Goal: Task Accomplishment & Management: Use online tool/utility

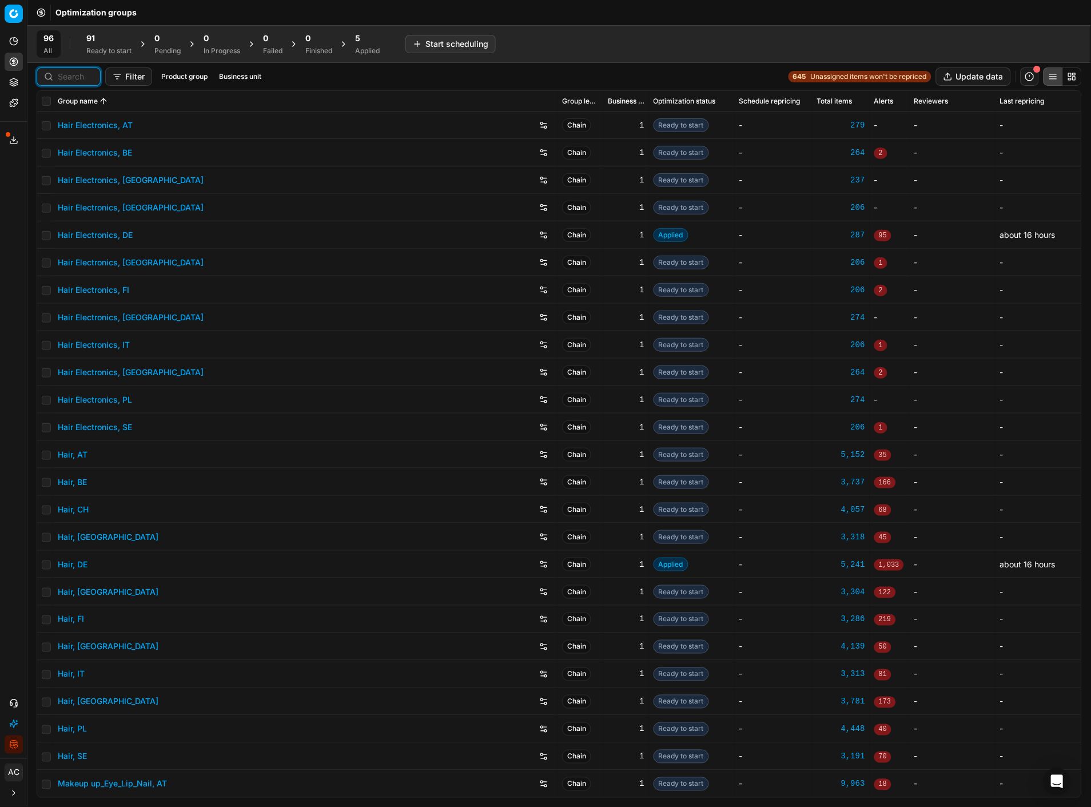
click at [77, 76] on input at bounding box center [75, 76] width 35 height 11
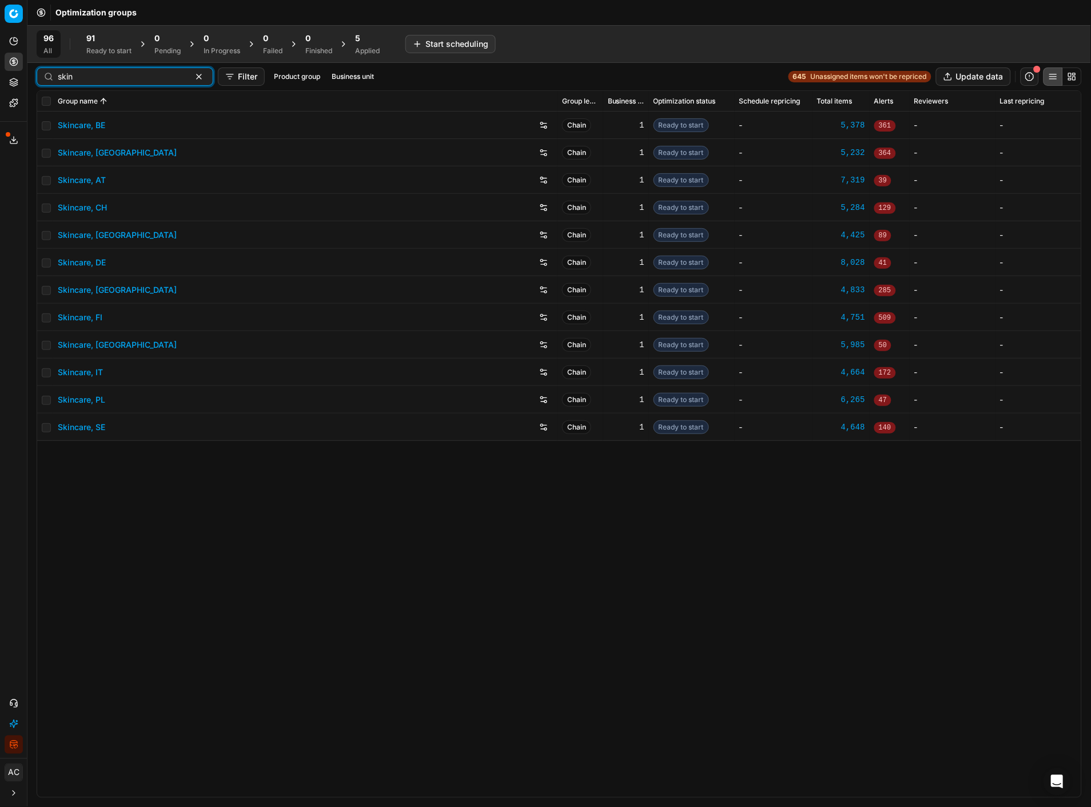
type input "skin"
click at [83, 269] on div "Skincare, DE" at bounding box center [305, 262] width 495 height 18
click at [84, 264] on link "Skincare, DE" at bounding box center [82, 262] width 48 height 11
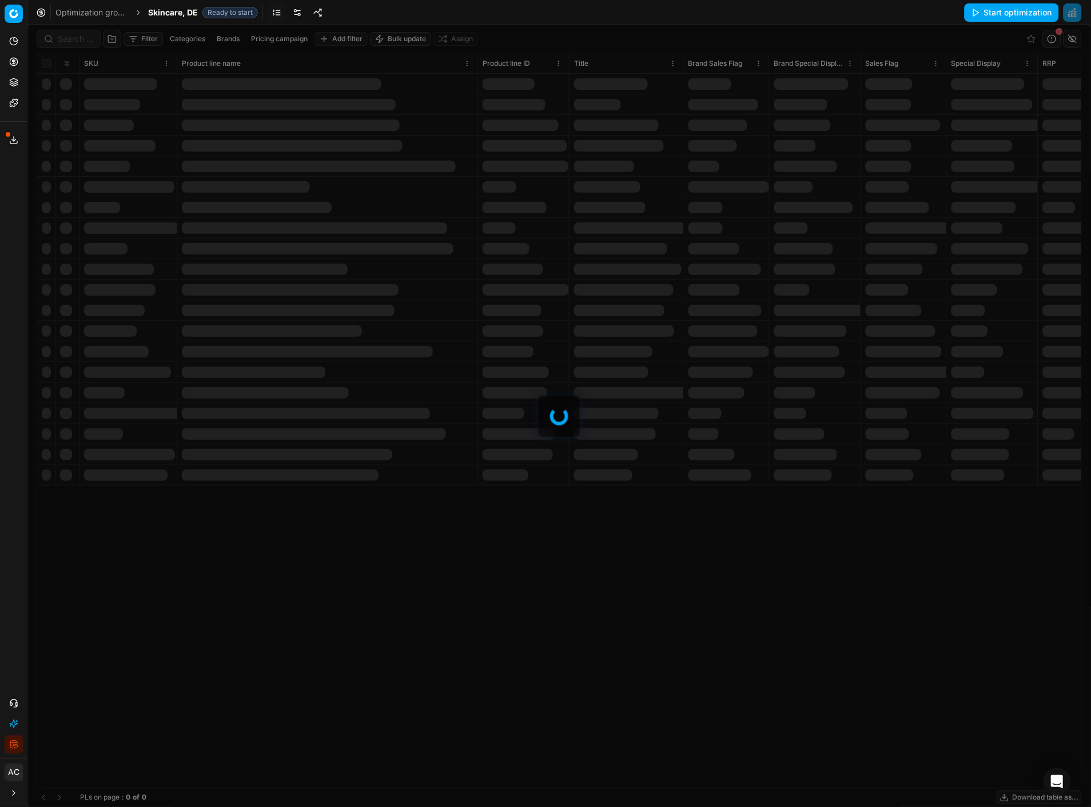
click at [73, 38] on div at bounding box center [558, 415] width 1063 height 781
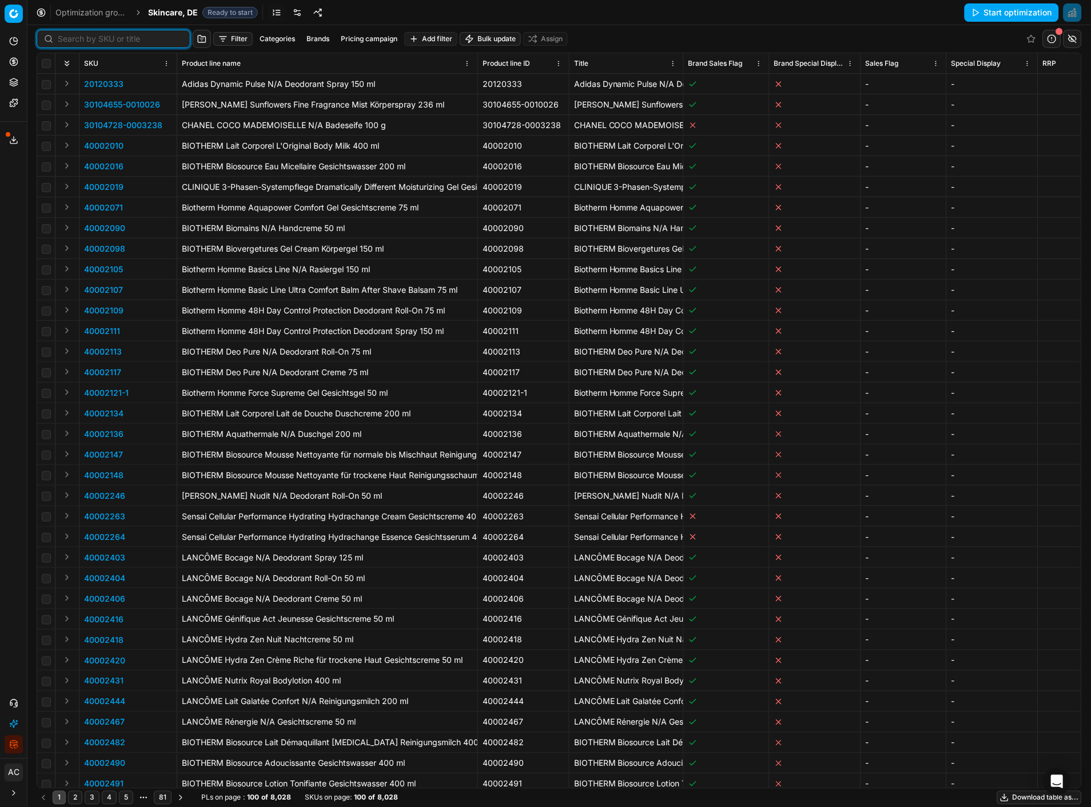
click at [73, 38] on input at bounding box center [120, 38] width 125 height 11
paste input "90008920-0013773"
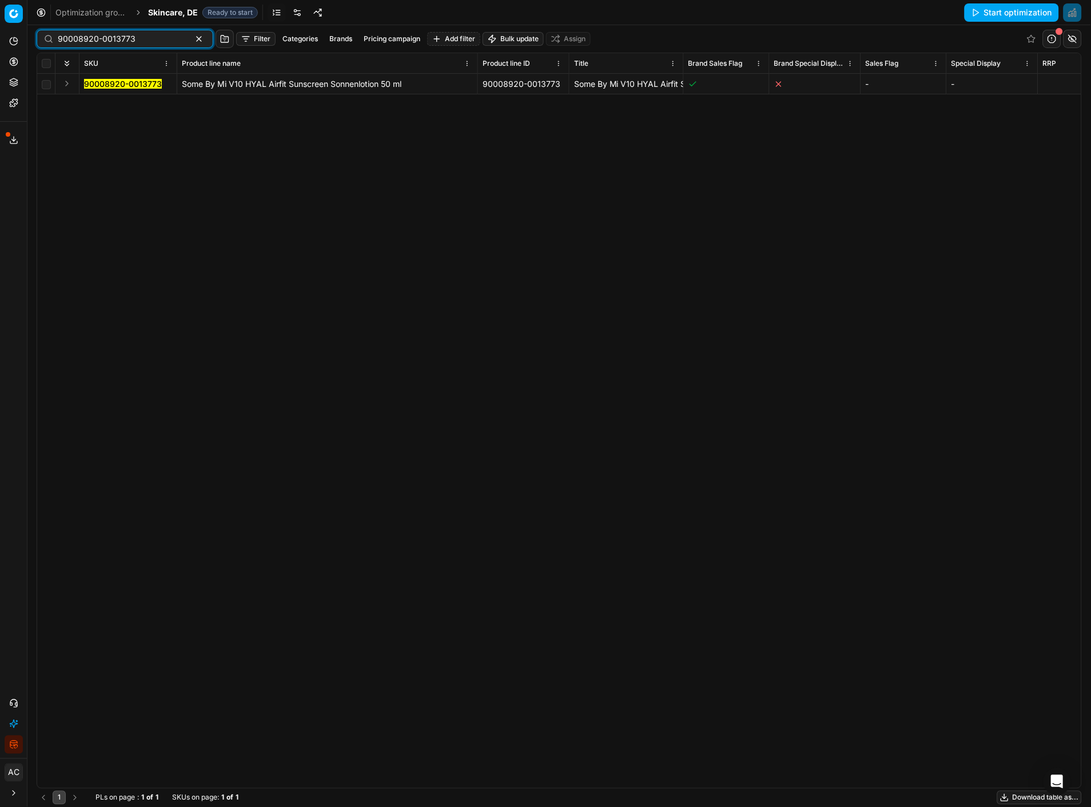
type input "90008920-0013773"
click at [67, 85] on button "Expand" at bounding box center [67, 84] width 14 height 14
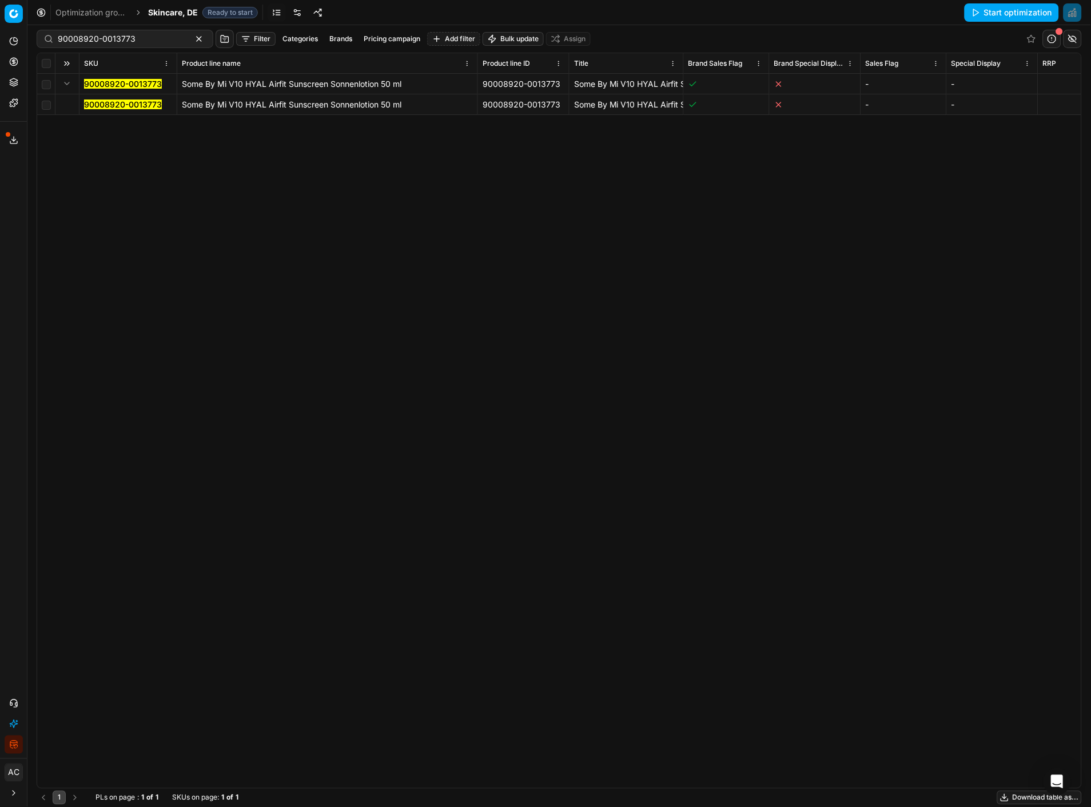
click at [101, 104] on mark "90008920-0013773" at bounding box center [123, 104] width 78 height 10
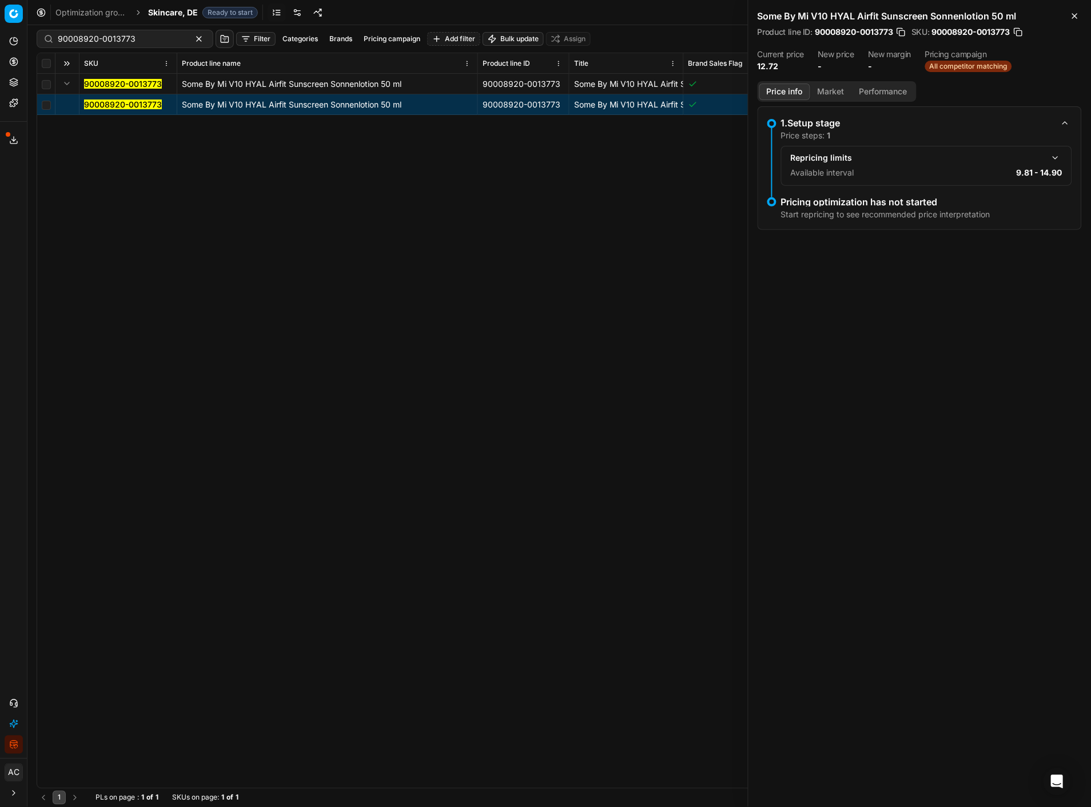
click at [825, 94] on button "Market" at bounding box center [831, 91] width 42 height 17
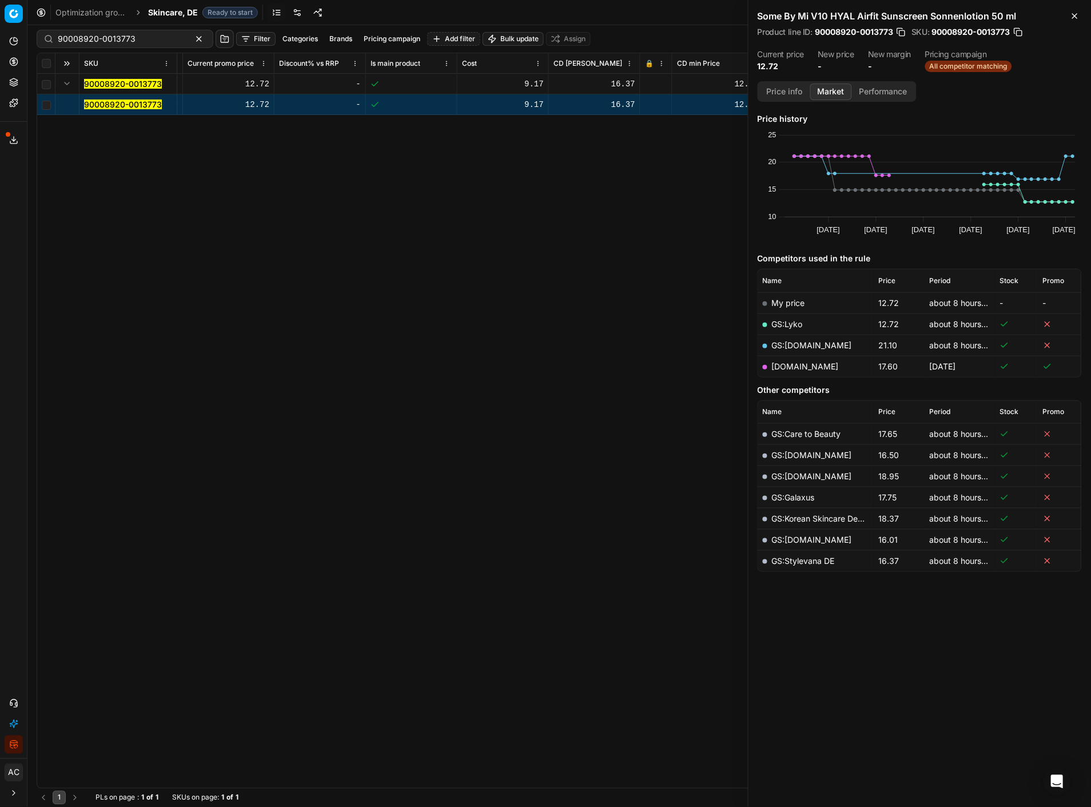
scroll to position [0, 1144]
click at [1075, 15] on icon "button" at bounding box center [1074, 16] width 5 height 5
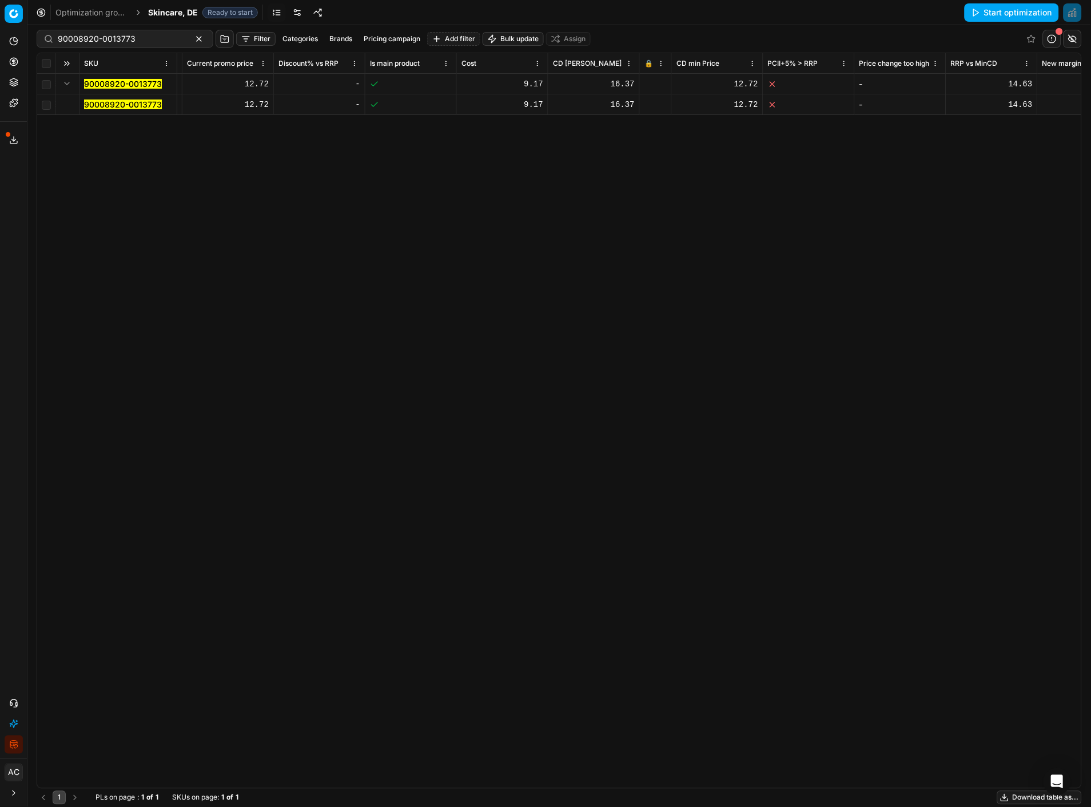
click at [987, 13] on button "Start optimization" at bounding box center [1011, 12] width 94 height 18
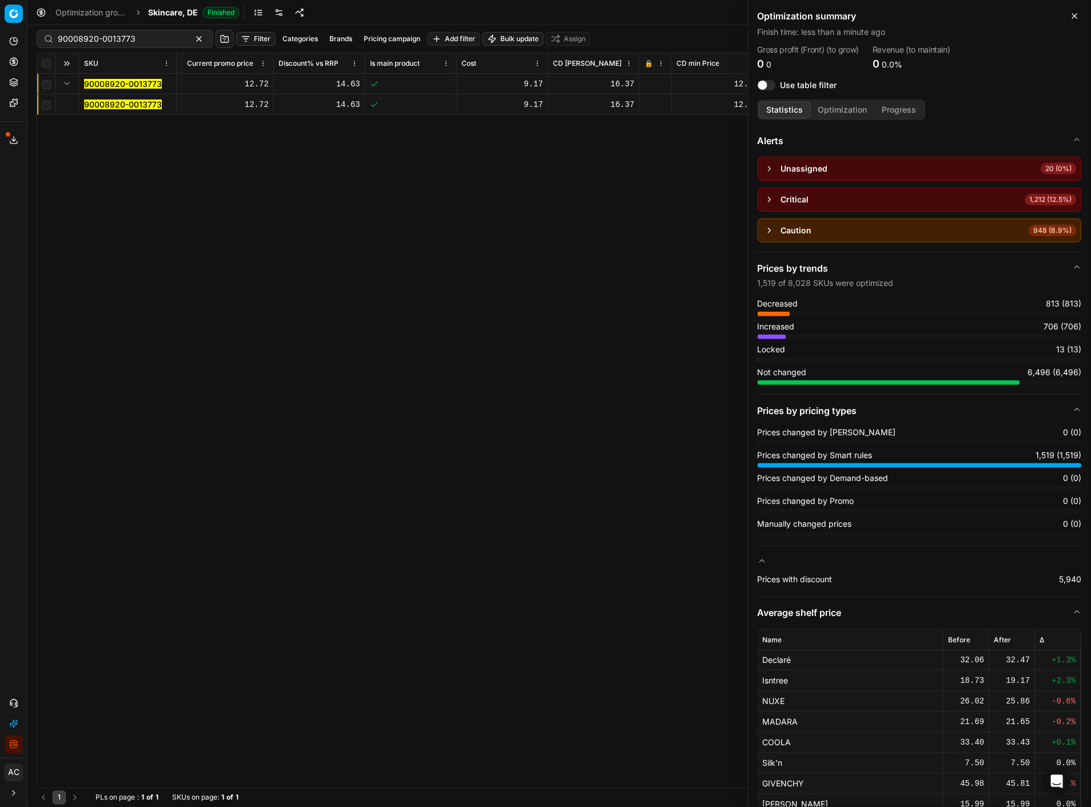
click at [1082, 10] on div "Optimization summary Finish time : less than a minute ago Gross profit (Front) …" at bounding box center [919, 49] width 342 height 99
click at [1079, 14] on icon "button" at bounding box center [1074, 15] width 9 height 9
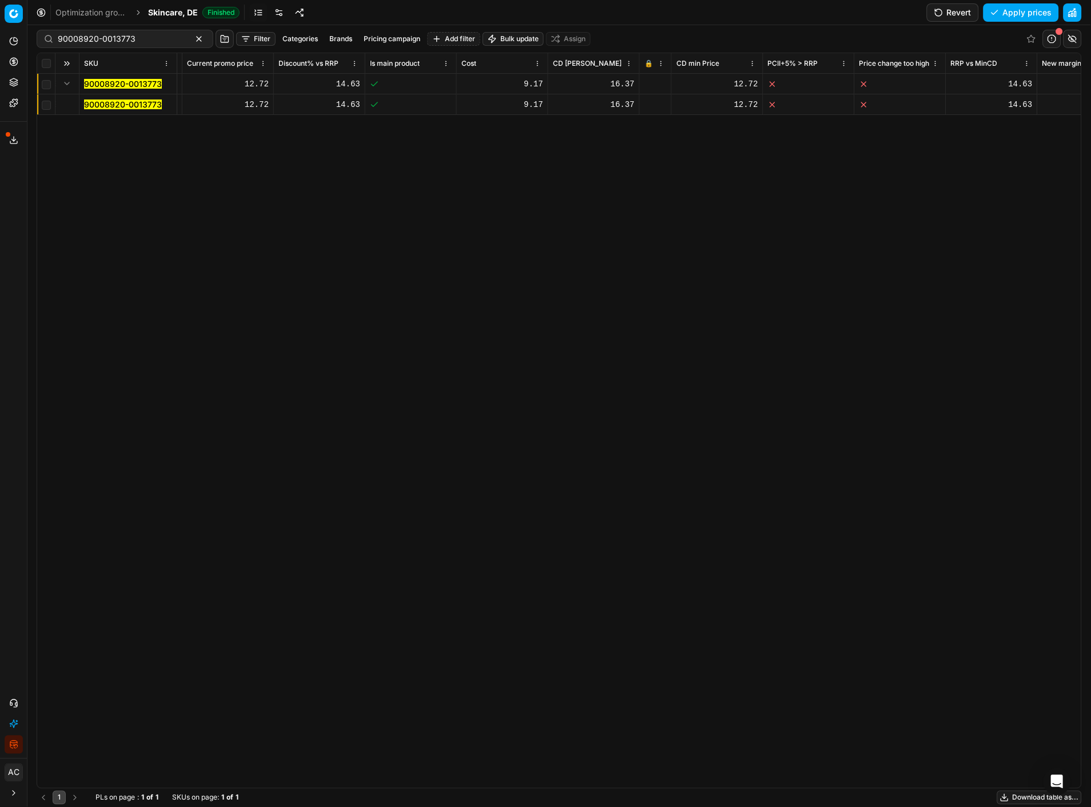
click at [126, 103] on mark "90008920-0013773" at bounding box center [123, 104] width 78 height 10
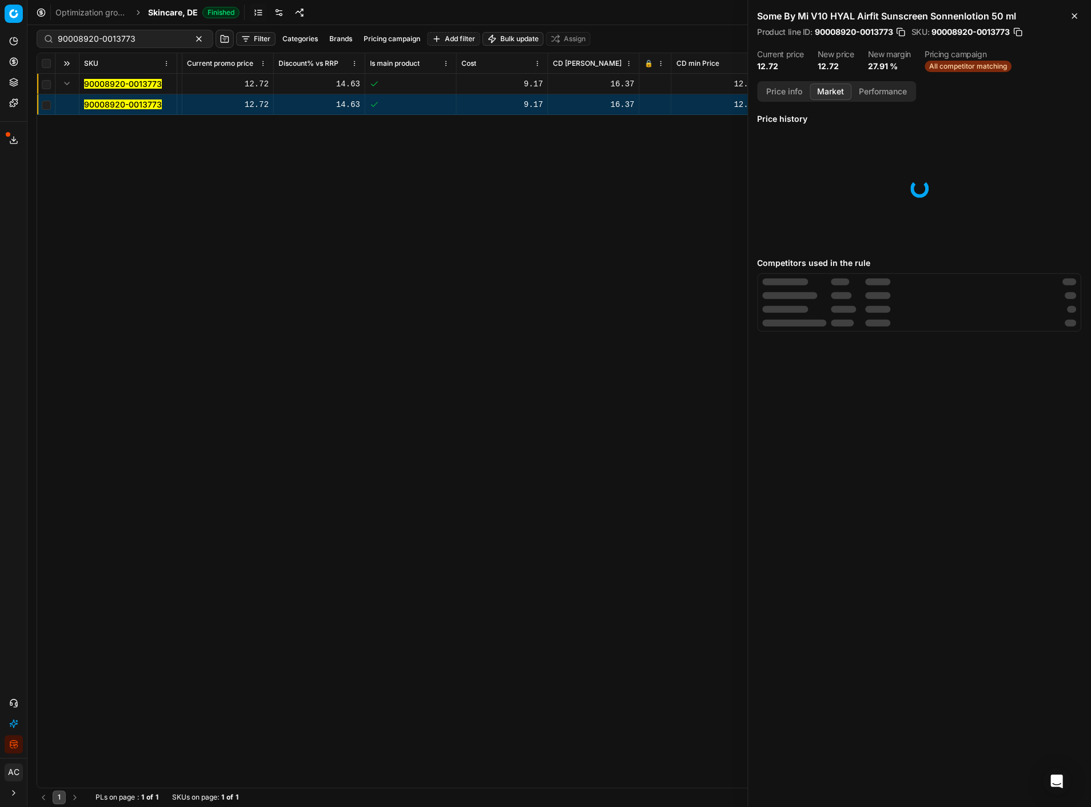
click at [829, 90] on button "Market" at bounding box center [831, 91] width 42 height 17
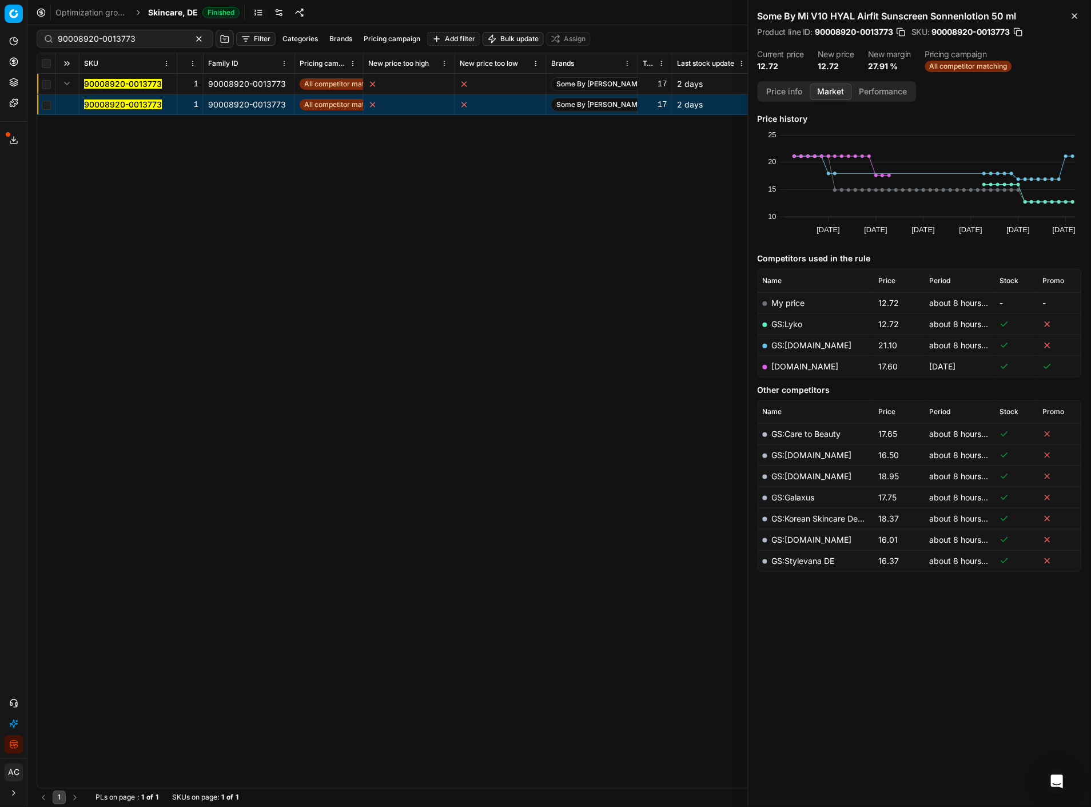
scroll to position [0, 2344]
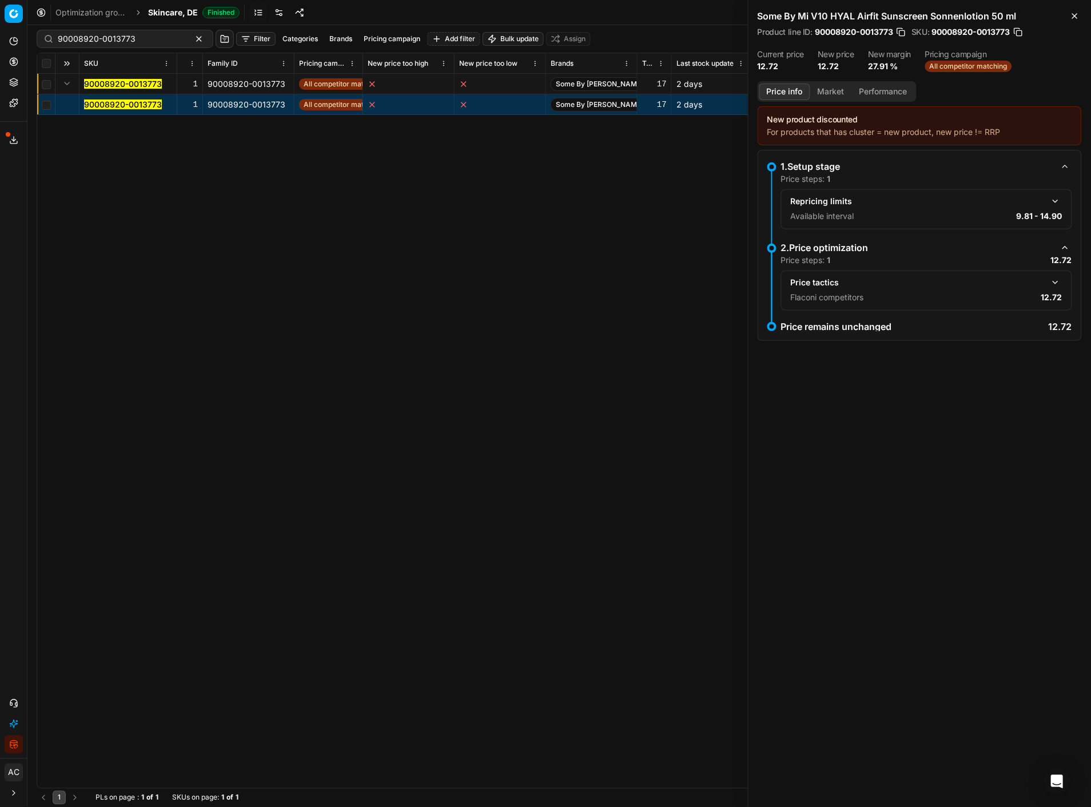
click at [793, 96] on button "Price info" at bounding box center [784, 91] width 51 height 17
click at [1055, 276] on button "button" at bounding box center [1055, 283] width 14 height 14
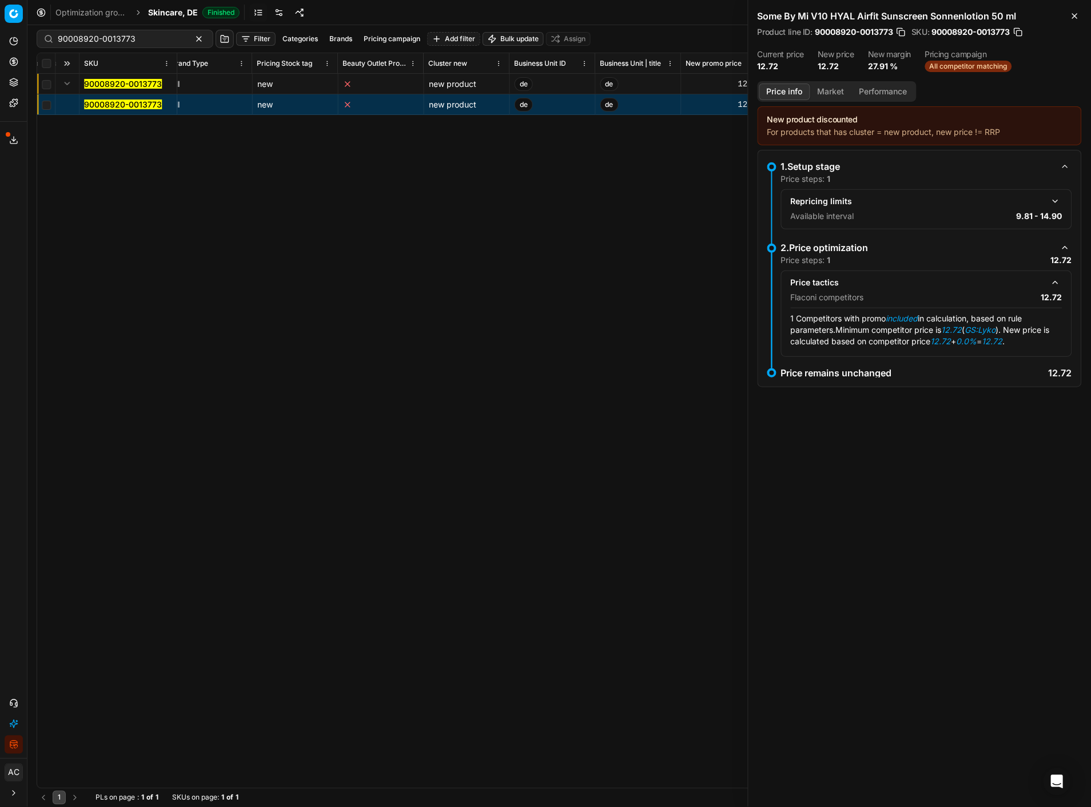
scroll to position [0, 6949]
click at [1021, 31] on button "button" at bounding box center [1017, 31] width 11 height 11
click at [273, 12] on link at bounding box center [279, 12] width 18 height 18
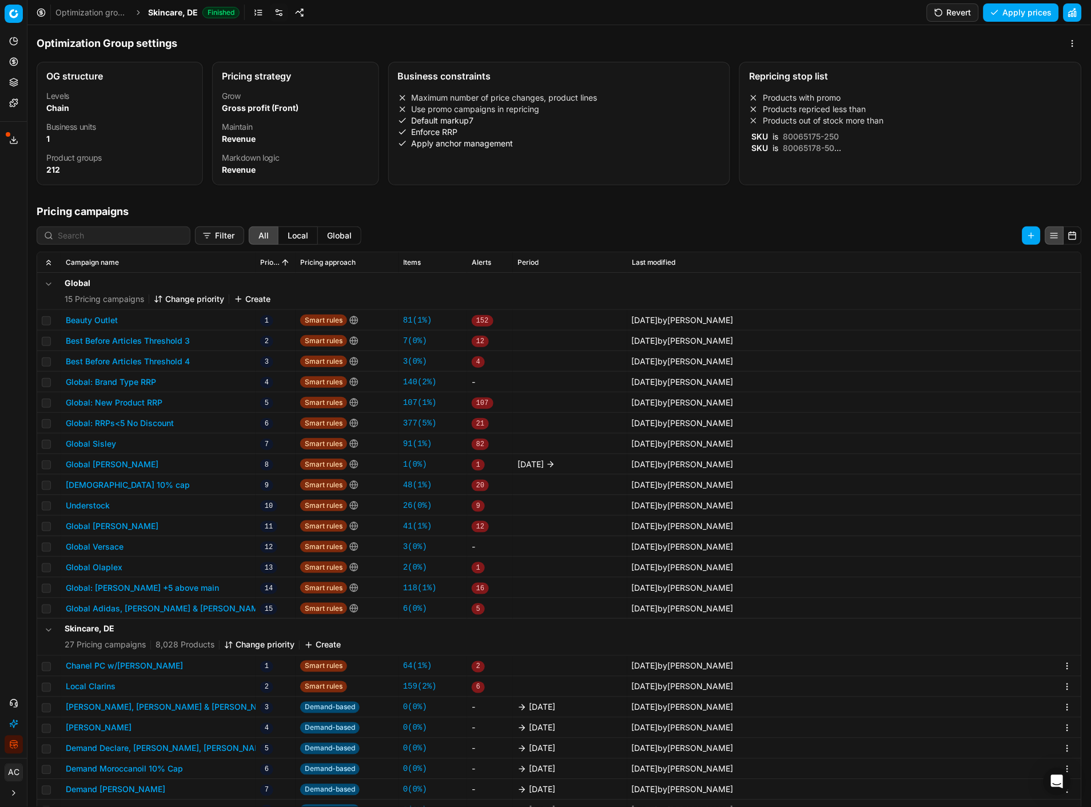
click at [135, 400] on button "Global: New Product RRP" at bounding box center [114, 402] width 97 height 11
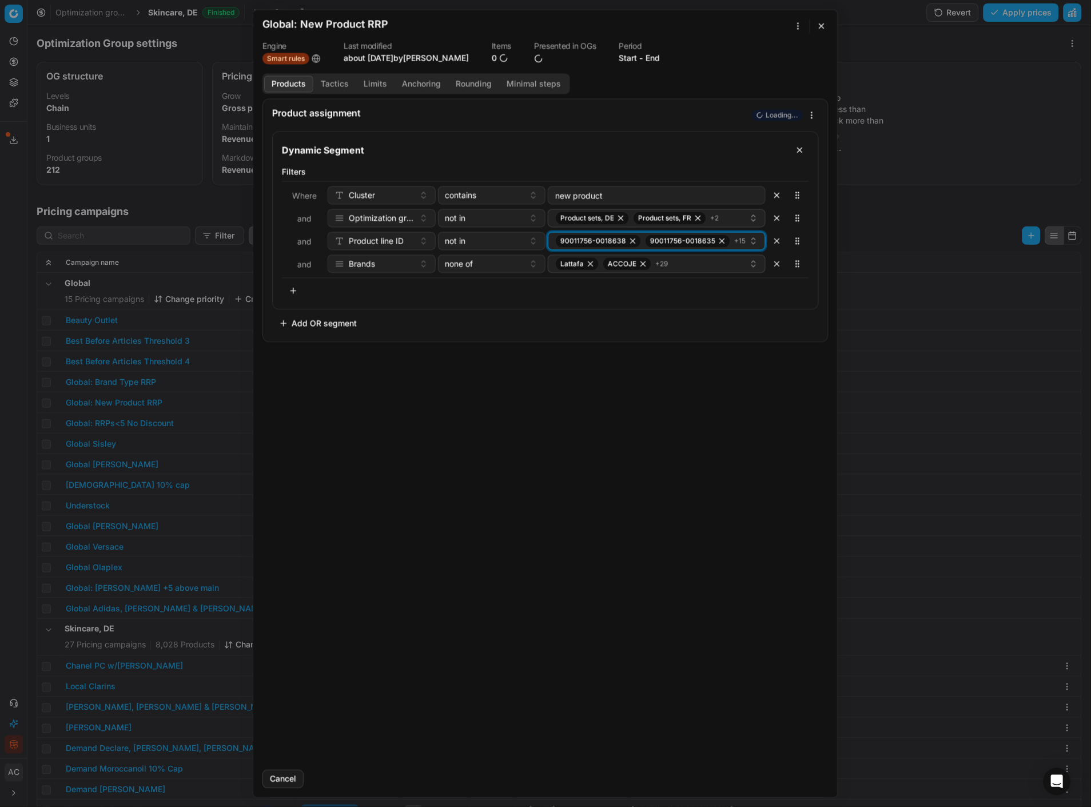
click at [732, 246] on div "90011756-0018638 90011756-0018635 + 15" at bounding box center [652, 241] width 194 height 14
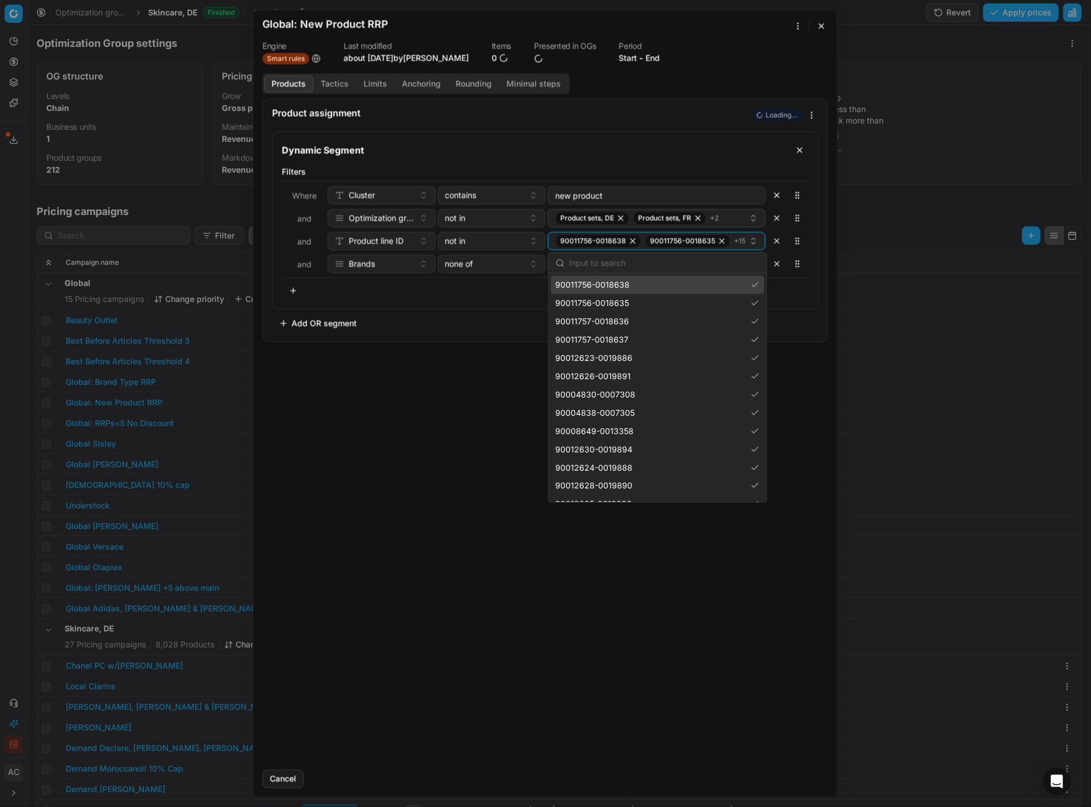
type input "90008920-0013773"
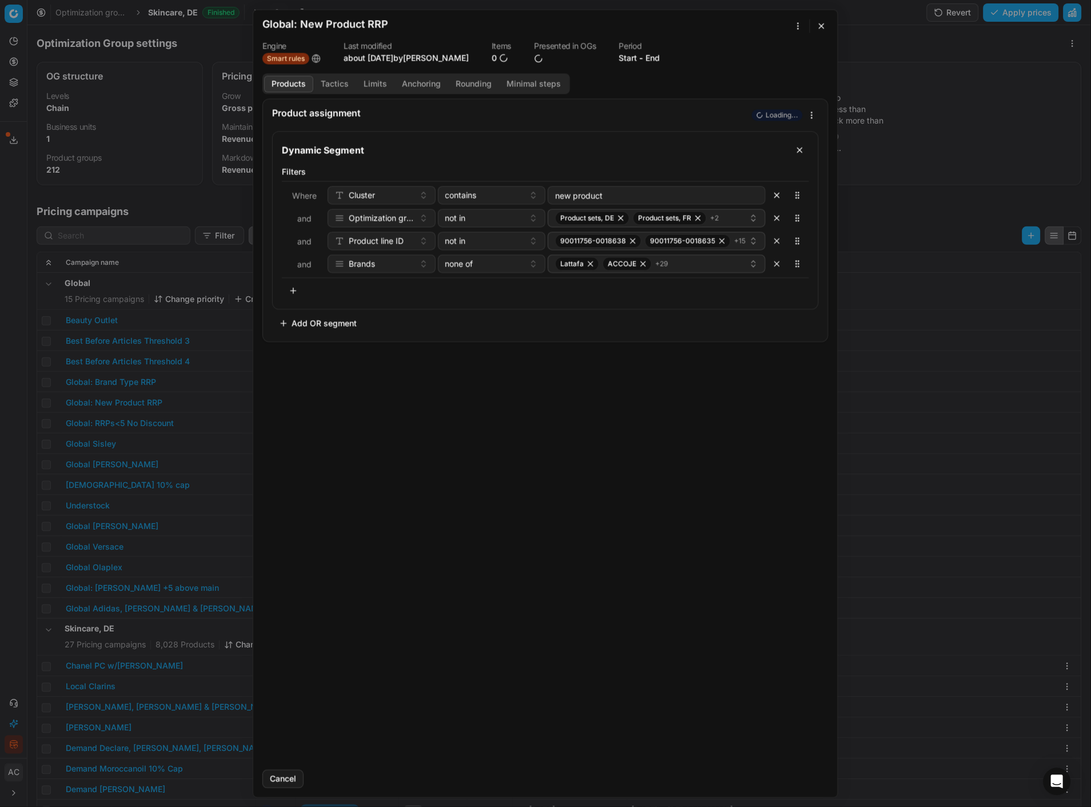
click at [653, 426] on div "Product assignment Loading... Dynamic Segment Filters Where Cluster contains ne…" at bounding box center [545, 429] width 584 height 662
click at [704, 261] on div "Lattafa ACCOJE + 29" at bounding box center [652, 264] width 194 height 14
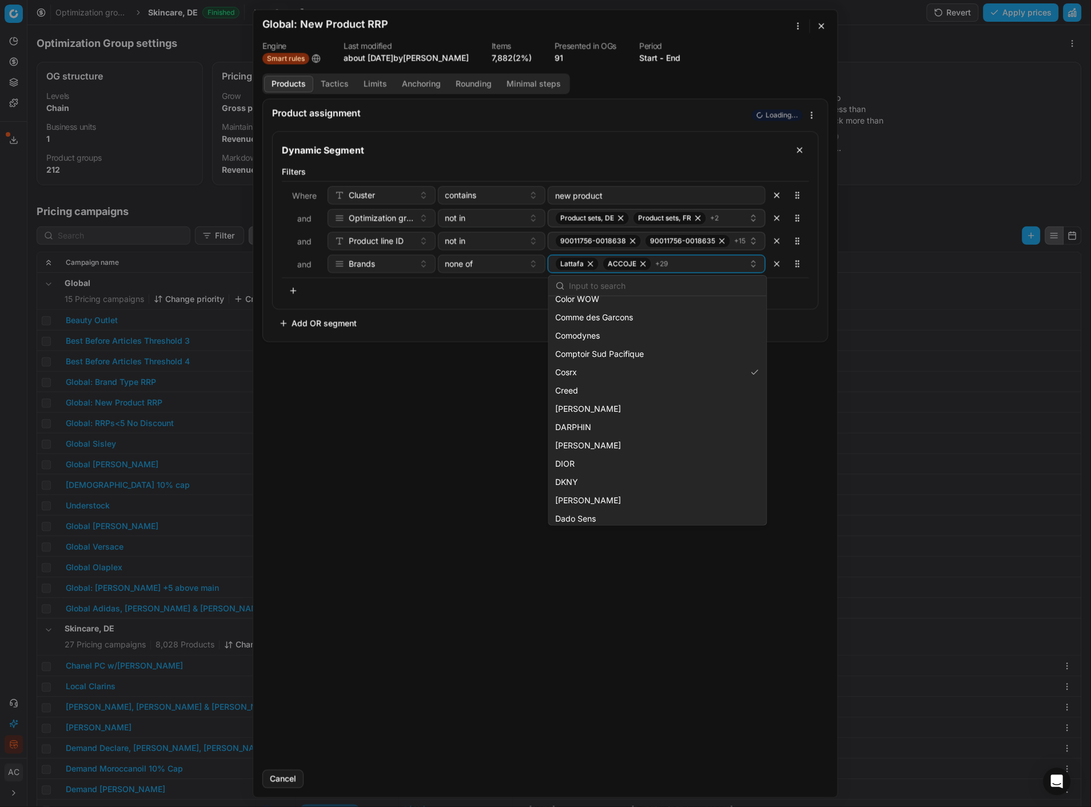
scroll to position [2298, 0]
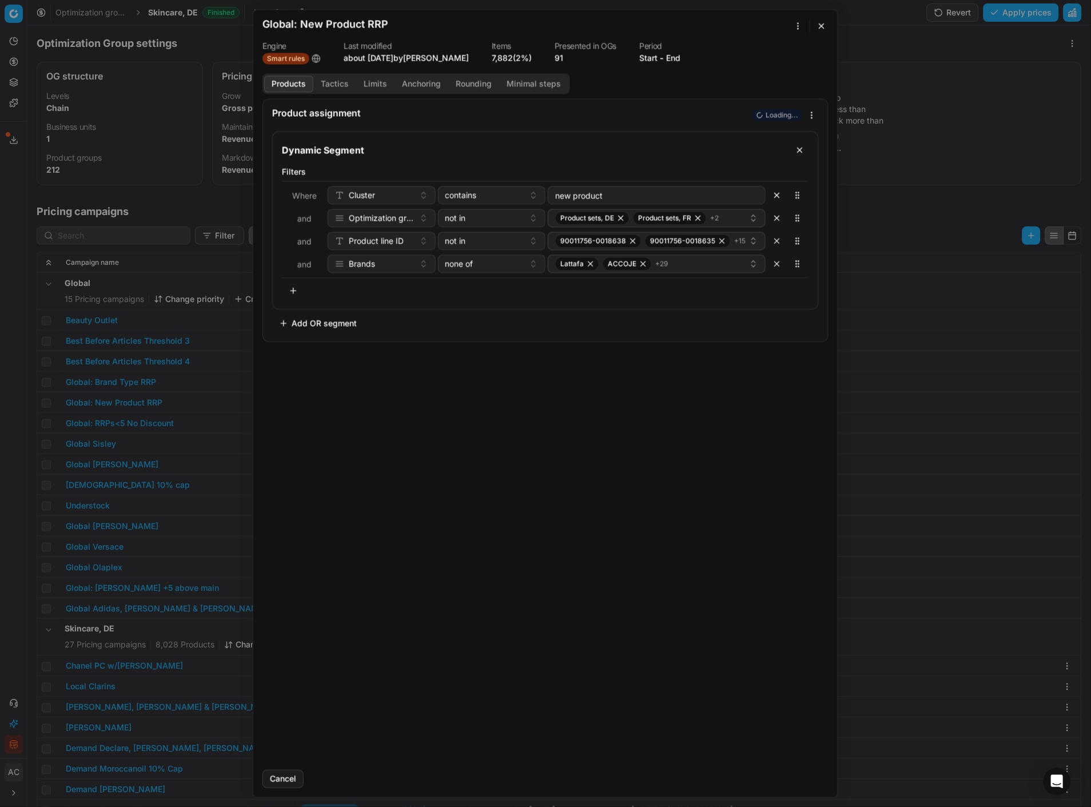
click at [458, 452] on div "Product assignment Loading... Dynamic Segment Filters Where Cluster contains ne…" at bounding box center [545, 429] width 584 height 662
click at [398, 201] on div "Cluster" at bounding box center [374, 194] width 79 height 11
type input "cluster"
click at [398, 262] on div "Cluster new" at bounding box center [404, 257] width 148 height 18
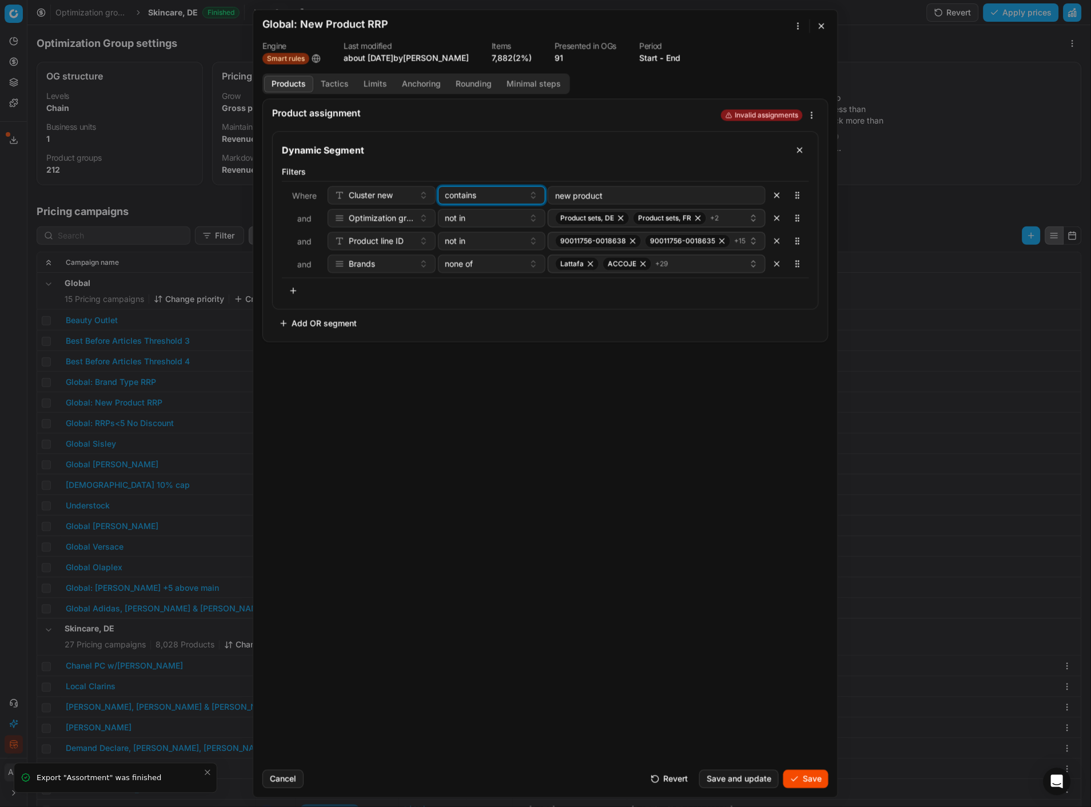
click at [536, 193] on button "contains" at bounding box center [492, 195] width 108 height 18
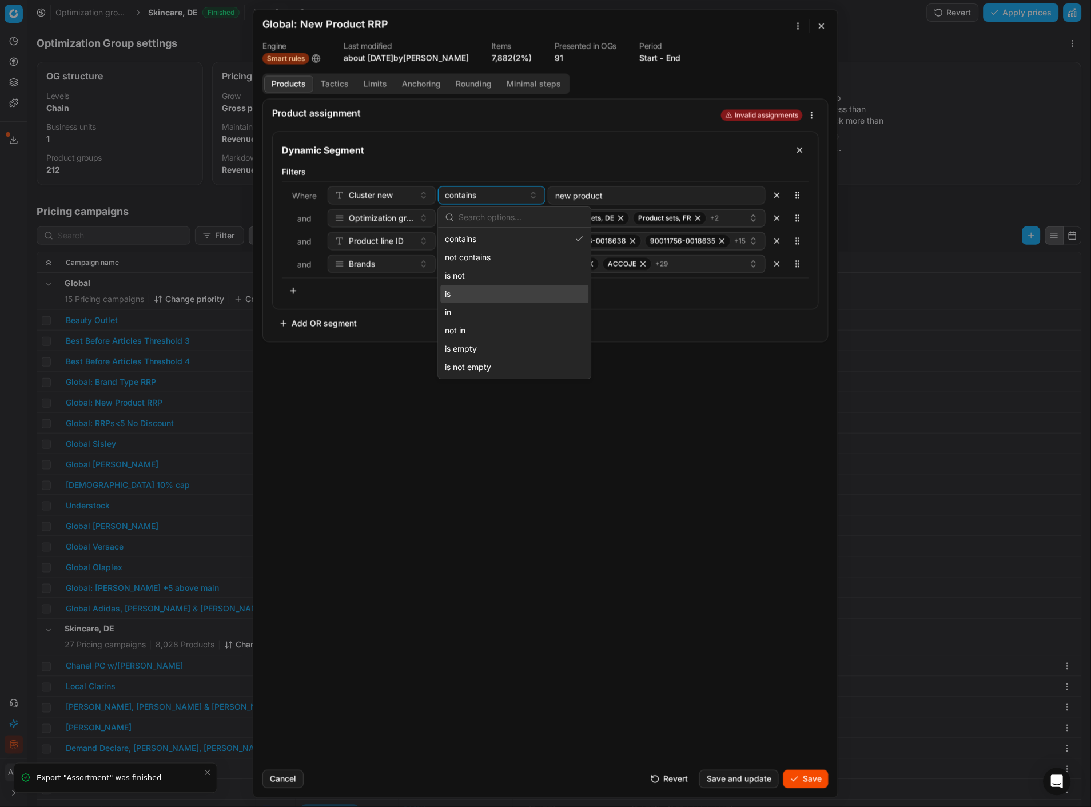
click at [494, 301] on div "is" at bounding box center [515, 294] width 148 height 18
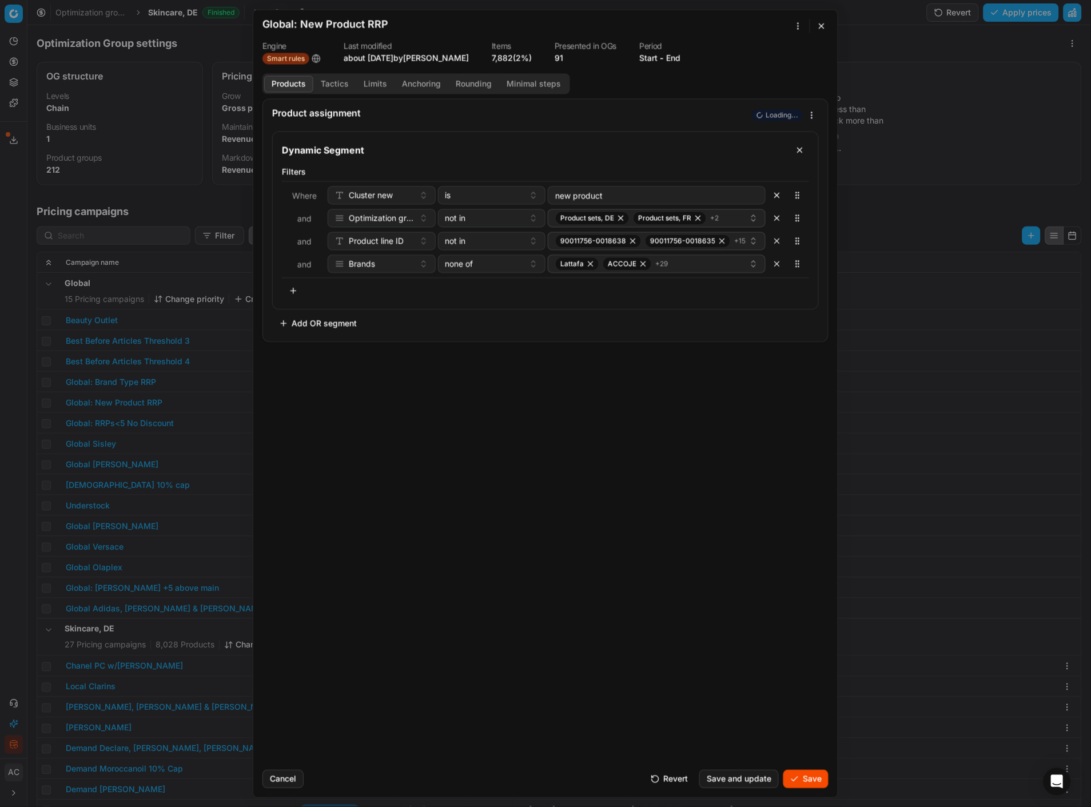
click at [547, 432] on div "Product assignment Loading... Dynamic Segment Filters Where Cluster new is new …" at bounding box center [545, 429] width 584 height 662
click at [724, 224] on div "Product sets, DE Product sets, FR + 2" at bounding box center [652, 218] width 194 height 14
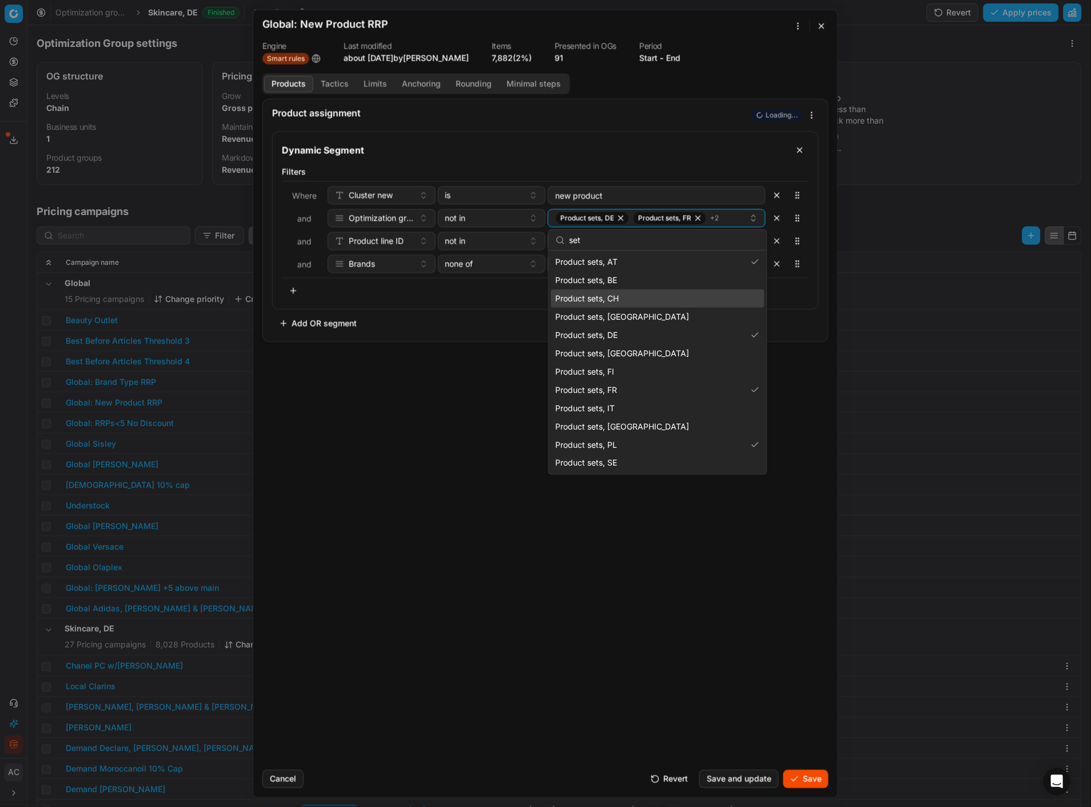
scroll to position [0, 0]
type input "set"
click at [627, 281] on div "Product sets, BE" at bounding box center [657, 280] width 213 height 18
click at [629, 293] on div "Product sets, CH" at bounding box center [657, 298] width 213 height 18
click at [626, 314] on div "Product sets, CZ" at bounding box center [657, 317] width 213 height 18
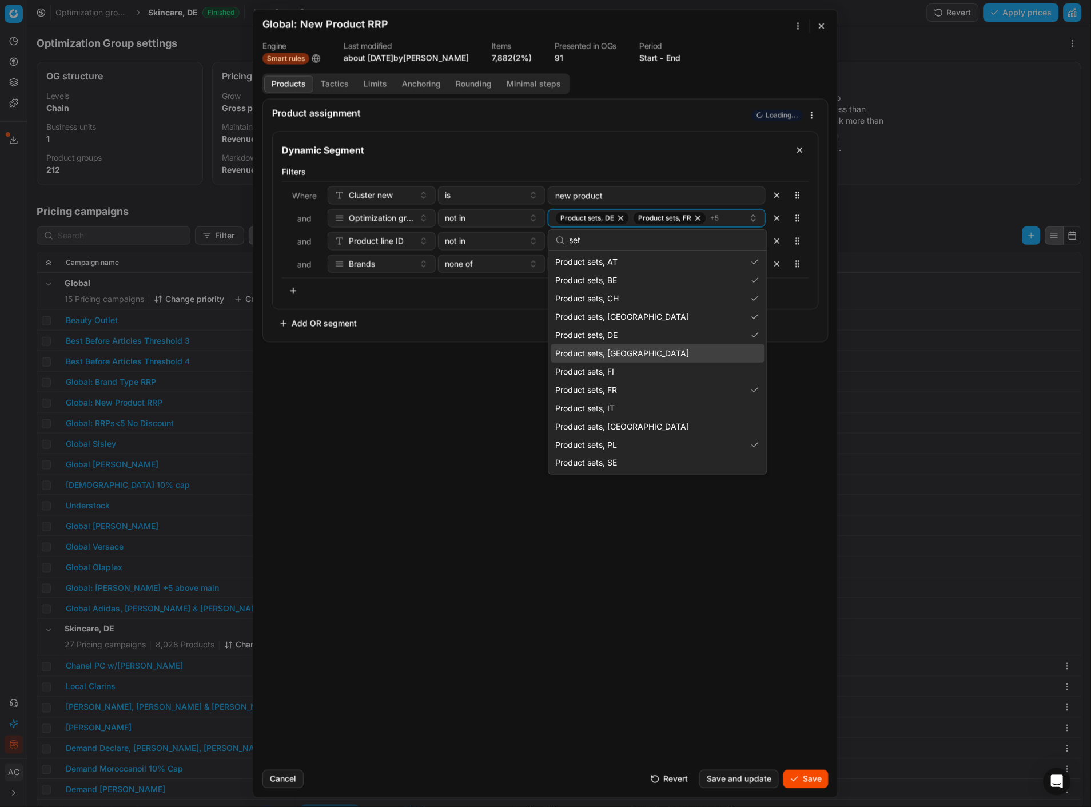
click at [626, 356] on div "Product sets, DK" at bounding box center [657, 353] width 213 height 18
click at [627, 372] on div "Product sets, FI" at bounding box center [657, 371] width 213 height 18
click at [624, 402] on div "Product sets, IT" at bounding box center [657, 408] width 213 height 18
click at [624, 431] on div "Product sets, NL" at bounding box center [657, 426] width 213 height 18
click at [624, 460] on div "Product sets, SE" at bounding box center [657, 463] width 213 height 18
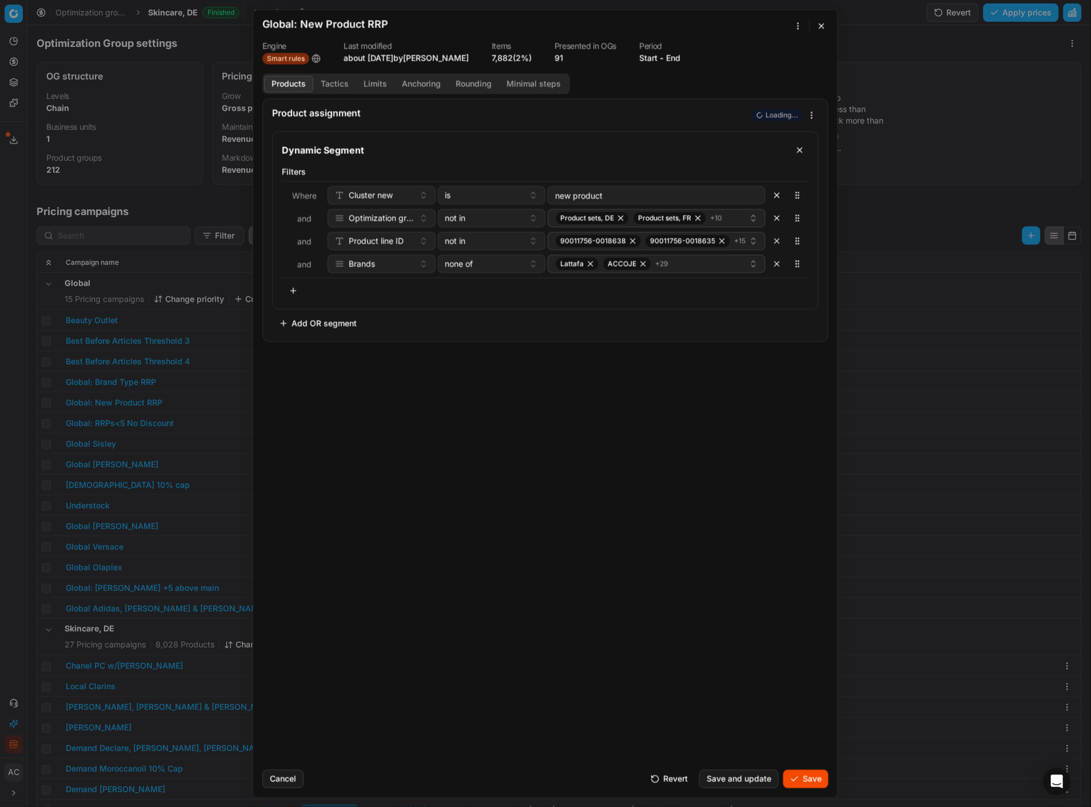
click at [639, 524] on div "Product assignment Loading... Dynamic Segment Filters Where Cluster new is new …" at bounding box center [545, 429] width 584 height 662
click at [799, 774] on button "Save" at bounding box center [805, 778] width 45 height 18
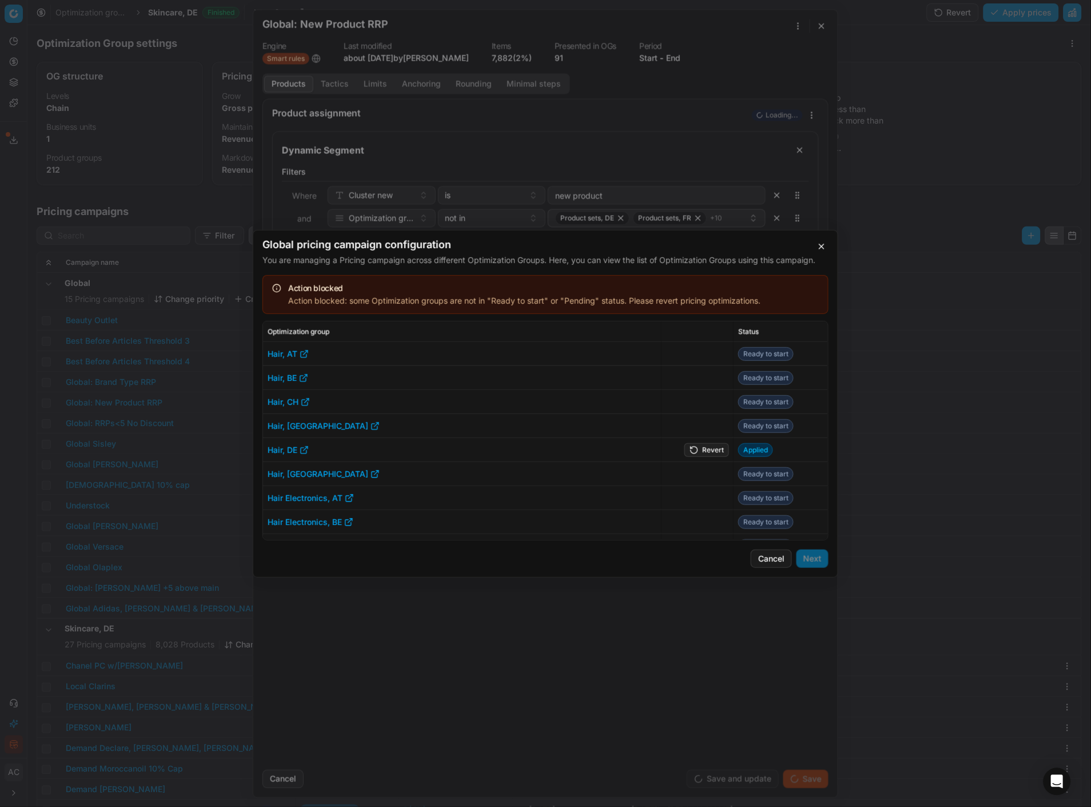
click at [699, 446] on button "Revert" at bounding box center [706, 449] width 45 height 14
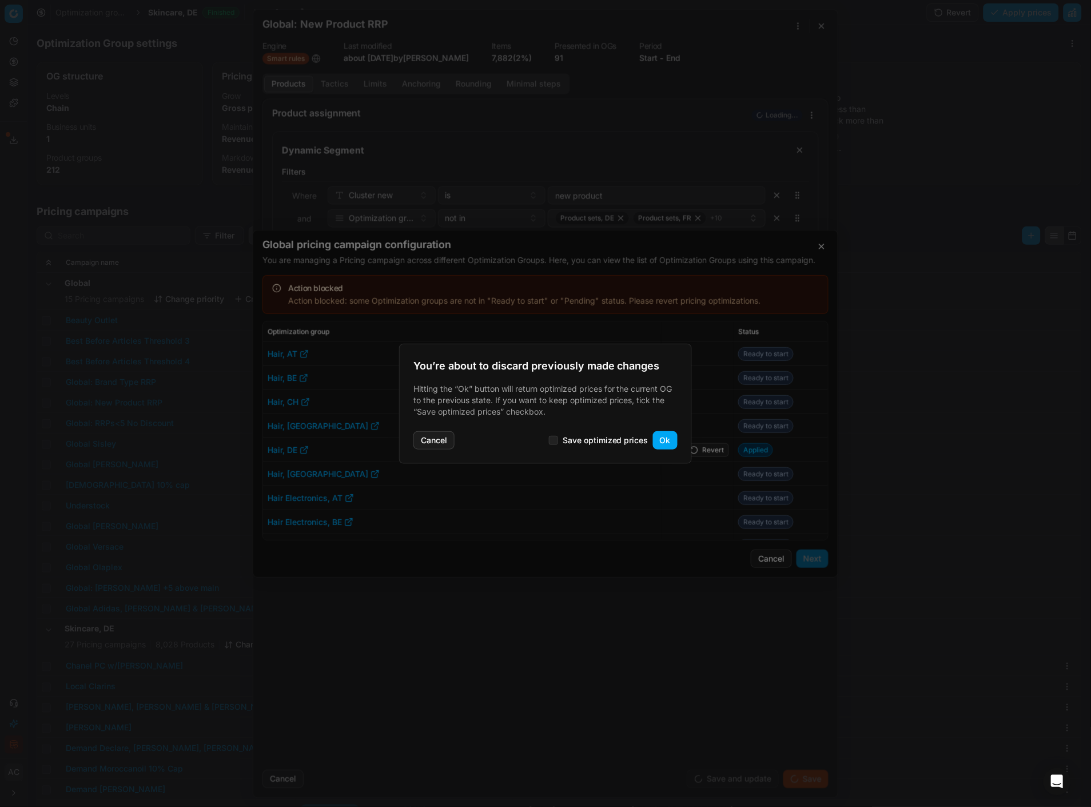
click at [672, 441] on button "Ok" at bounding box center [665, 440] width 25 height 18
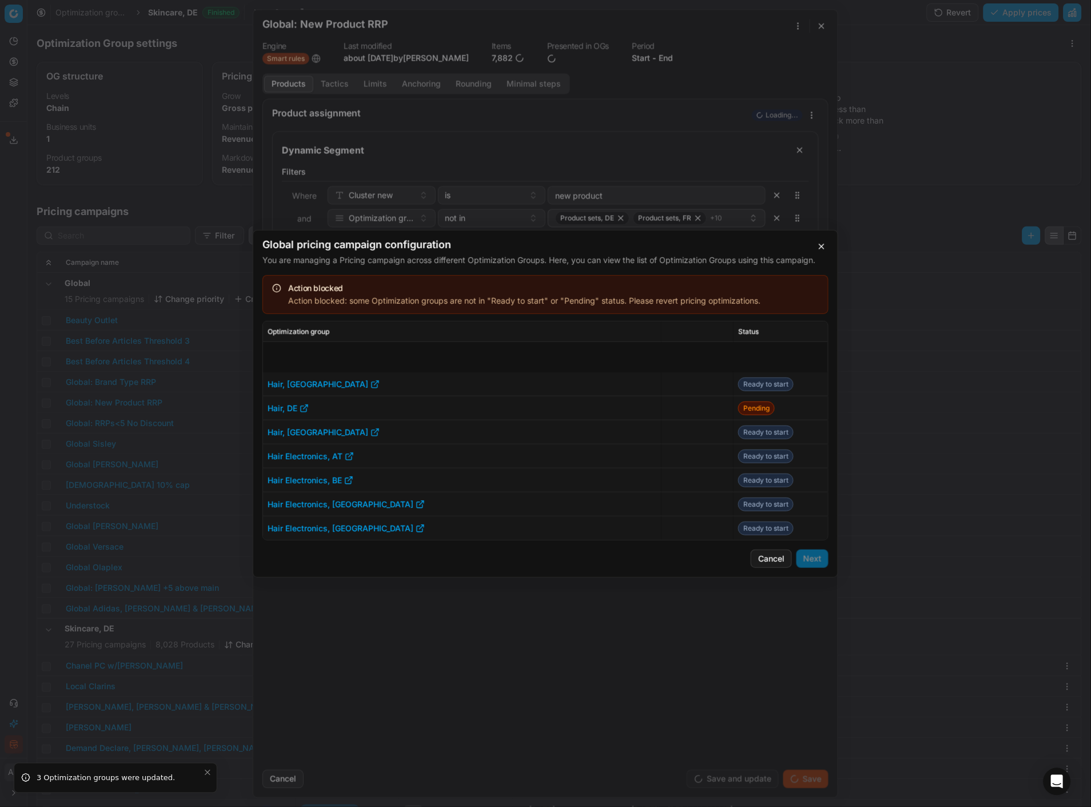
scroll to position [127, 0]
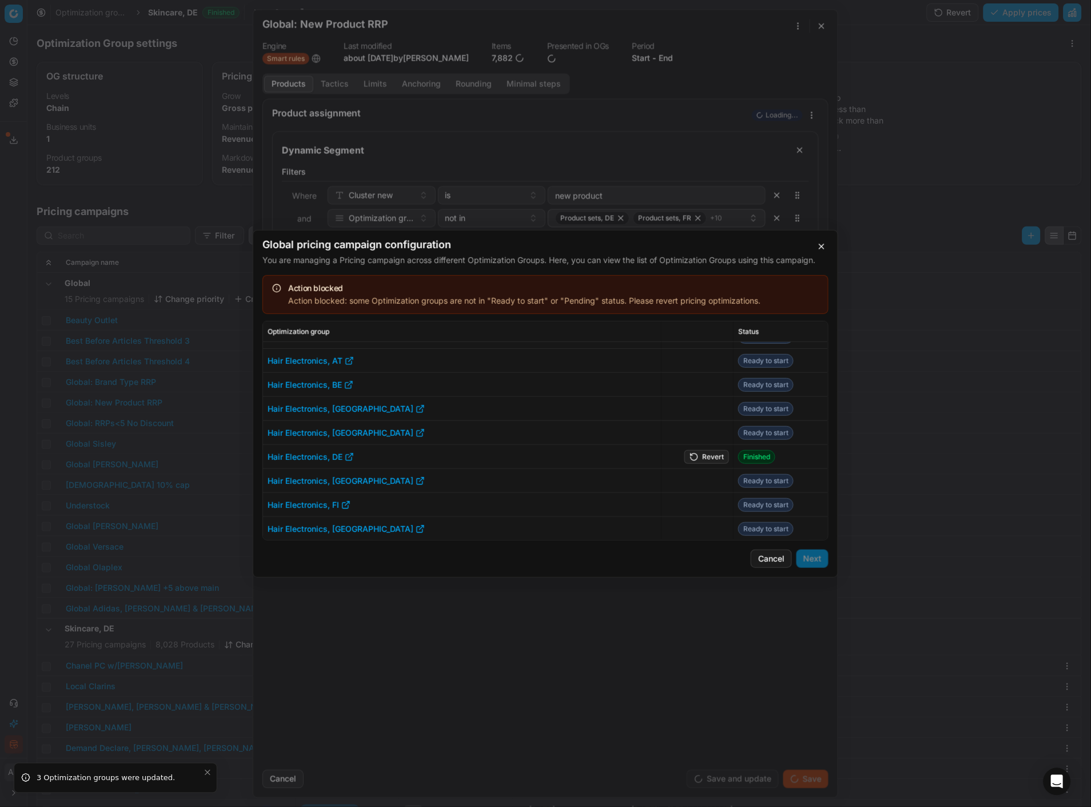
click at [704, 455] on button "Revert" at bounding box center [706, 456] width 45 height 14
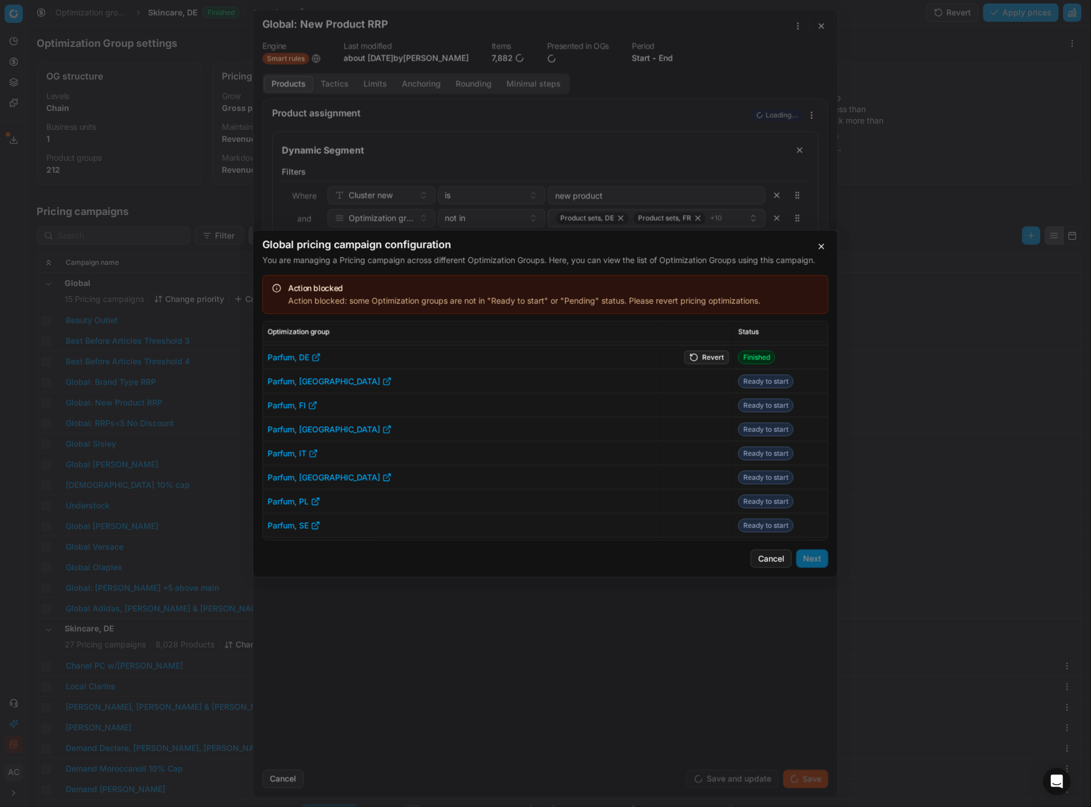
scroll to position [1039, 0]
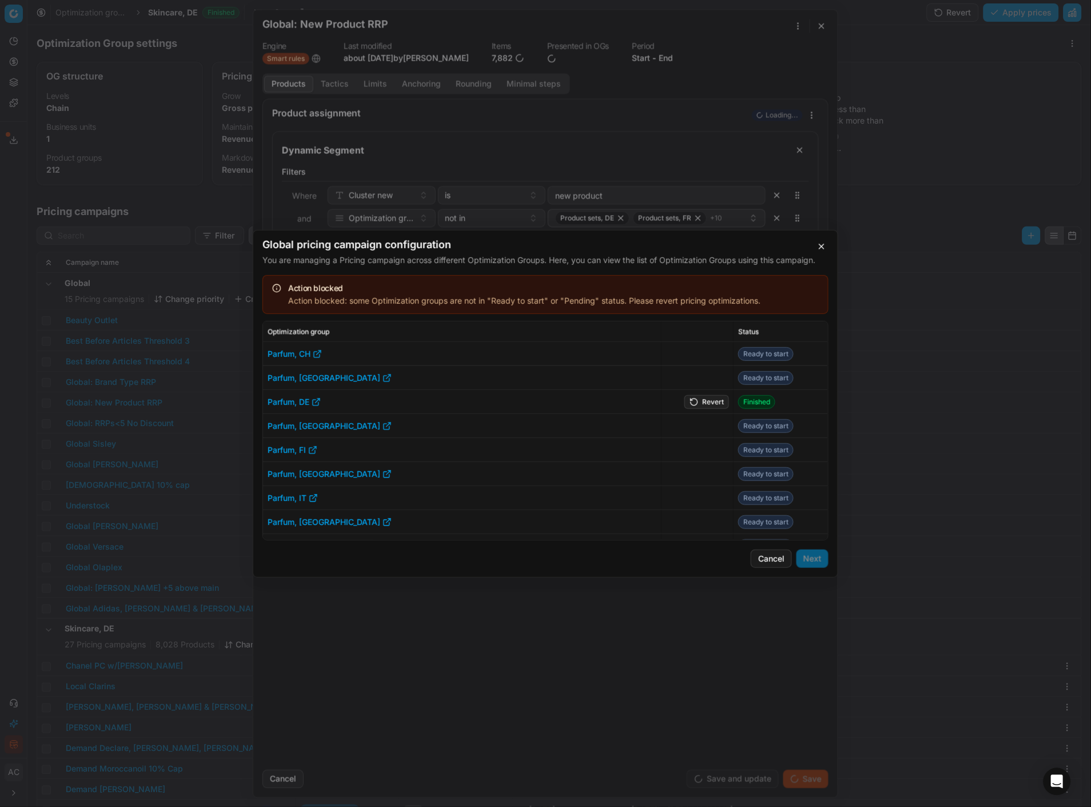
click at [700, 401] on button "Revert" at bounding box center [706, 401] width 45 height 14
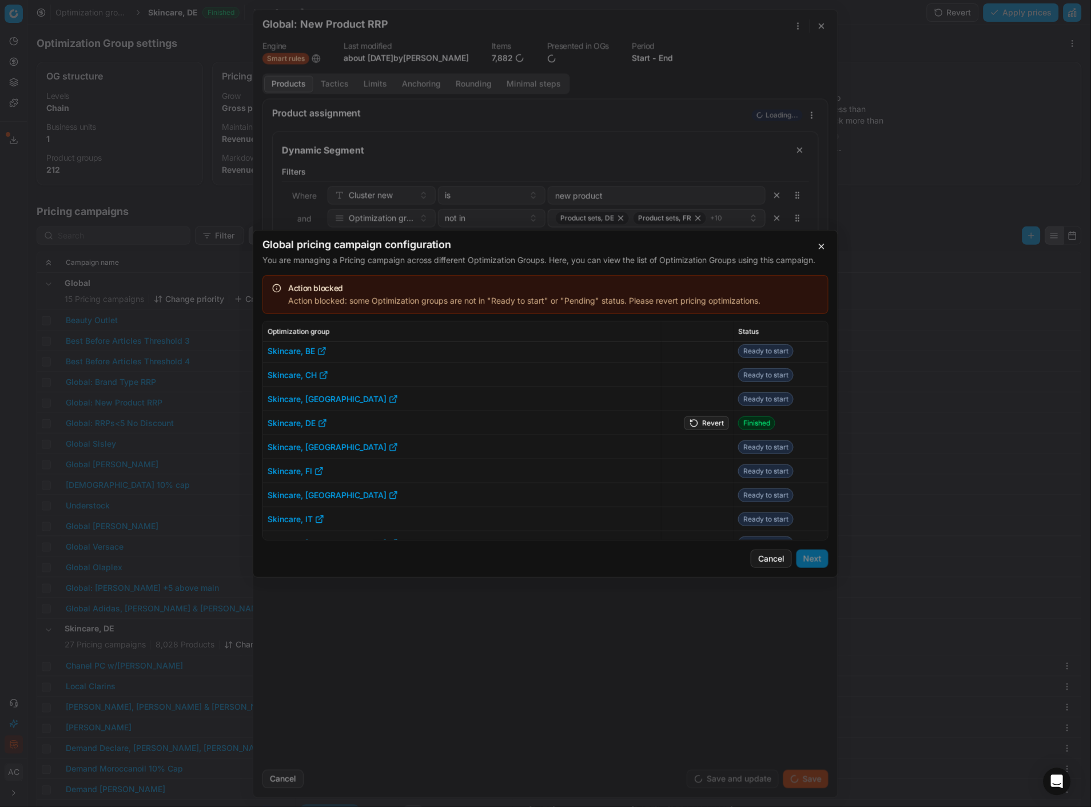
scroll to position [1434, 0]
click at [700, 416] on button "Revert" at bounding box center [706, 422] width 45 height 14
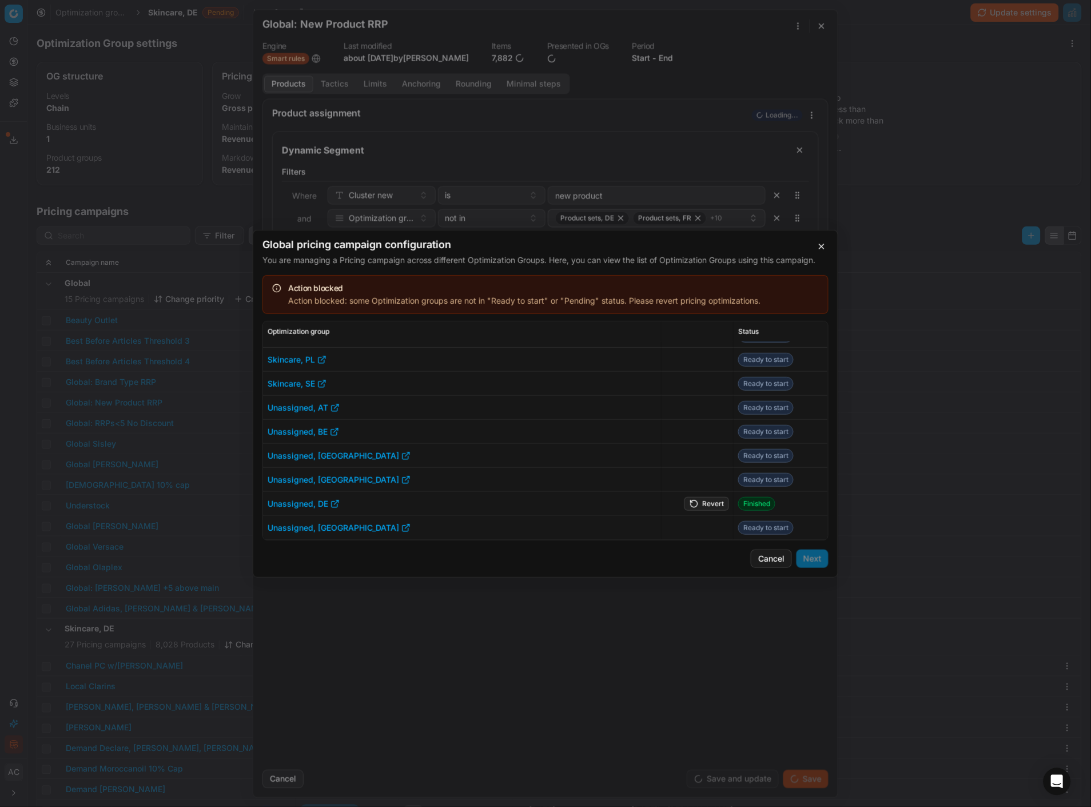
scroll to position [1659, 0]
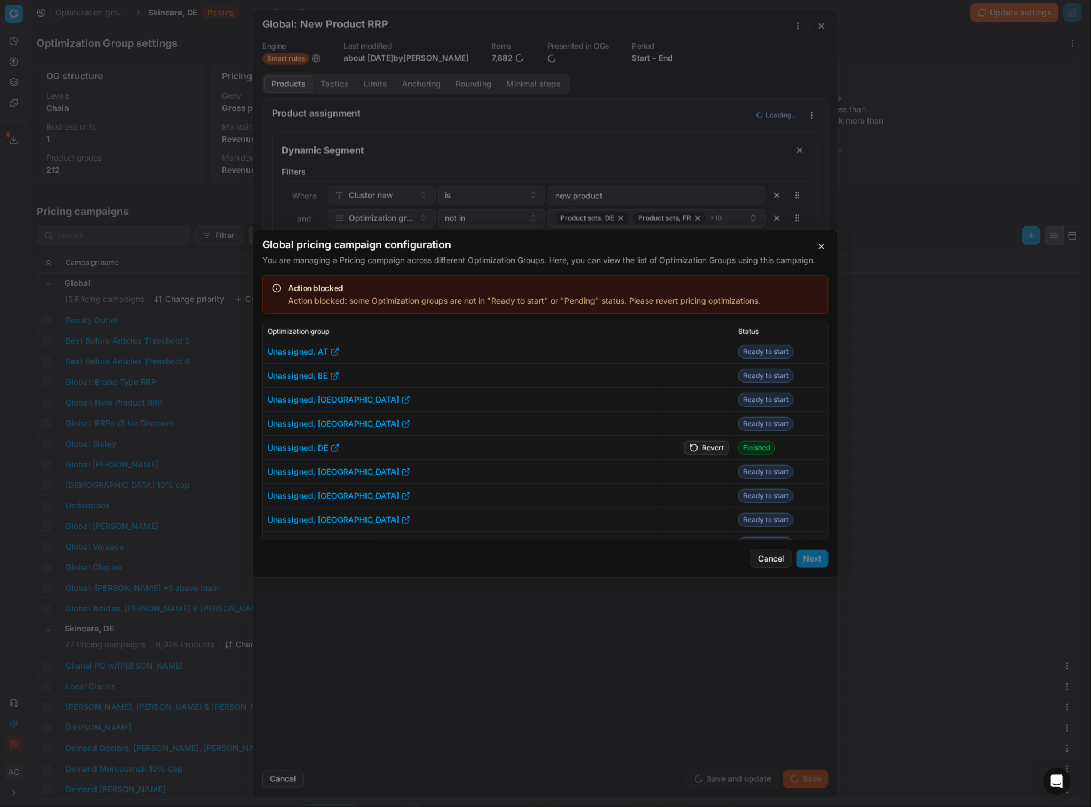
click at [704, 446] on button "Revert" at bounding box center [706, 447] width 45 height 14
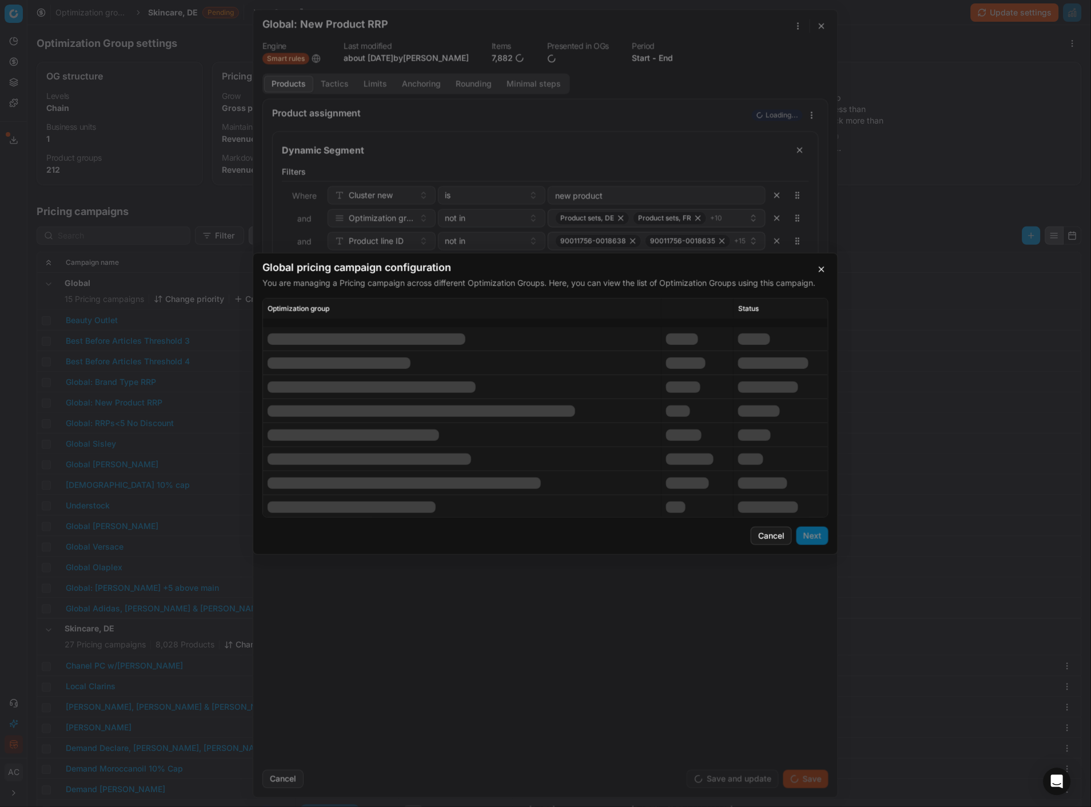
scroll to position [1733, 0]
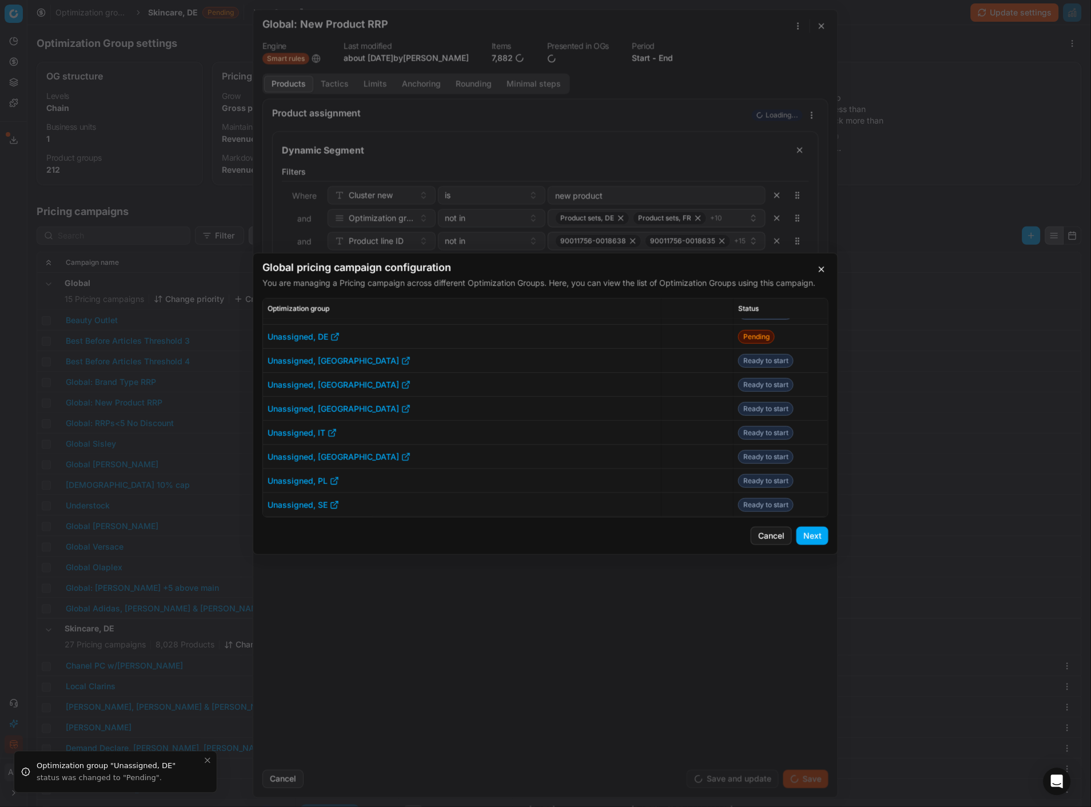
click at [816, 540] on button "Next" at bounding box center [812, 535] width 32 height 18
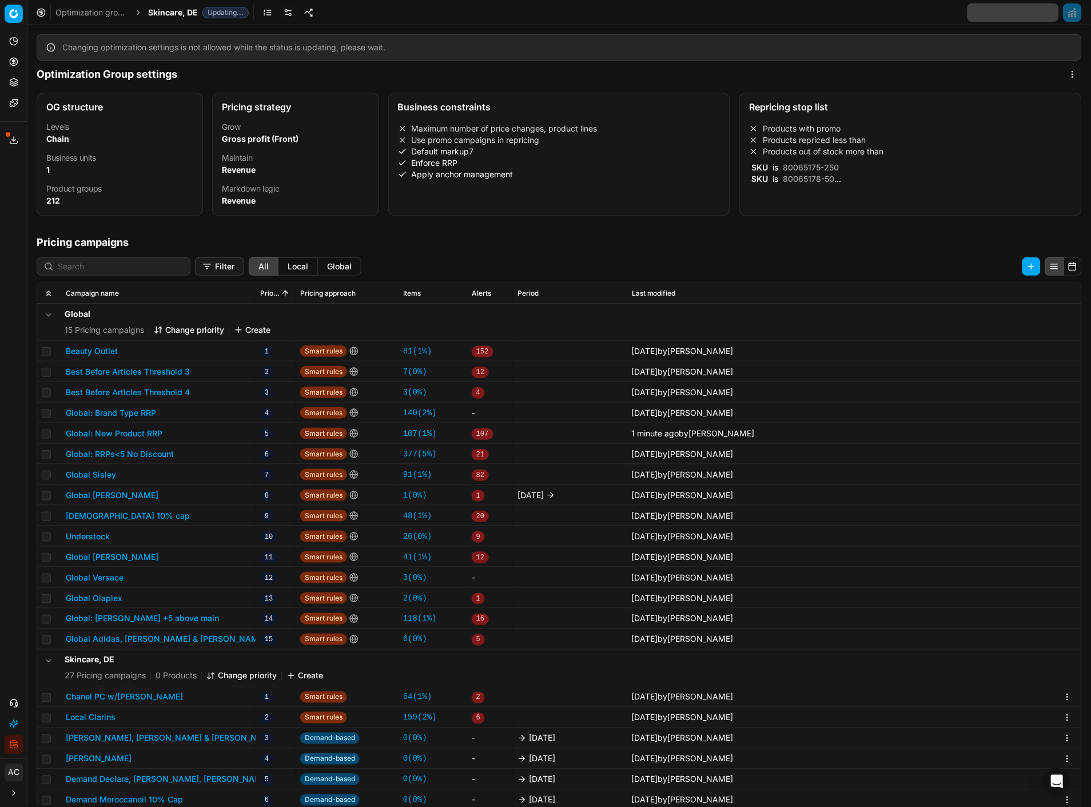
scroll to position [0, 0]
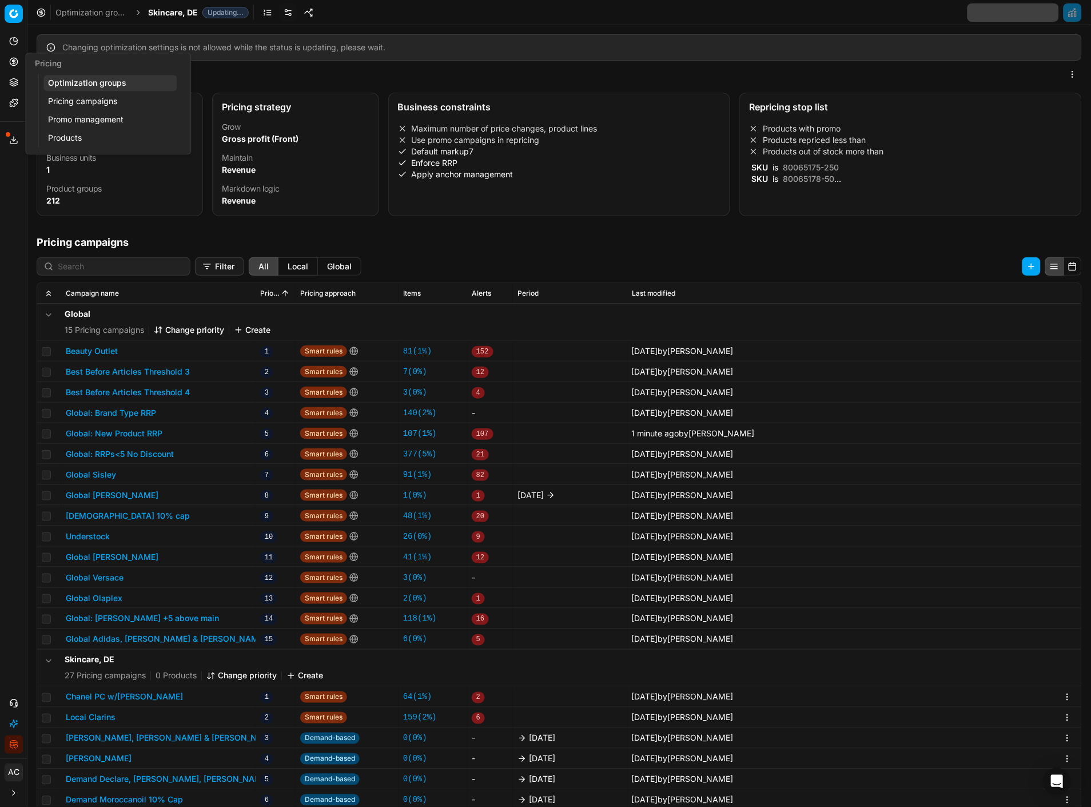
click at [15, 61] on icon at bounding box center [13, 61] width 9 height 9
click at [72, 85] on link "Optimization groups" at bounding box center [109, 83] width 133 height 16
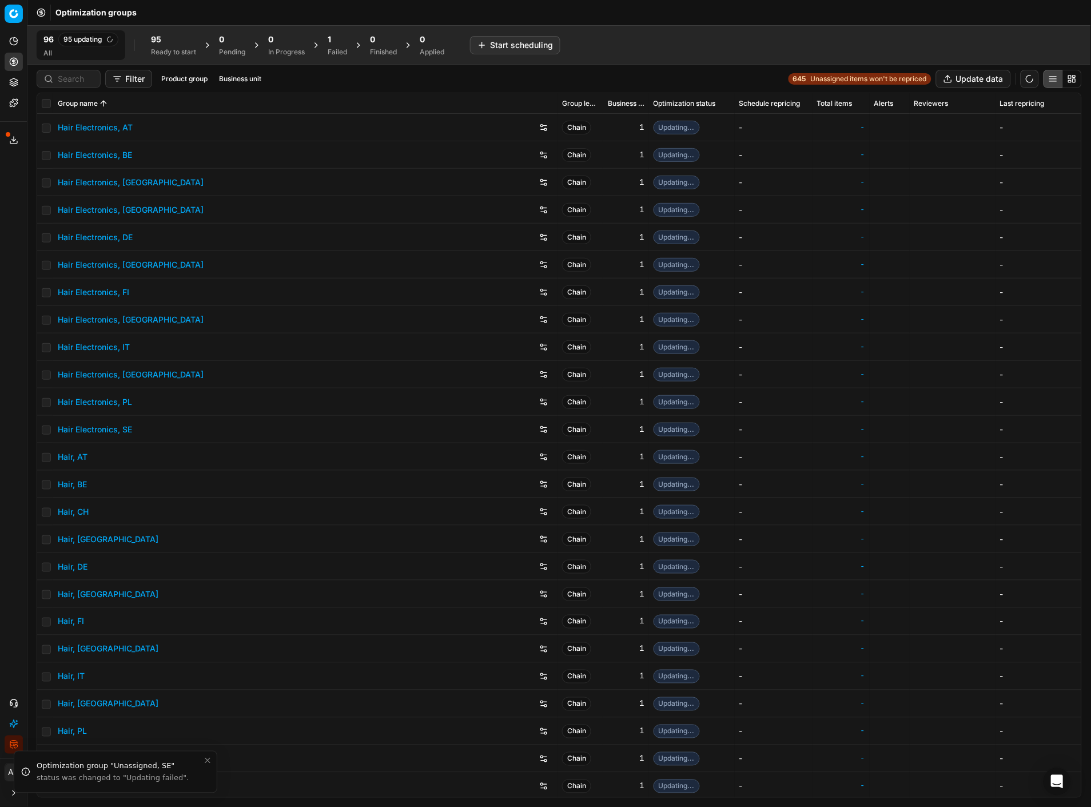
click at [338, 43] on div "1" at bounding box center [337, 39] width 19 height 11
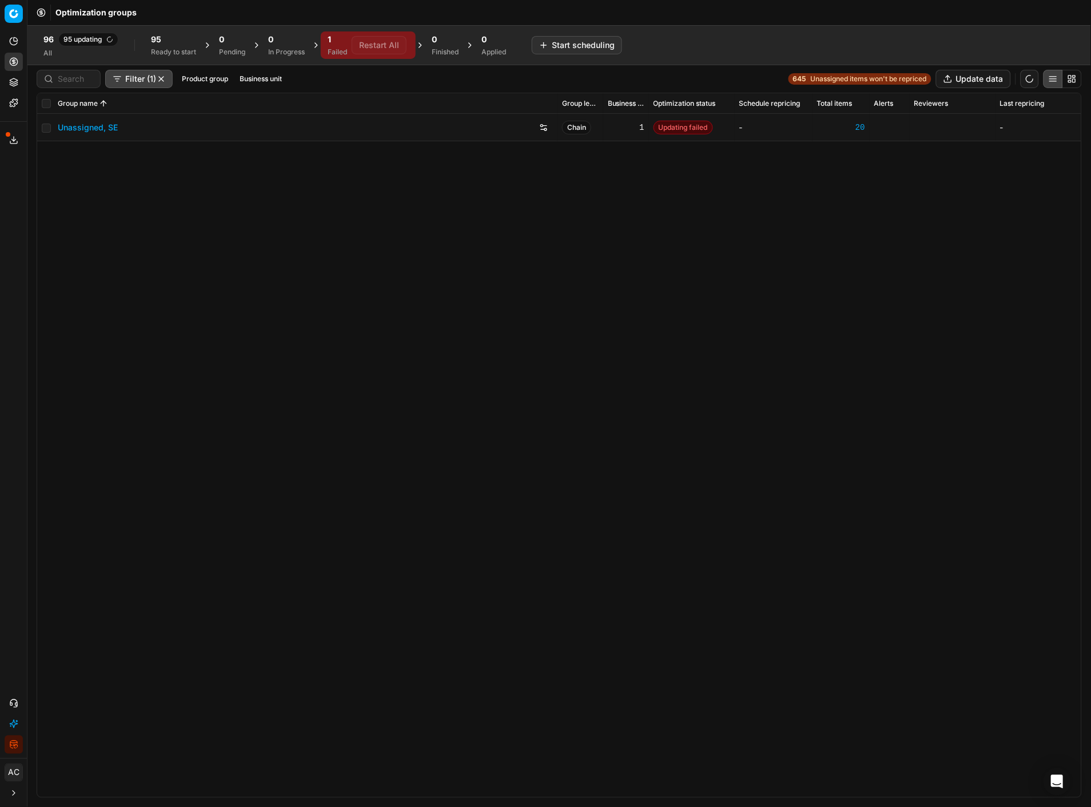
click at [171, 50] on div "Ready to start" at bounding box center [173, 51] width 45 height 9
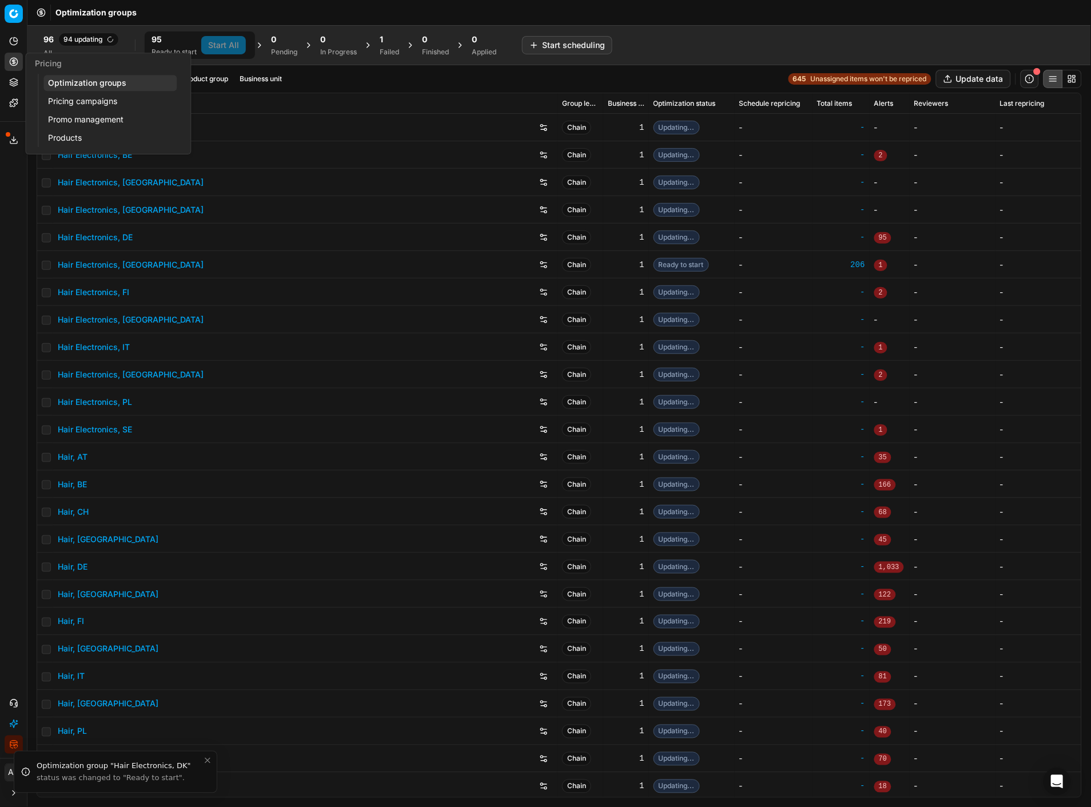
click at [63, 94] on link "Pricing campaigns" at bounding box center [109, 101] width 133 height 16
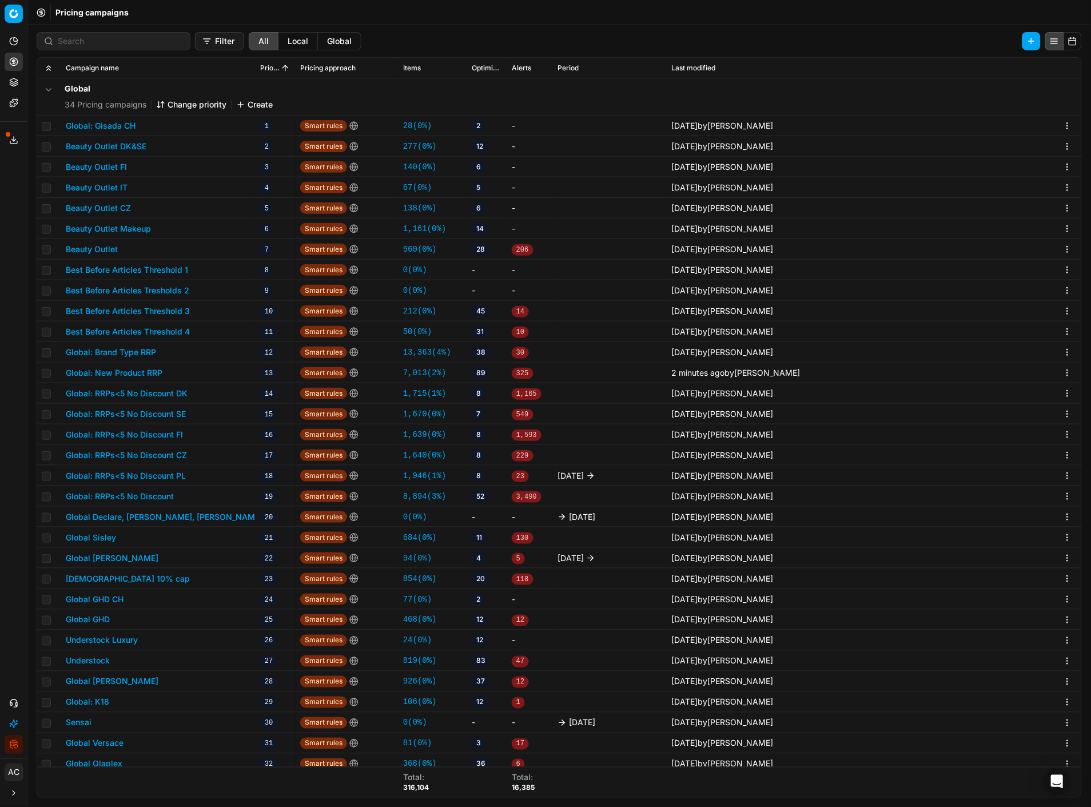
click at [150, 374] on button "Global: New Product RRP" at bounding box center [114, 372] width 97 height 11
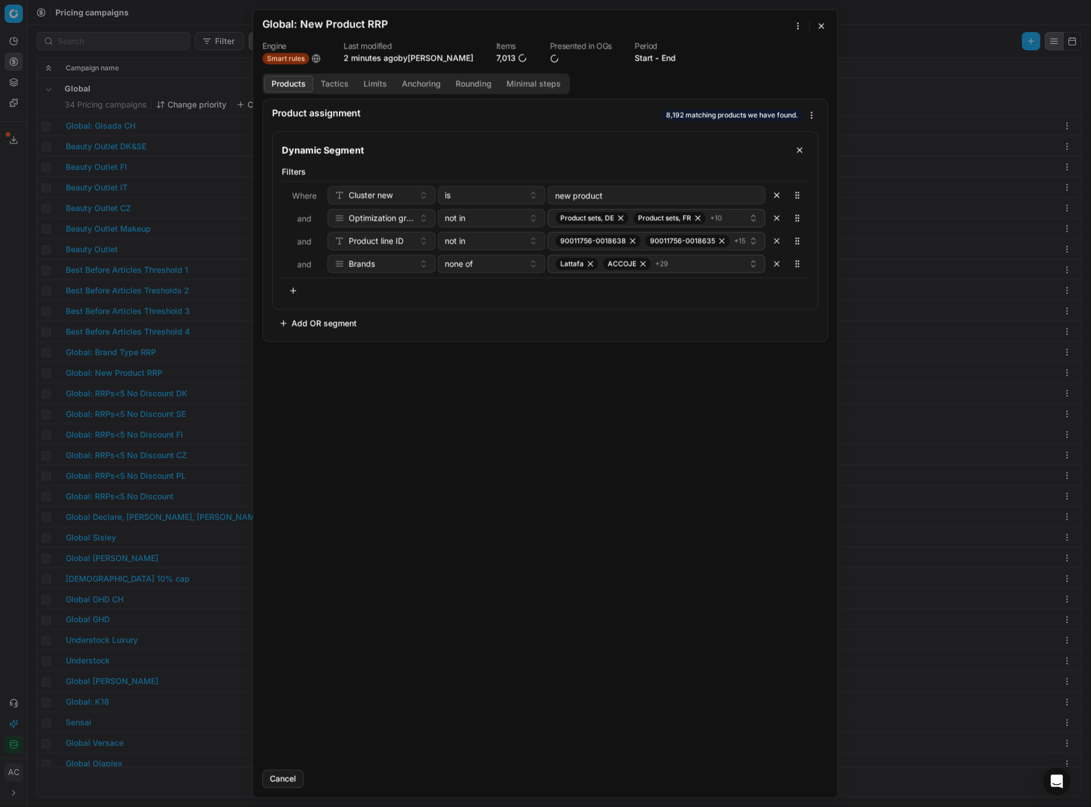
click at [818, 22] on button "button" at bounding box center [822, 26] width 14 height 14
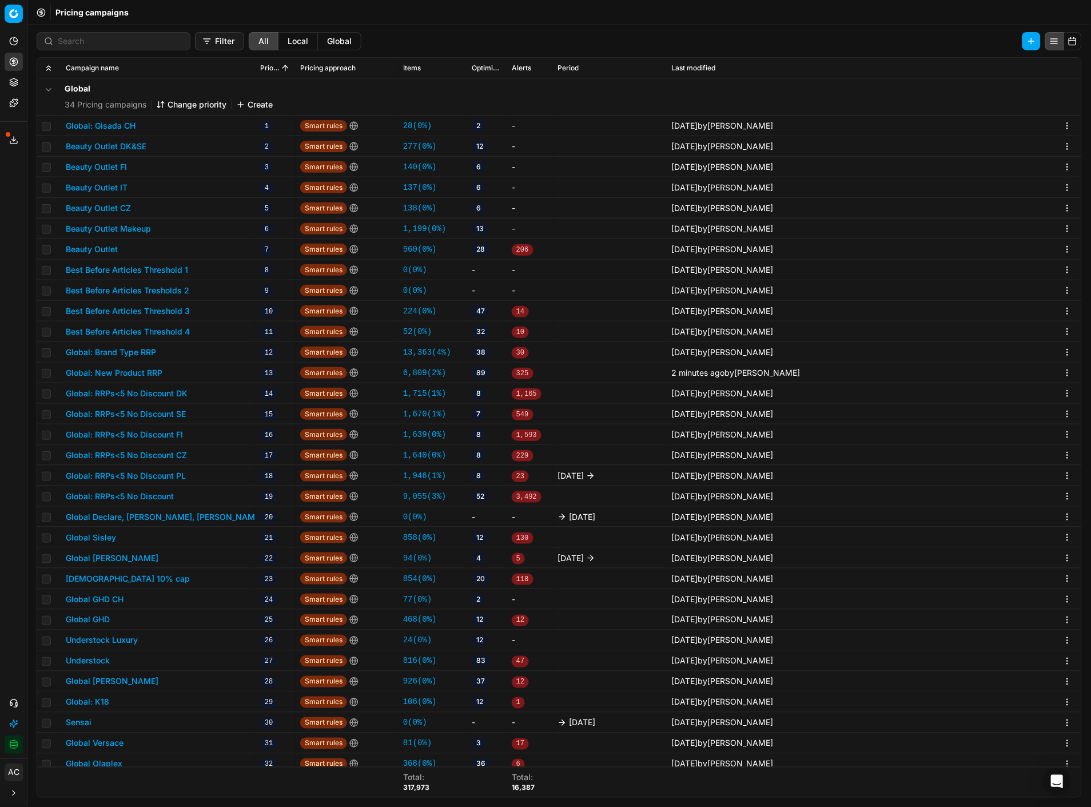
click at [808, 104] on div "Global 34 Pricing campaigns Change priority Create" at bounding box center [559, 96] width 1035 height 37
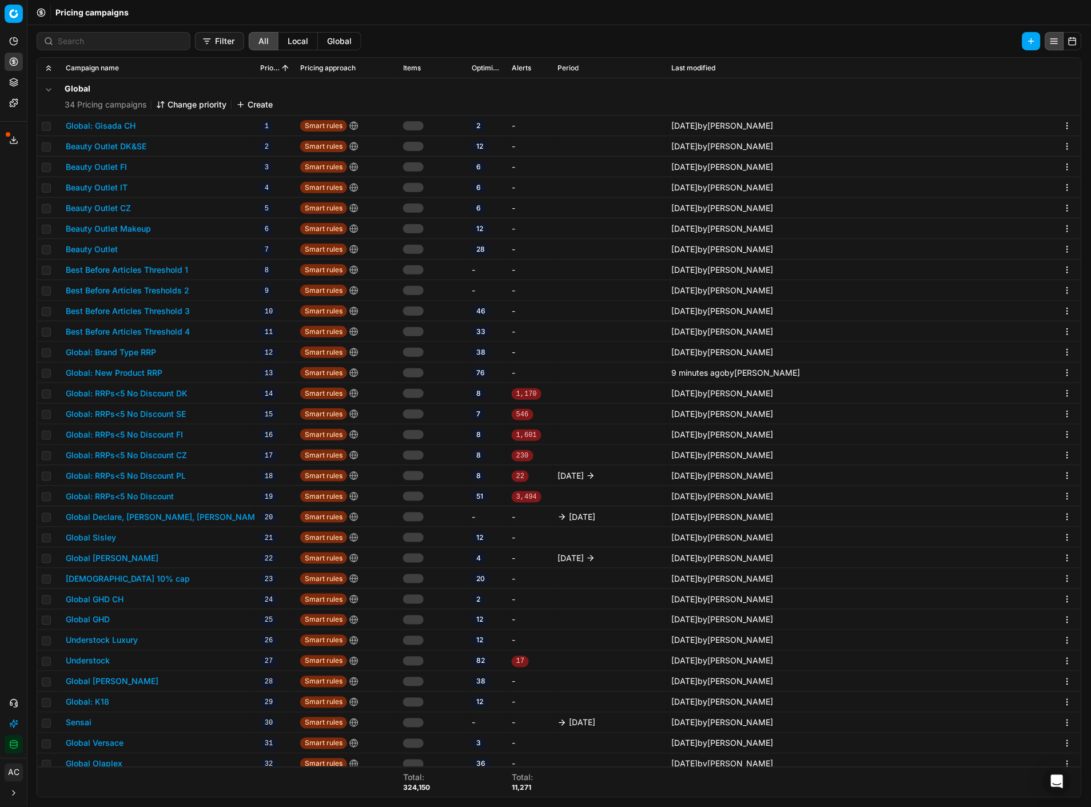
click at [3, 63] on div "Analytics Pricing Product portfolio Templates" at bounding box center [13, 71] width 27 height 89
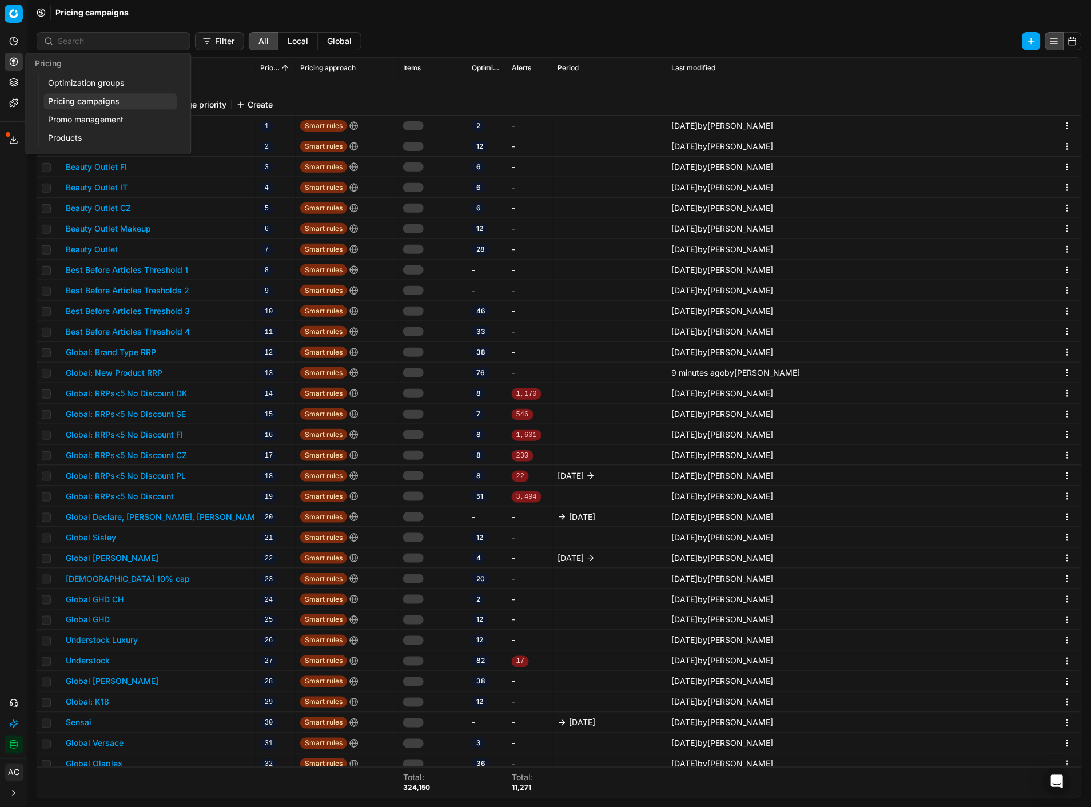
click at [14, 60] on icon at bounding box center [14, 61] width 0 height 5
click at [75, 76] on link "Optimization groups" at bounding box center [109, 83] width 133 height 16
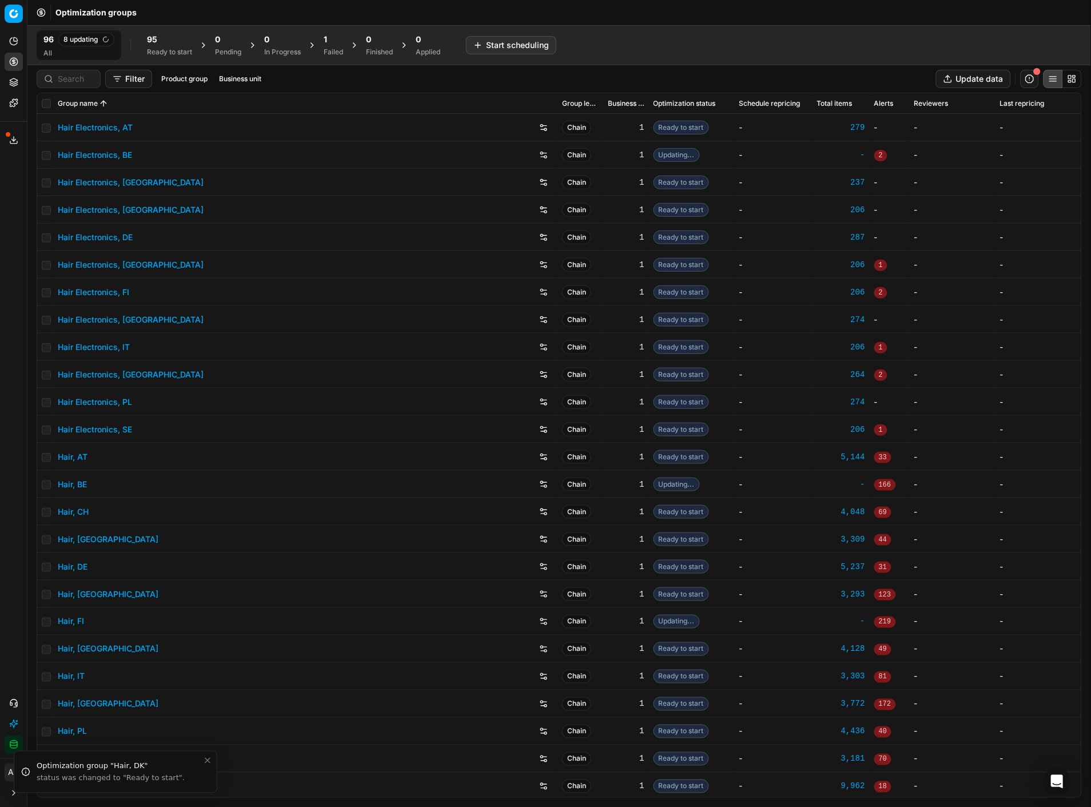
click at [156, 35] on span "95" at bounding box center [152, 39] width 10 height 11
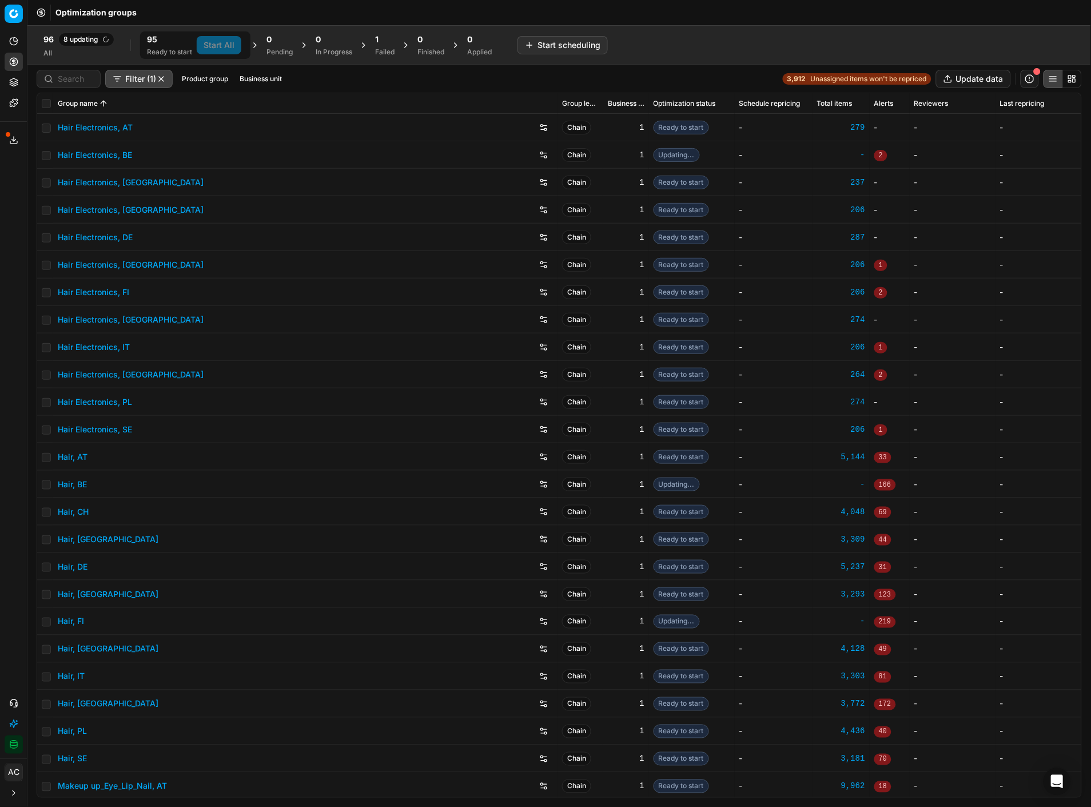
click at [374, 53] on div "1 Failed" at bounding box center [384, 44] width 33 height 27
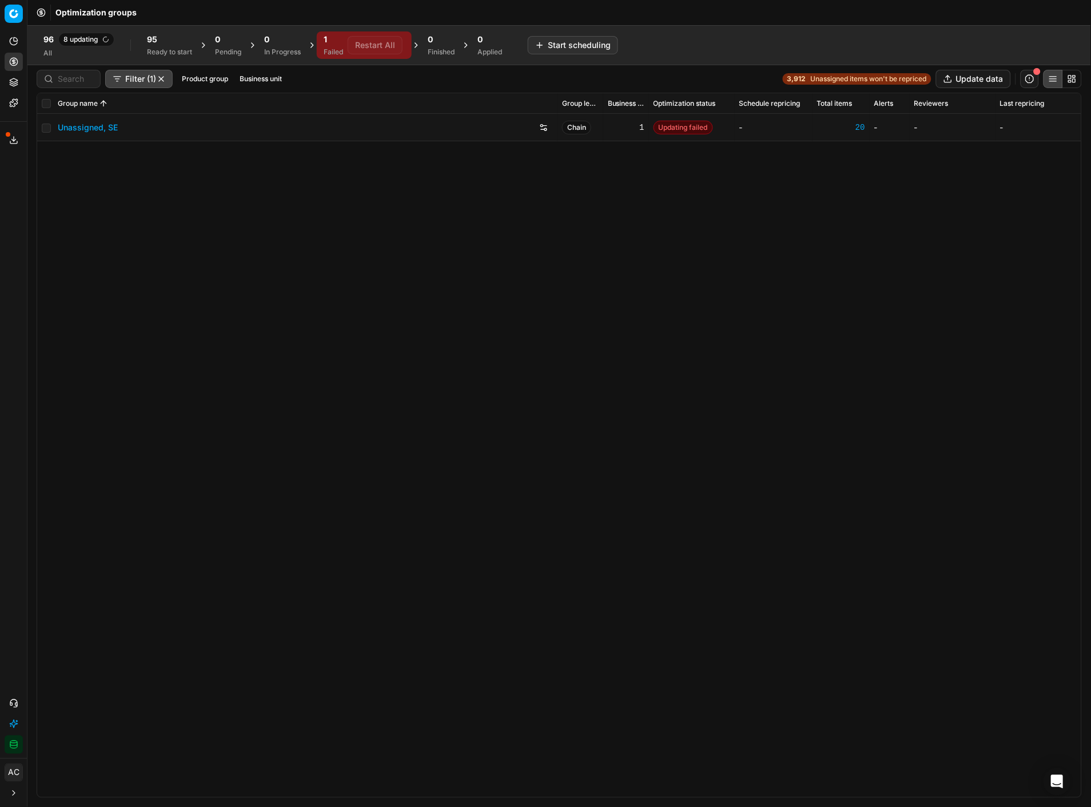
click at [173, 53] on div "Ready to start" at bounding box center [169, 51] width 45 height 9
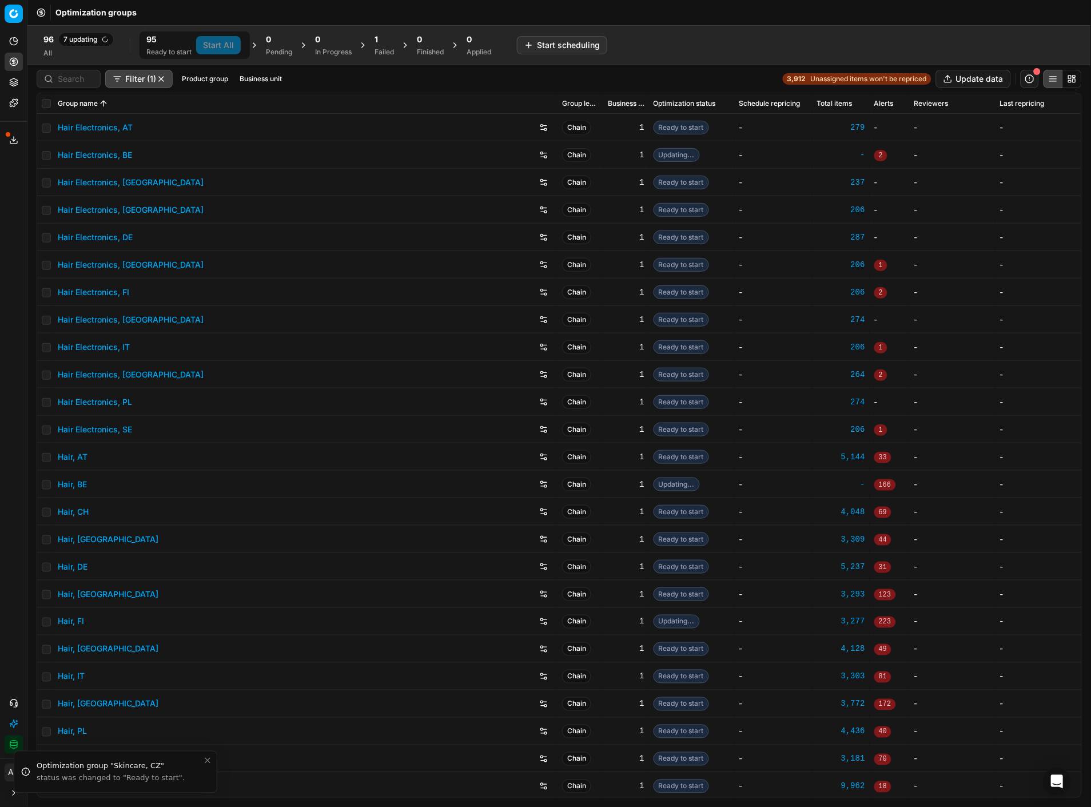
click at [254, 76] on button "Business unit" at bounding box center [260, 79] width 51 height 14
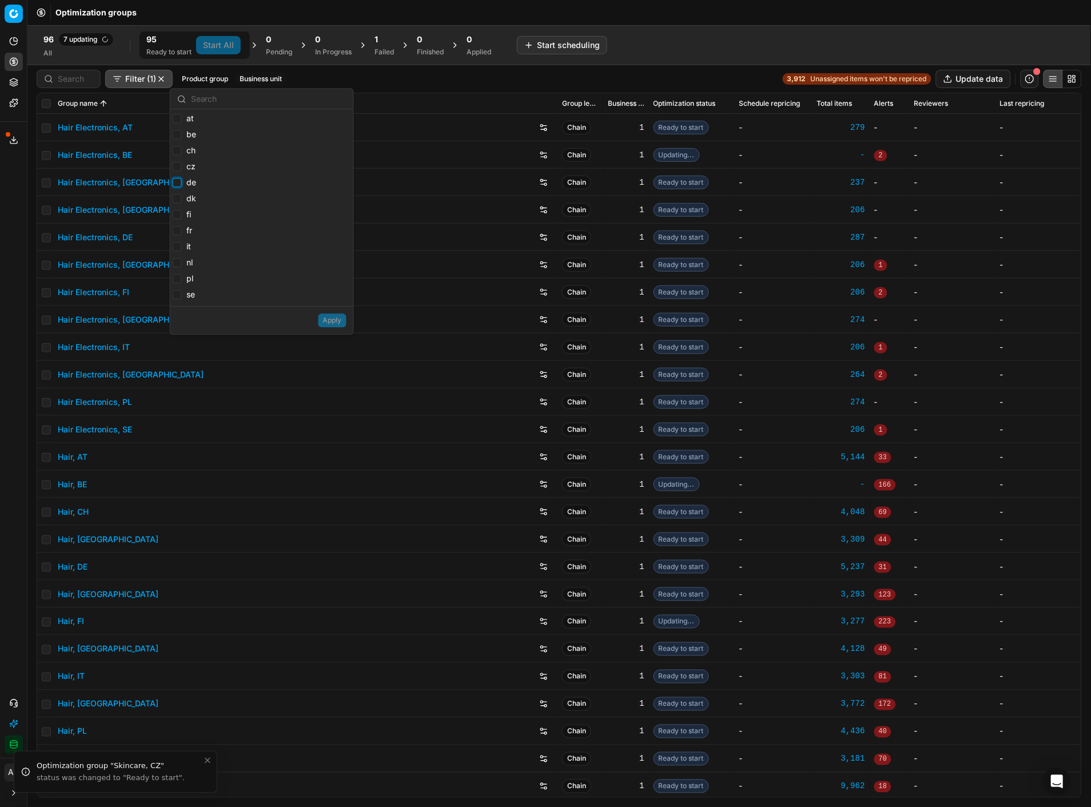
click at [177, 180] on input "de" at bounding box center [177, 182] width 9 height 9
checkbox input "true"
click at [323, 315] on button "Apply" at bounding box center [332, 320] width 28 height 14
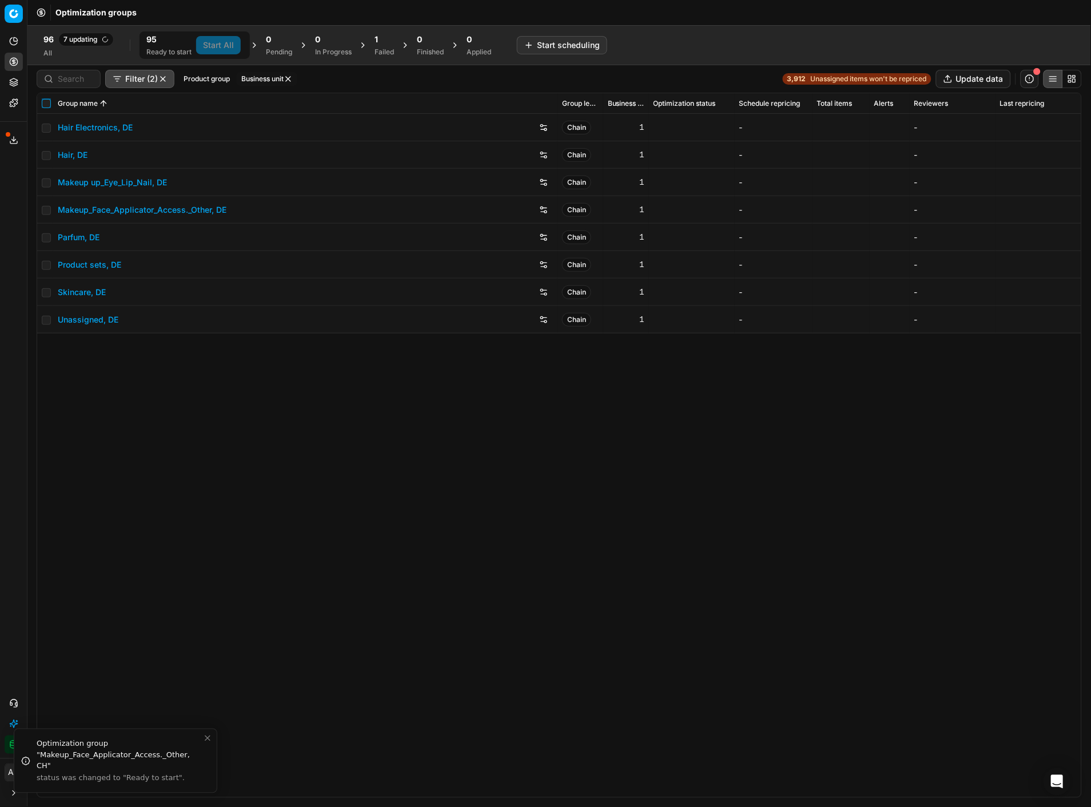
click at [44, 106] on input "checkbox" at bounding box center [46, 103] width 9 height 9
checkbox input "true"
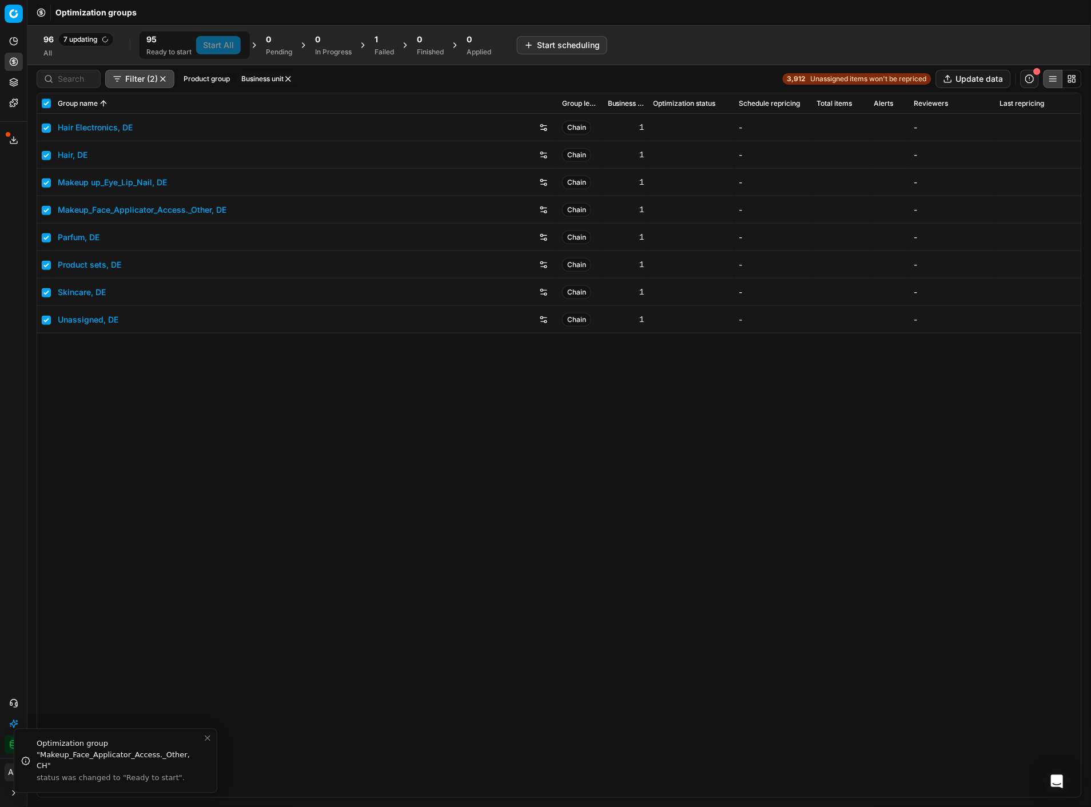
checkbox input "true"
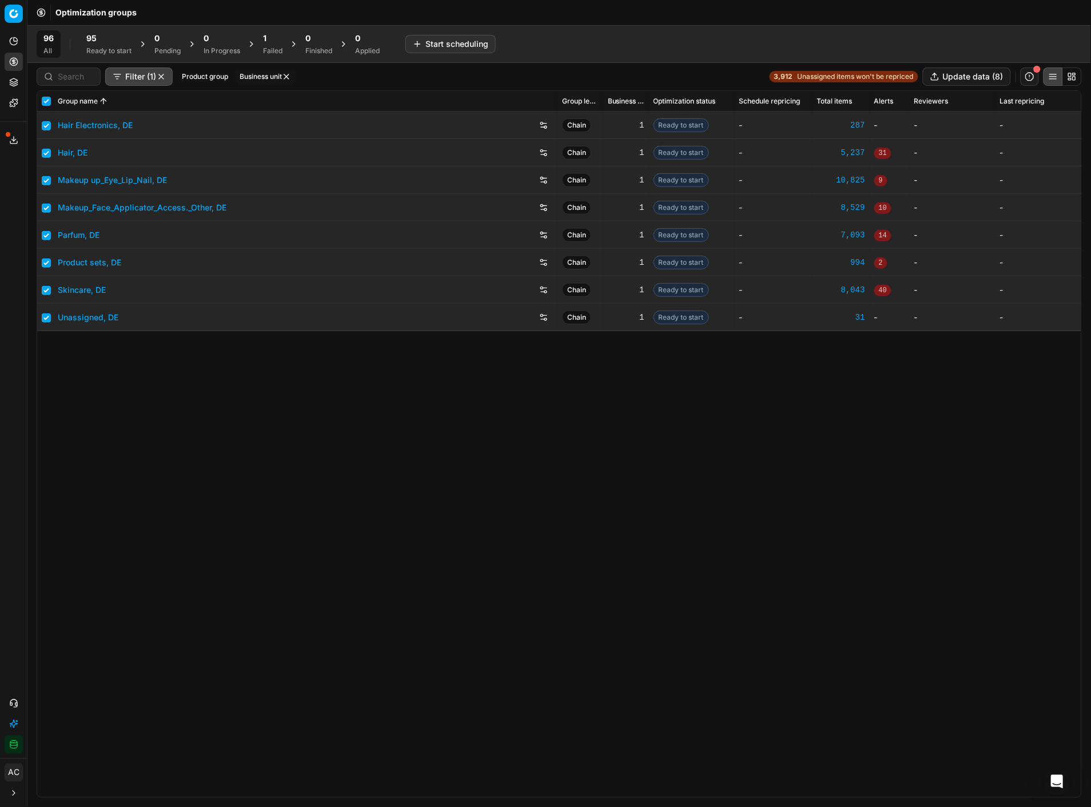
click at [95, 49] on div "Ready to start" at bounding box center [108, 50] width 45 height 9
click at [161, 42] on button "Start (8)" at bounding box center [158, 44] width 45 height 18
checkbox input "false"
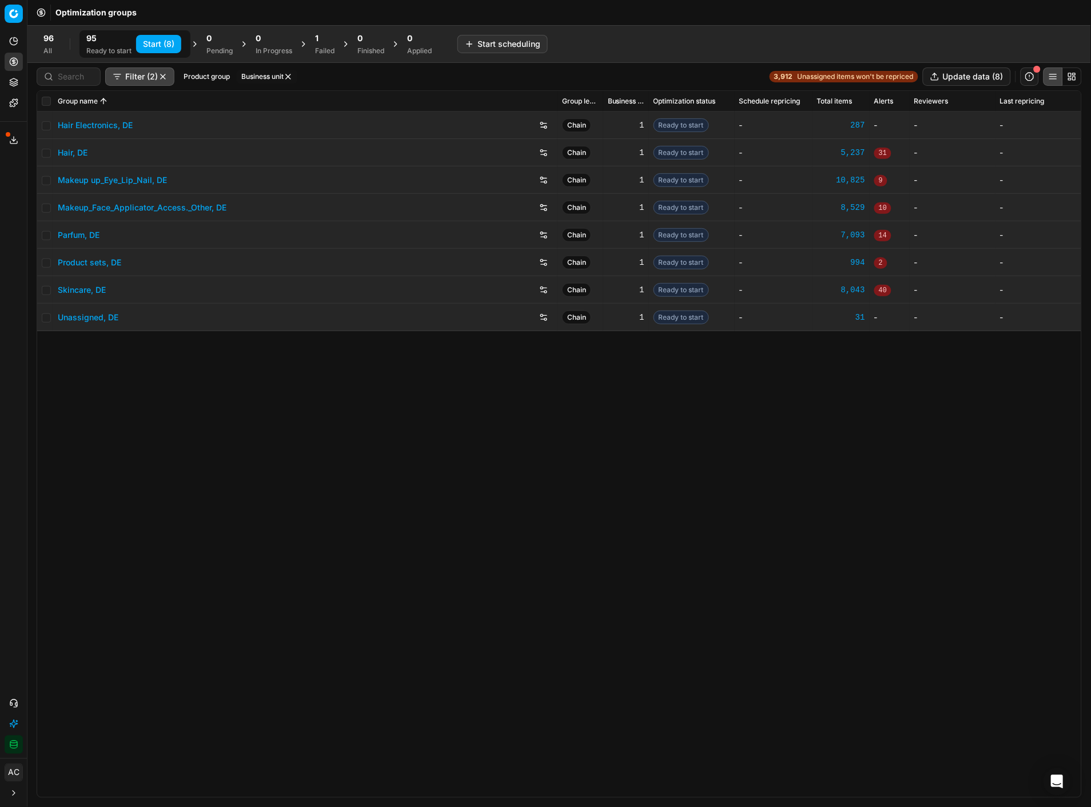
checkbox input "false"
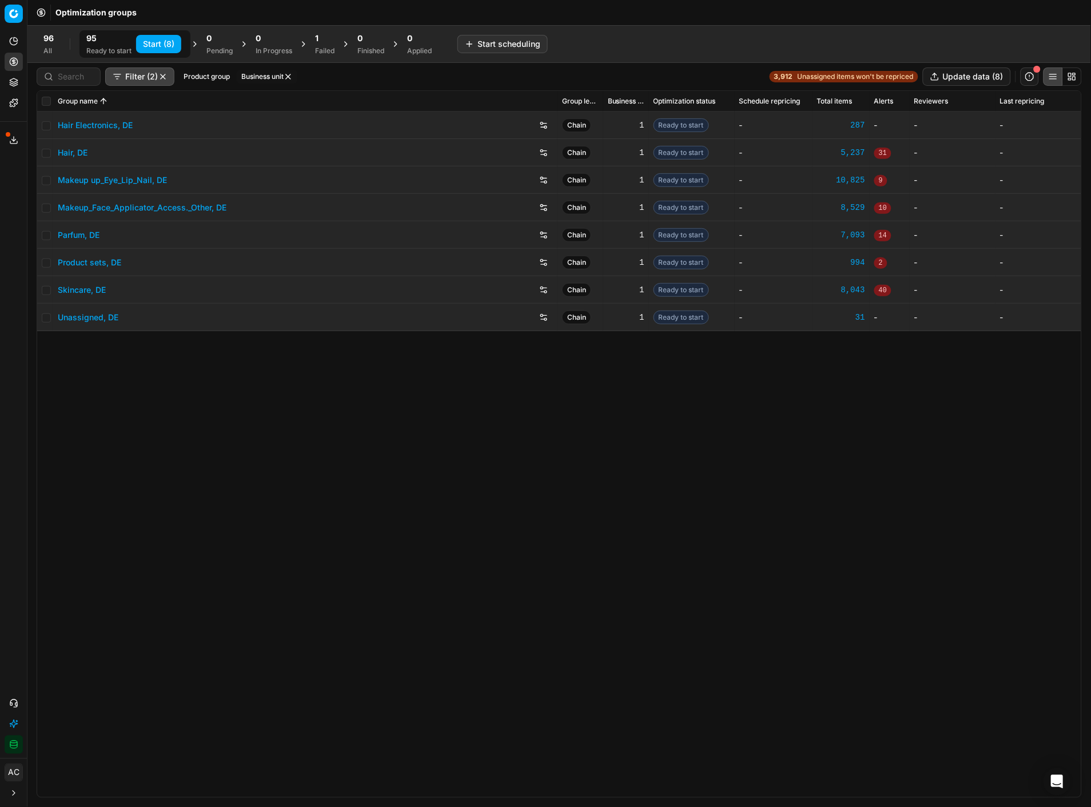
checkbox input "false"
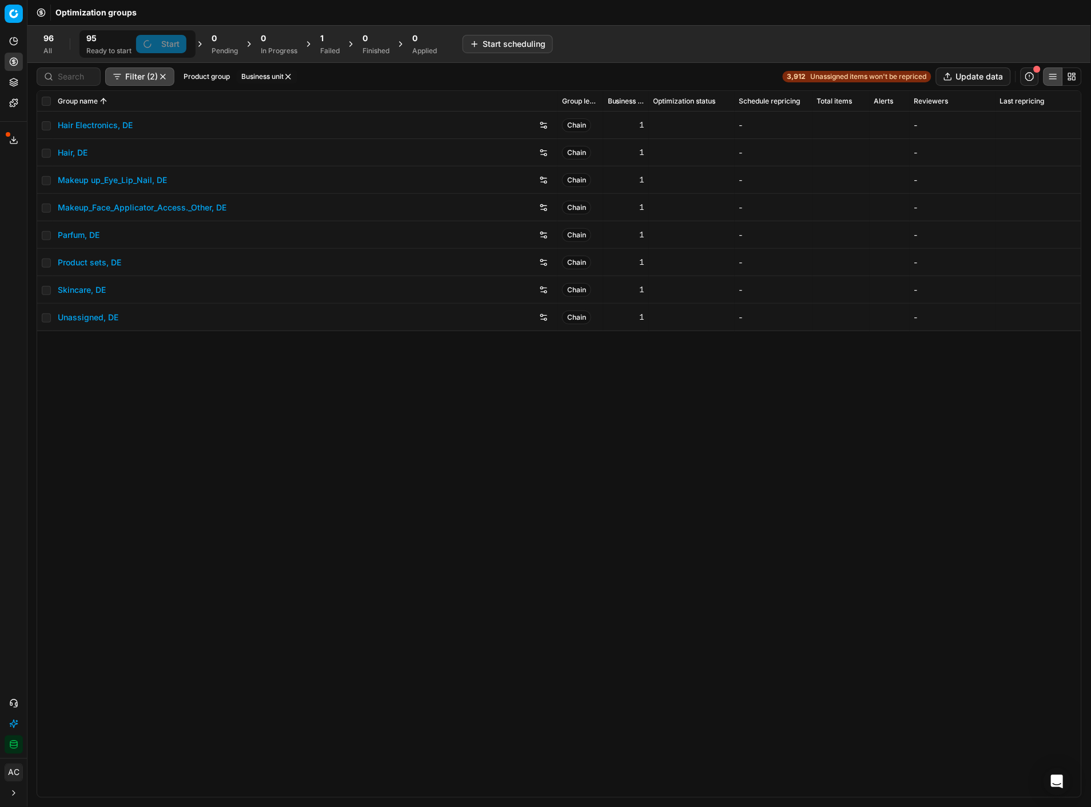
click at [368, 46] on div "Finished" at bounding box center [375, 50] width 27 height 9
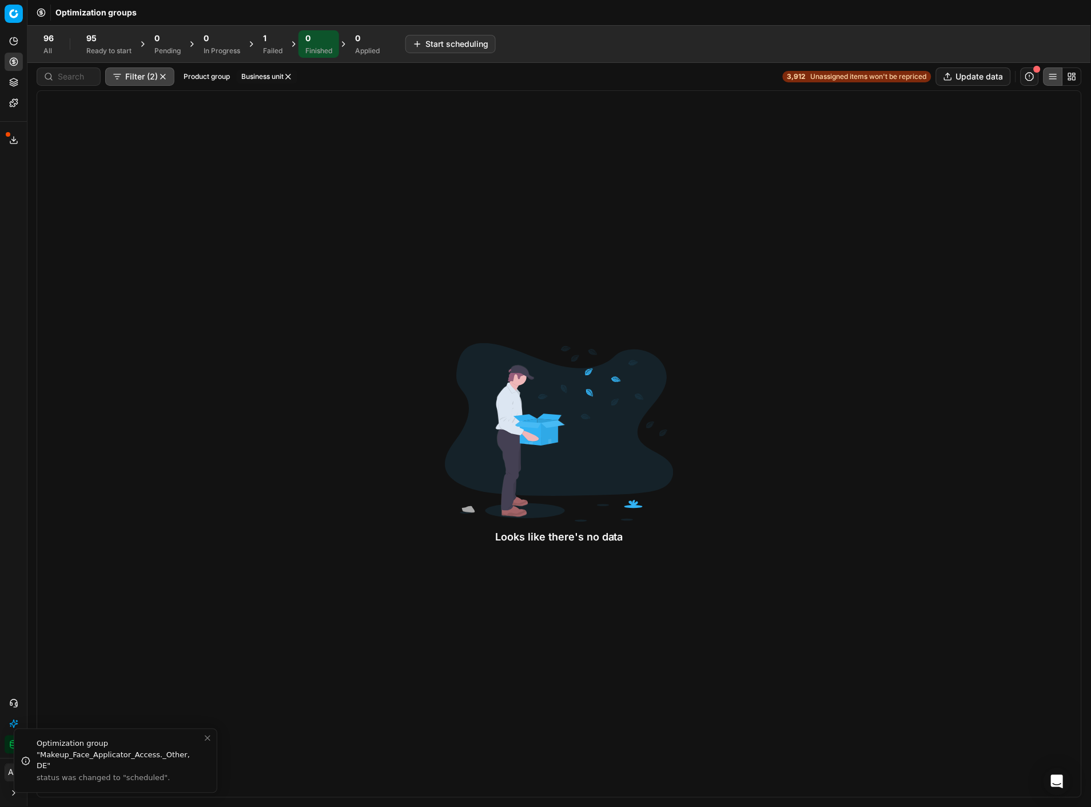
click at [19, 82] on button "Product portfolio" at bounding box center [14, 82] width 18 height 18
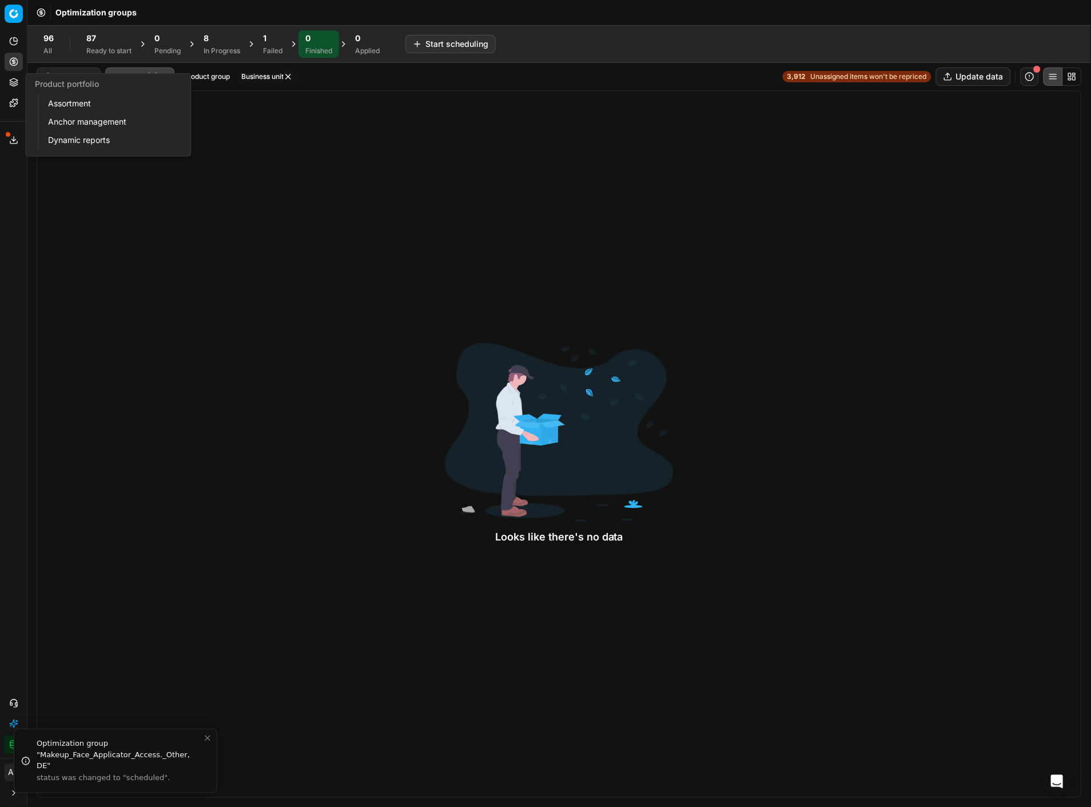
click at [58, 99] on link "Assortment" at bounding box center [109, 103] width 133 height 16
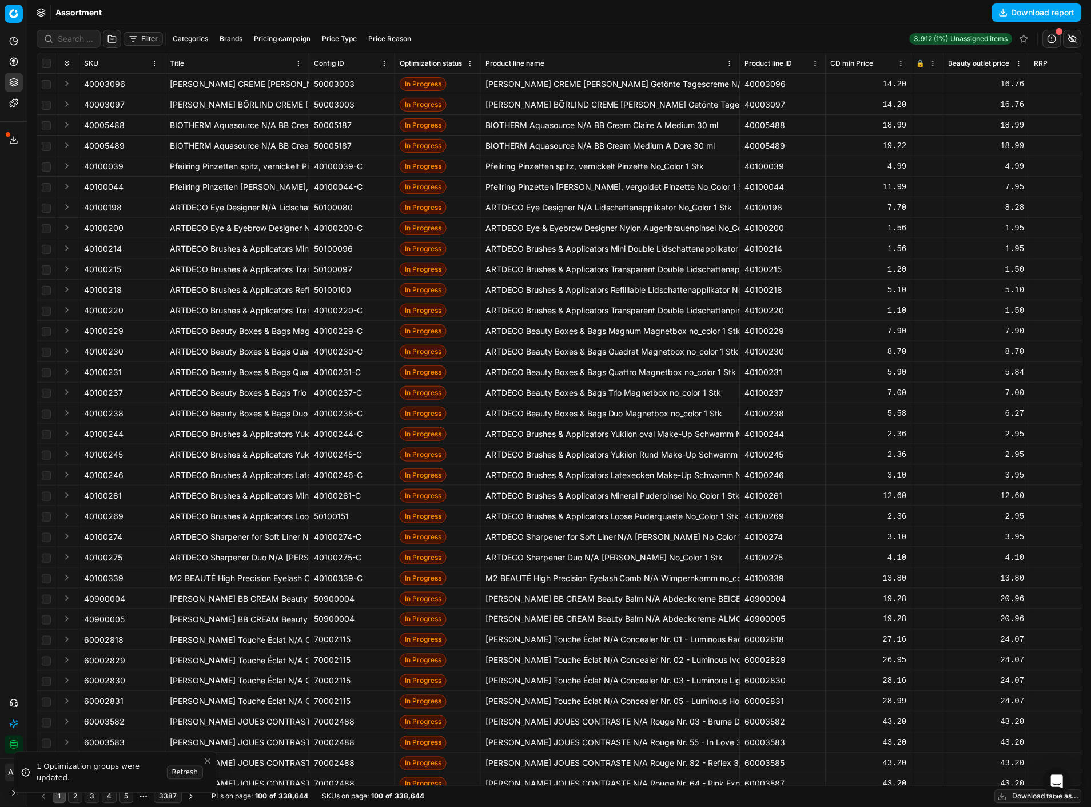
click at [934, 34] on div at bounding box center [558, 415] width 1063 height 781
click at [10, 59] on icon at bounding box center [13, 61] width 9 height 9
click at [58, 85] on link "Optimization groups" at bounding box center [109, 83] width 133 height 16
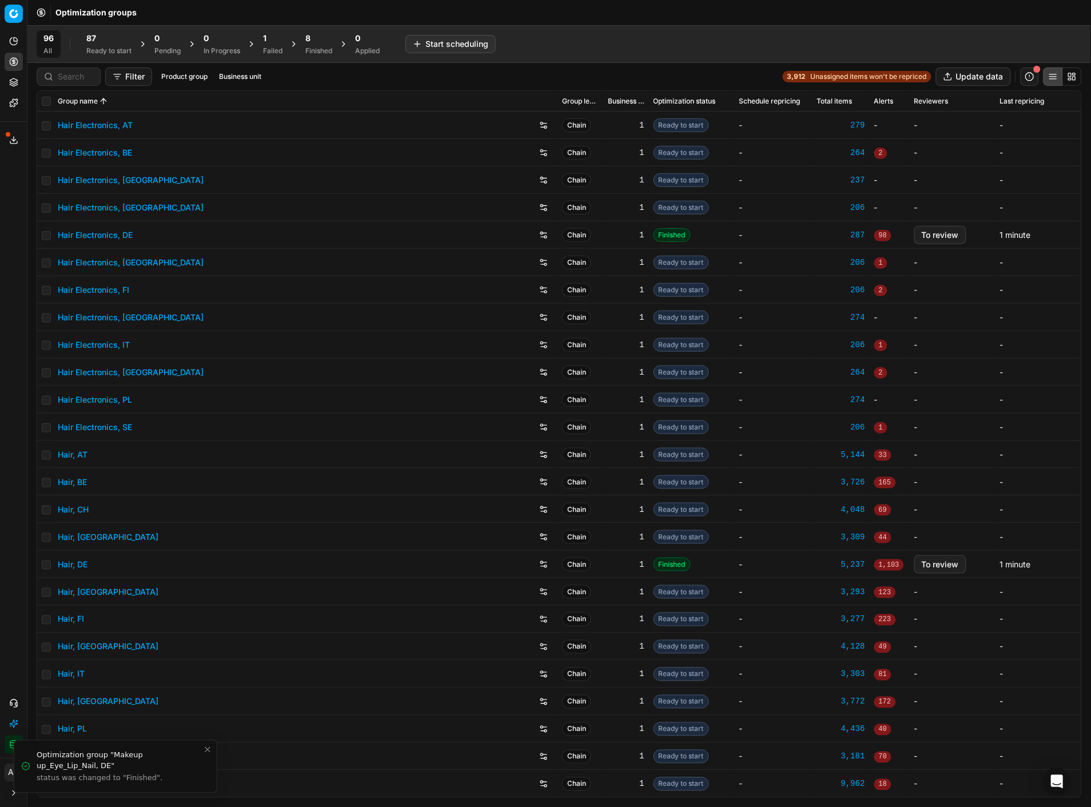
click at [928, 236] on button "To review" at bounding box center [940, 235] width 52 height 18
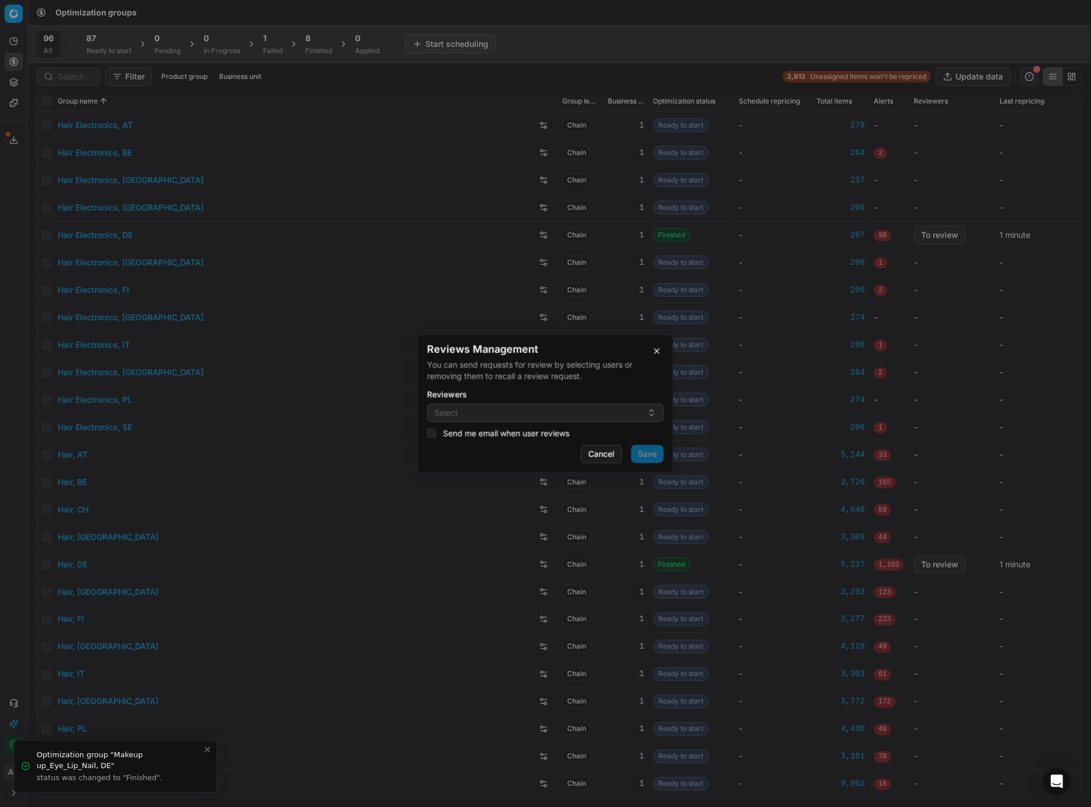
click at [464, 410] on button "Select" at bounding box center [545, 413] width 237 height 18
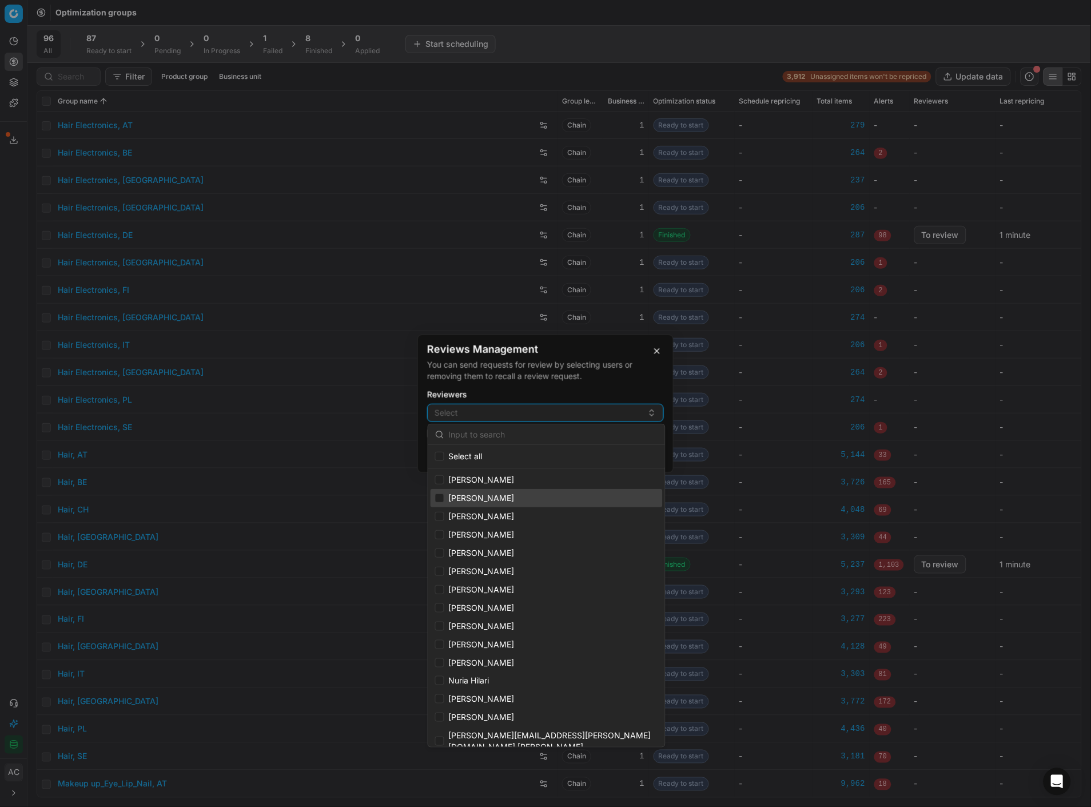
click at [561, 384] on form "Reviews Management You can send requests for review by selecting users or remov…" at bounding box center [545, 403] width 237 height 119
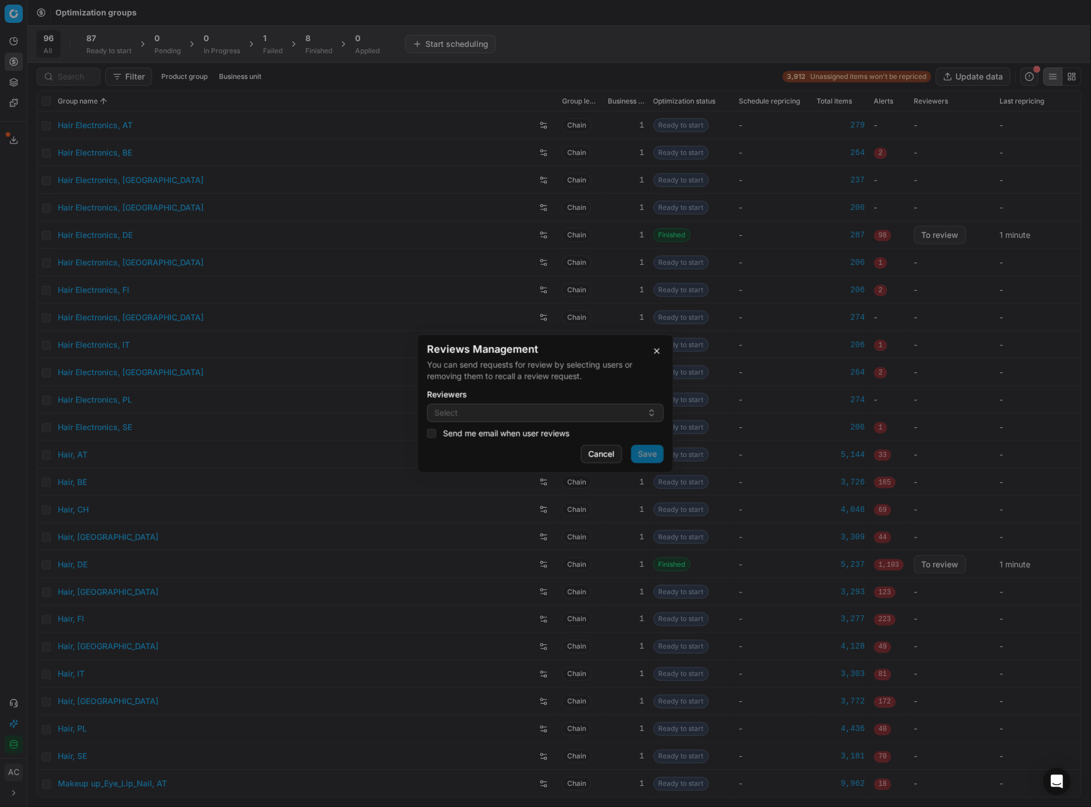
click at [660, 350] on button "button" at bounding box center [657, 351] width 14 height 14
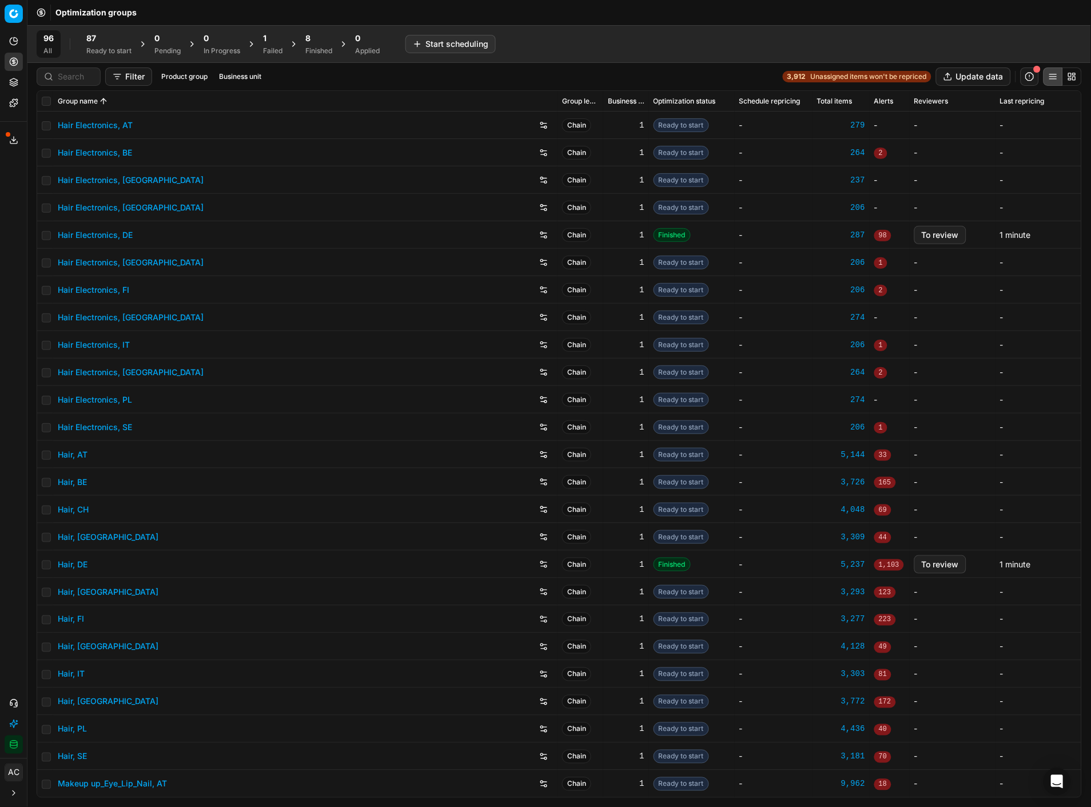
click at [322, 47] on div "Finished" at bounding box center [318, 50] width 27 height 9
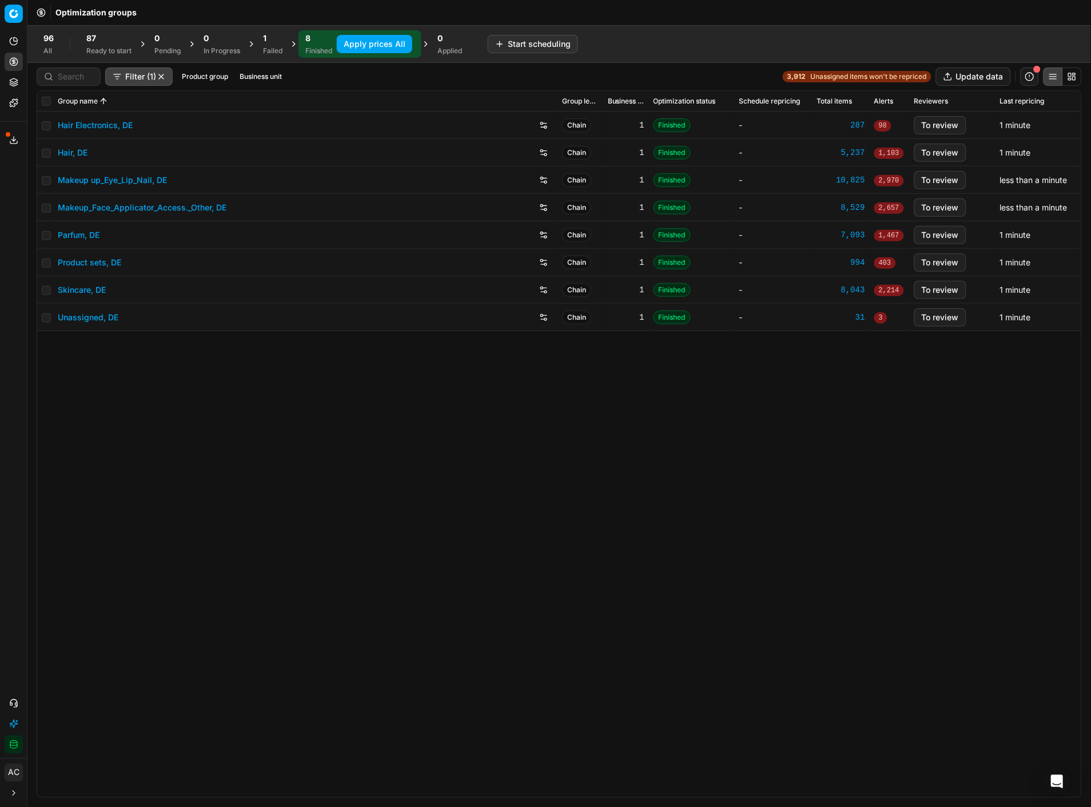
click at [842, 81] on span "Unassigned items won't be repriced" at bounding box center [869, 76] width 116 height 9
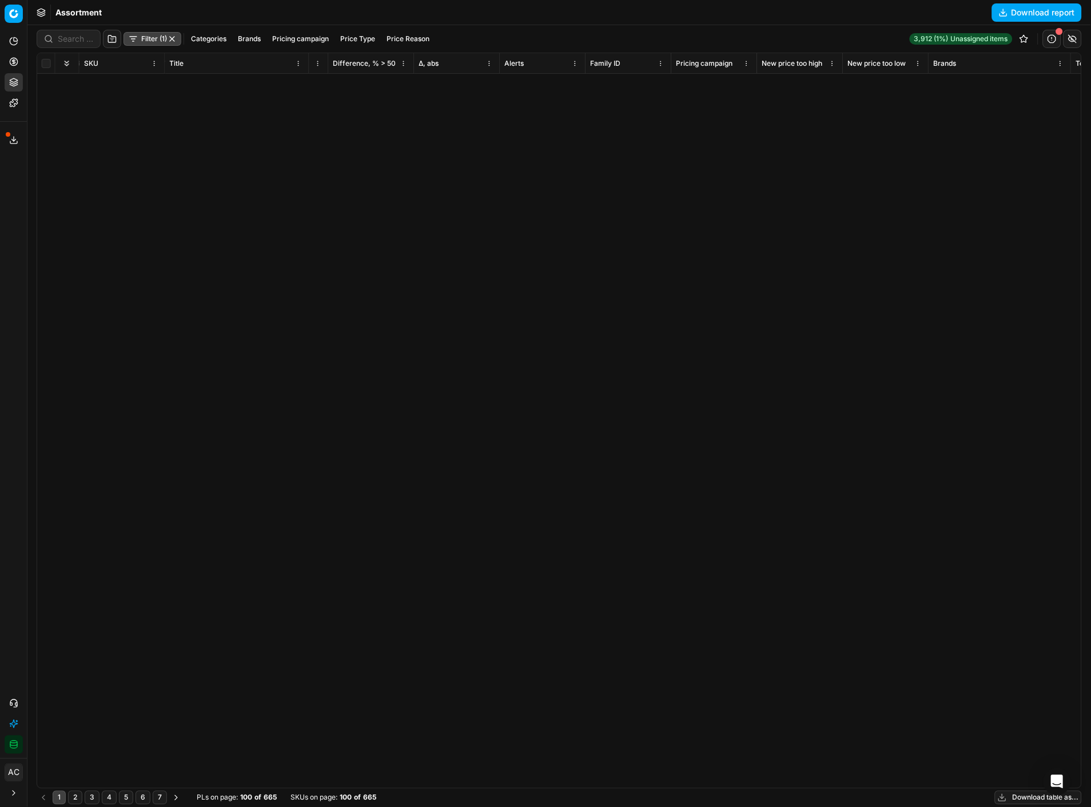
scroll to position [0, 1730]
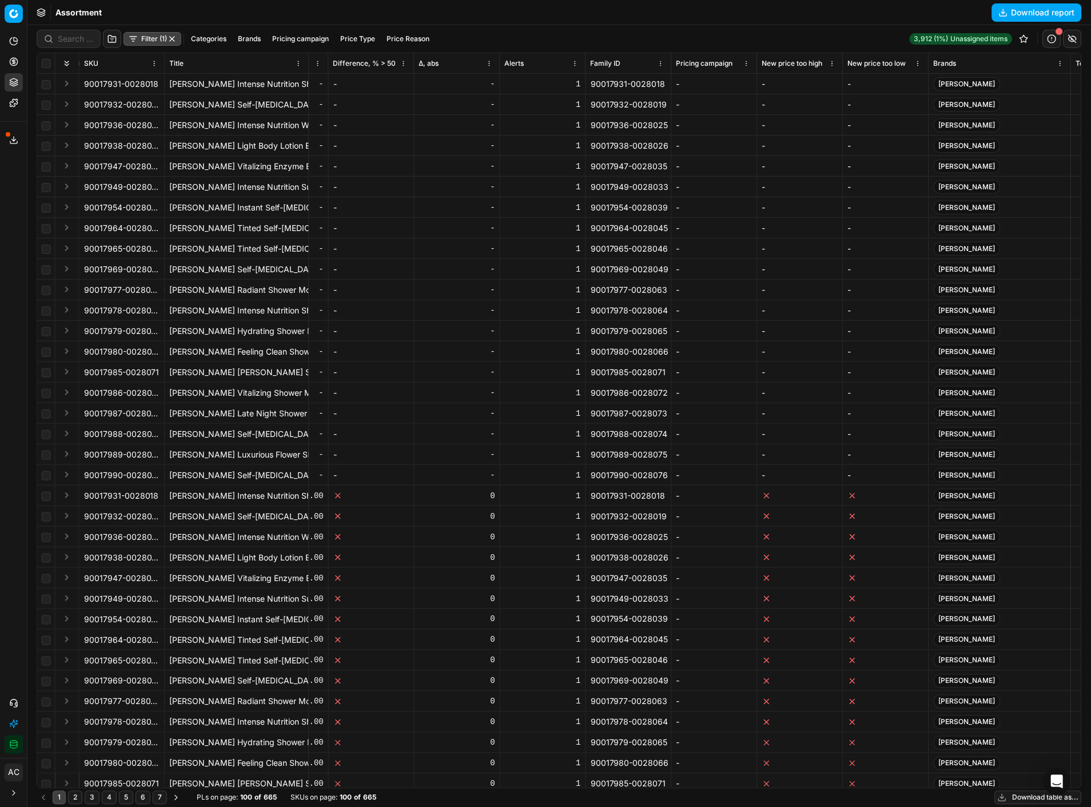
click at [146, 38] on button "Filter (1)" at bounding box center [152, 39] width 58 height 14
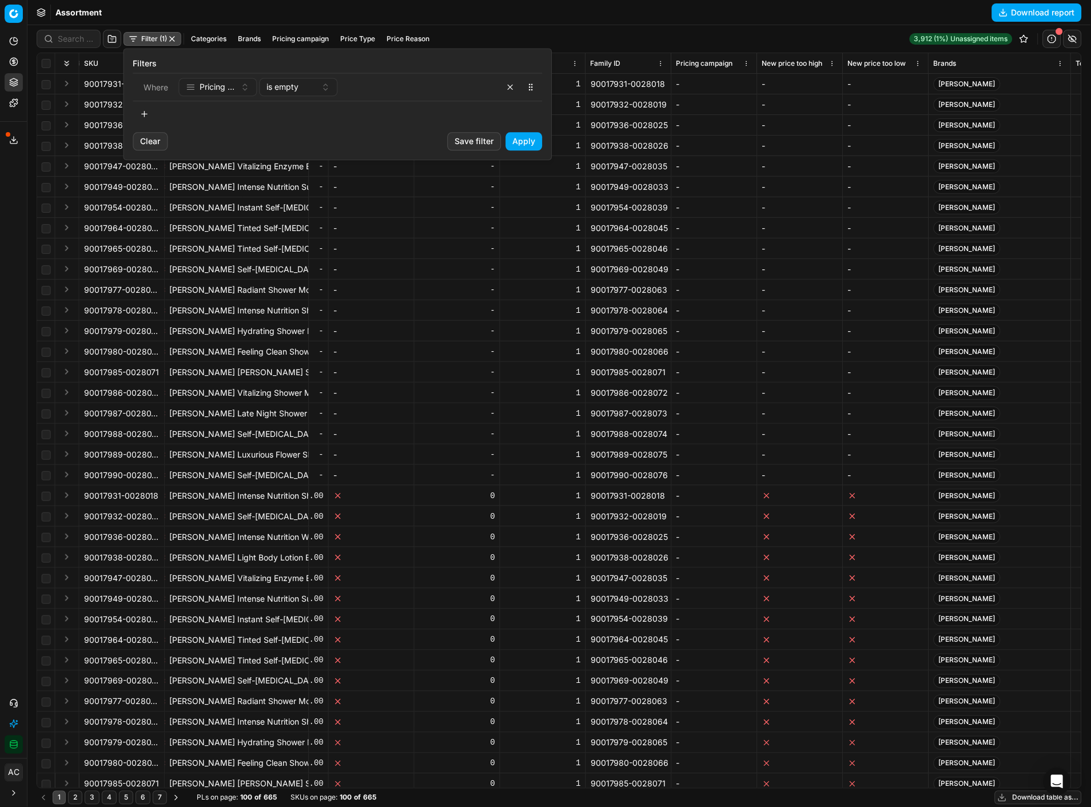
click at [506, 84] on button "button" at bounding box center [510, 87] width 18 height 18
click at [146, 83] on button "button" at bounding box center [144, 86] width 23 height 18
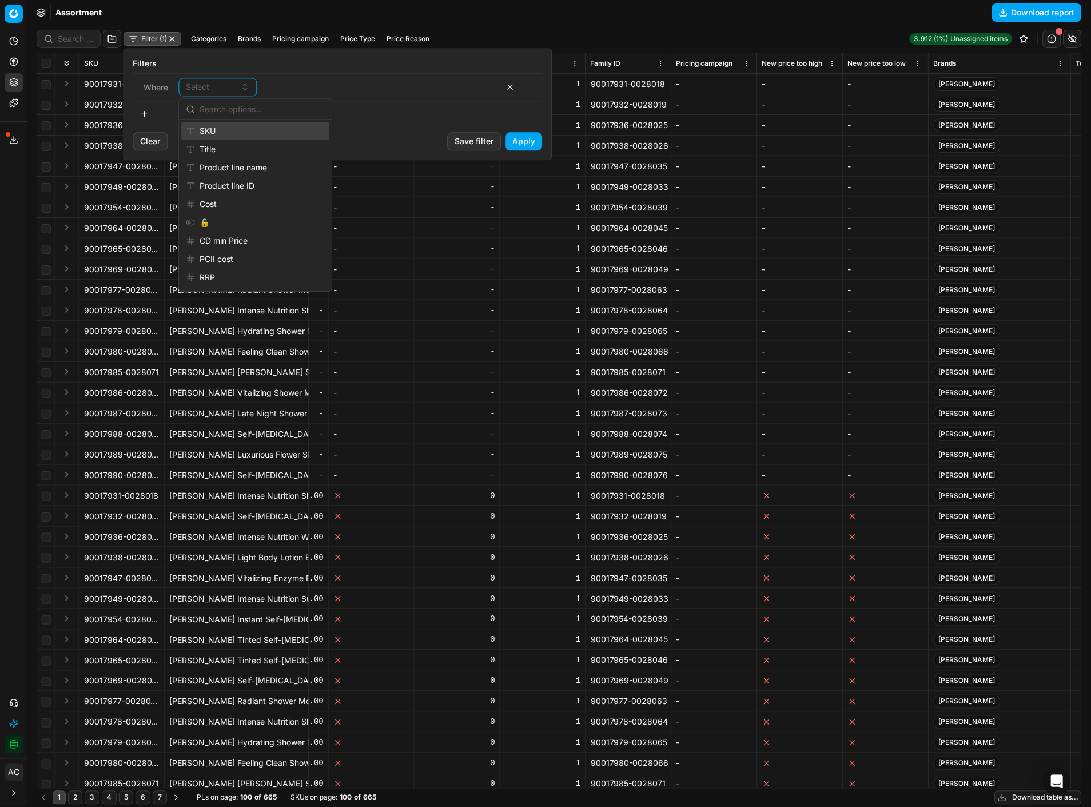
type input "l"
type input "f"
type input "clus"
click at [256, 134] on div "Cluster new" at bounding box center [255, 131] width 148 height 18
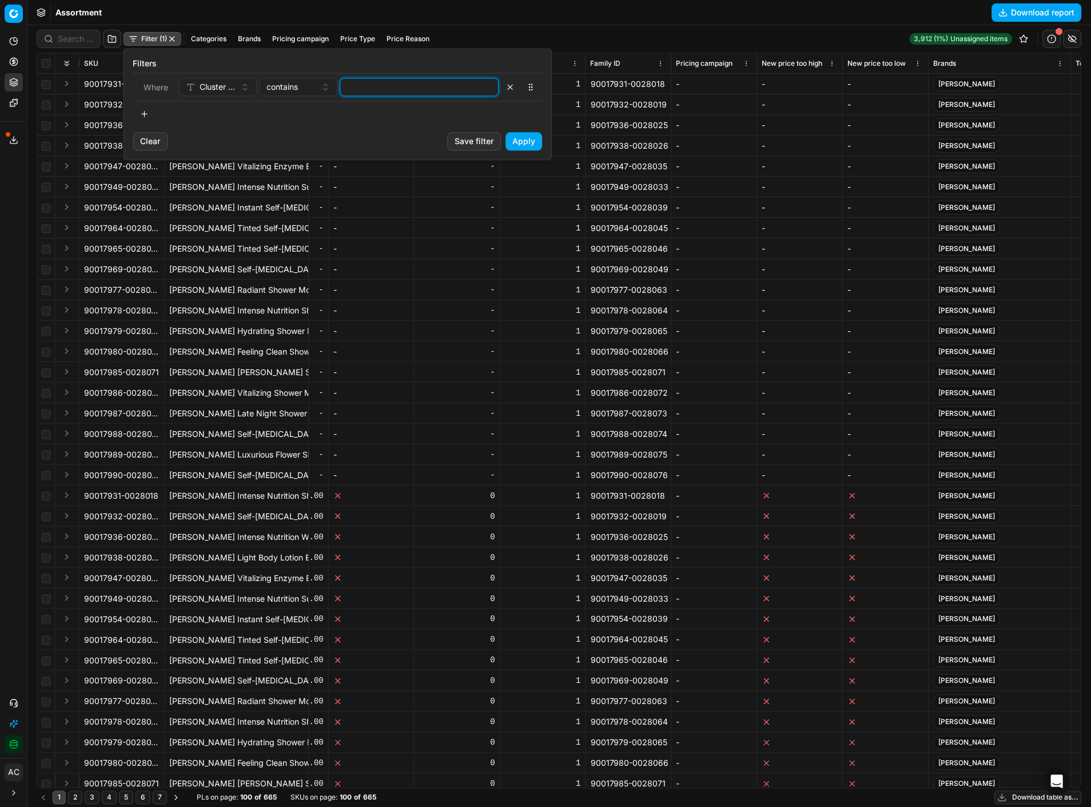
click at [369, 82] on input at bounding box center [419, 86] width 149 height 17
type input "new"
click at [145, 115] on button "button" at bounding box center [144, 114] width 23 height 18
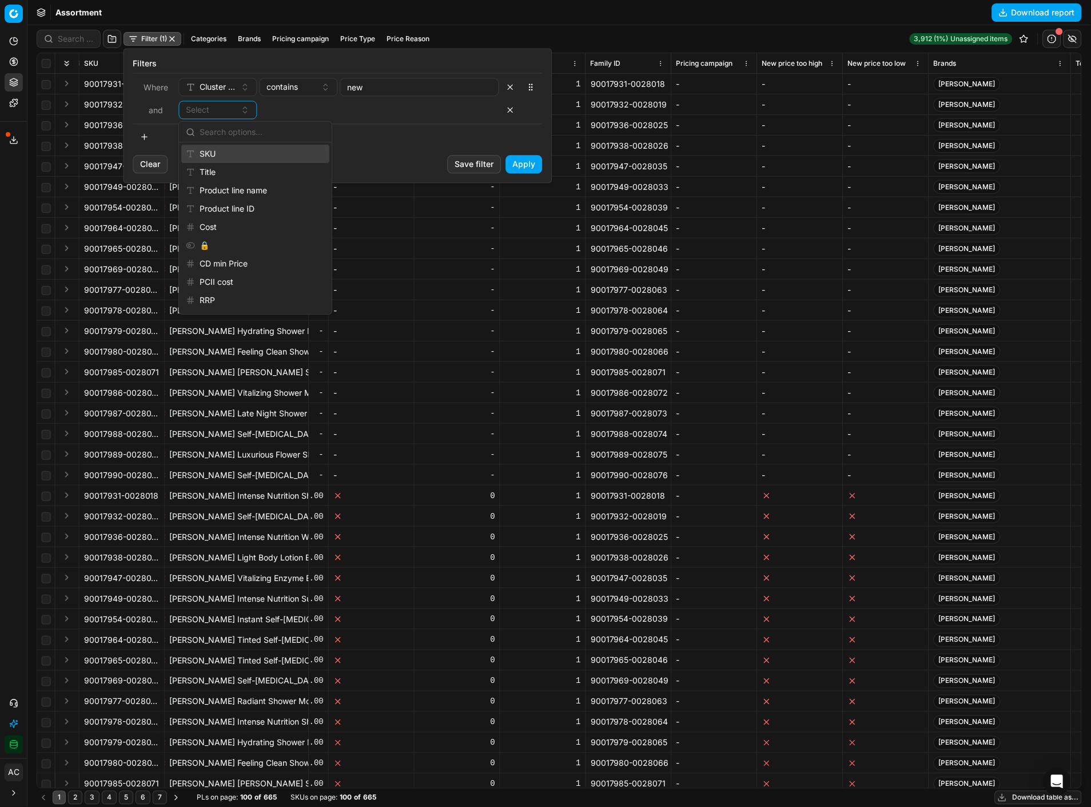
type input "s"
type input "l"
type input "f"
type input "discoun"
click at [256, 157] on div "Discount% vs RRP" at bounding box center [255, 154] width 148 height 18
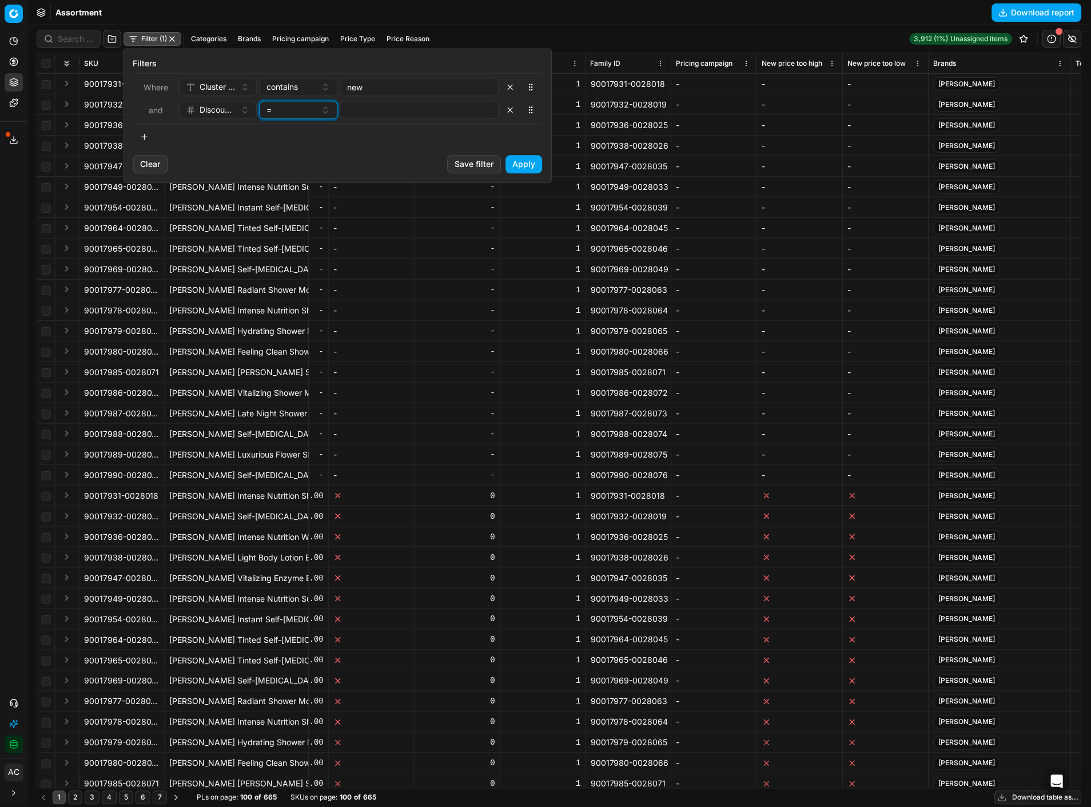
click at [308, 110] on div "=" at bounding box center [292, 109] width 50 height 11
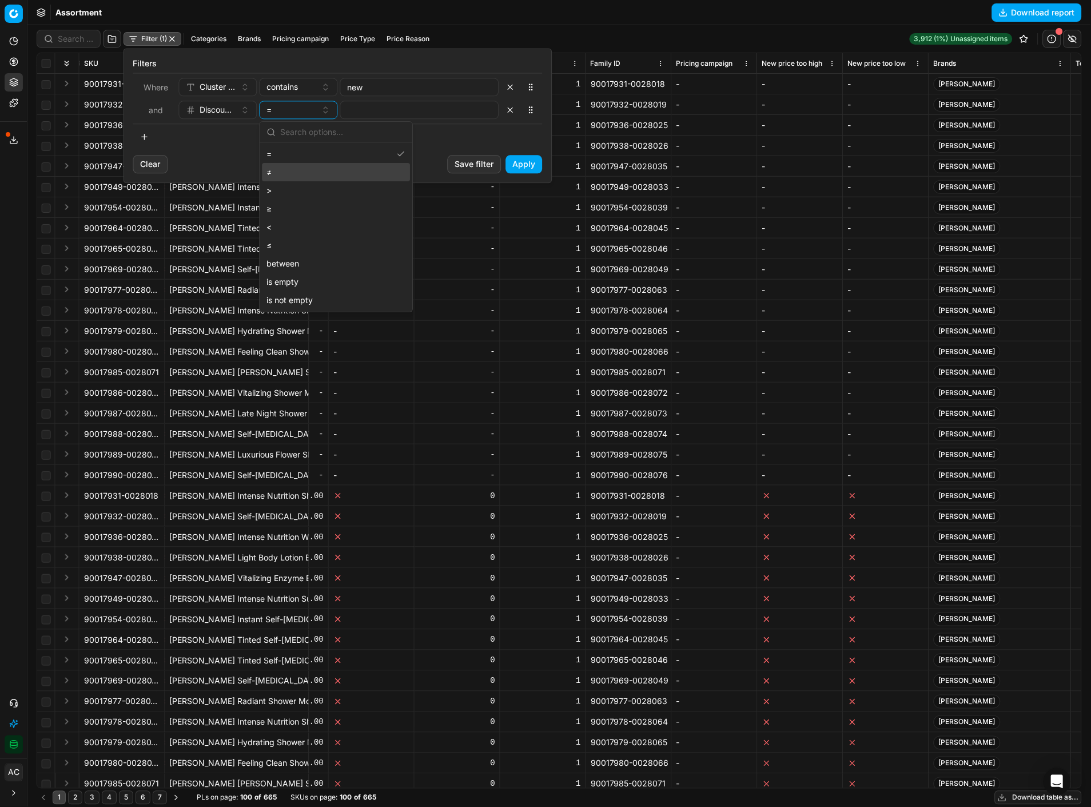
click at [309, 170] on div "≠" at bounding box center [336, 172] width 148 height 18
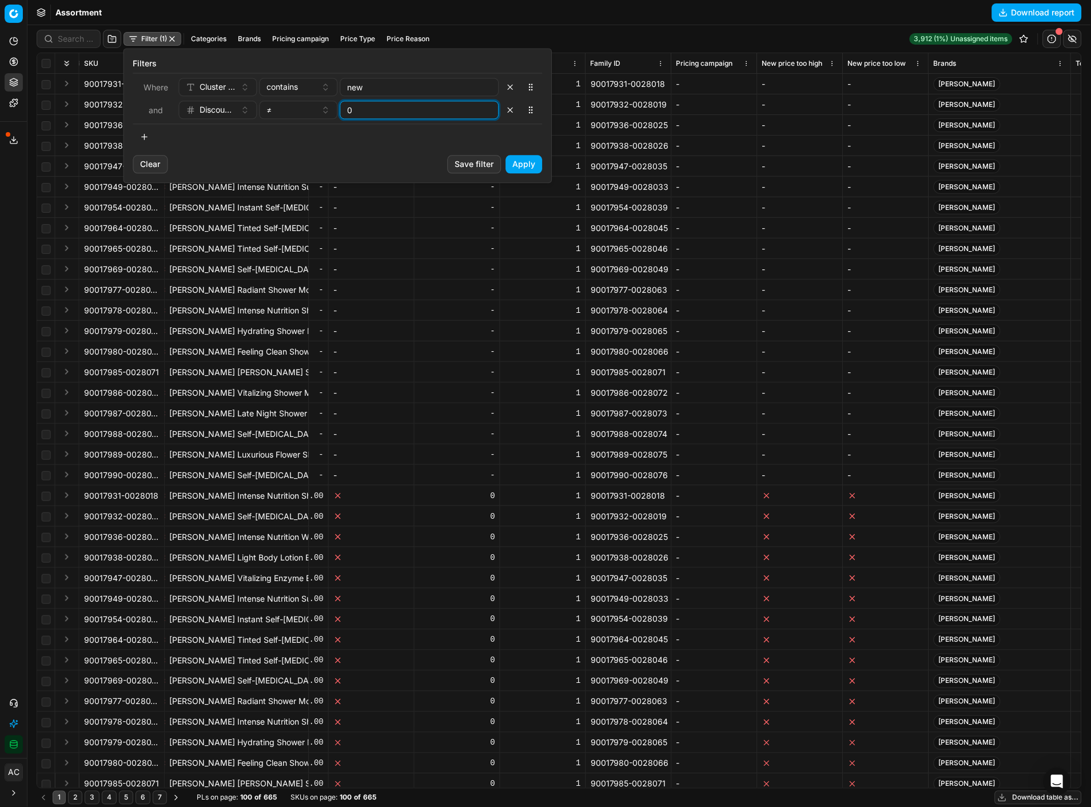
type input "0"
click at [522, 162] on button "Apply" at bounding box center [524, 164] width 37 height 18
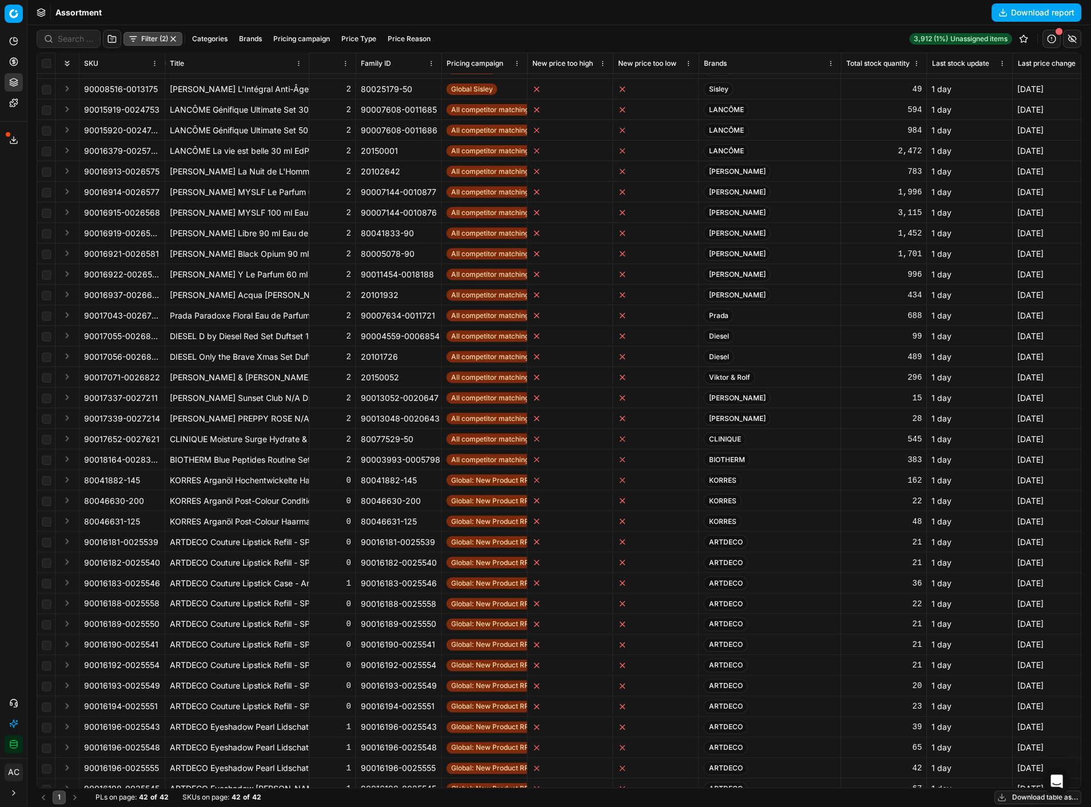
scroll to position [160, 1960]
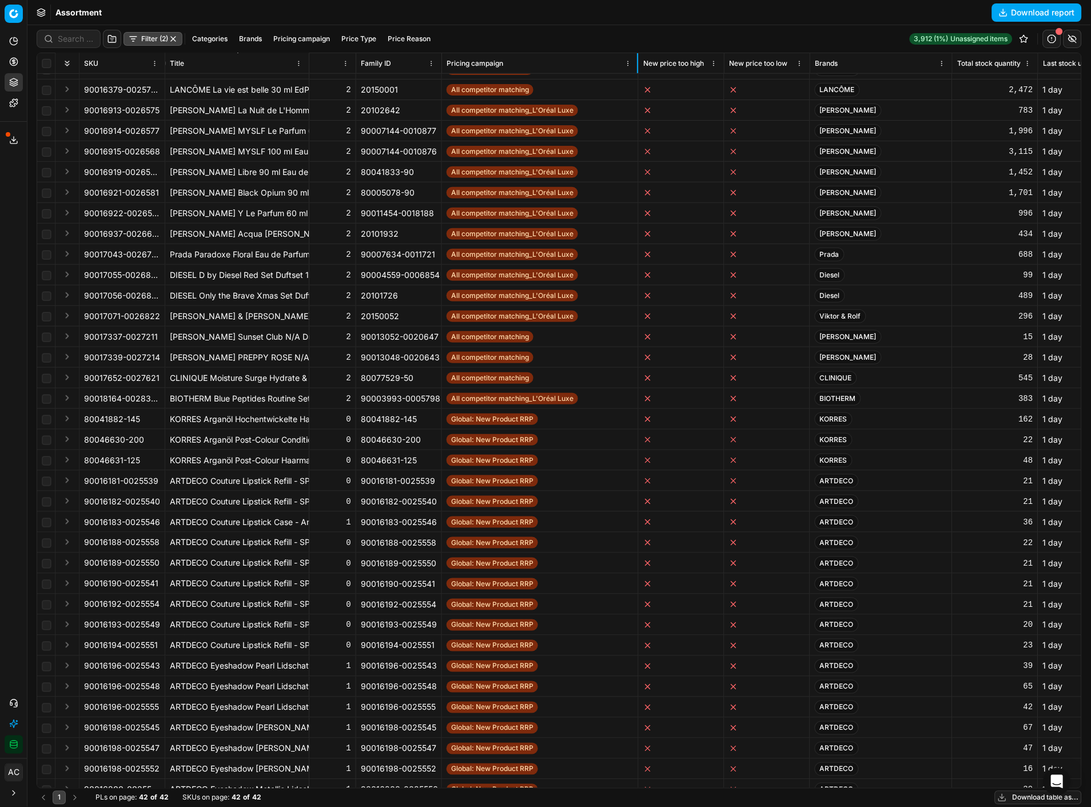
drag, startPoint x: 526, startPoint y: 65, endPoint x: 637, endPoint y: 61, distance: 111.0
click at [637, 61] on div at bounding box center [637, 63] width 1 height 20
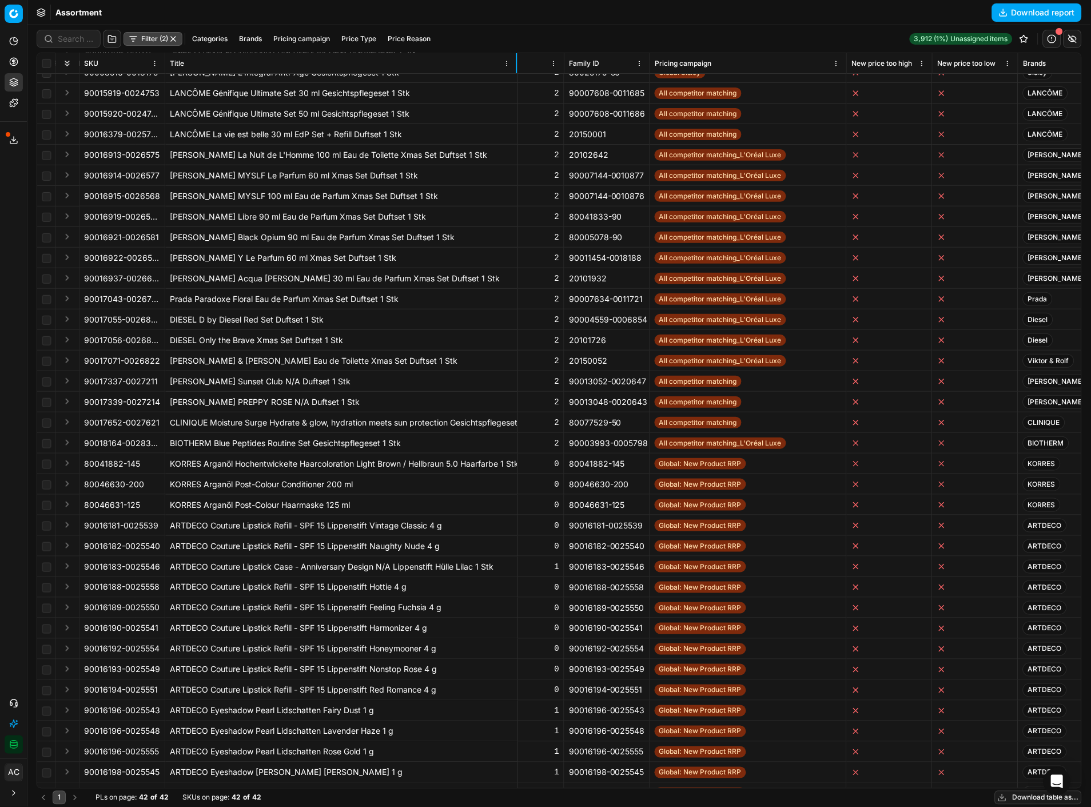
scroll to position [93, 1960]
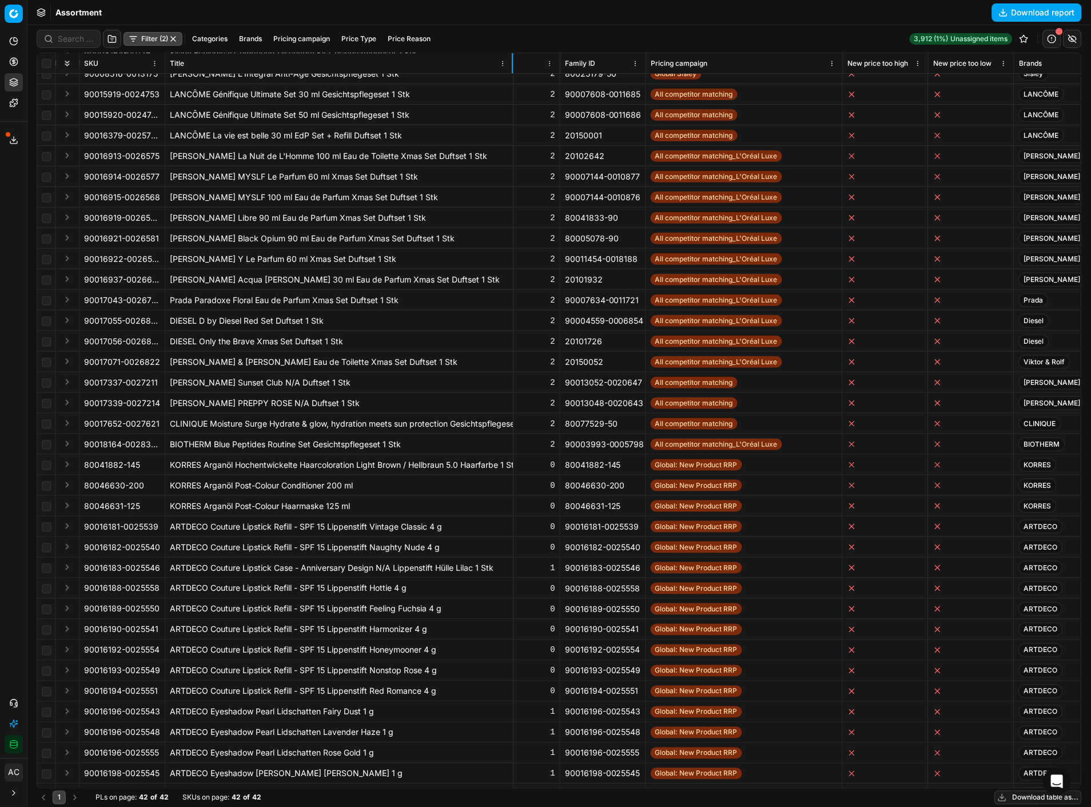
drag, startPoint x: 308, startPoint y: 67, endPoint x: 512, endPoint y: 66, distance: 204.1
click at [512, 66] on div at bounding box center [512, 63] width 1 height 20
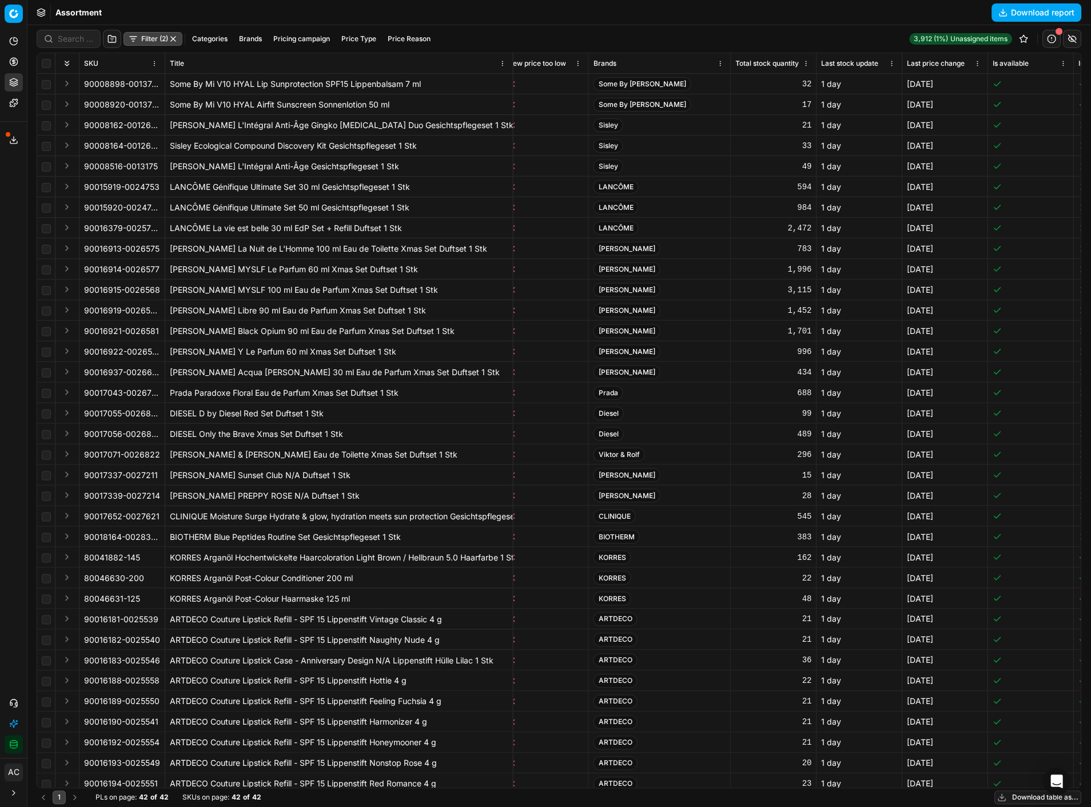
scroll to position [0, 2384]
click at [149, 38] on button "Filter (2)" at bounding box center [152, 39] width 59 height 14
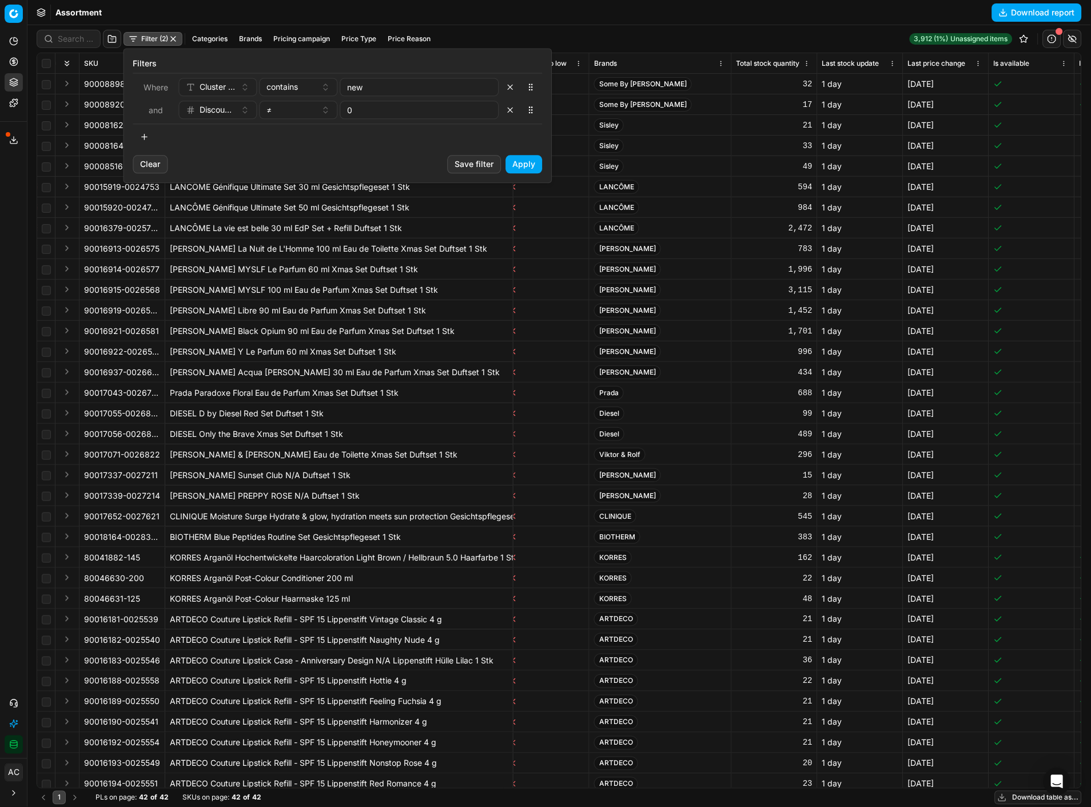
click at [146, 134] on button "button" at bounding box center [144, 136] width 23 height 18
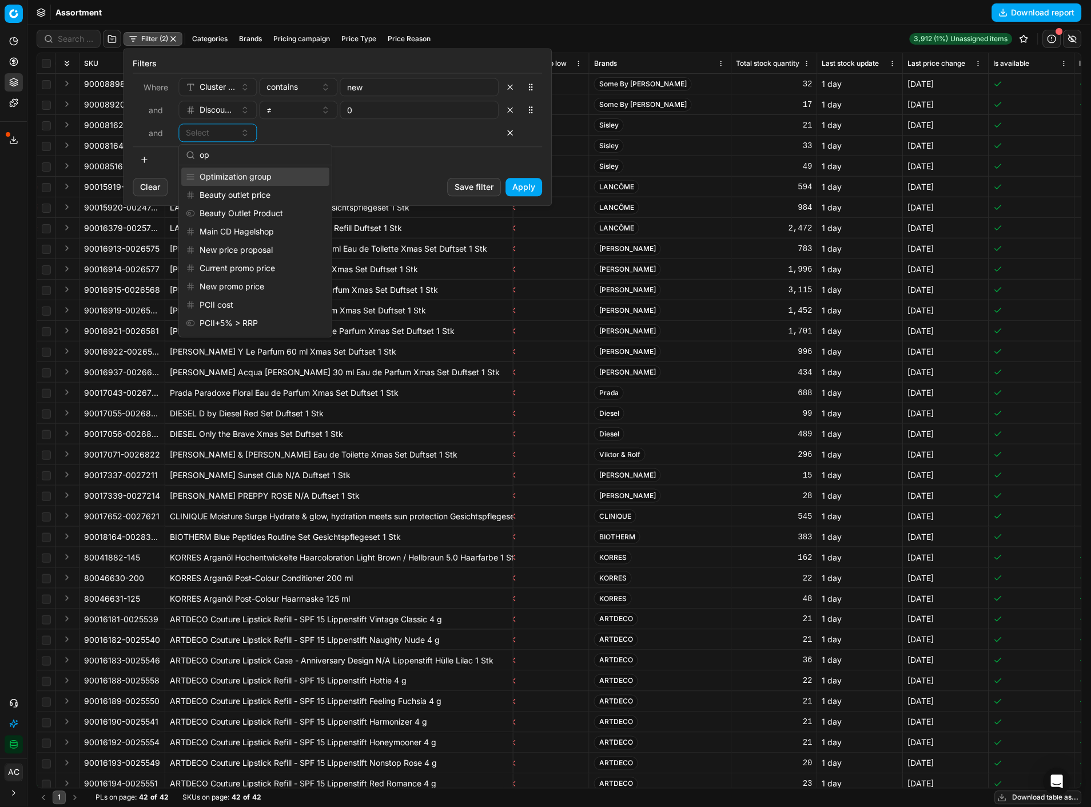
type input "op"
click at [246, 175] on div "Optimization group" at bounding box center [255, 176] width 148 height 18
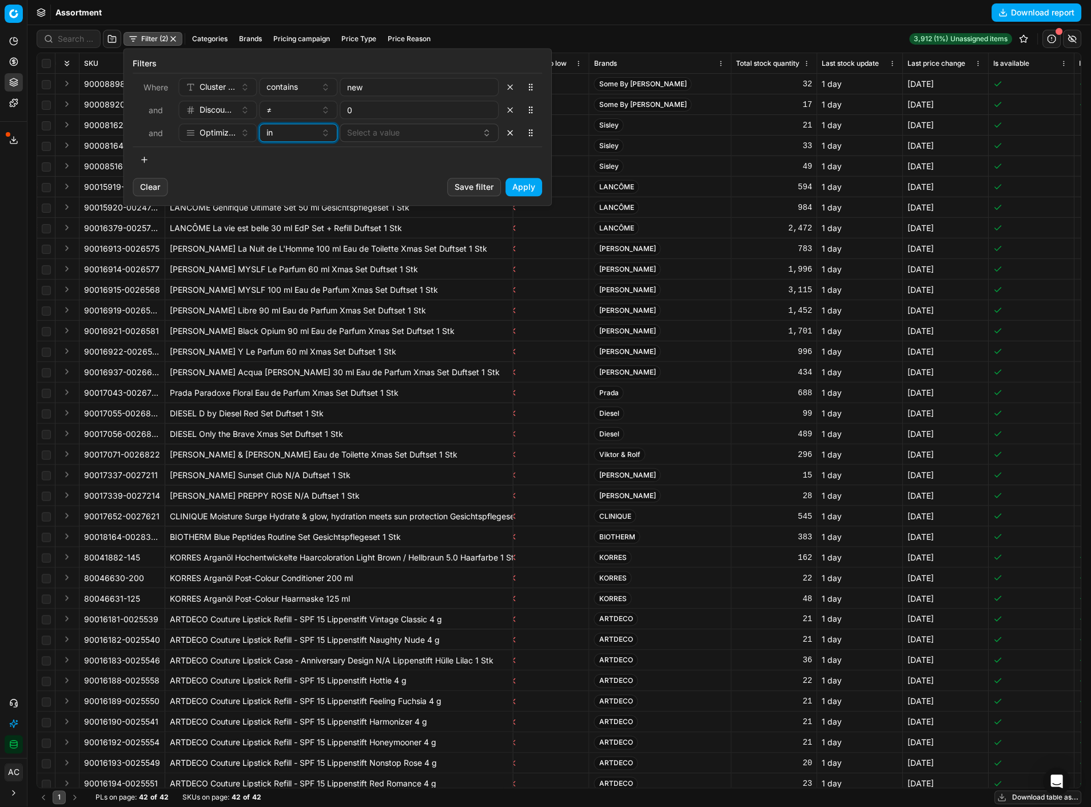
click at [300, 134] on div "in" at bounding box center [292, 132] width 50 height 11
click at [299, 228] on div "not in" at bounding box center [336, 231] width 148 height 18
click at [381, 133] on button "Select a value" at bounding box center [419, 132] width 159 height 18
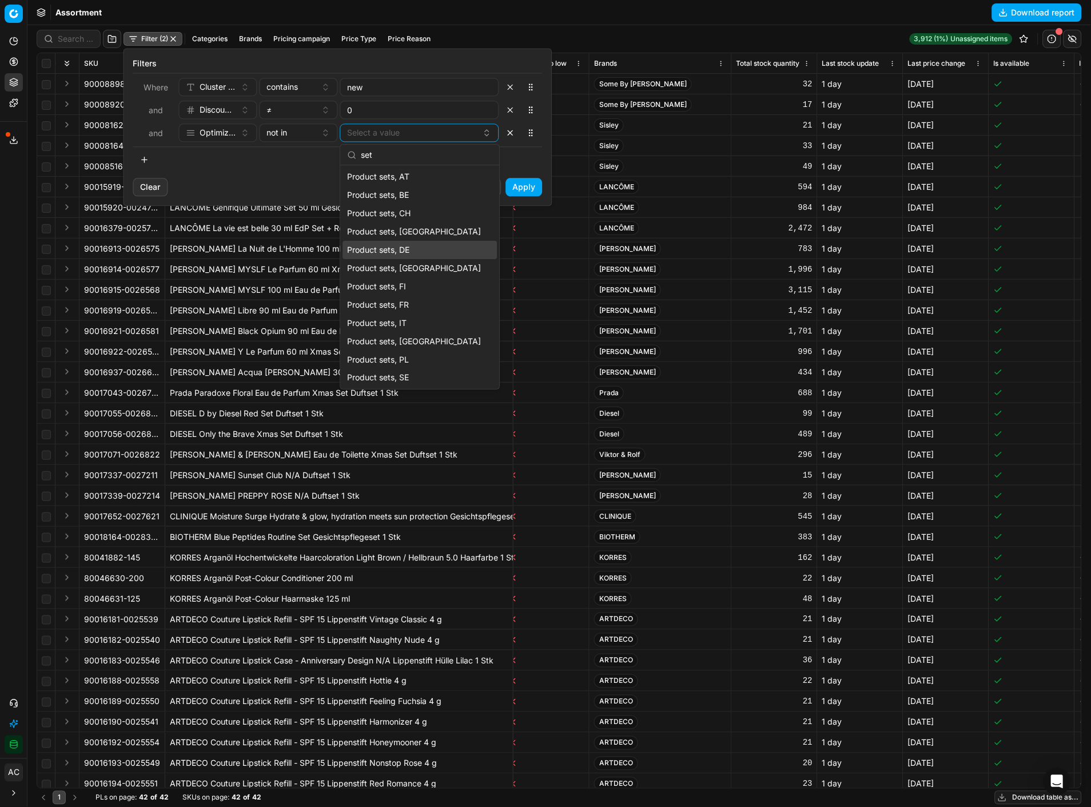
type input "set"
click at [424, 244] on div "Product sets, DE" at bounding box center [419, 250] width 154 height 18
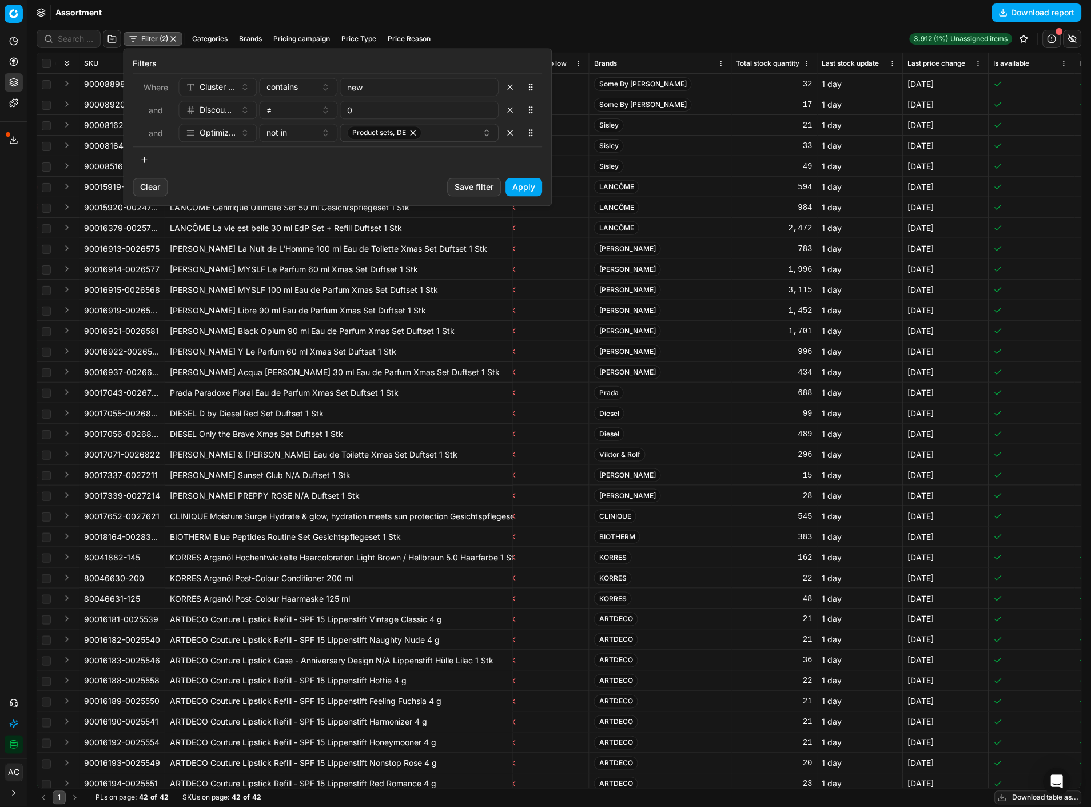
click at [532, 188] on button "Apply" at bounding box center [524, 187] width 37 height 18
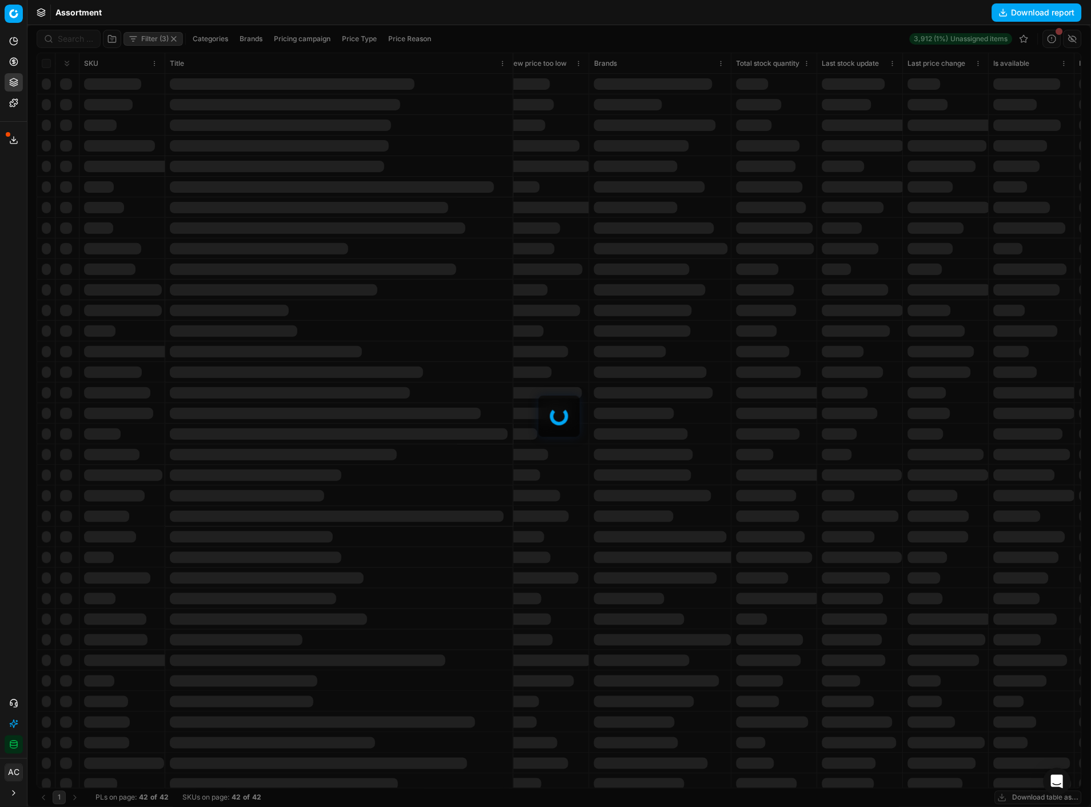
click at [532, 188] on div at bounding box center [558, 415] width 1063 height 781
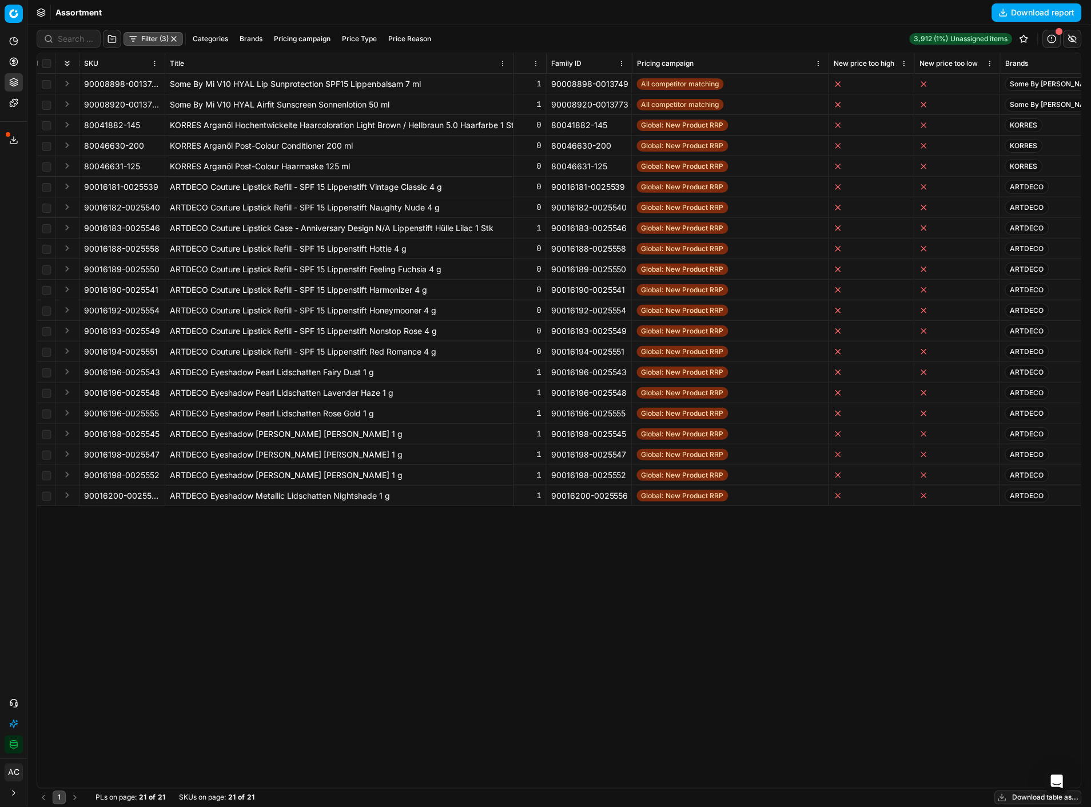
scroll to position [0, 1952]
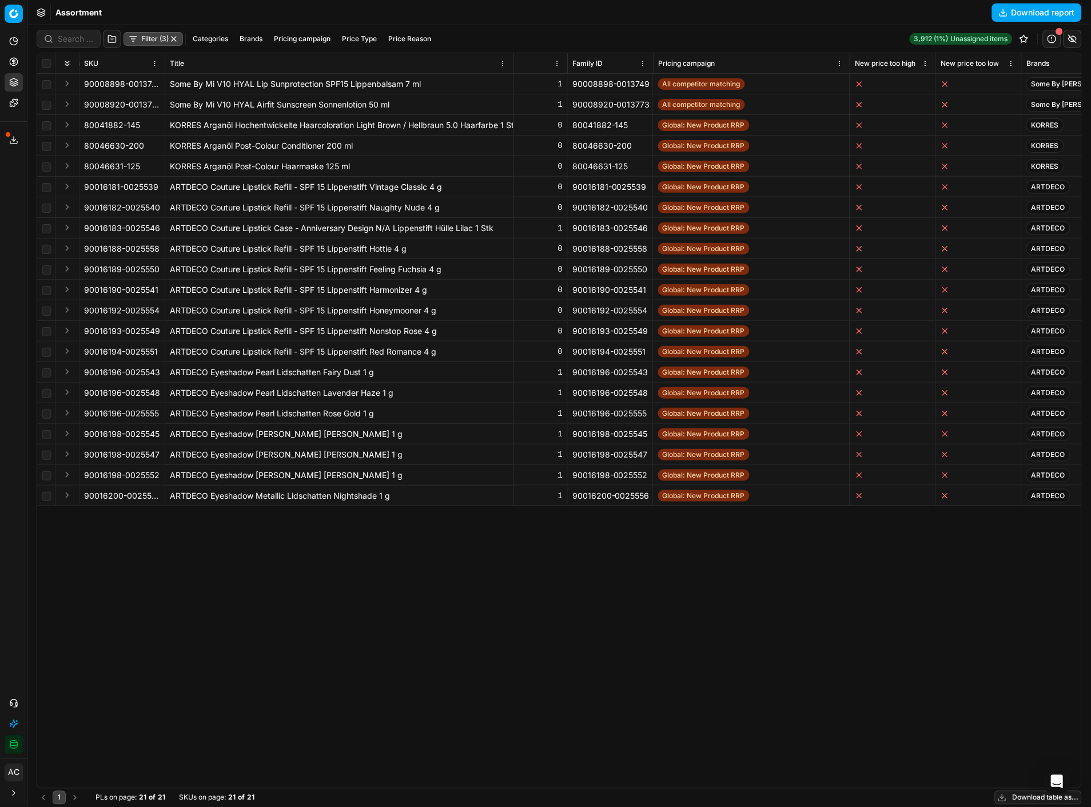
drag, startPoint x: 149, startPoint y: 123, endPoint x: 86, endPoint y: 127, distance: 63.0
click at [86, 127] on div "80041882-145" at bounding box center [122, 124] width 76 height 11
click at [157, 125] on button "button" at bounding box center [154, 124] width 11 height 11
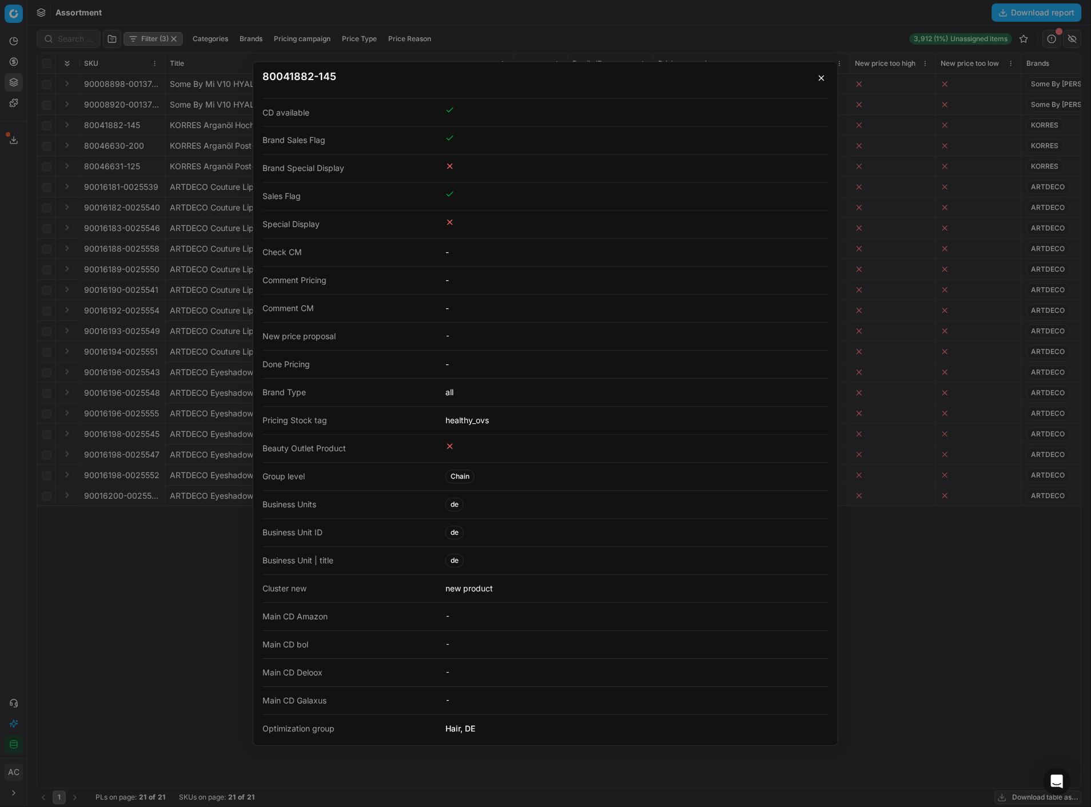
scroll to position [1979, 0]
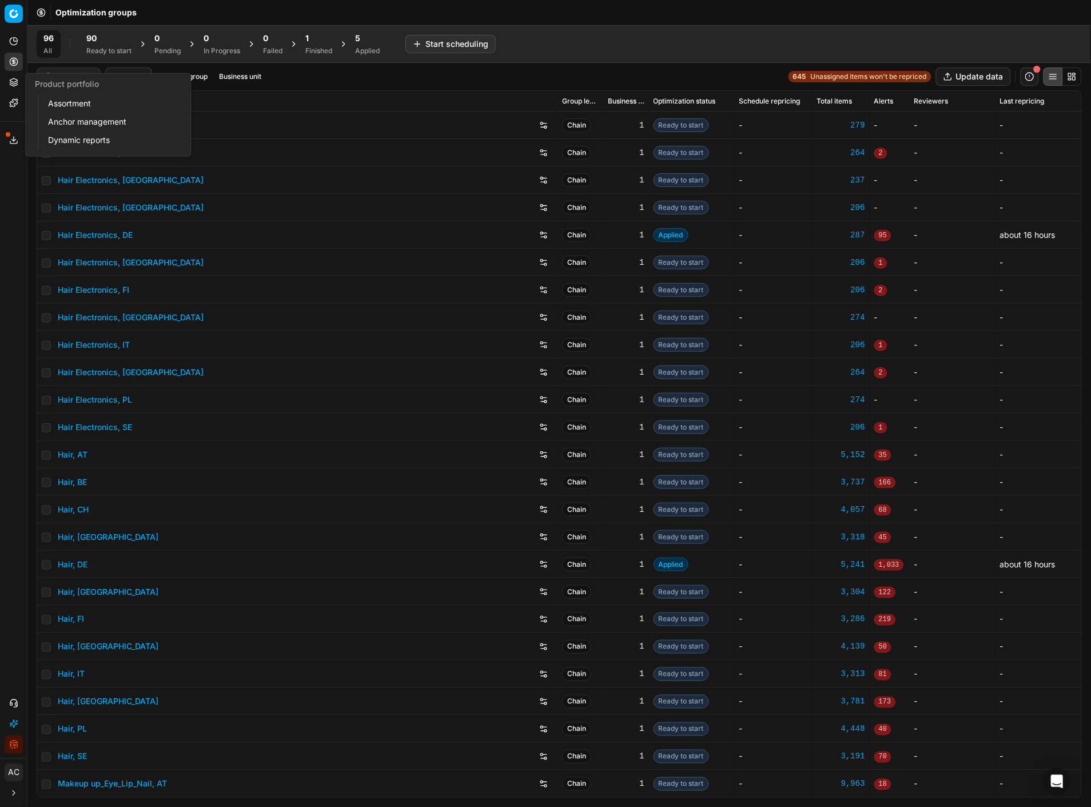
click at [14, 90] on button "Product portfolio" at bounding box center [14, 82] width 18 height 18
click at [67, 106] on link "Assortment" at bounding box center [109, 103] width 133 height 16
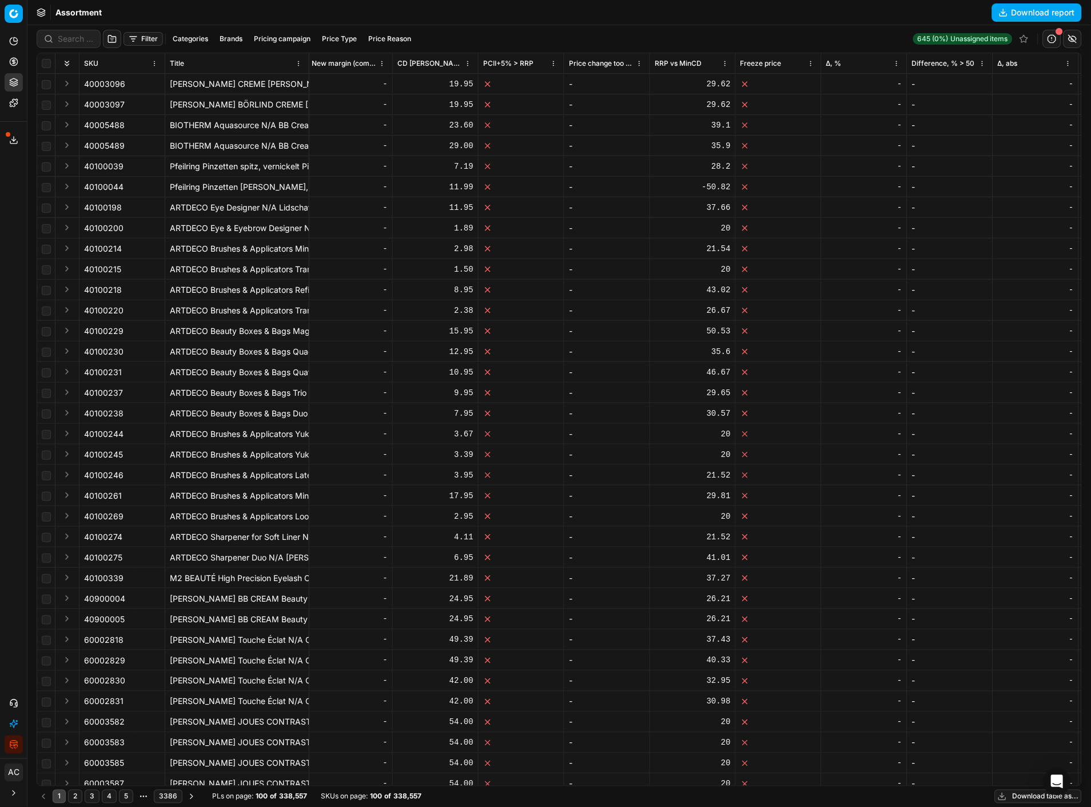
scroll to position [0, 1152]
click at [1056, 37] on button "button" at bounding box center [1052, 39] width 18 height 18
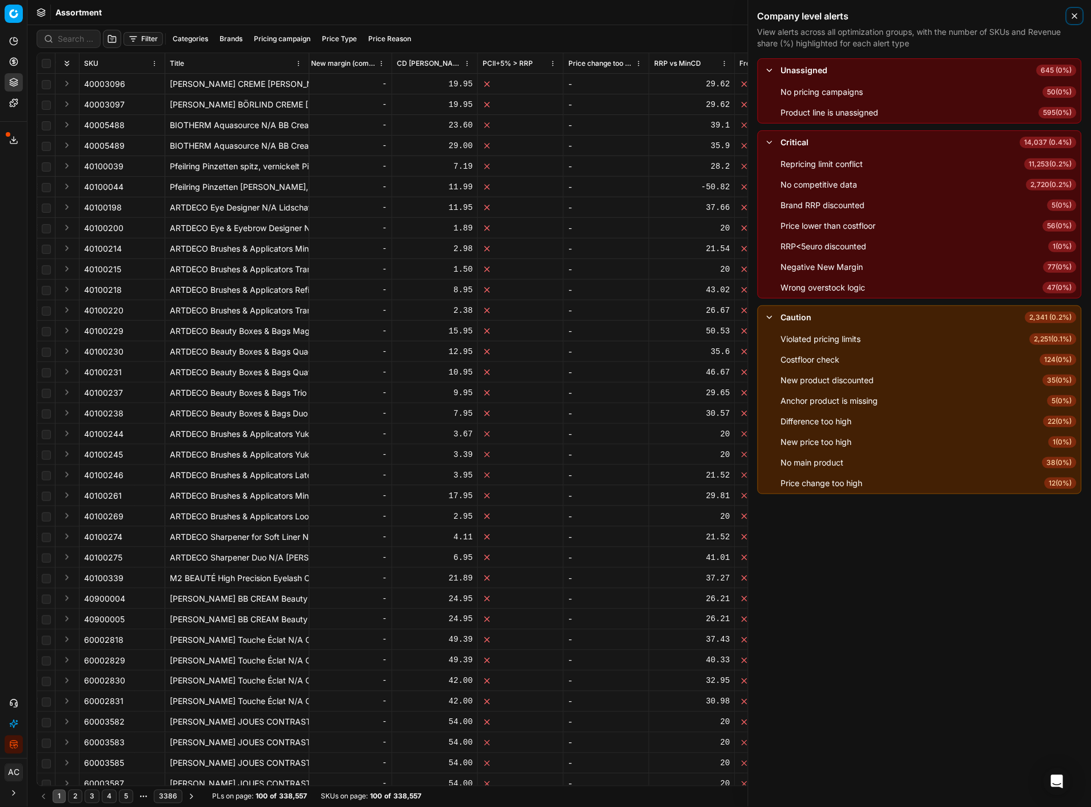
click at [1074, 15] on icon "button" at bounding box center [1074, 15] width 9 height 9
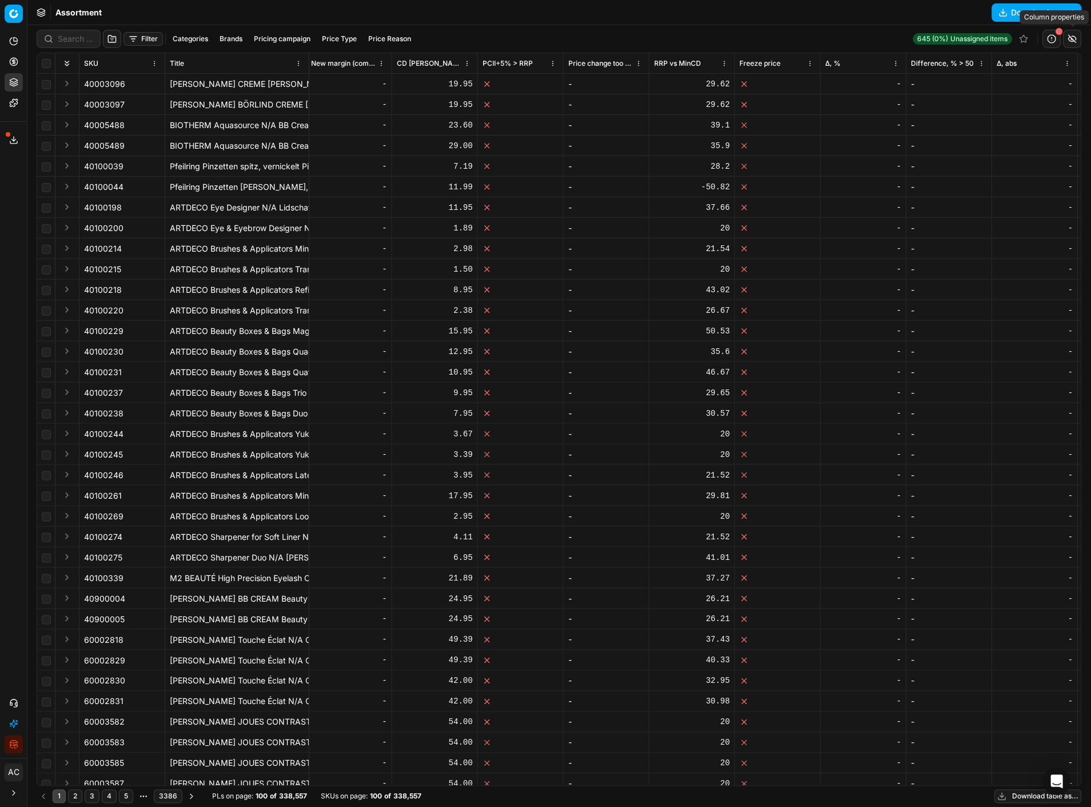
click at [1068, 37] on button "button" at bounding box center [1072, 39] width 18 height 18
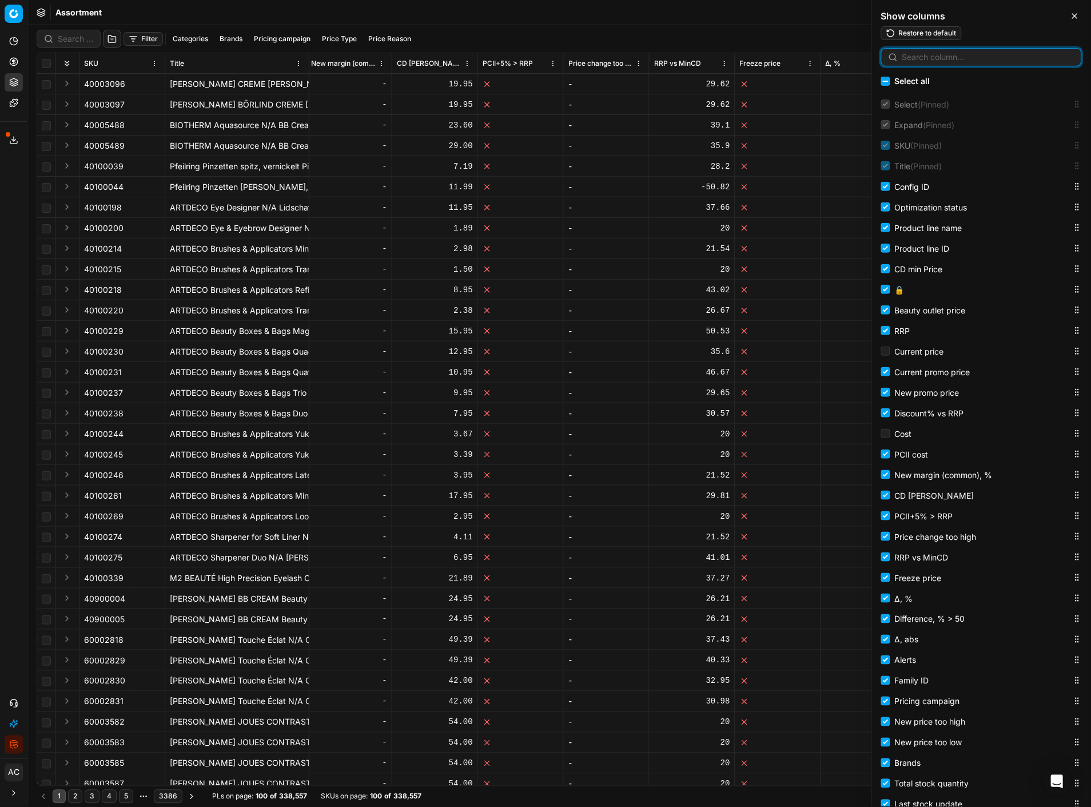
click at [975, 57] on input at bounding box center [988, 56] width 172 height 11
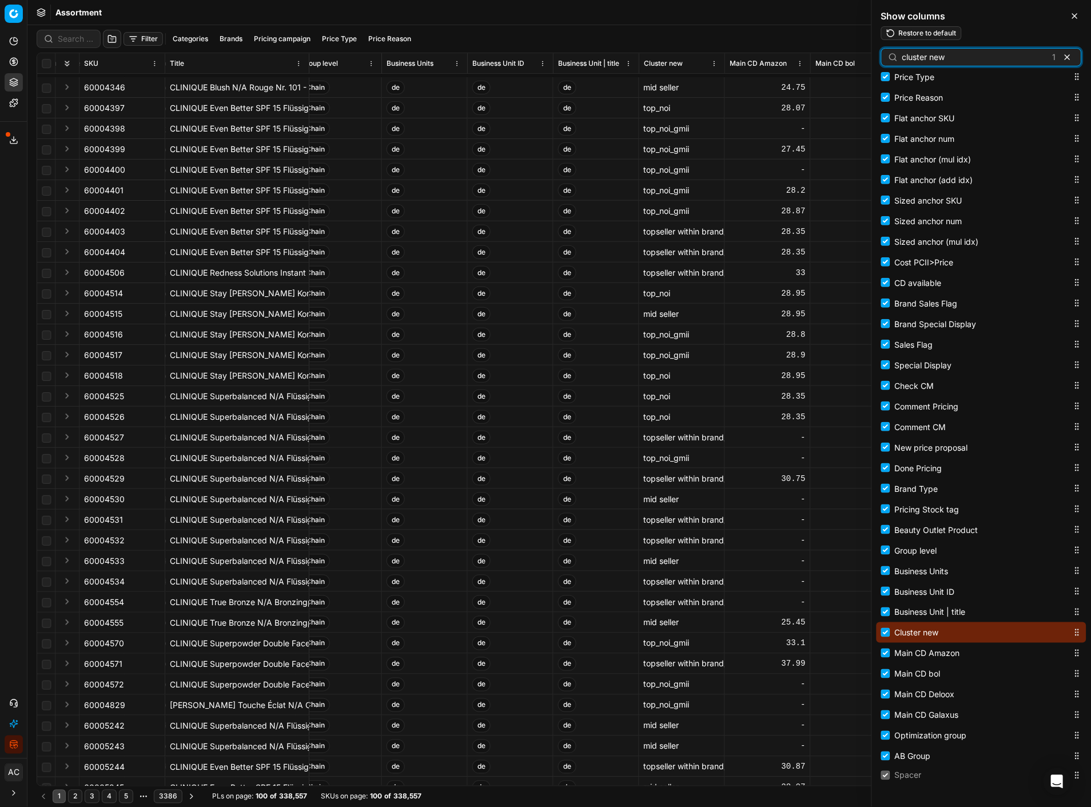
scroll to position [1150, 6950]
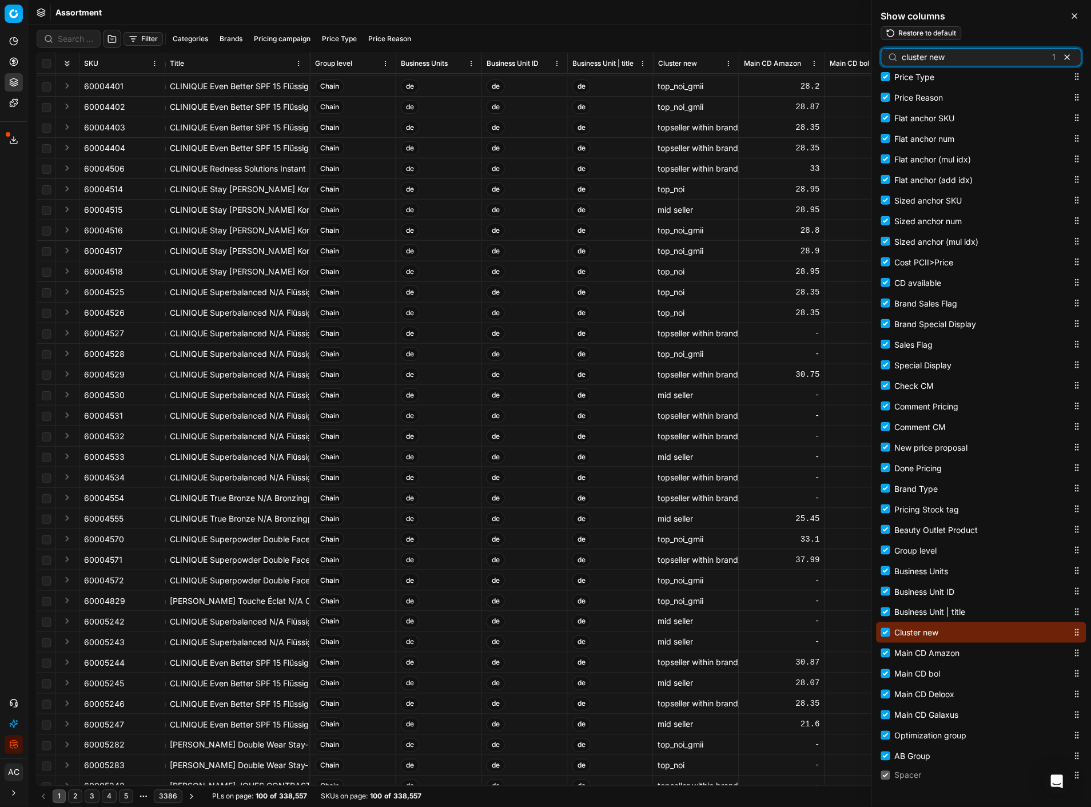
type input "cluster new"
click at [146, 40] on button "Filter" at bounding box center [142, 39] width 39 height 14
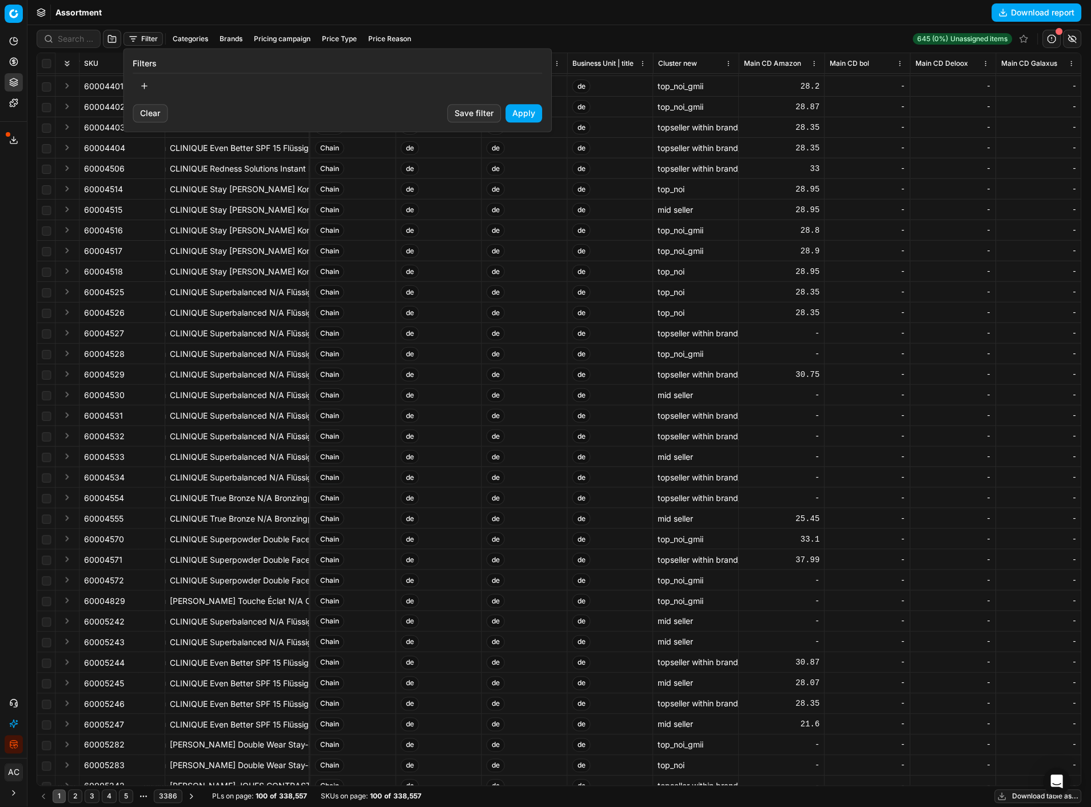
click at [151, 83] on button "button" at bounding box center [144, 86] width 23 height 18
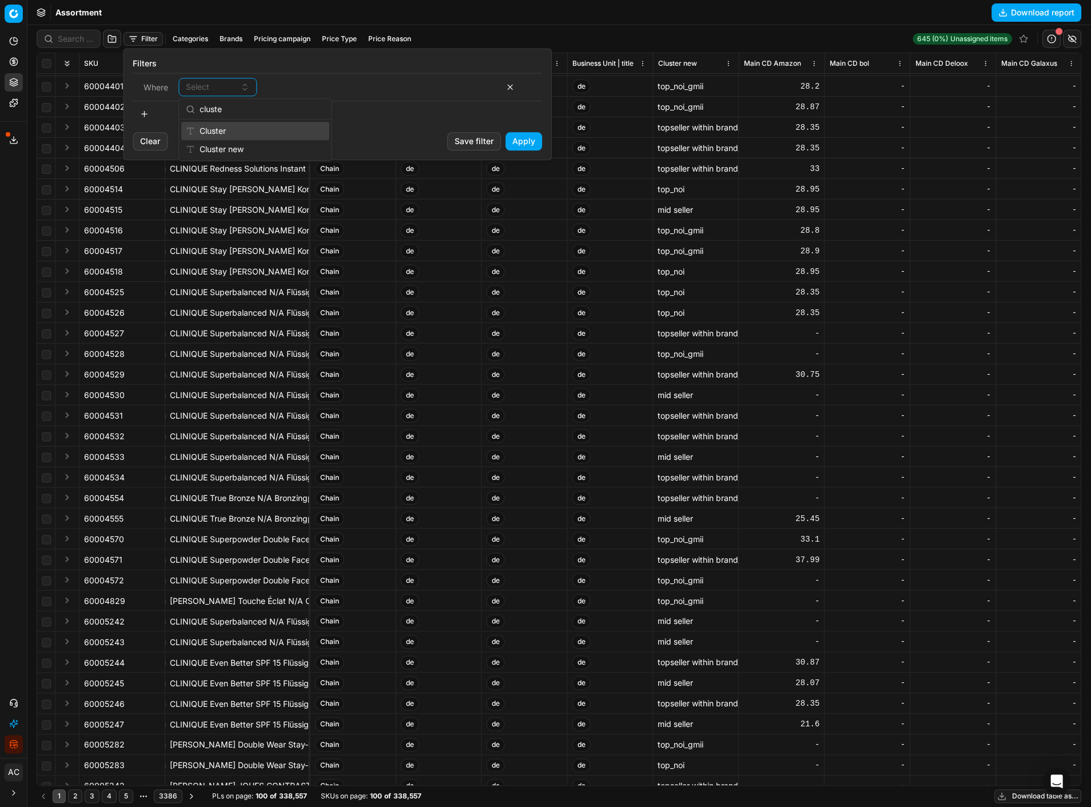
type input "cluster"
click at [354, 82] on input at bounding box center [419, 86] width 149 height 17
type input "new"
click at [522, 136] on button "Apply" at bounding box center [524, 141] width 37 height 18
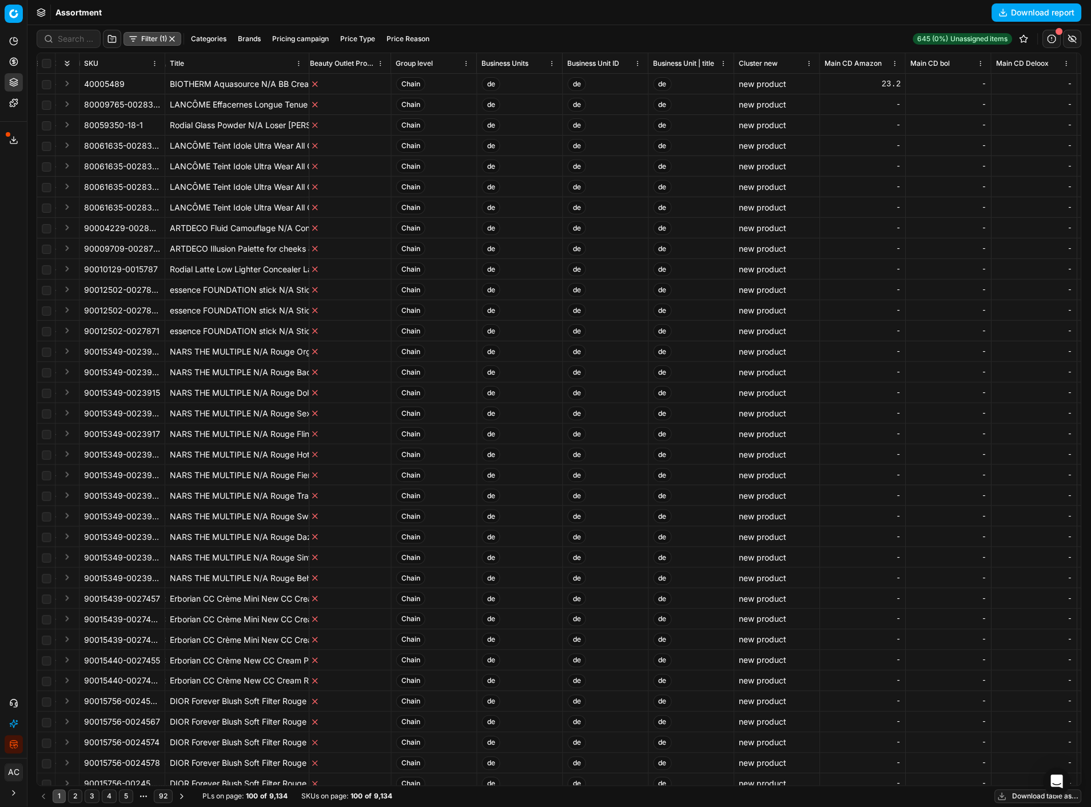
scroll to position [1, 6869]
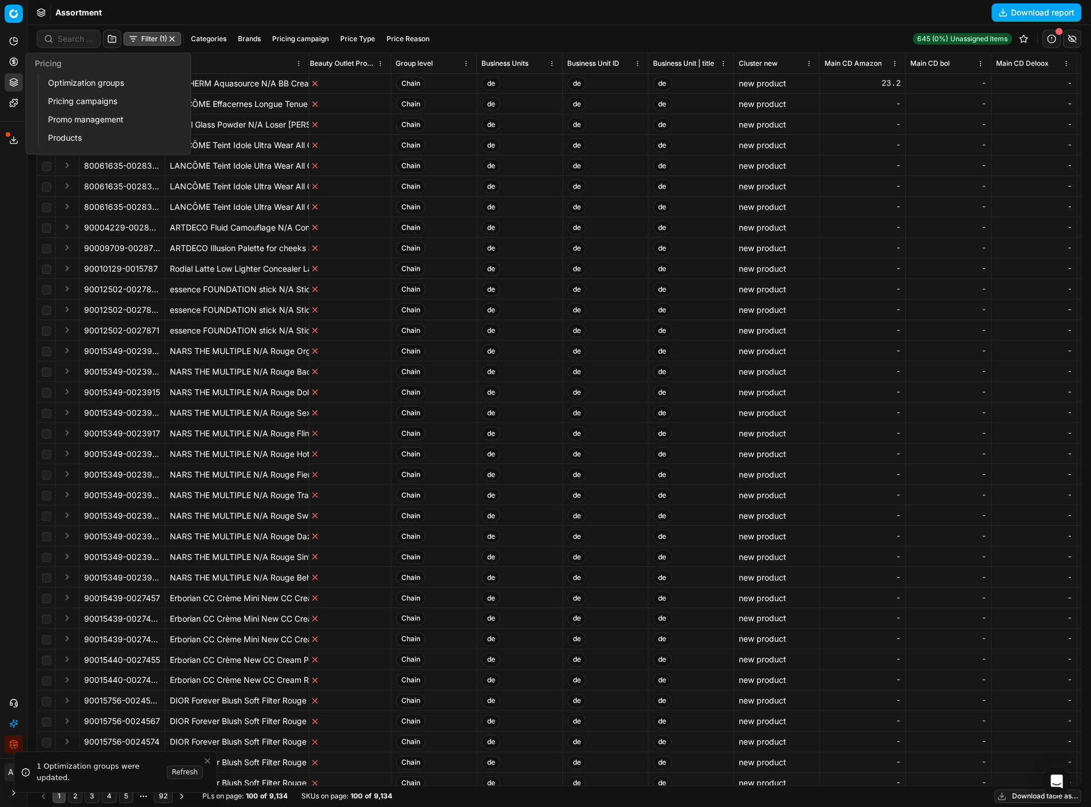
click at [12, 58] on icon at bounding box center [13, 61] width 9 height 9
drag, startPoint x: 61, startPoint y: 80, endPoint x: 95, endPoint y: 65, distance: 36.9
click at [61, 80] on link "Optimization groups" at bounding box center [109, 83] width 133 height 16
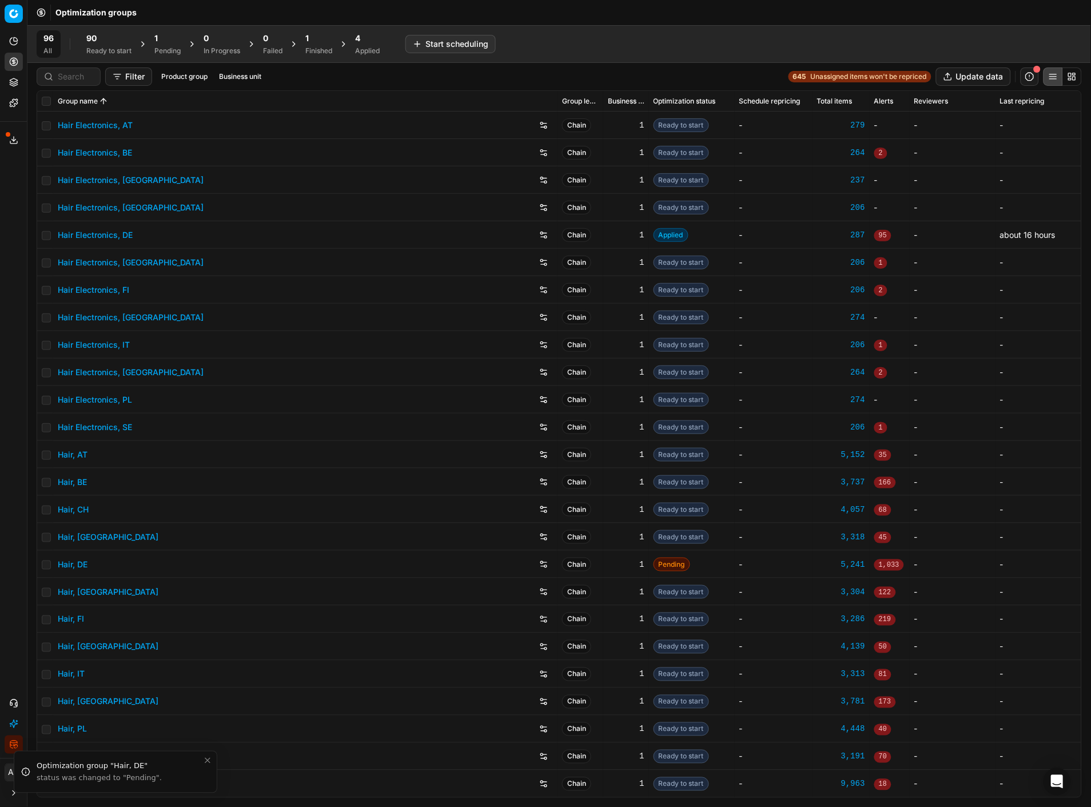
click at [358, 39] on span "4" at bounding box center [357, 38] width 5 height 11
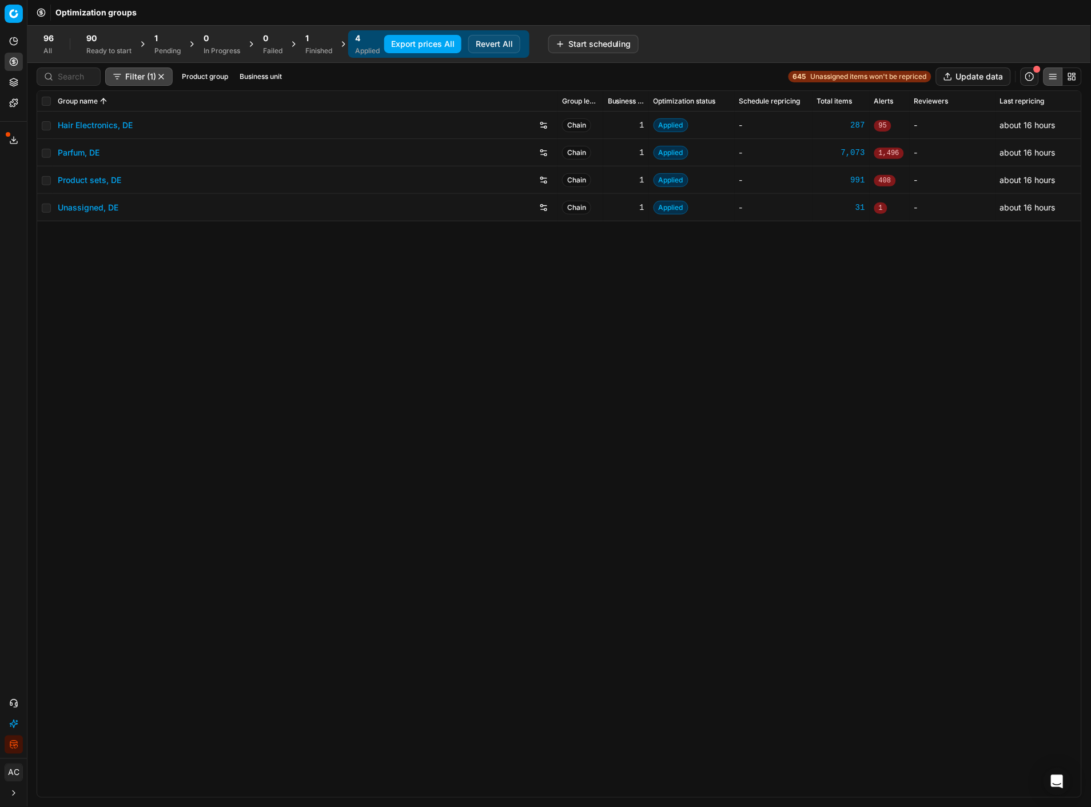
click at [478, 43] on button "Revert All" at bounding box center [494, 44] width 52 height 18
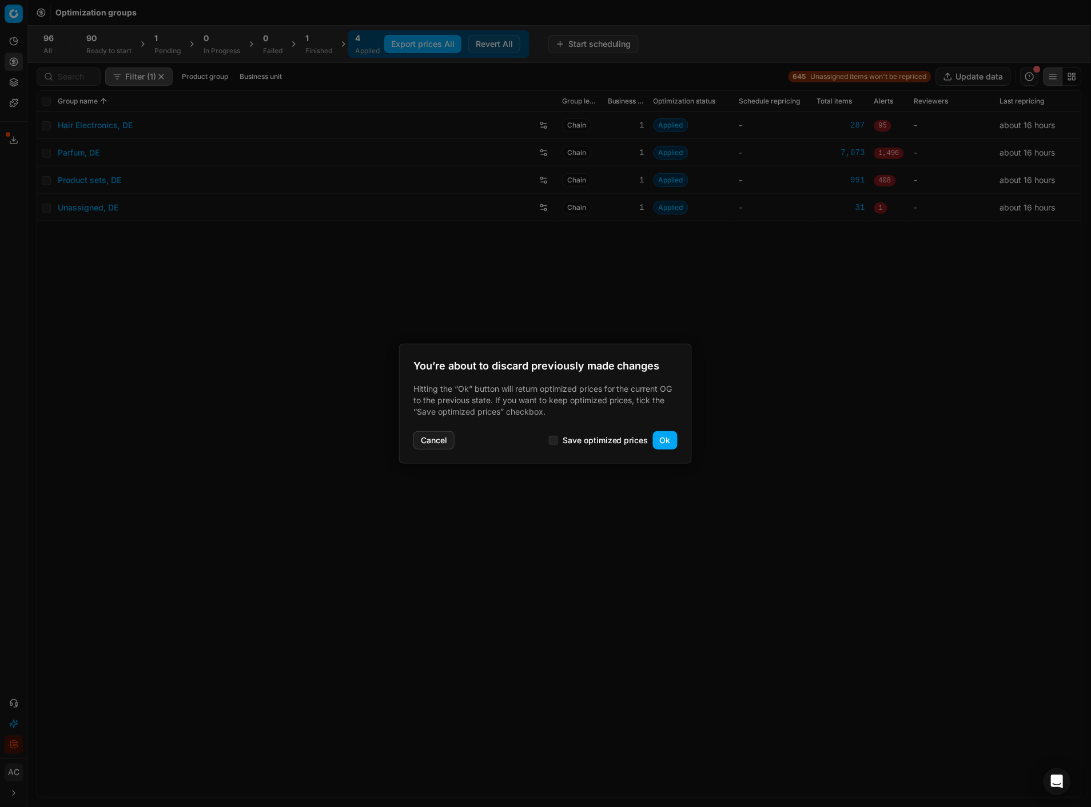
click at [670, 438] on button "Ok" at bounding box center [665, 440] width 25 height 18
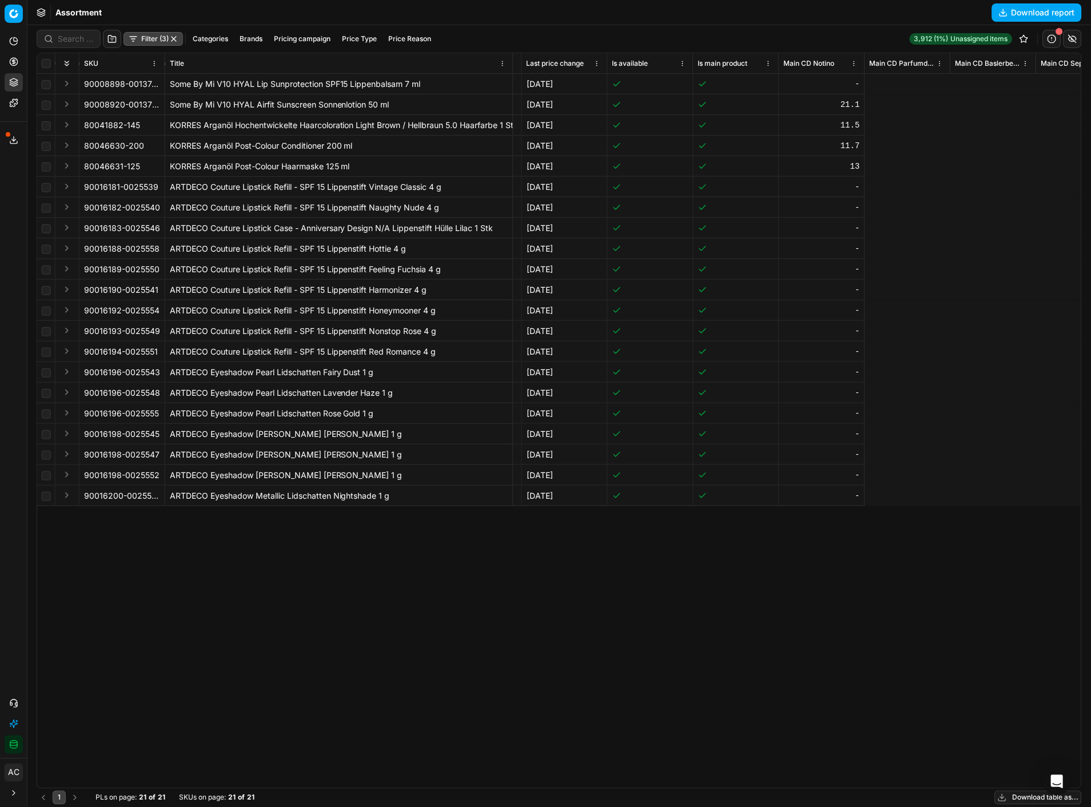
scroll to position [0, 2390]
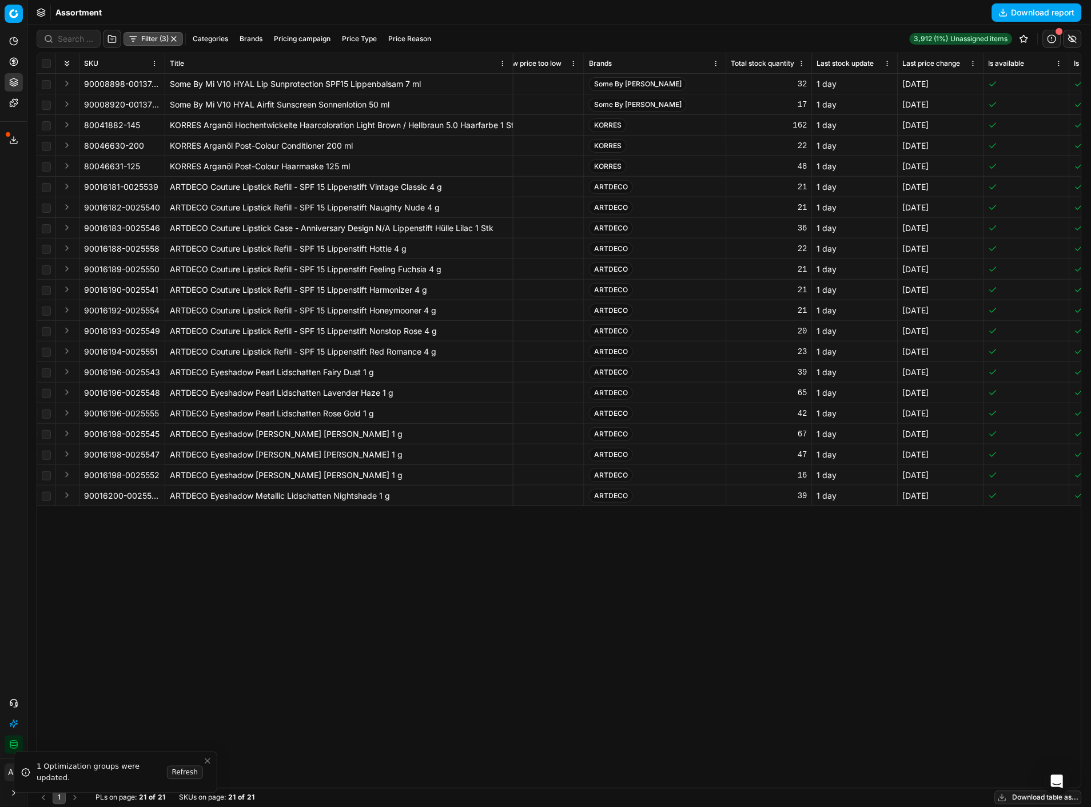
click at [301, 597] on div "SKU Title Config ID Optimization status Product line name Product line ID CD mi…" at bounding box center [559, 420] width 1044 height 735
drag, startPoint x: 82, startPoint y: 228, endPoint x: 151, endPoint y: 230, distance: 69.2
click at [151, 230] on td "90016183-0025546" at bounding box center [122, 228] width 86 height 21
copy div "90016183-0025546"
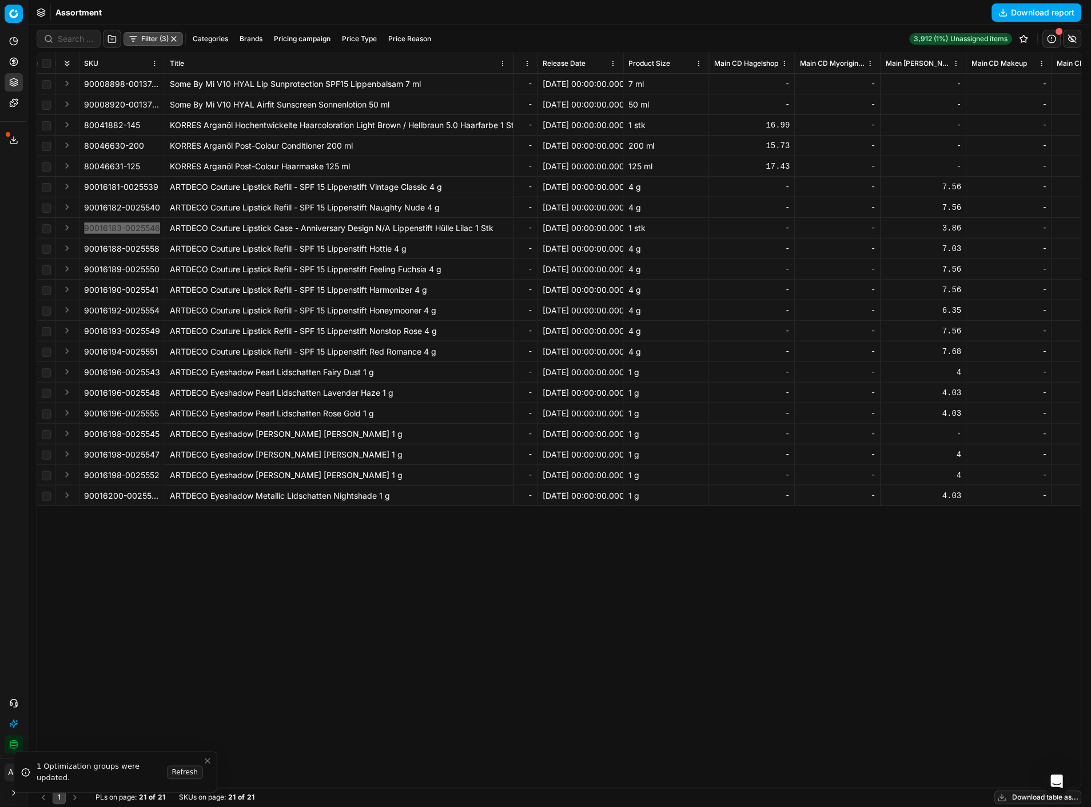
scroll to position [0, 3350]
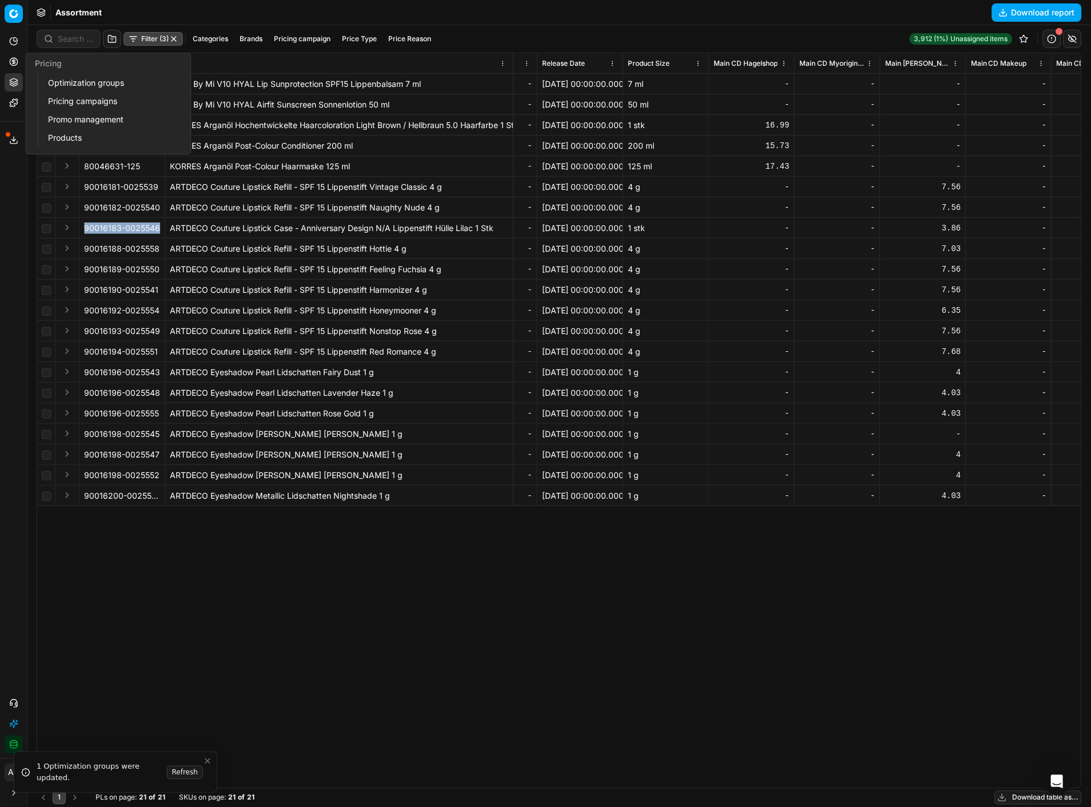
click at [11, 60] on icon at bounding box center [13, 61] width 9 height 9
click at [57, 83] on link "Optimization groups" at bounding box center [109, 83] width 133 height 16
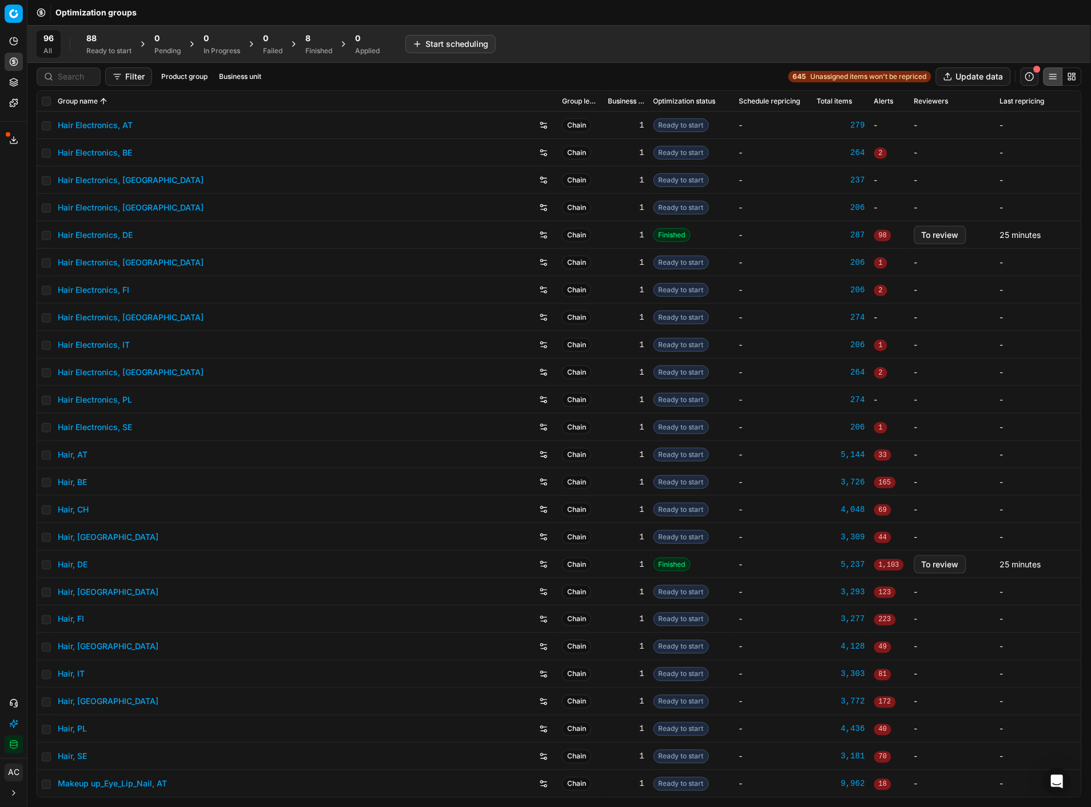
click at [91, 38] on span "88" at bounding box center [91, 38] width 10 height 11
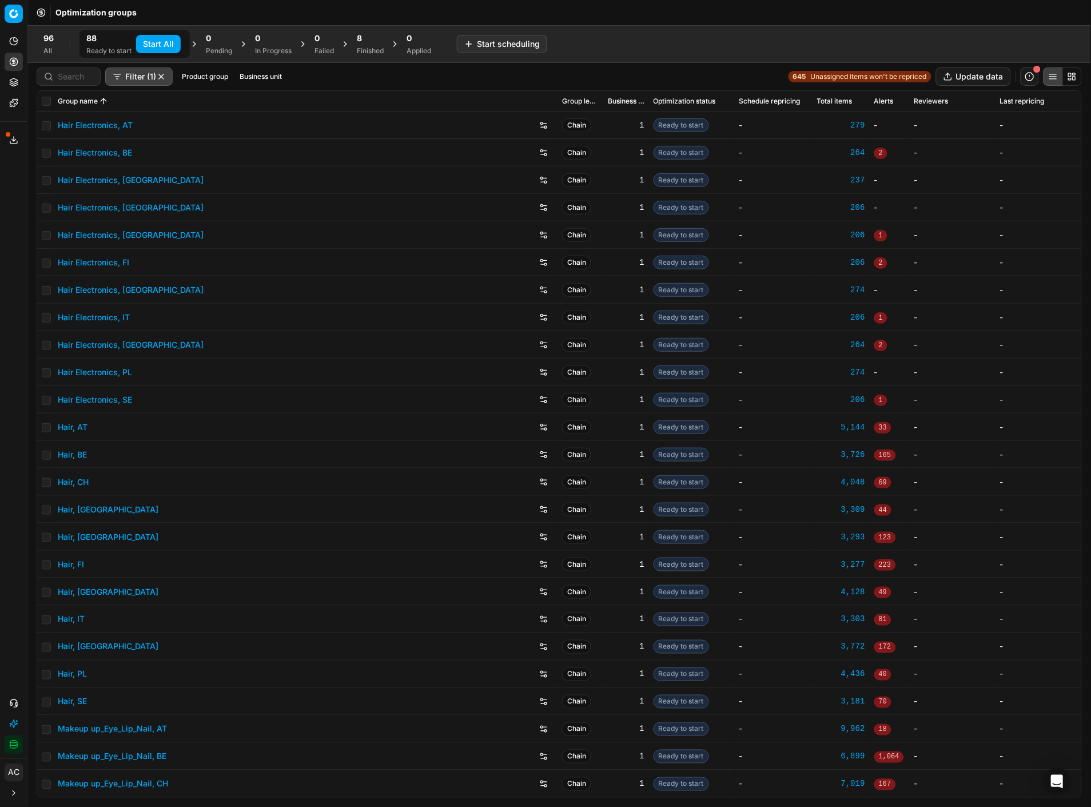
click at [147, 39] on button "Start All" at bounding box center [158, 44] width 45 height 18
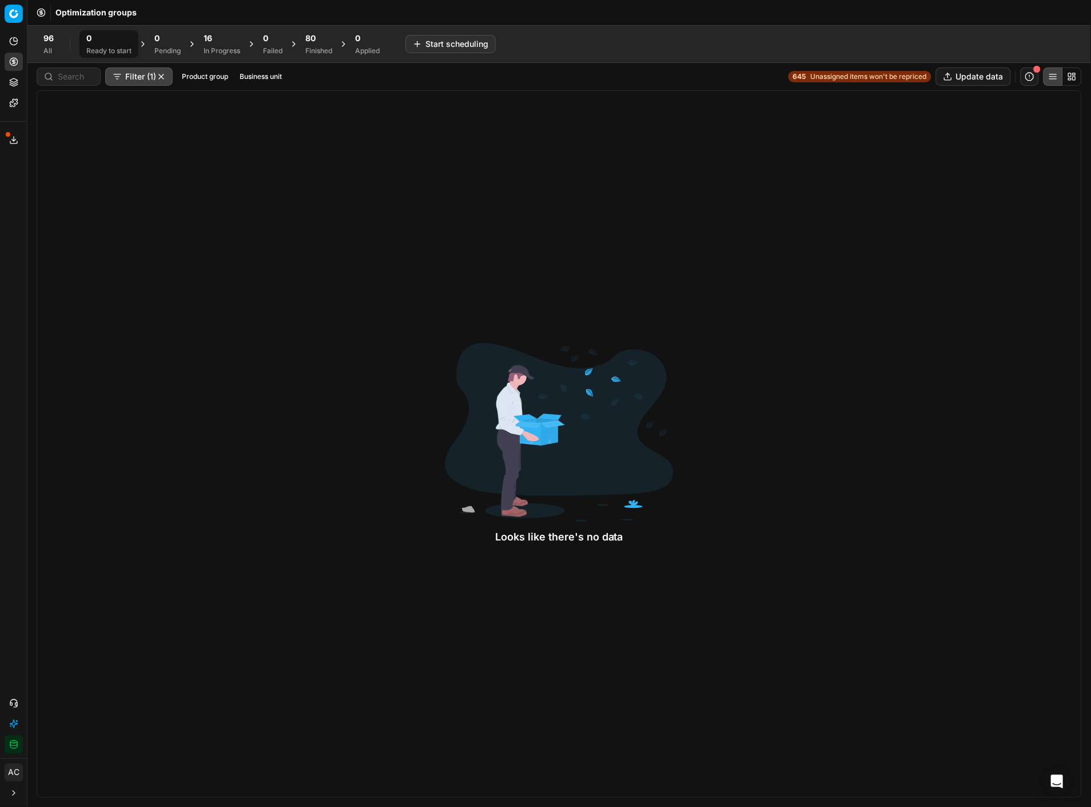
click at [917, 300] on div "Looks like there's no data" at bounding box center [559, 443] width 1045 height 707
click at [320, 48] on div "Finished" at bounding box center [318, 50] width 27 height 9
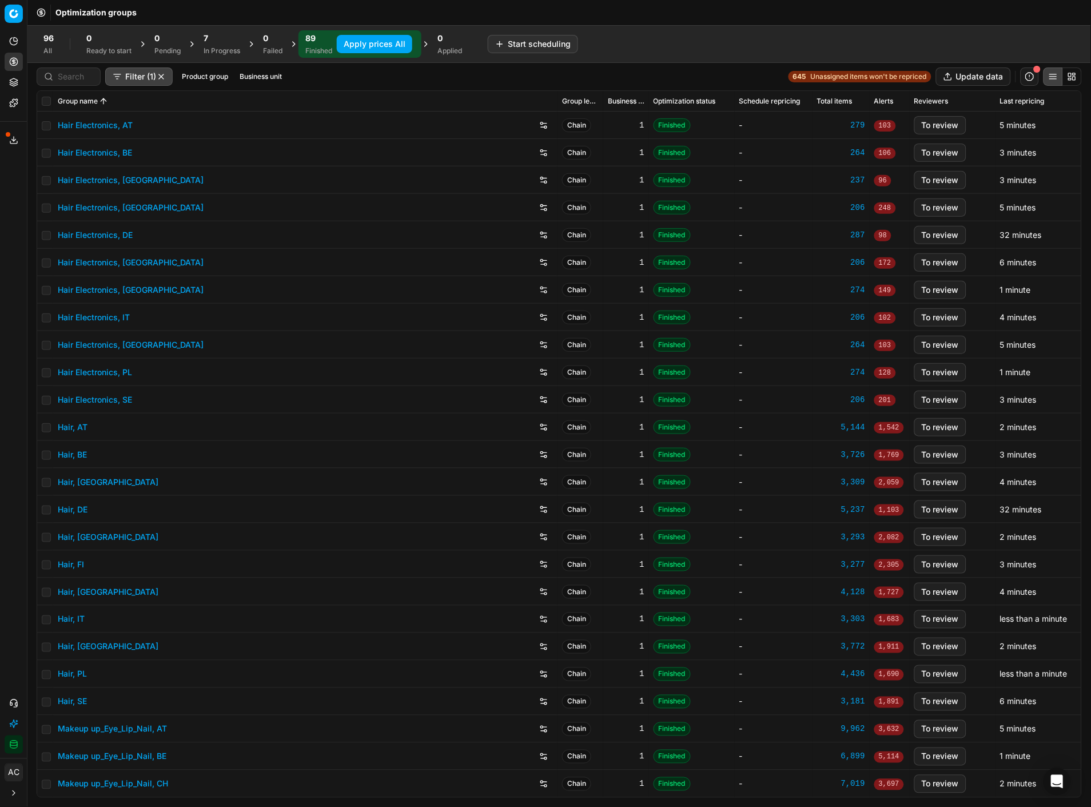
click at [269, 76] on button "Business unit" at bounding box center [260, 77] width 51 height 14
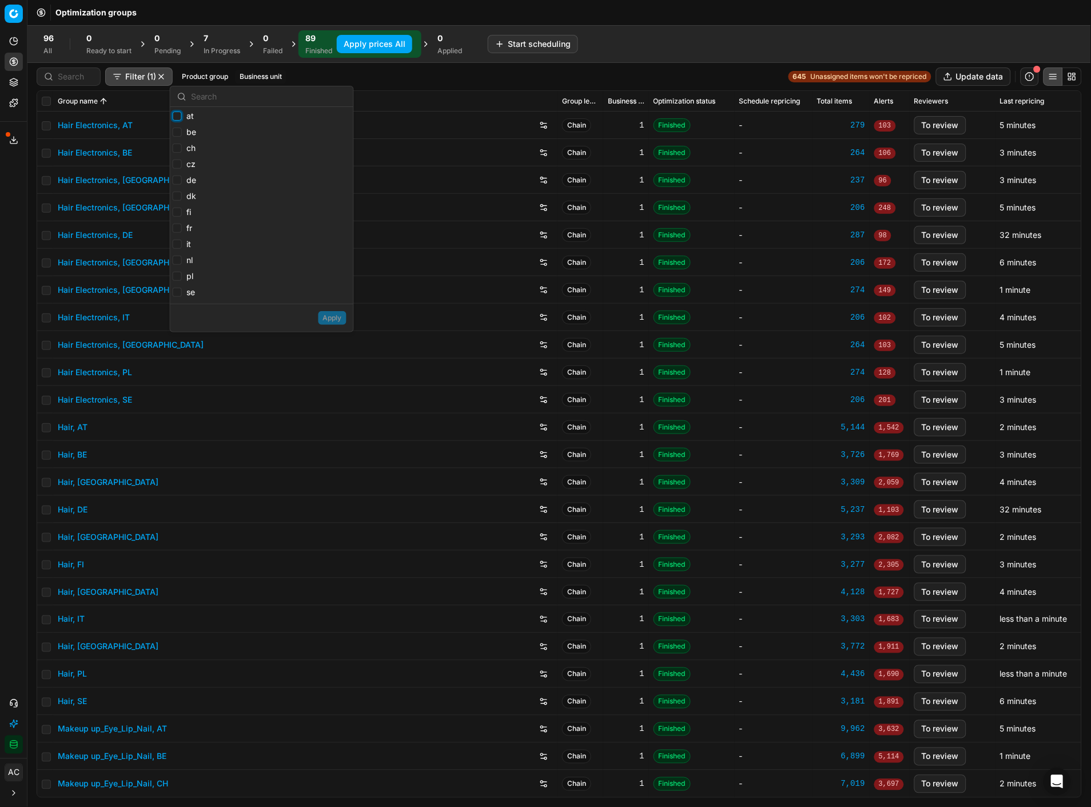
click at [174, 114] on input "at" at bounding box center [177, 115] width 9 height 9
checkbox input "true"
click at [177, 132] on input "be" at bounding box center [177, 131] width 9 height 9
checkbox input "true"
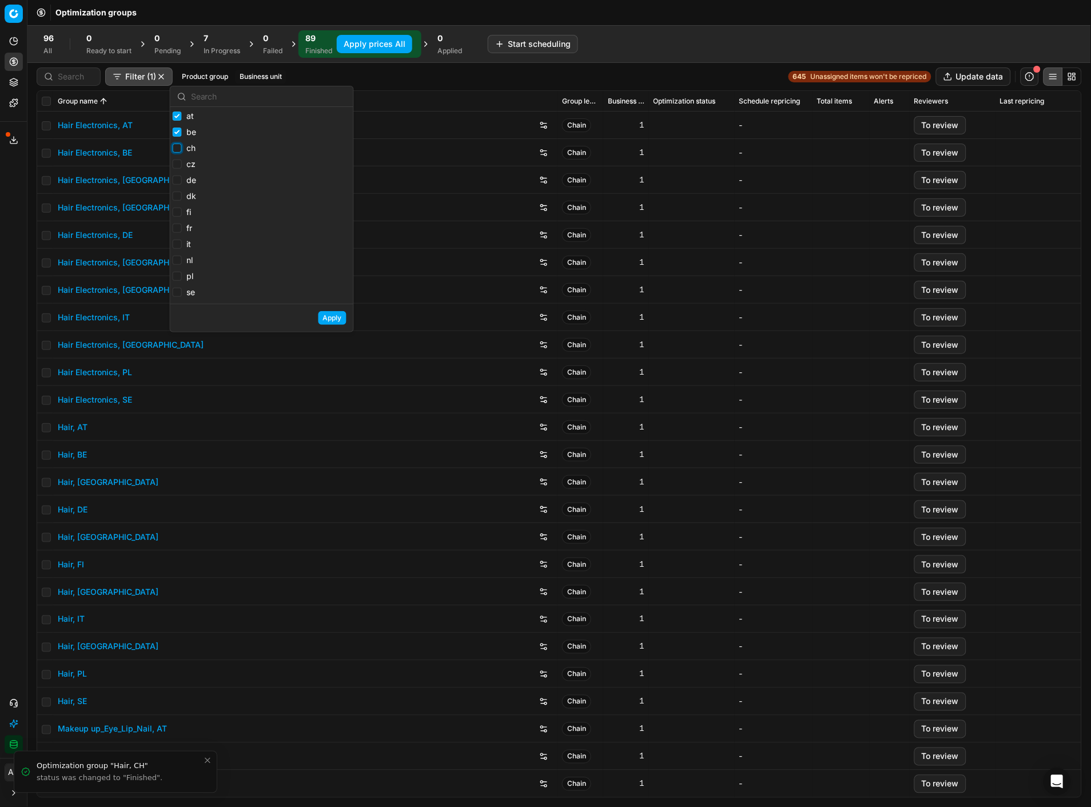
click at [175, 144] on input "ch" at bounding box center [177, 147] width 9 height 9
checkbox input "true"
checkbox input "false"
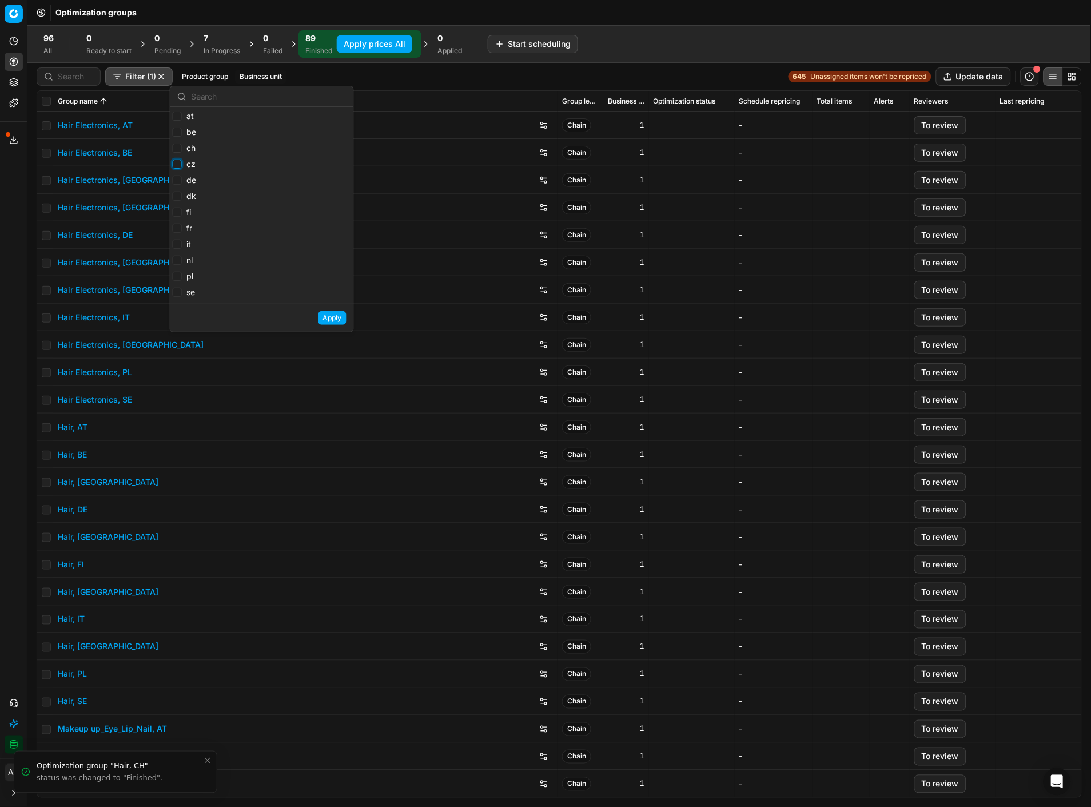
click at [174, 162] on input "cz" at bounding box center [177, 163] width 9 height 9
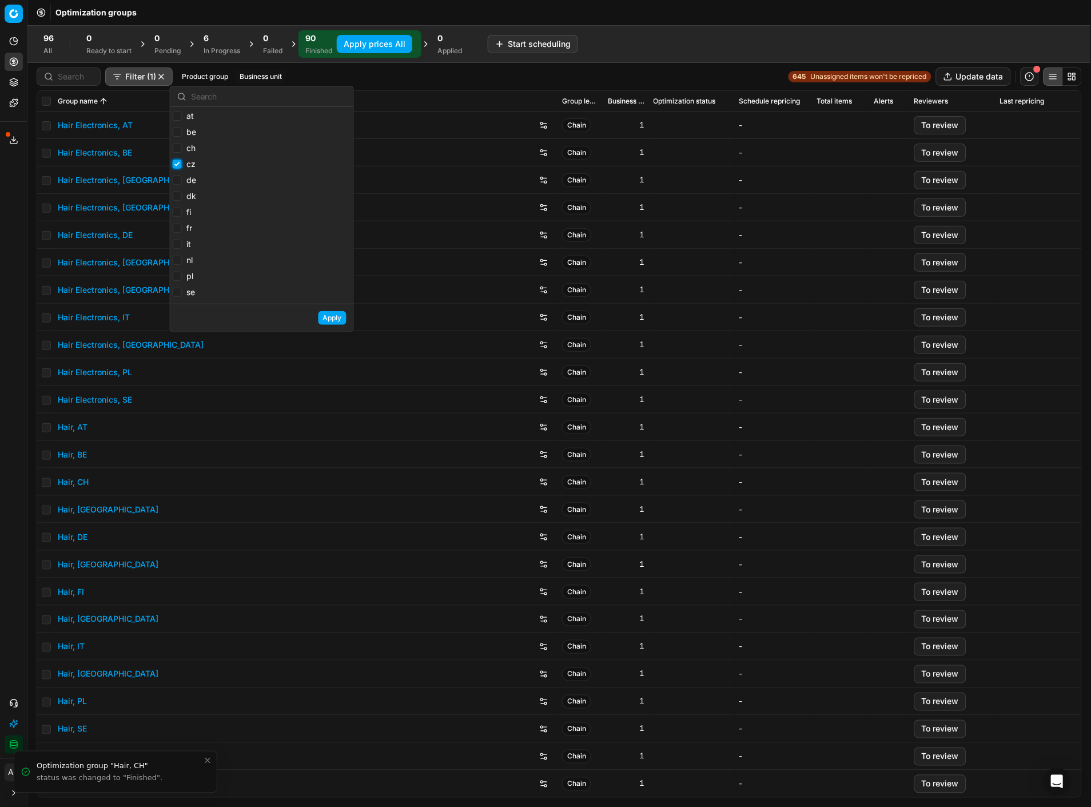
checkbox input "false"
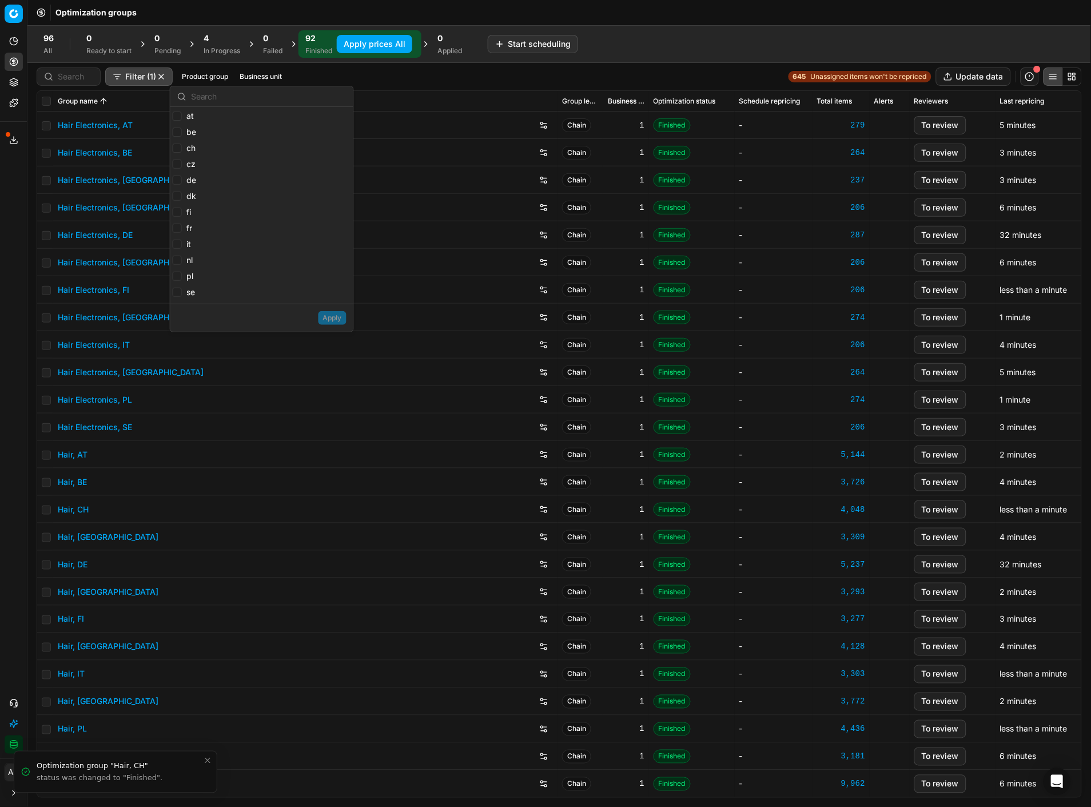
click at [391, 82] on div "Filter (1) Product group Business unit 645 Unassigned items won't be repriced U…" at bounding box center [559, 76] width 1045 height 18
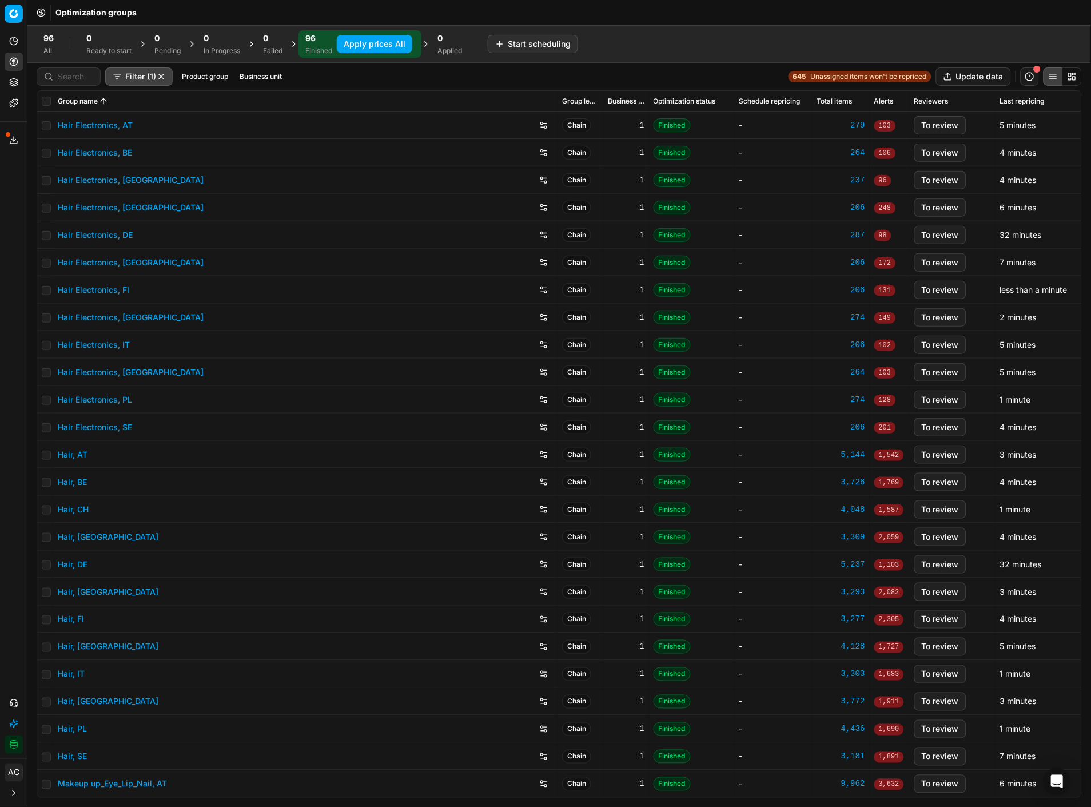
click at [253, 70] on button "Business unit" at bounding box center [260, 77] width 51 height 14
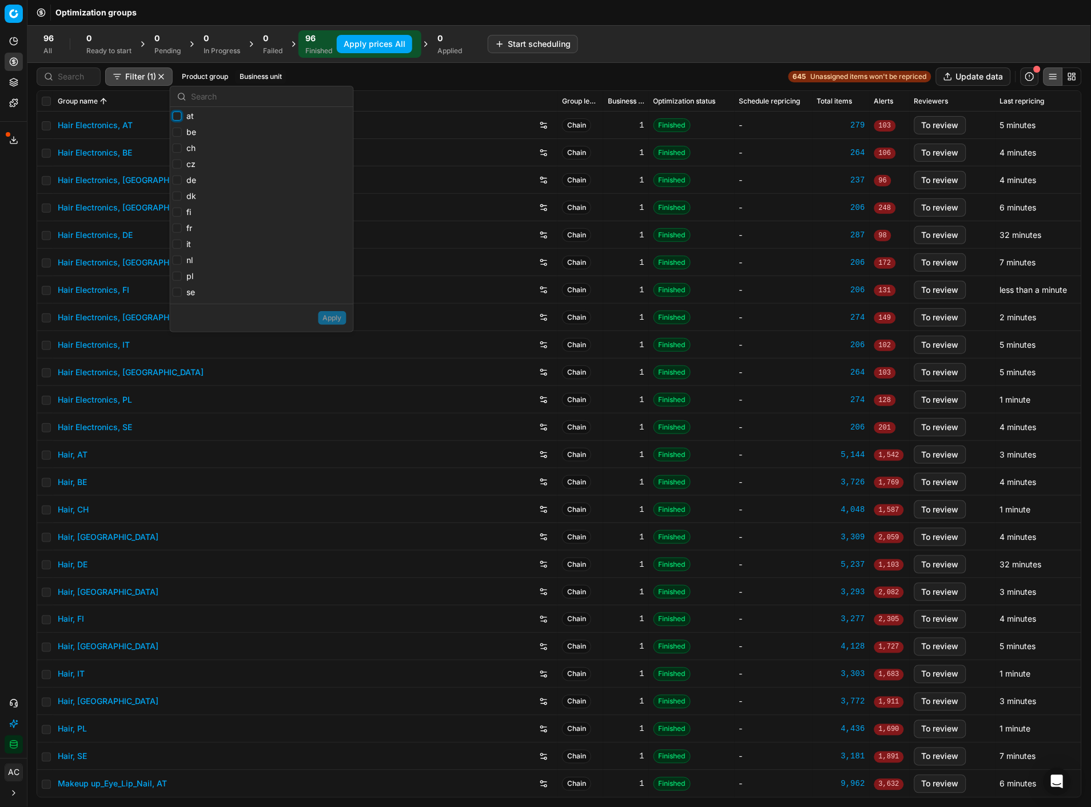
click at [177, 112] on input "at" at bounding box center [177, 115] width 9 height 9
checkbox input "true"
click at [178, 129] on input "be" at bounding box center [177, 131] width 9 height 9
checkbox input "true"
click at [178, 144] on input "ch" at bounding box center [177, 147] width 9 height 9
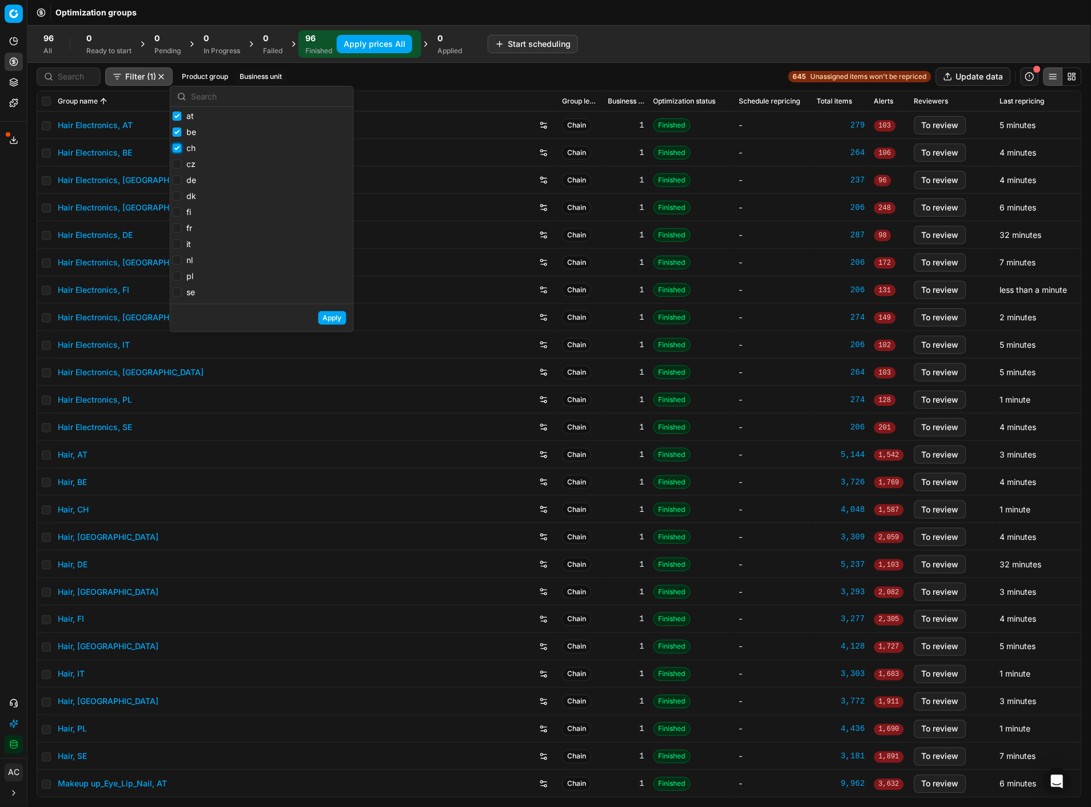
checkbox input "true"
click at [174, 163] on input "cz" at bounding box center [177, 163] width 9 height 9
checkbox input "true"
click at [181, 199] on input "dk" at bounding box center [177, 196] width 9 height 9
checkbox input "true"
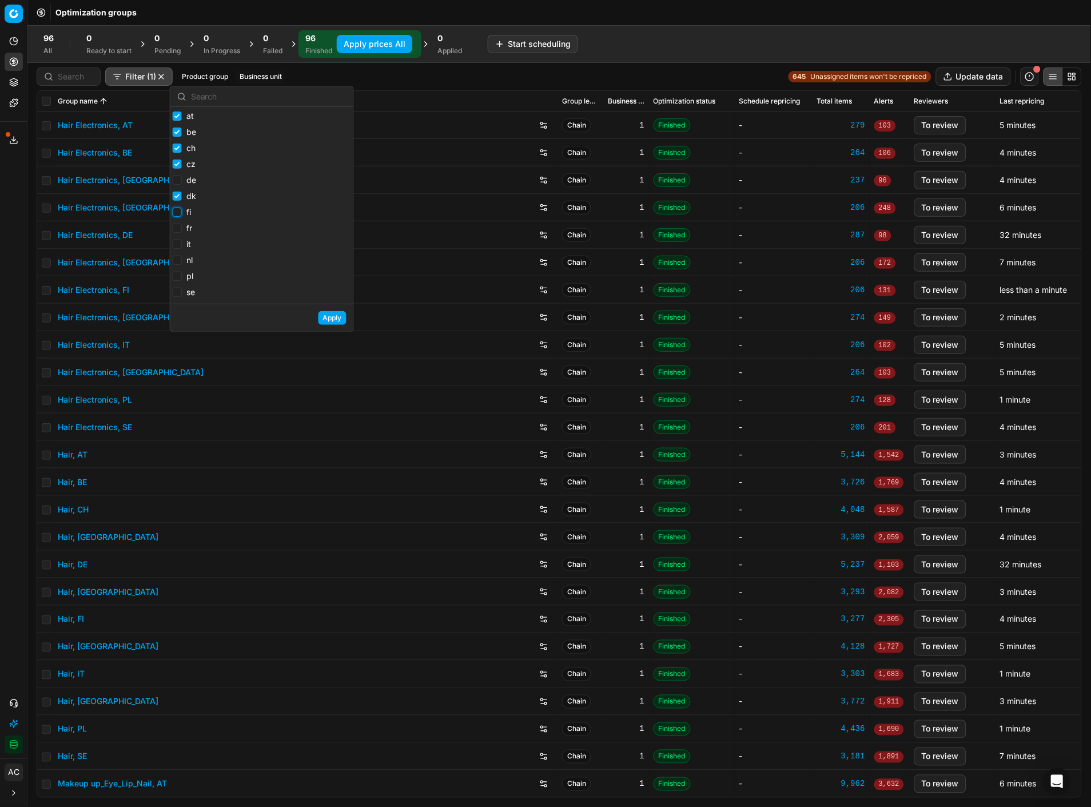
click at [180, 210] on input "fi" at bounding box center [177, 212] width 9 height 9
checkbox input "true"
click at [178, 227] on input "fr" at bounding box center [177, 228] width 9 height 9
checkbox input "true"
click at [176, 244] on input "it" at bounding box center [177, 244] width 9 height 9
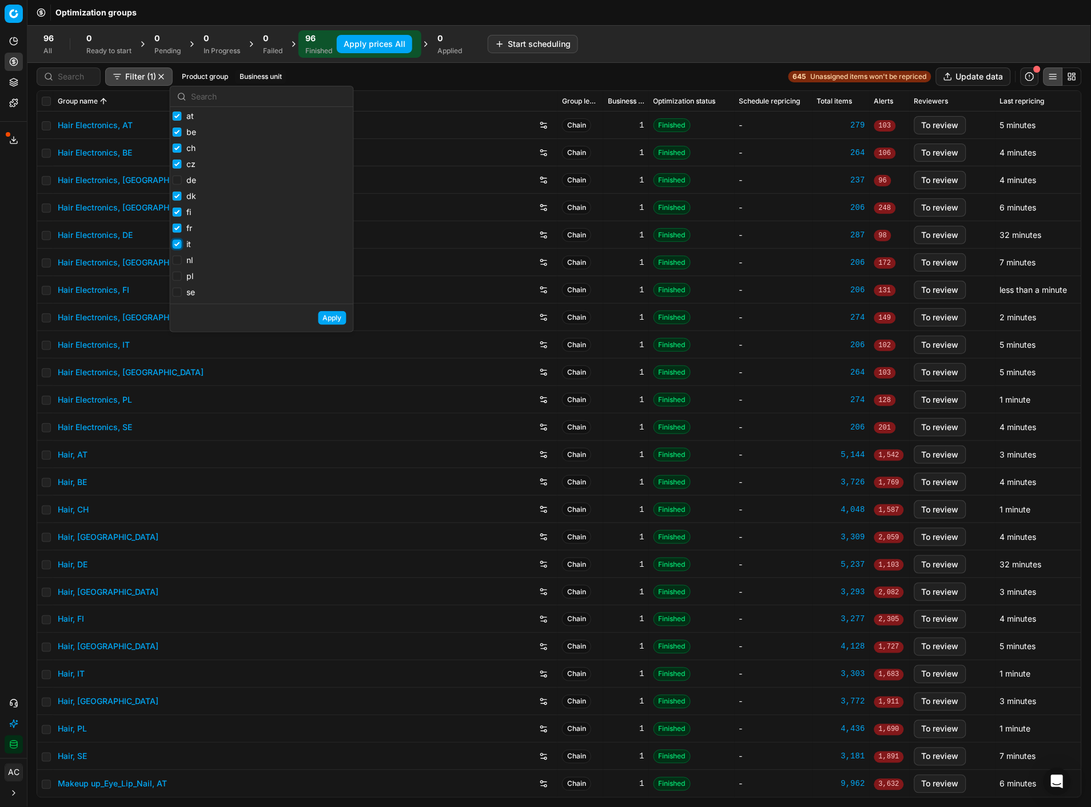
checkbox input "true"
click at [178, 264] on input "nl" at bounding box center [177, 260] width 9 height 9
checkbox input "true"
click at [179, 279] on input "pl" at bounding box center [177, 276] width 9 height 9
checkbox input "true"
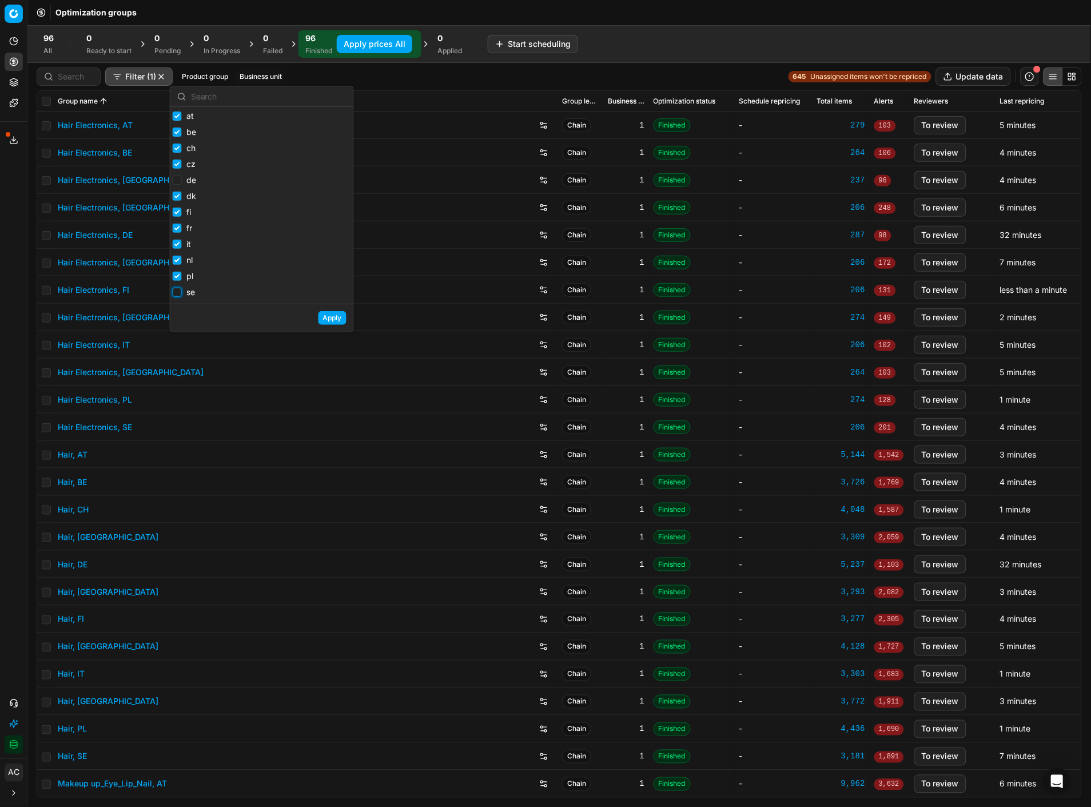
click at [179, 293] on input "se" at bounding box center [177, 292] width 9 height 9
checkbox input "true"
click at [323, 319] on button "Apply" at bounding box center [332, 318] width 28 height 14
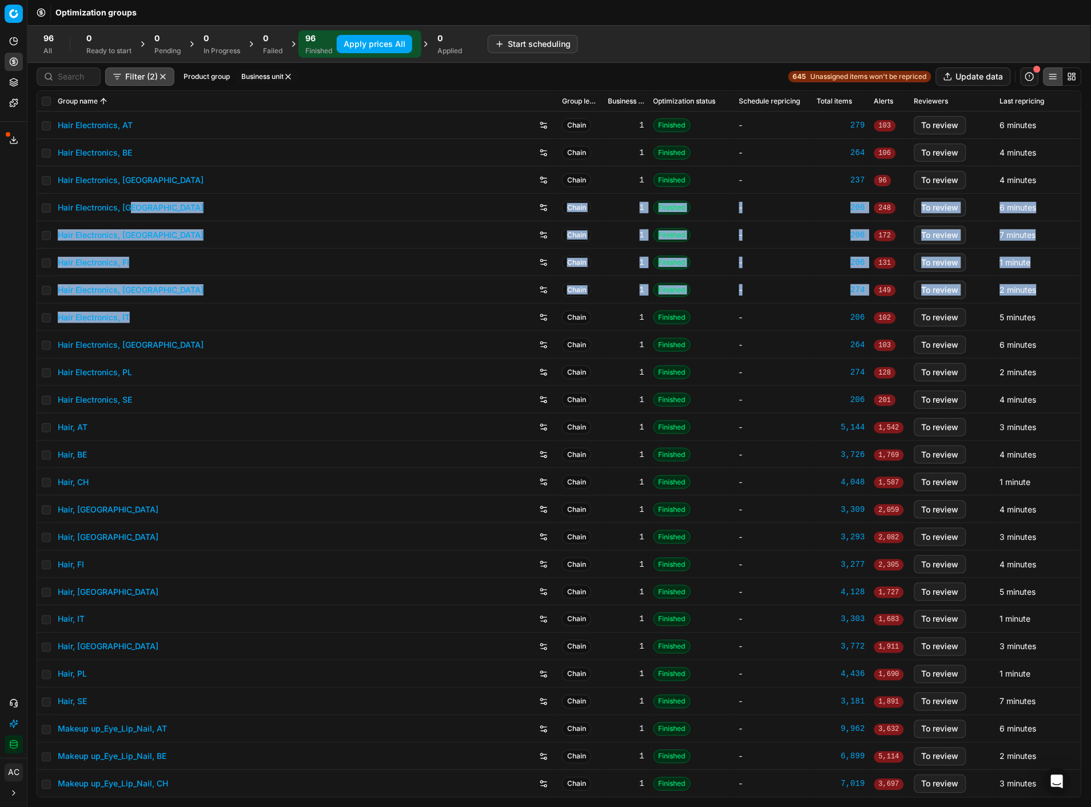
drag, startPoint x: 323, startPoint y: 319, endPoint x: 193, endPoint y: 185, distance: 186.4
click at [48, 101] on input "checkbox" at bounding box center [46, 101] width 9 height 9
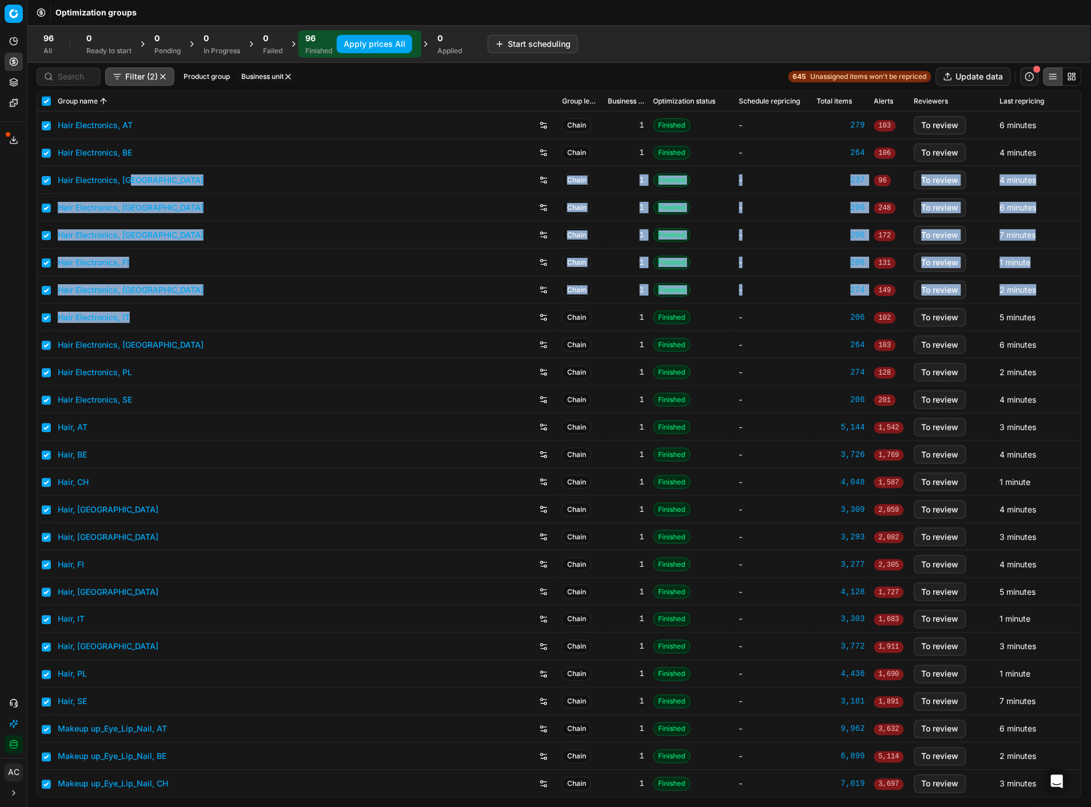
checkbox input "true"
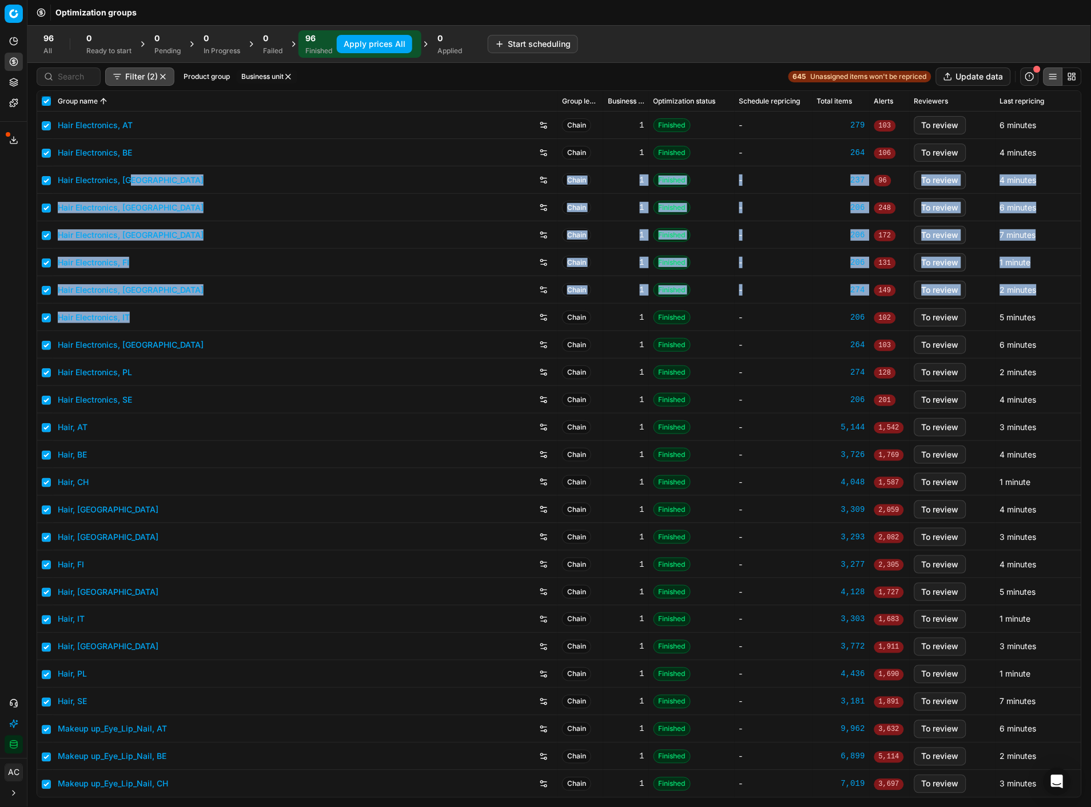
checkbox input "true"
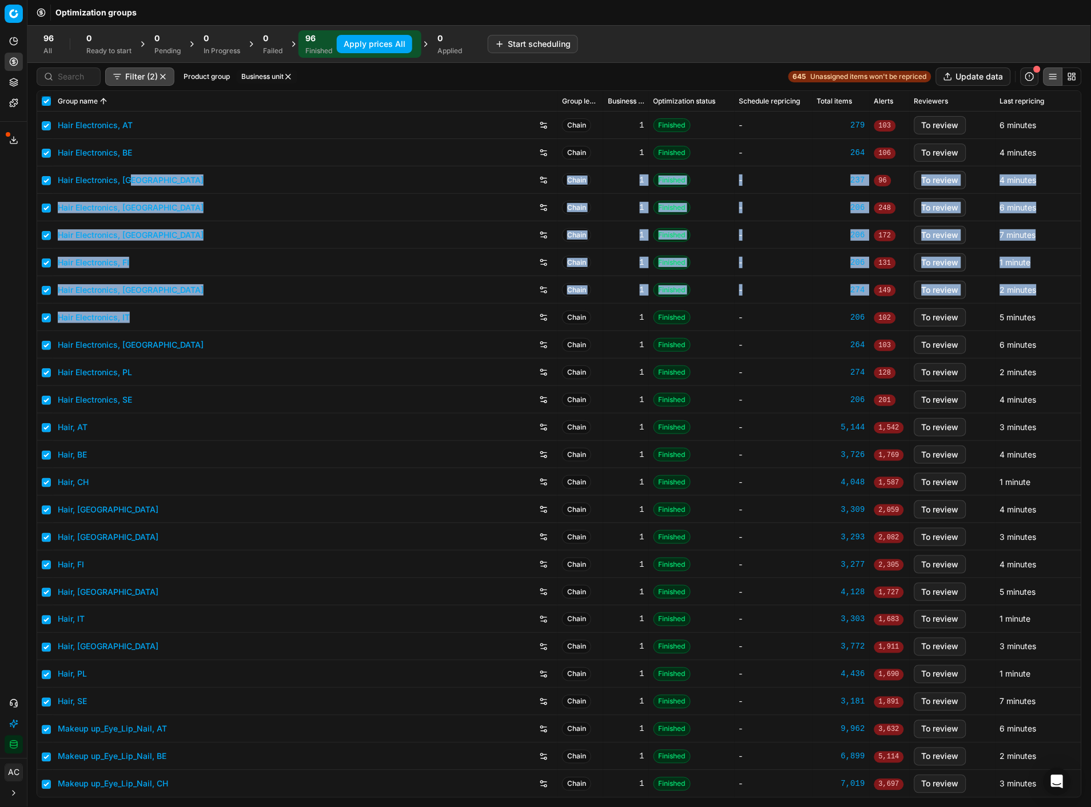
checkbox input "true"
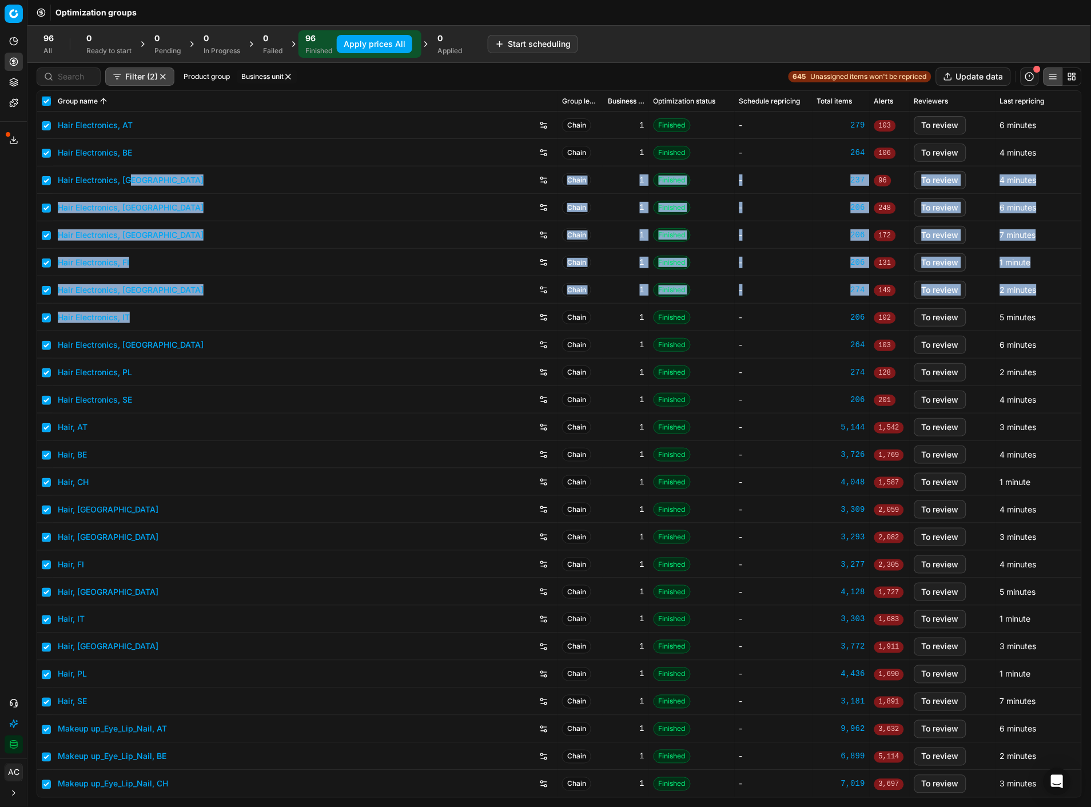
checkbox input "true"
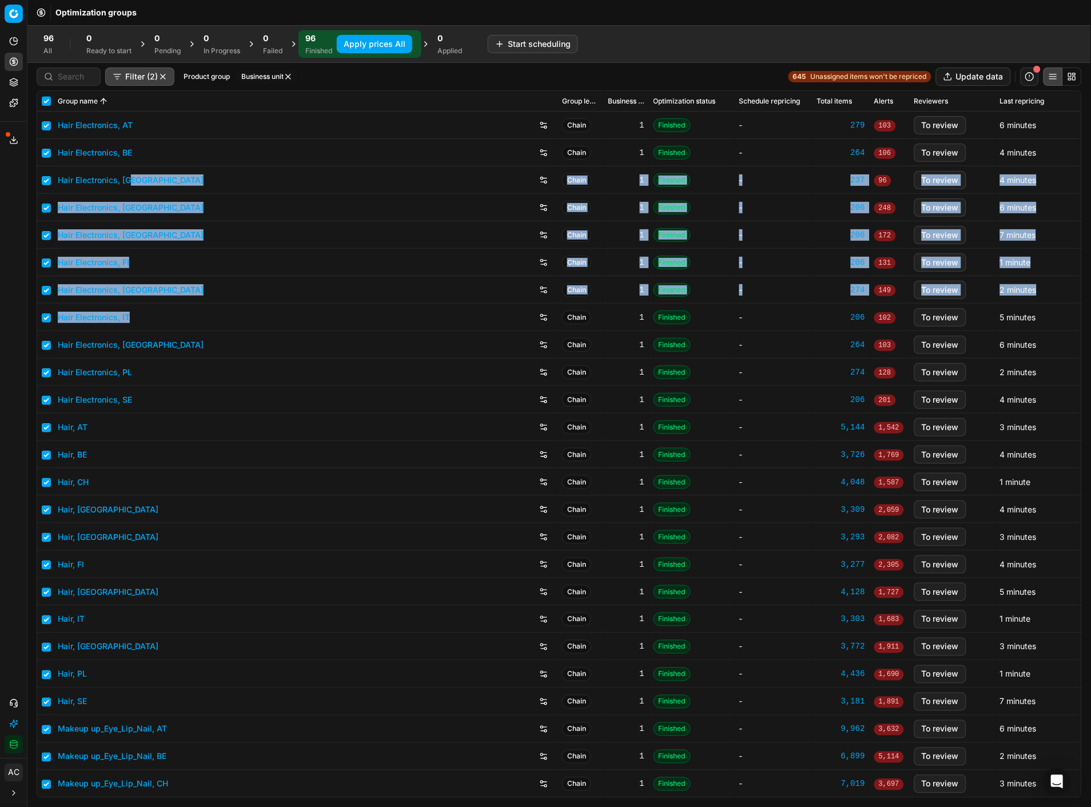
checkbox input "true"
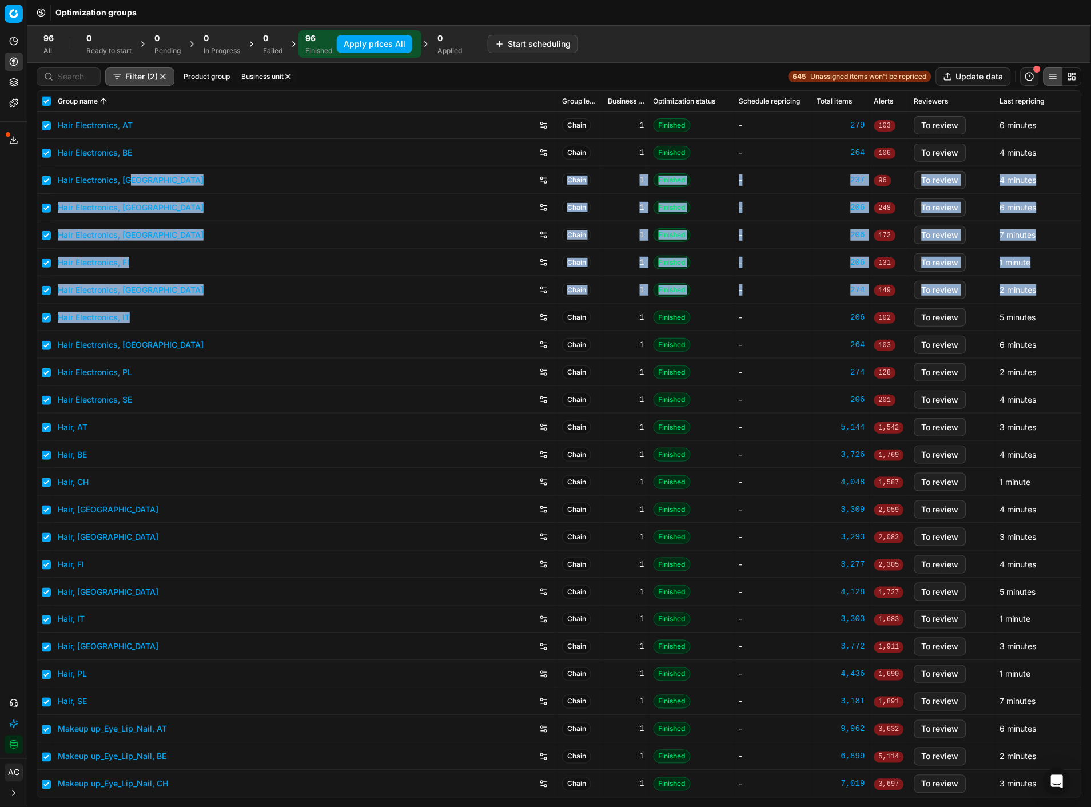
checkbox input "true"
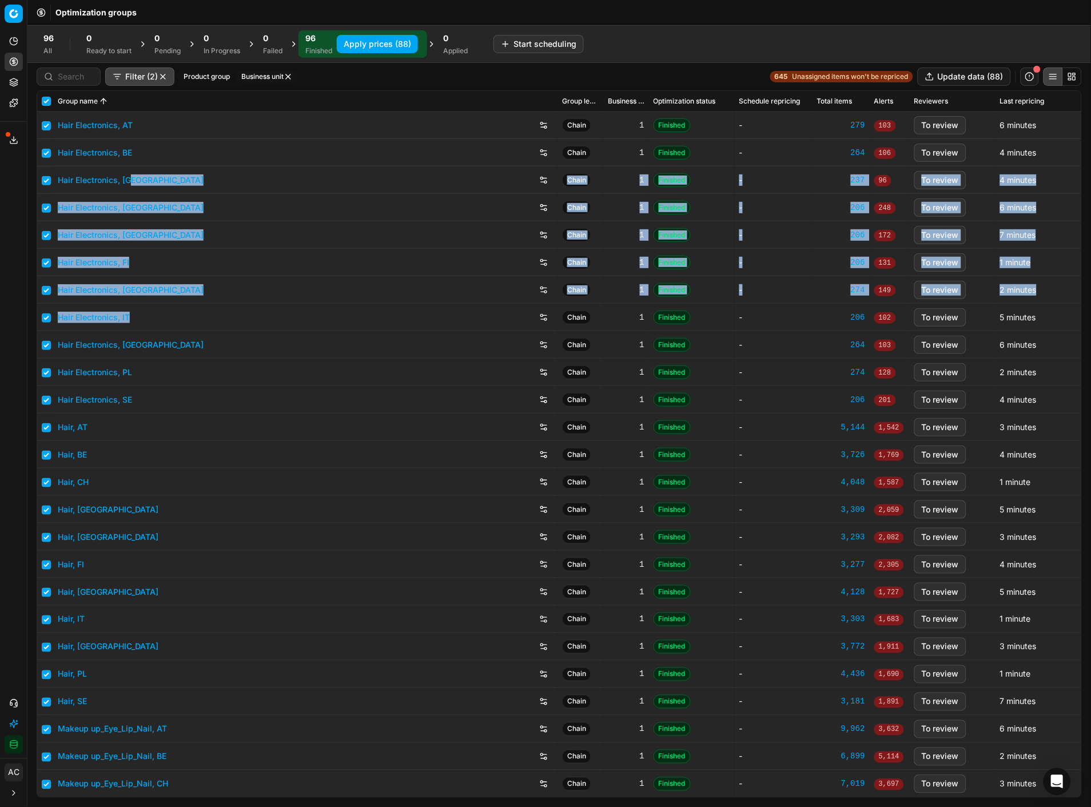
click at [403, 41] on button "Apply prices (88)" at bounding box center [377, 44] width 81 height 18
checkbox input "false"
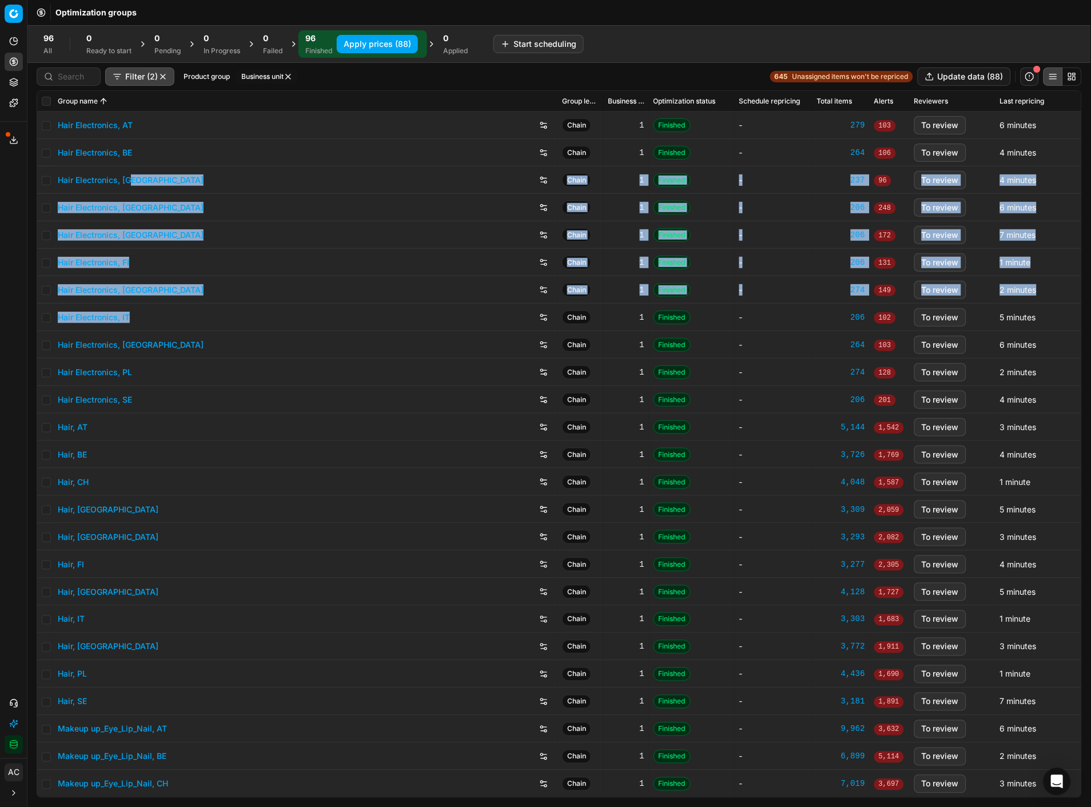
checkbox input "false"
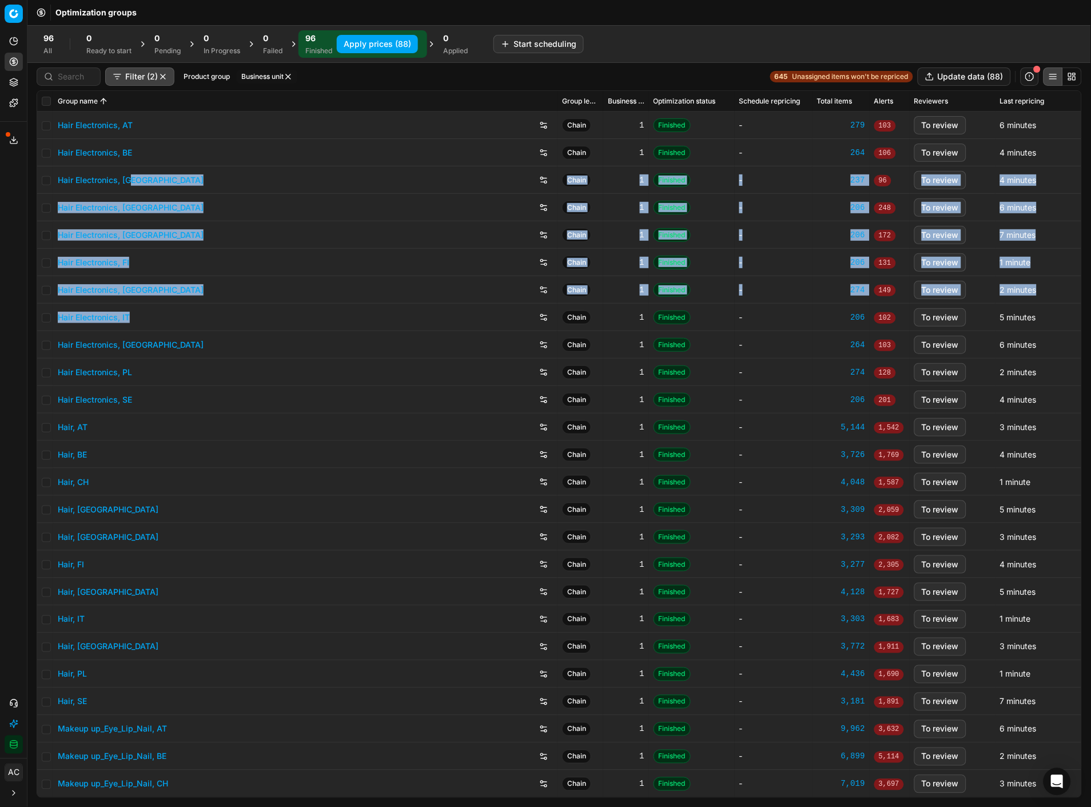
checkbox input "false"
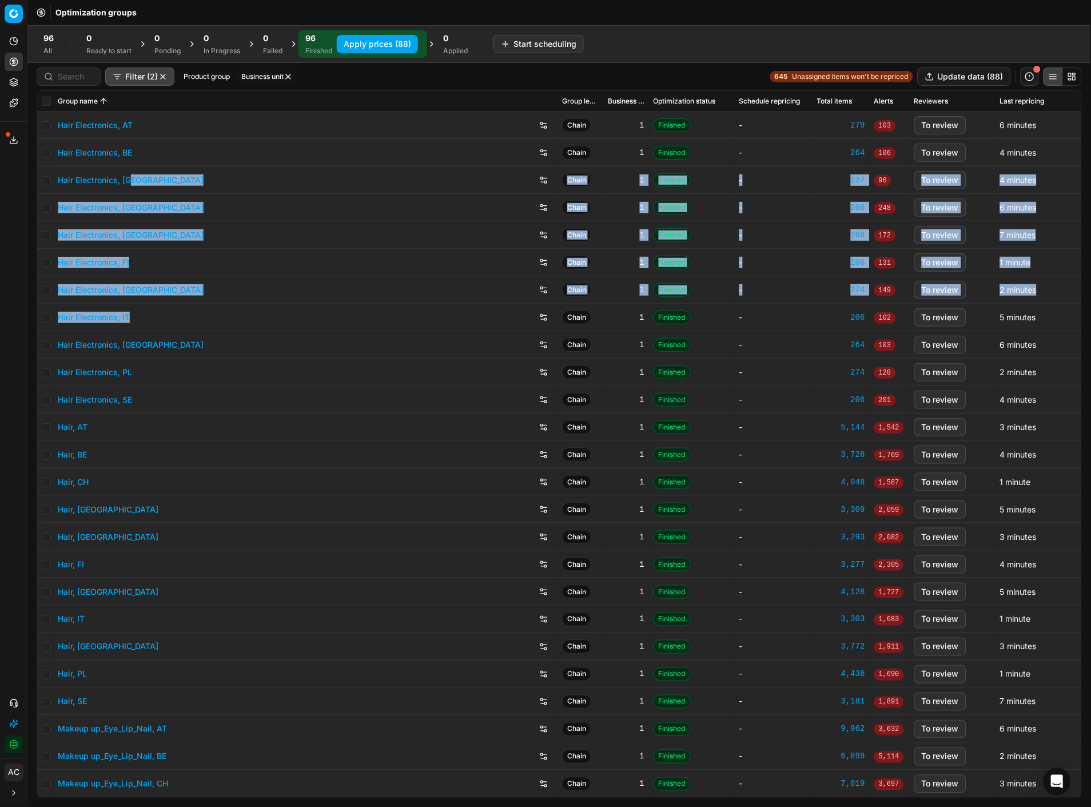
checkbox input "false"
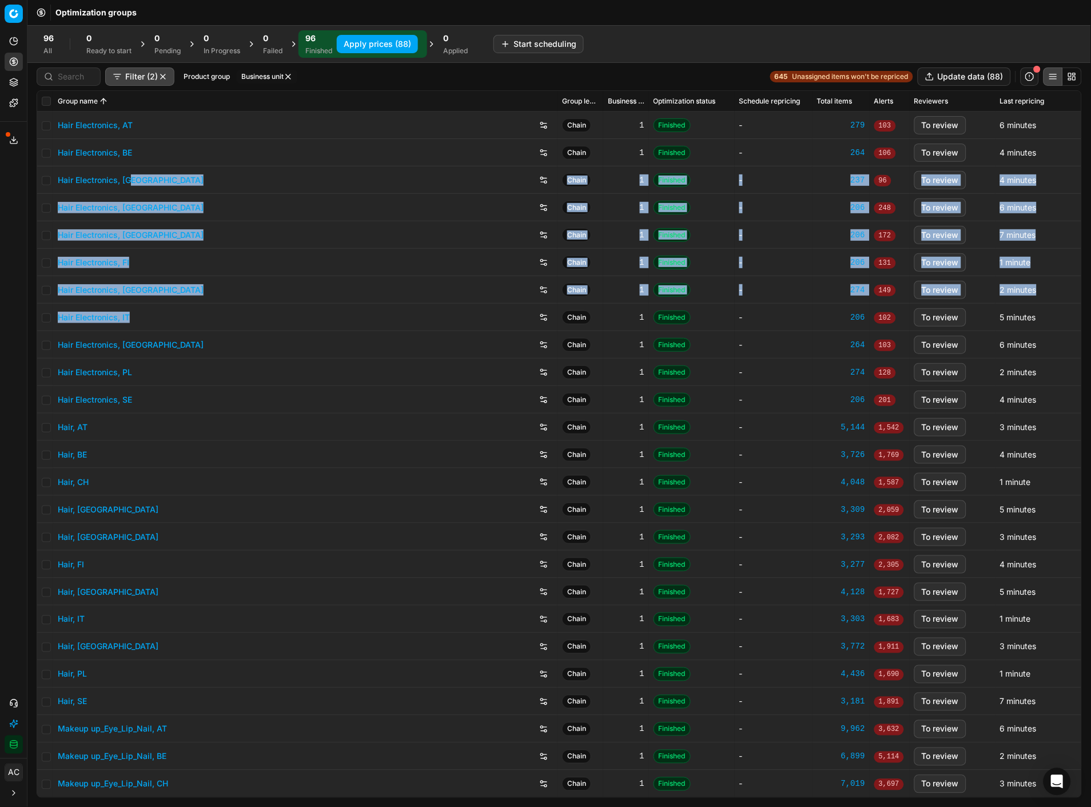
checkbox input "false"
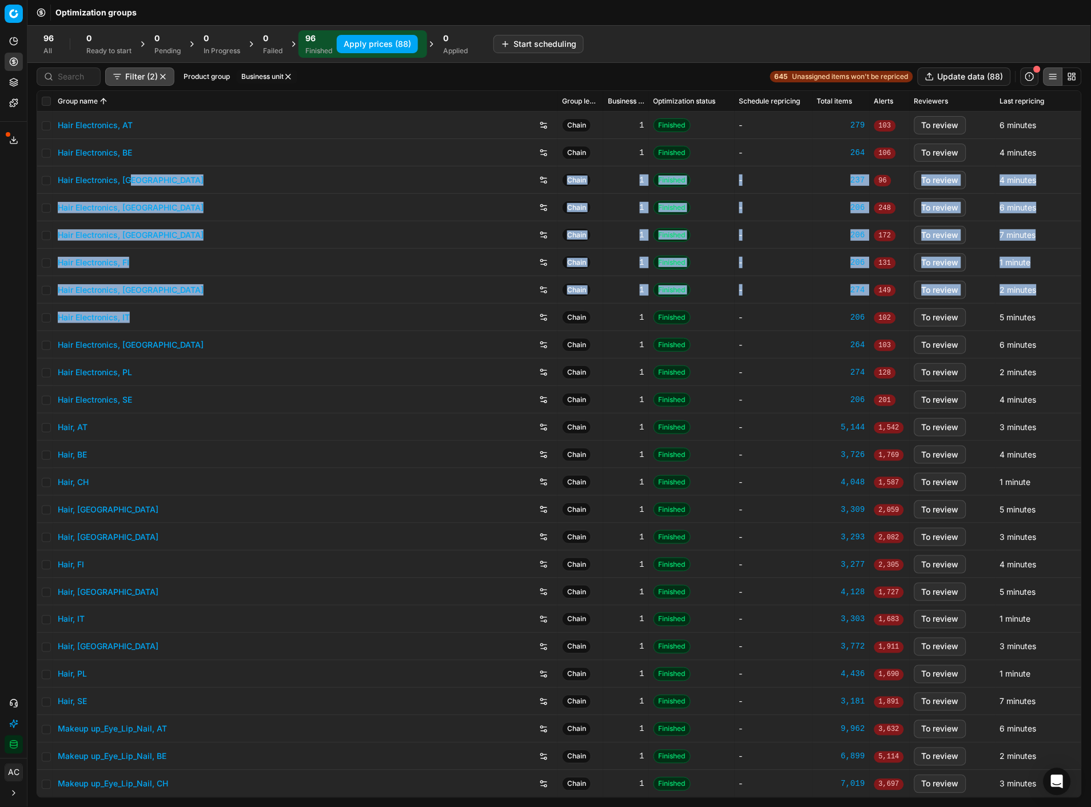
checkbox input "false"
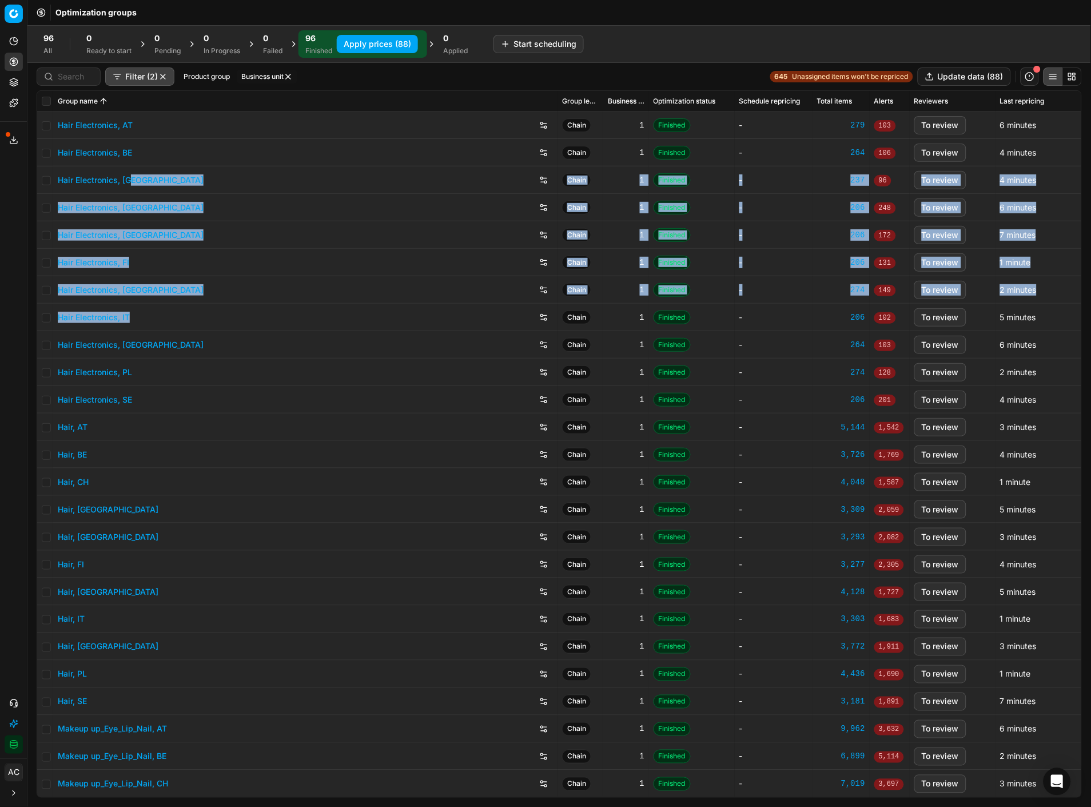
checkbox input "false"
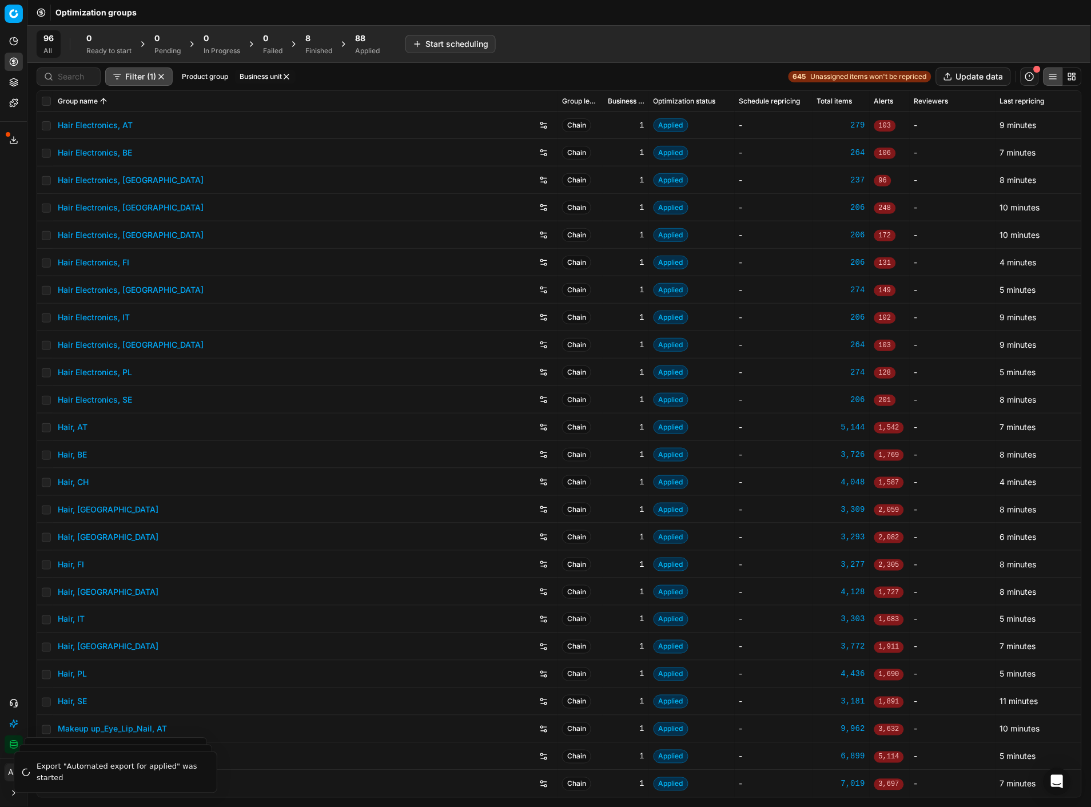
click at [364, 35] on span "88" at bounding box center [360, 38] width 10 height 11
click at [400, 41] on button "Export prices All" at bounding box center [422, 44] width 77 height 18
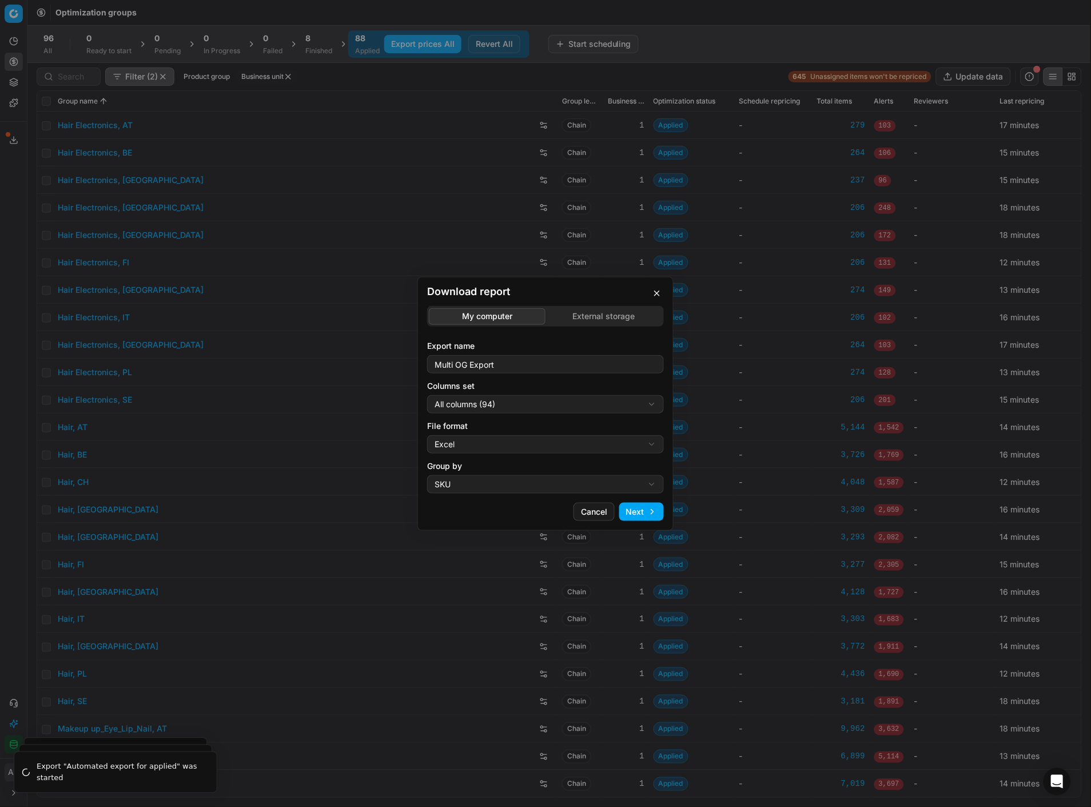
click at [485, 398] on div "Download report My computer External storage Export name Multi OG Export Column…" at bounding box center [545, 403] width 1091 height 807
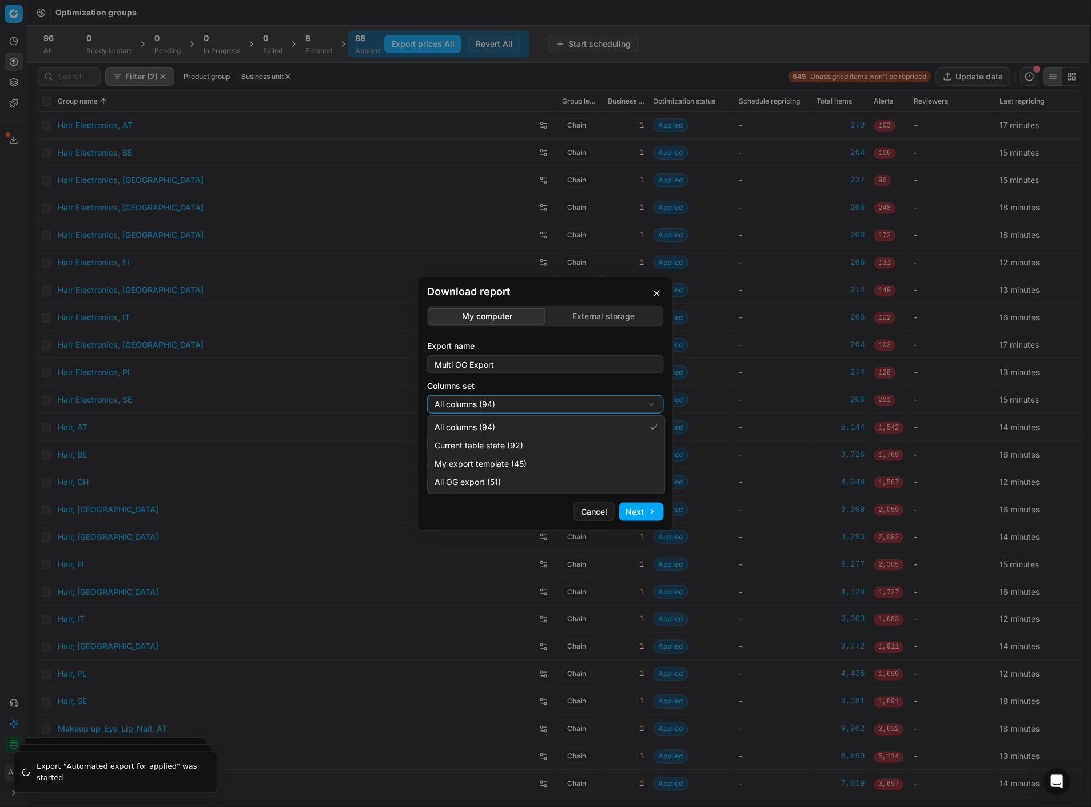
select select "custom"
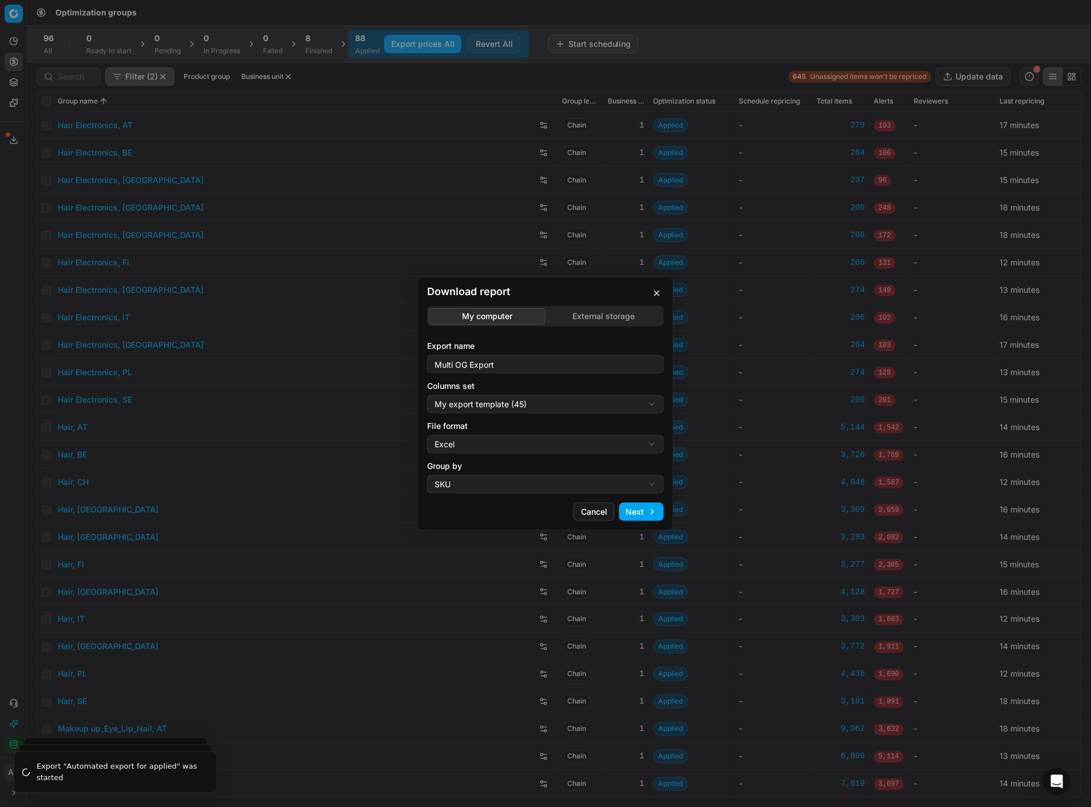
click at [500, 445] on div "Download report My computer External storage Export name Multi OG Export Column…" at bounding box center [545, 403] width 1091 height 807
select select "csv"
click at [640, 510] on button "Next" at bounding box center [641, 511] width 45 height 18
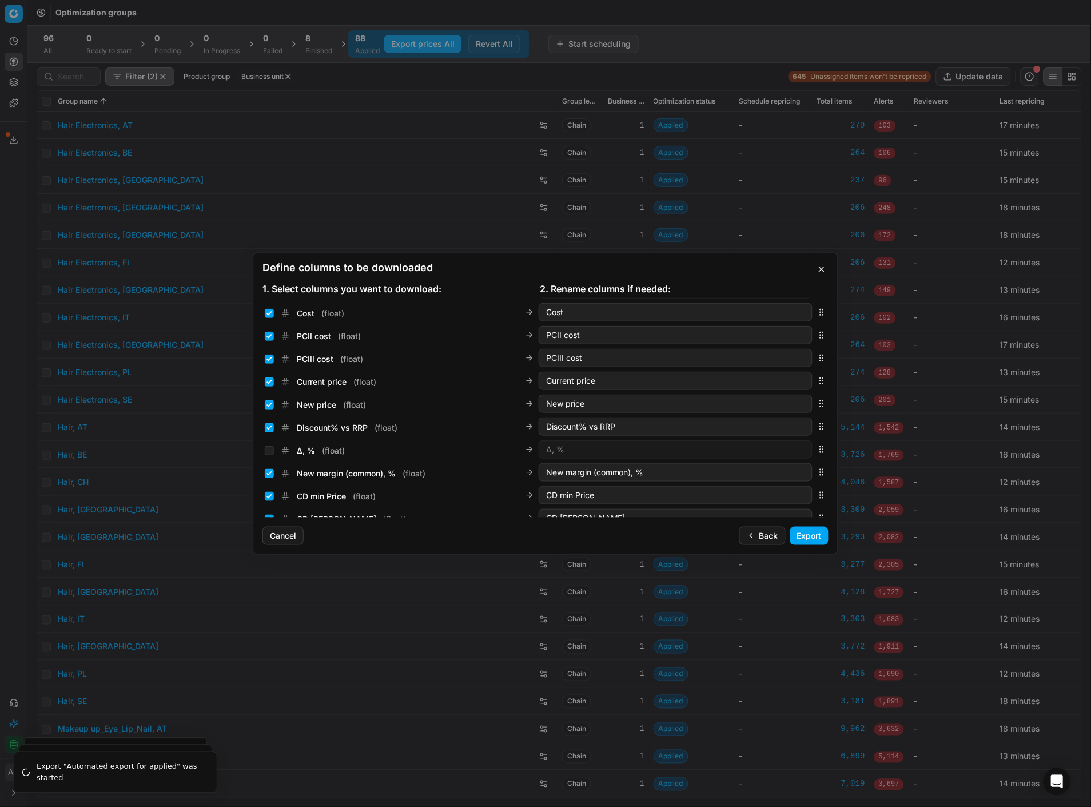
scroll to position [208, 0]
click at [265, 377] on input "Current price ( float )" at bounding box center [269, 376] width 9 height 9
checkbox input "false"
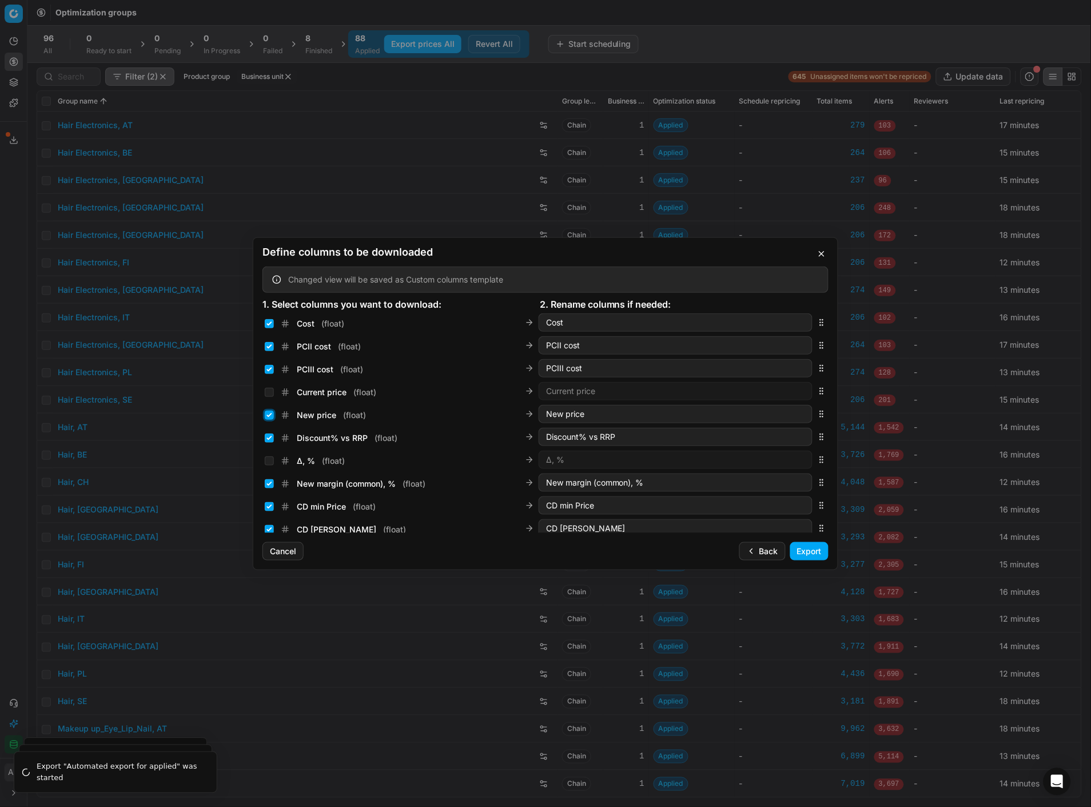
click at [270, 416] on input "New price ( float )" at bounding box center [269, 414] width 9 height 9
checkbox input "false"
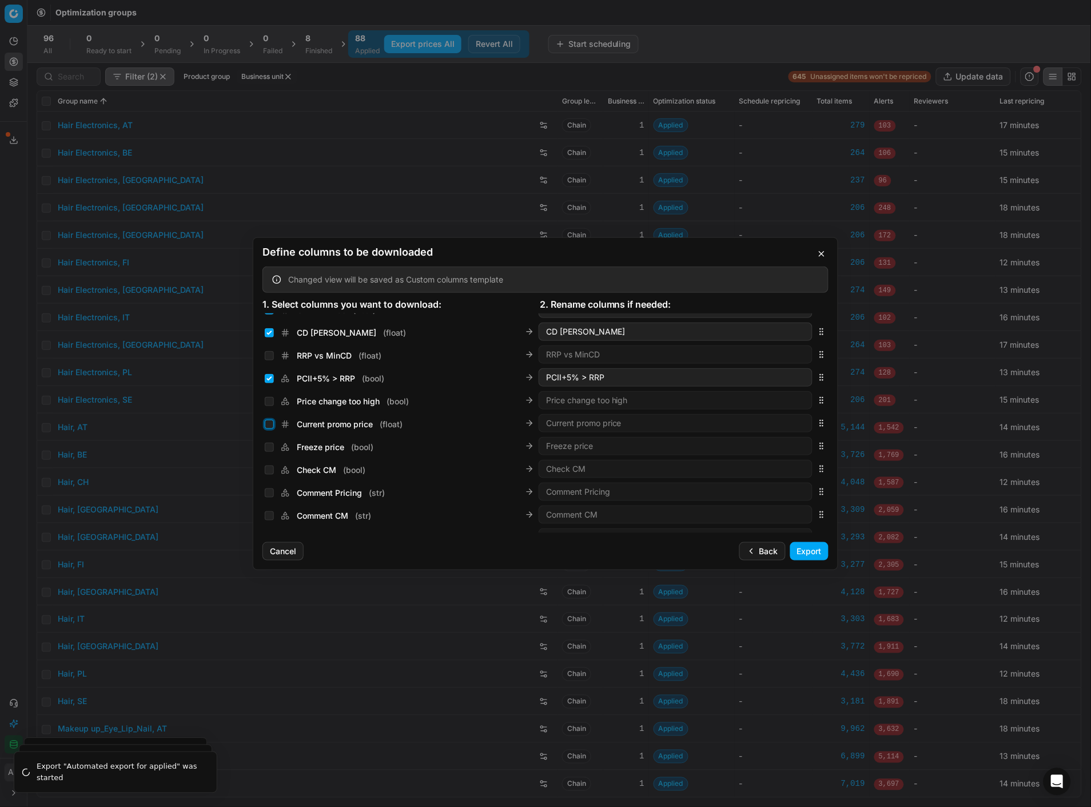
click at [269, 423] on input "Current promo price ( float )" at bounding box center [269, 424] width 9 height 9
checkbox input "true"
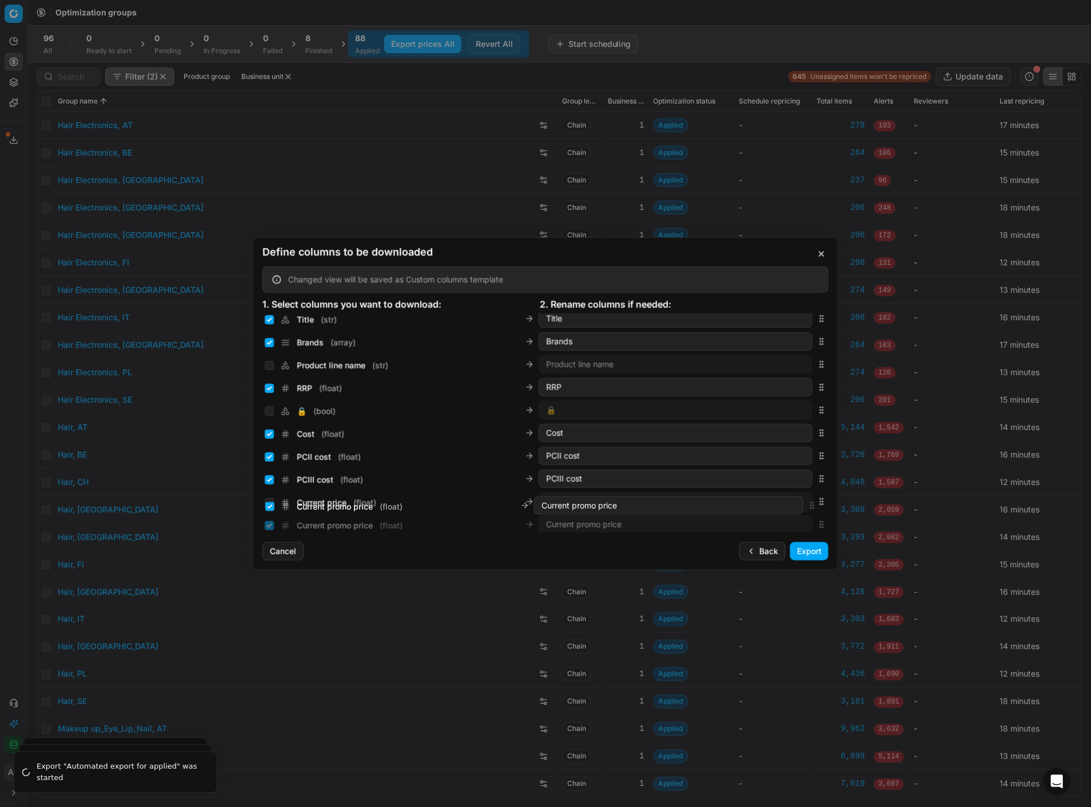
scroll to position [134, 0]
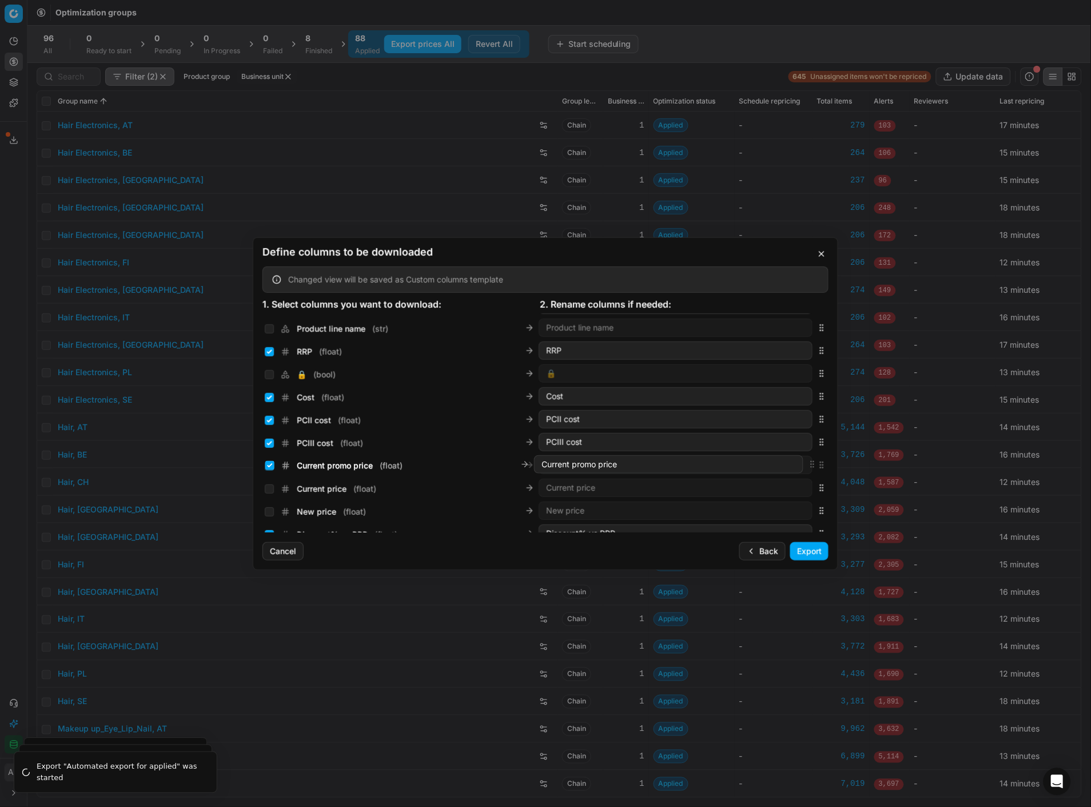
drag, startPoint x: 812, startPoint y: 424, endPoint x: 815, endPoint y: 466, distance: 42.4
click at [817, 466] on icon "button" at bounding box center [821, 464] width 9 height 9
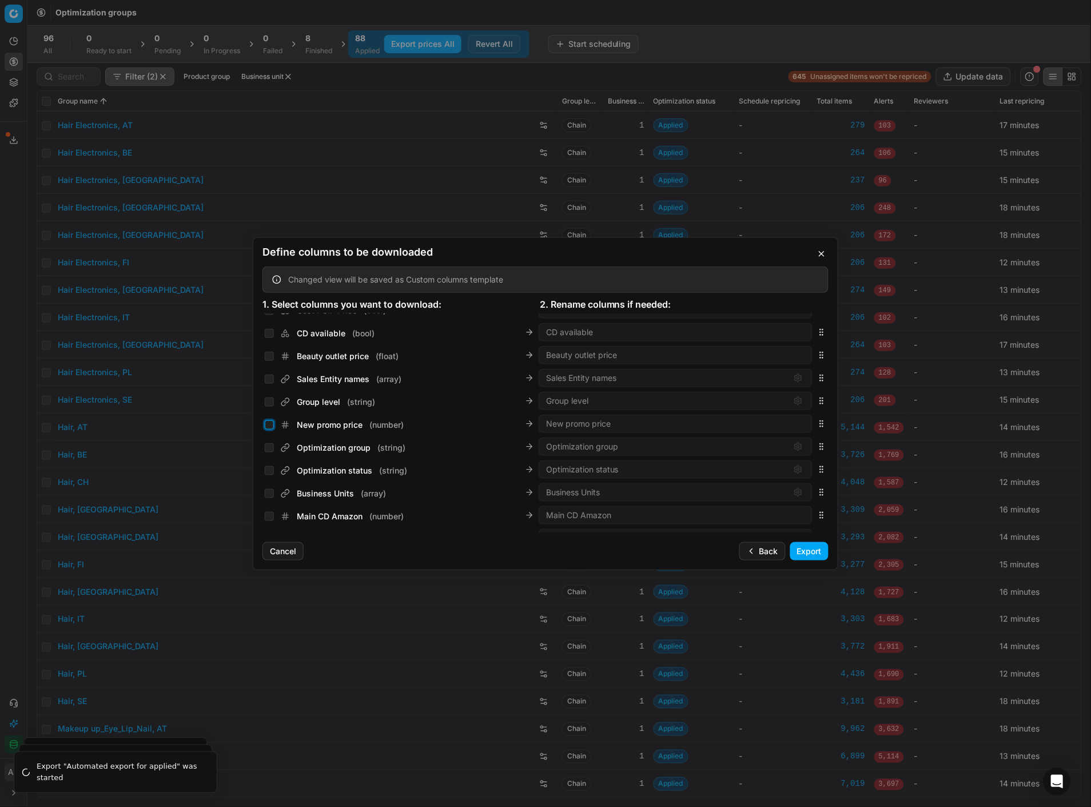
click at [268, 421] on input "New promo price ( number )" at bounding box center [269, 424] width 9 height 9
checkbox input "true"
click at [812, 426] on div "New promo price ( number ) New promo price" at bounding box center [545, 423] width 566 height 23
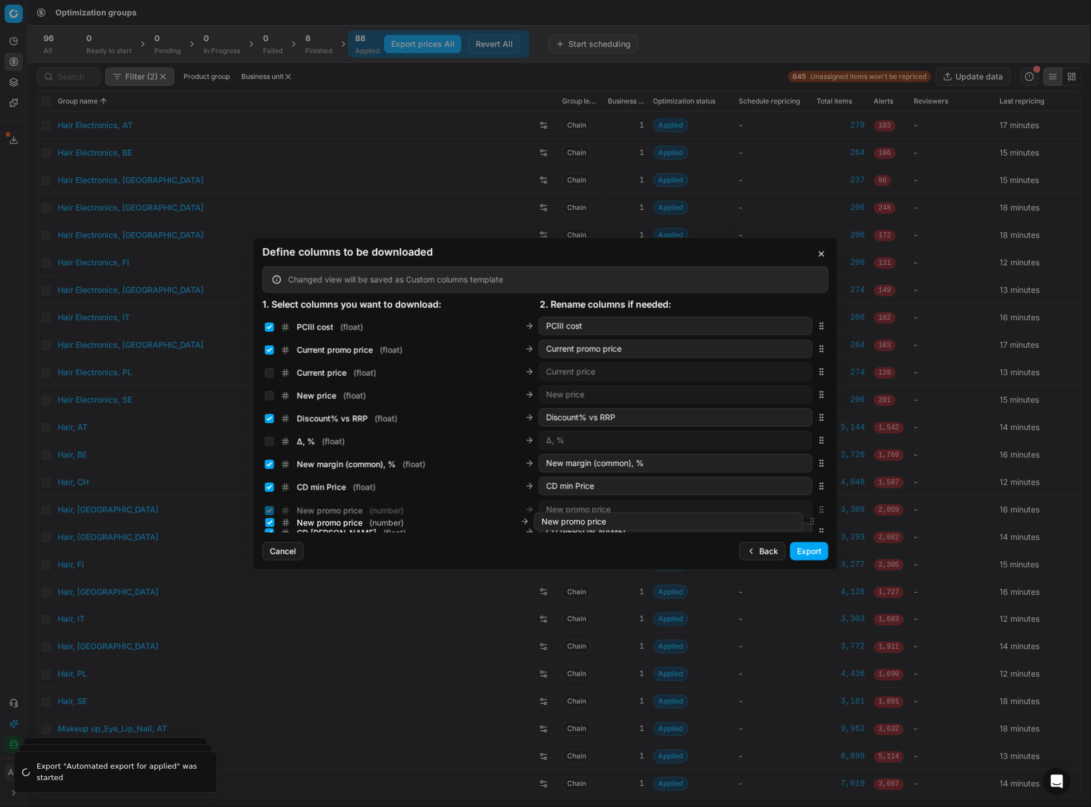
scroll to position [286, 0]
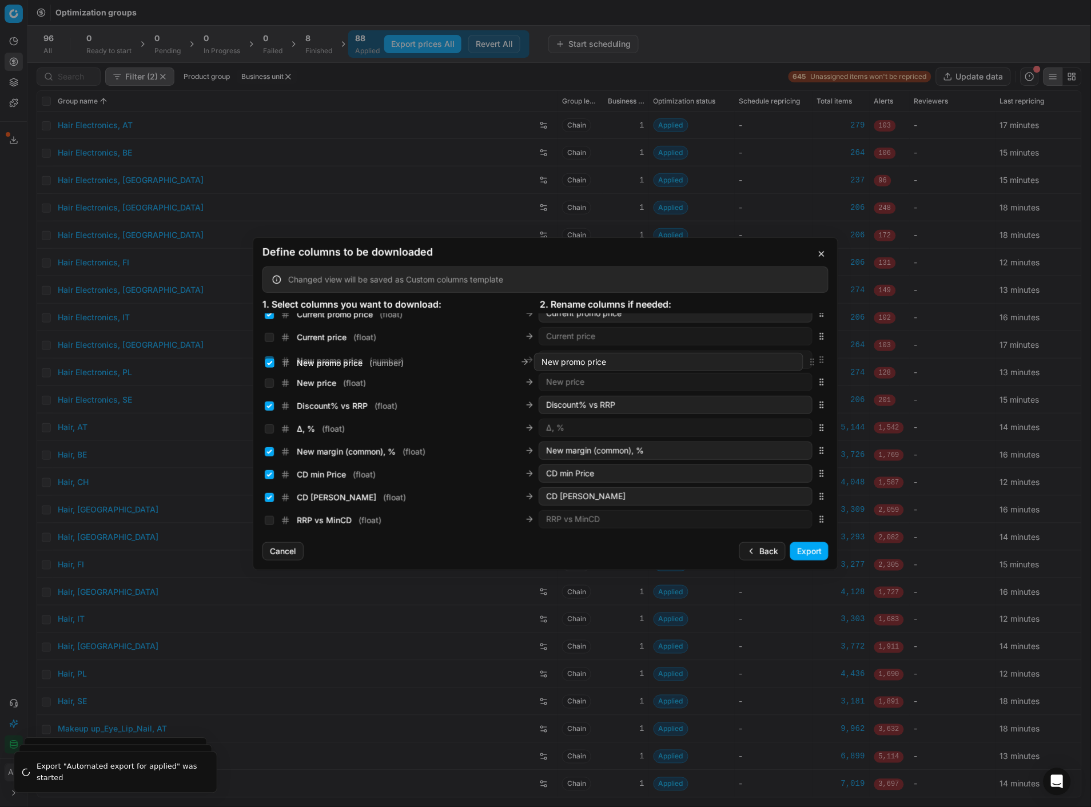
drag, startPoint x: 812, startPoint y: 425, endPoint x: 819, endPoint y: 365, distance: 60.4
click at [819, 365] on div "New promo price ( number ) New promo price" at bounding box center [545, 359] width 566 height 23
click at [816, 552] on button "Export" at bounding box center [809, 551] width 38 height 18
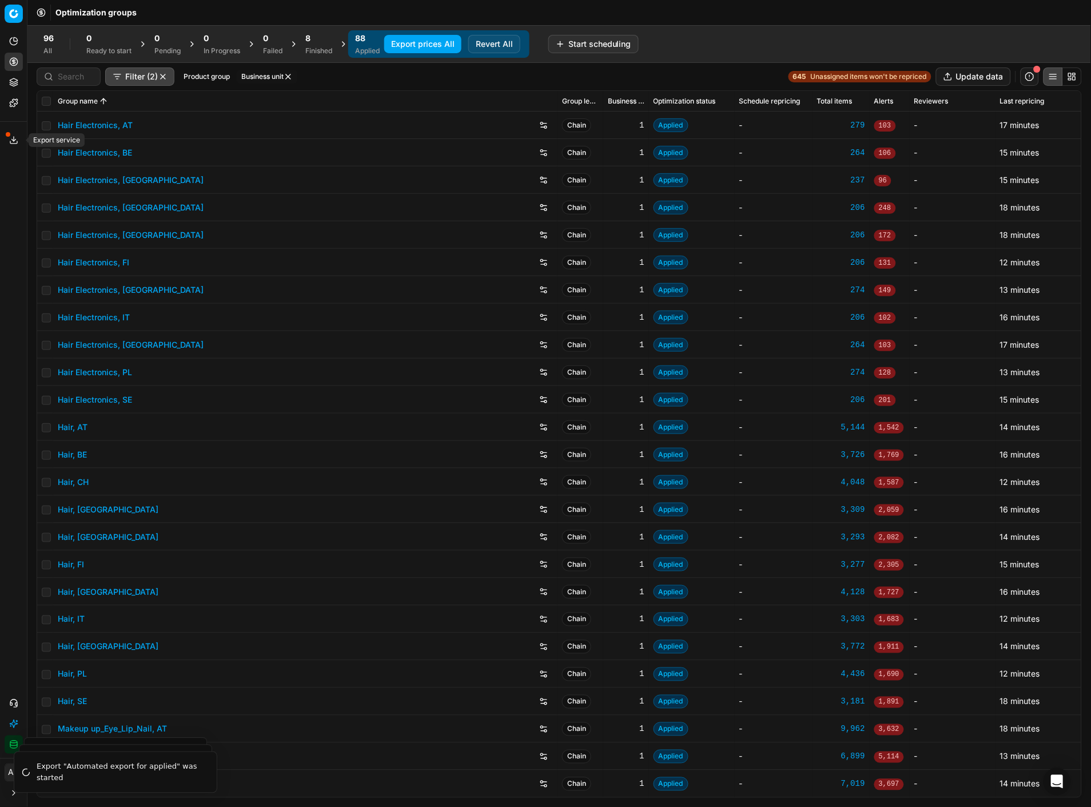
click at [14, 141] on line at bounding box center [14, 139] width 0 height 5
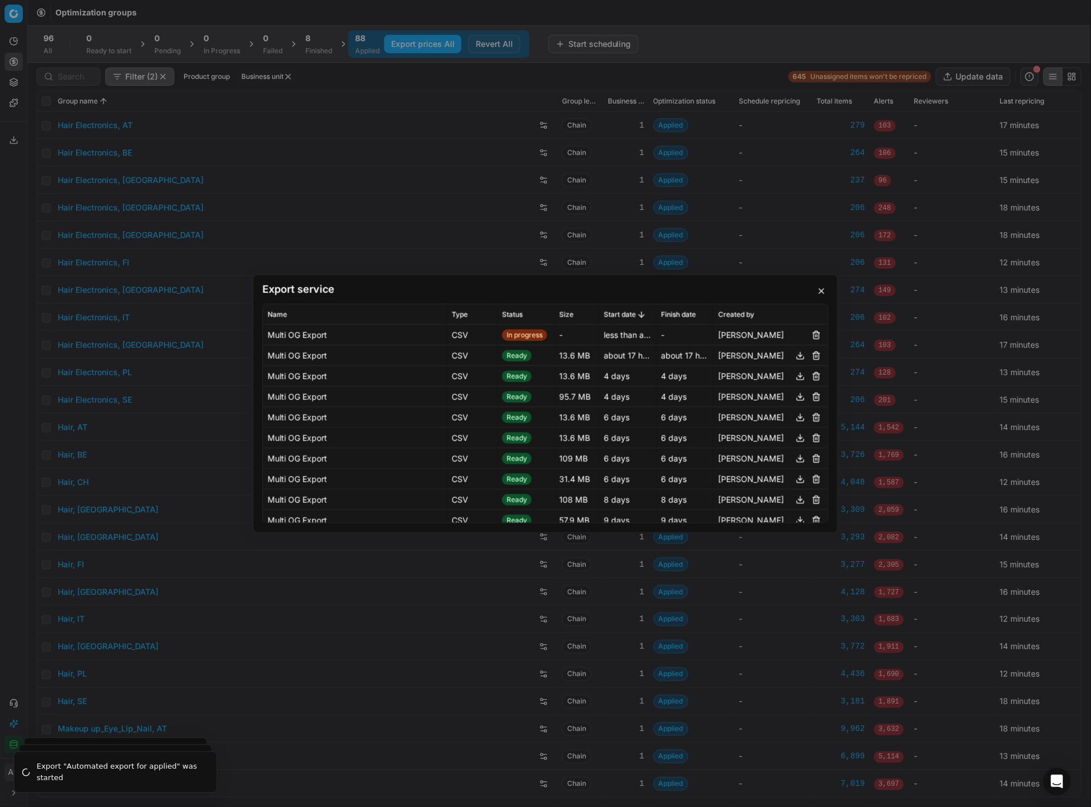
click at [345, 110] on div "Export service Name Type Status Size Start date Finish date Created by Multi OG…" at bounding box center [545, 403] width 1091 height 807
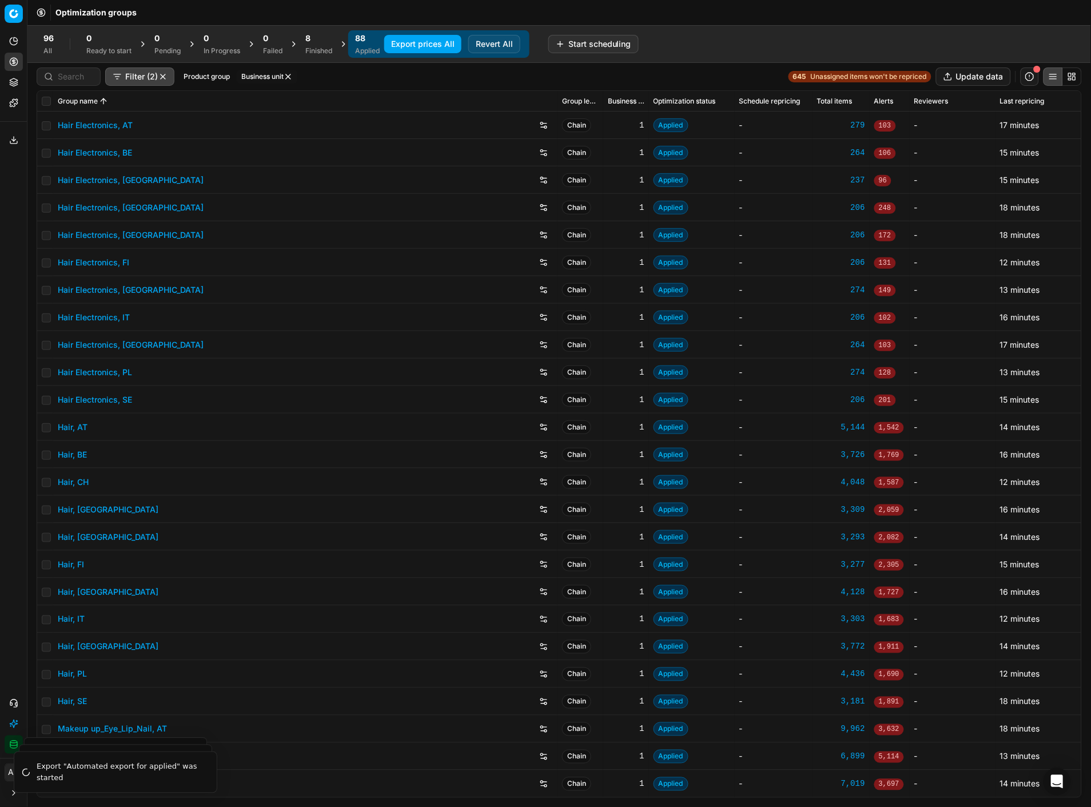
click at [317, 37] on div "8" at bounding box center [318, 38] width 27 height 11
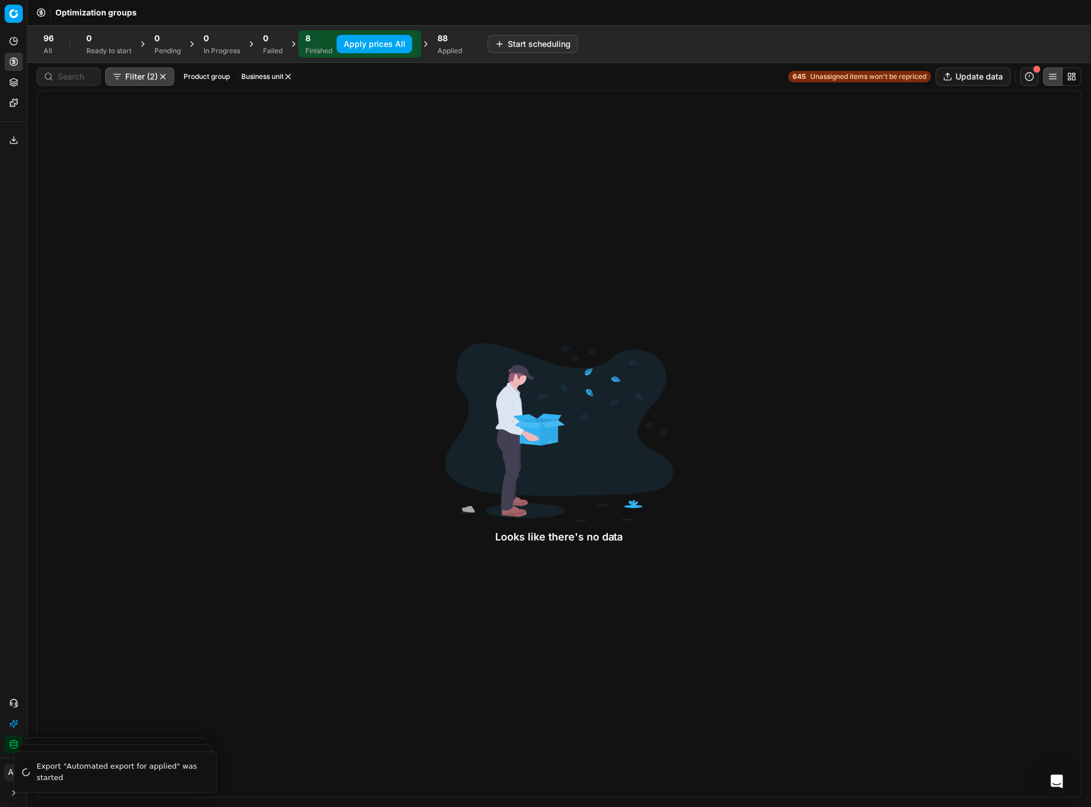
click at [155, 73] on button "Filter (2)" at bounding box center [139, 76] width 69 height 18
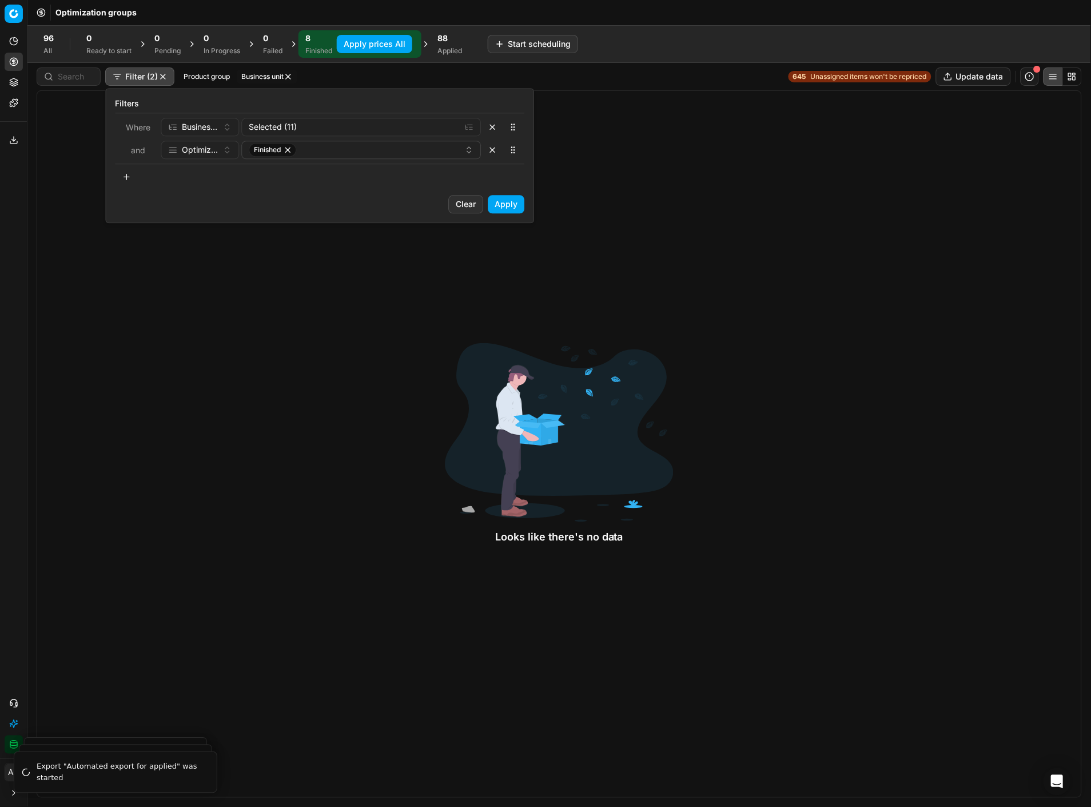
click at [160, 74] on html "Pricing platform Analytics Pricing Product portfolio Templates Export service 1…" at bounding box center [545, 403] width 1091 height 807
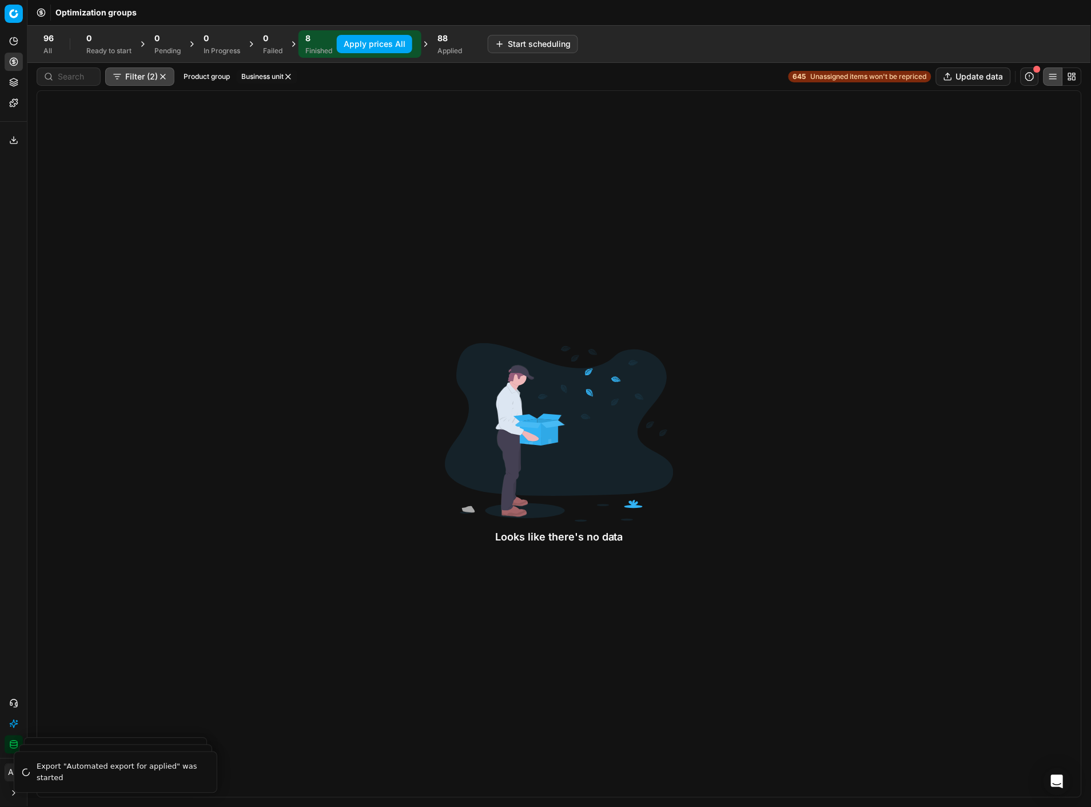
click at [160, 74] on button "button" at bounding box center [162, 76] width 9 height 9
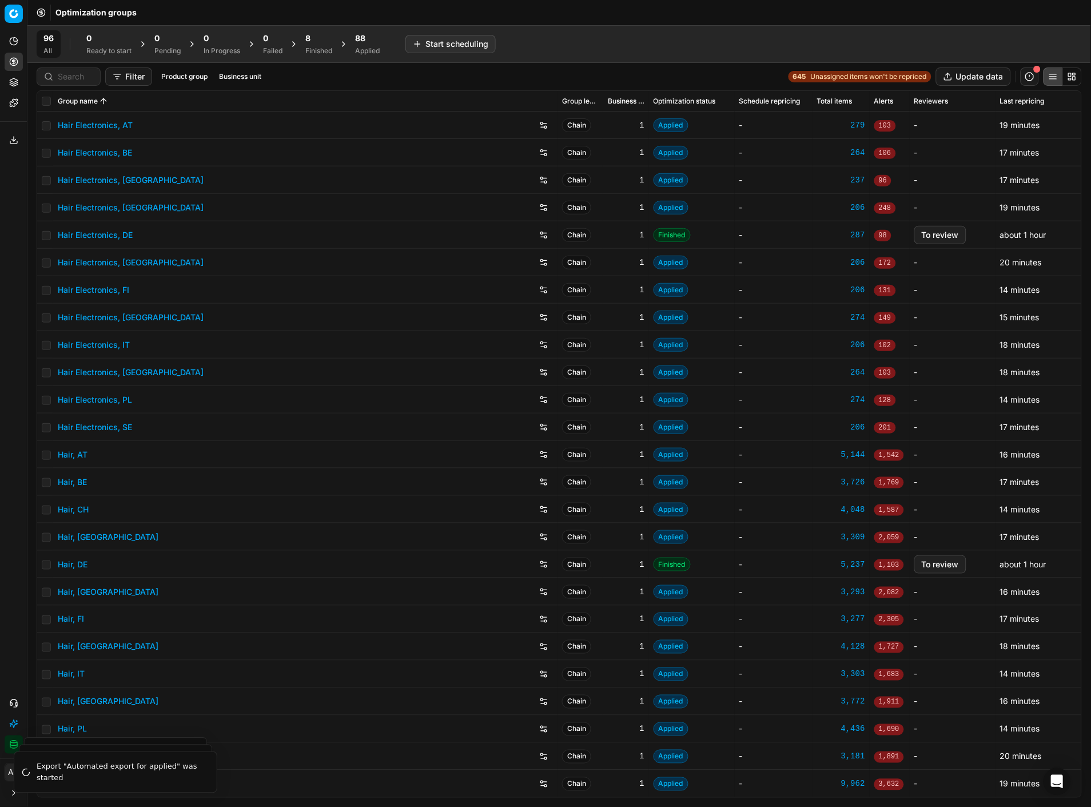
click at [316, 51] on div "Finished" at bounding box center [318, 50] width 27 height 9
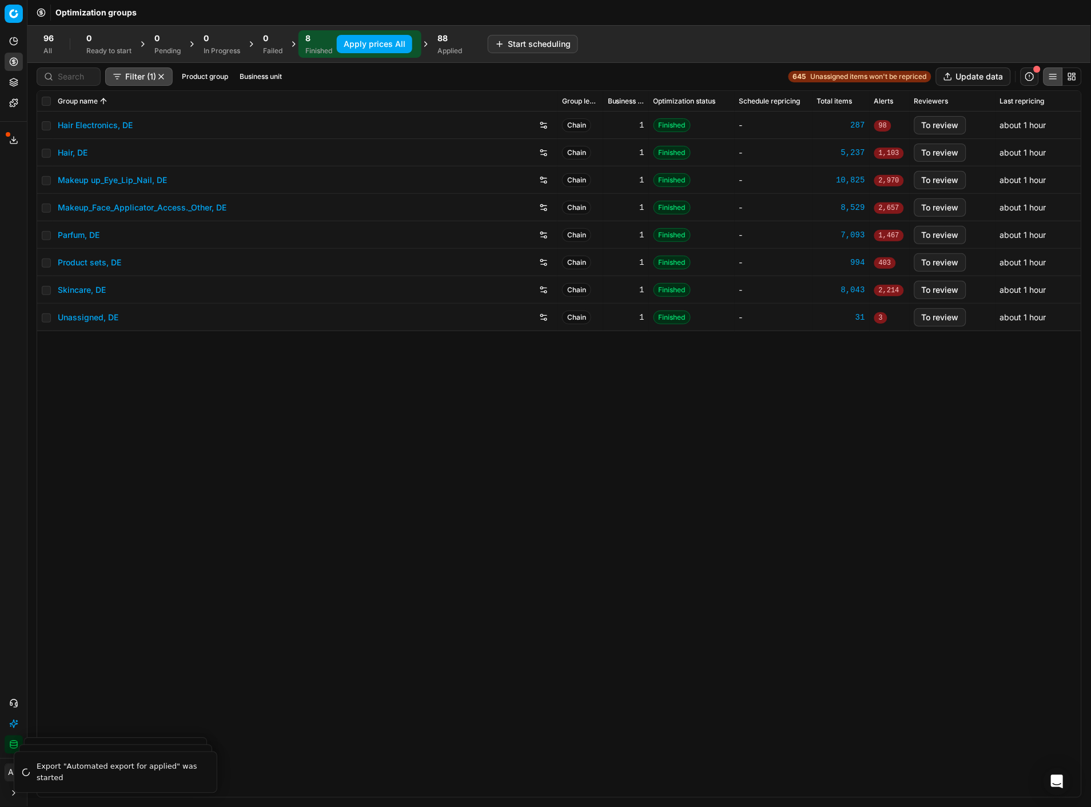
click at [114, 125] on link "Hair Electronics, DE" at bounding box center [95, 124] width 75 height 11
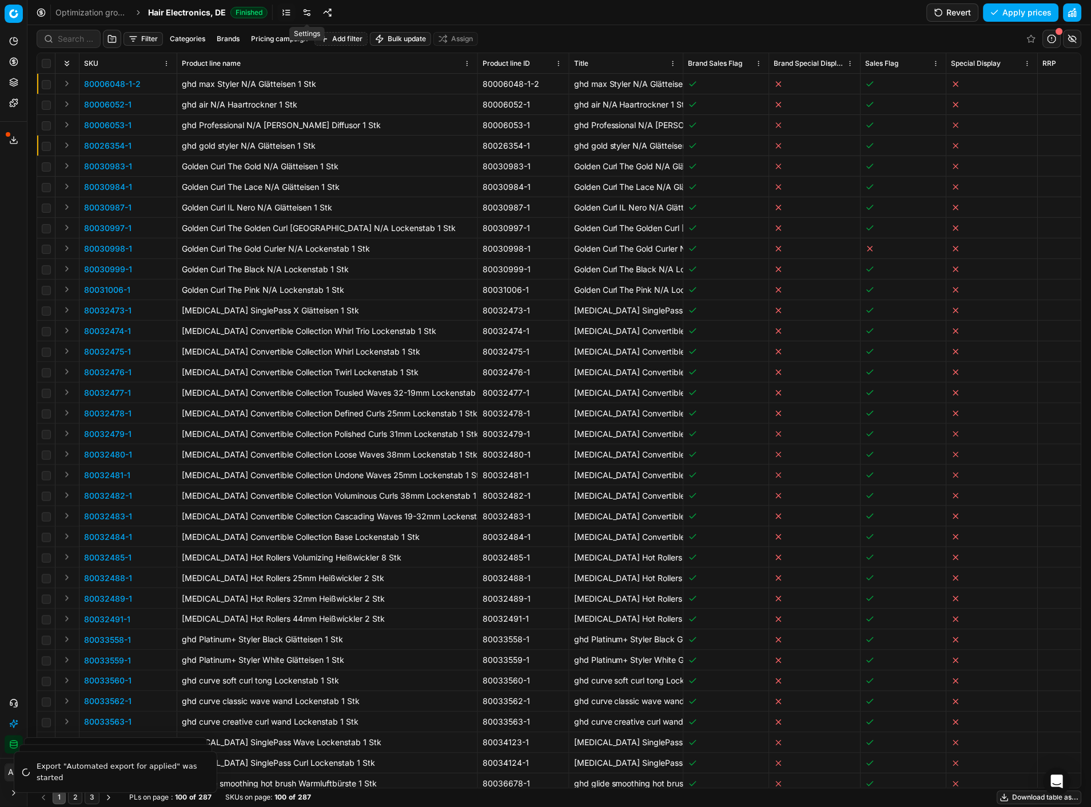
click at [302, 14] on link at bounding box center [307, 12] width 18 height 18
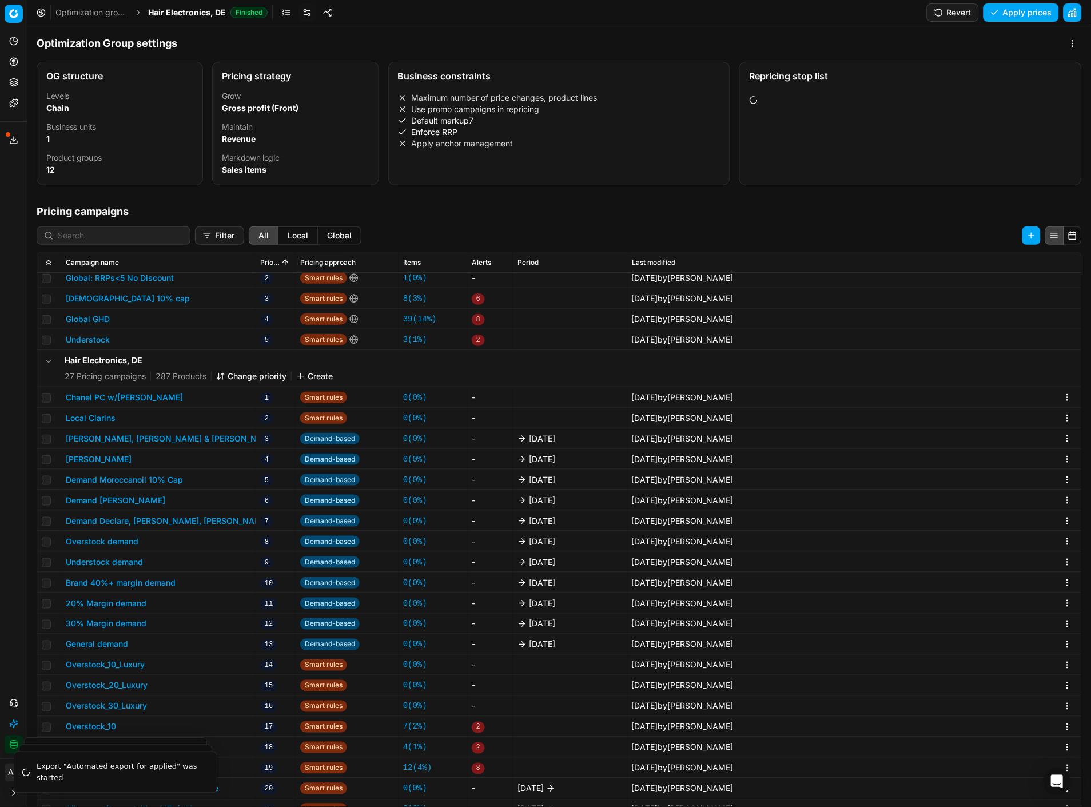
scroll to position [175, 0]
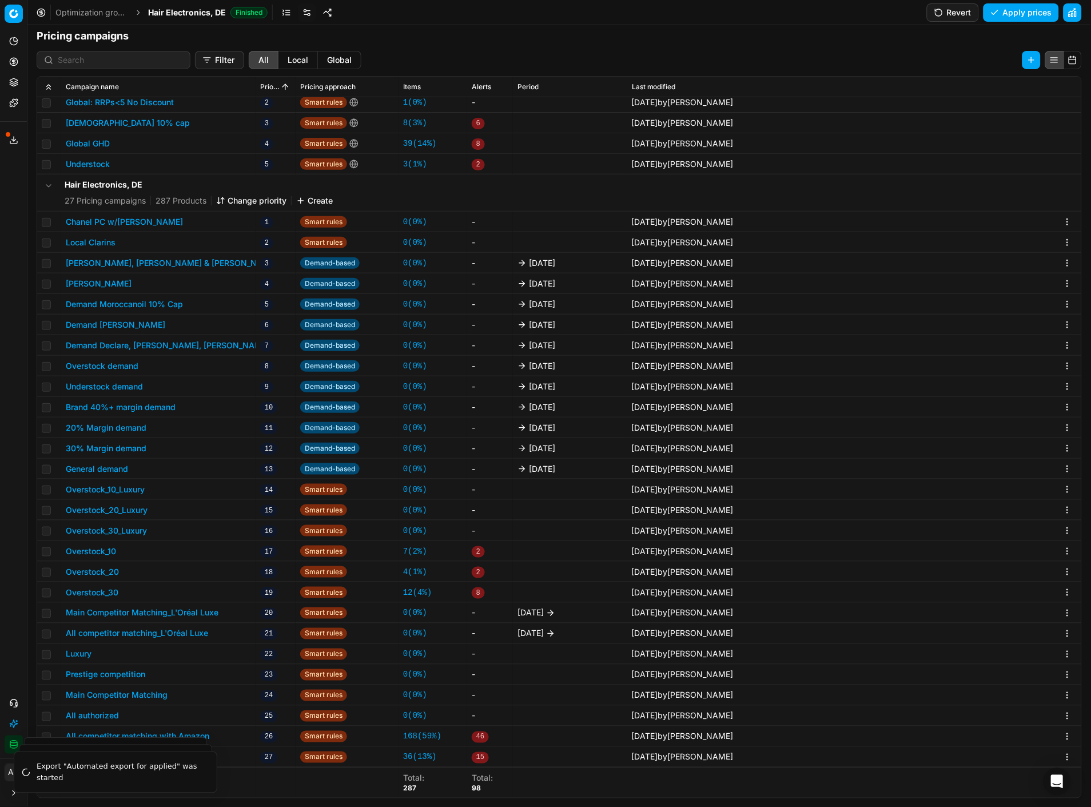
click at [199, 610] on button "Main Competitor Matching_L'Oréal Luxe" at bounding box center [142, 612] width 153 height 11
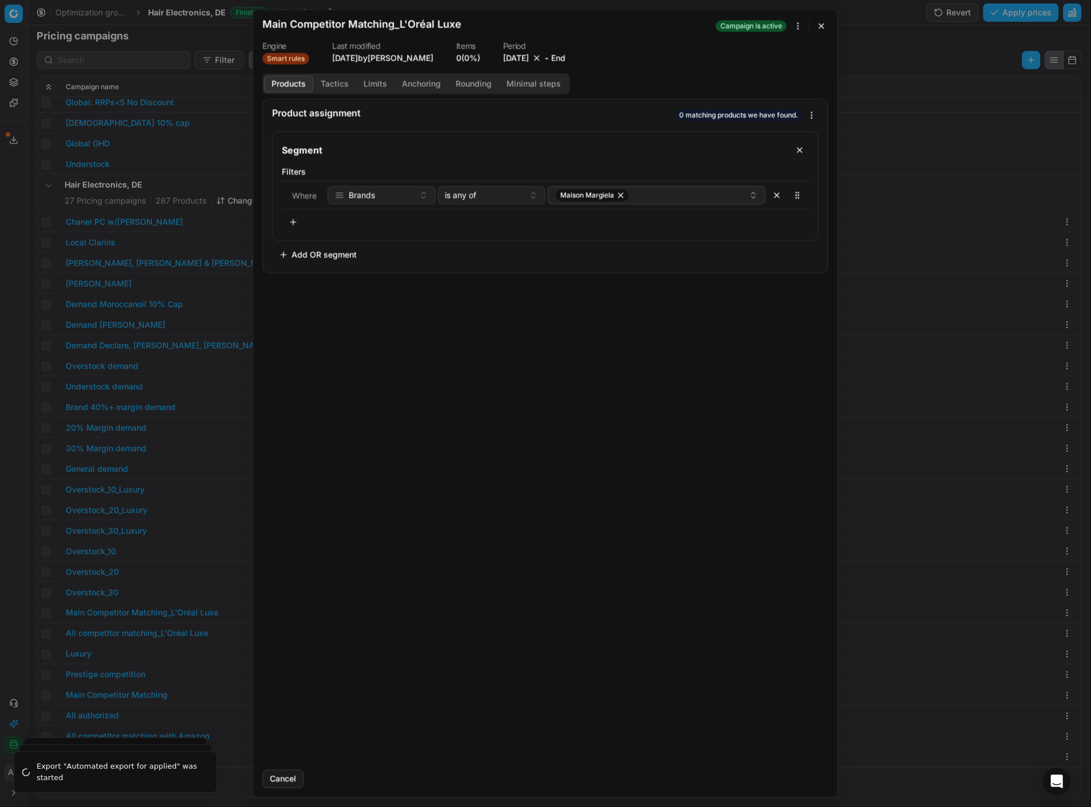
click at [543, 58] on button "button" at bounding box center [536, 57] width 11 height 11
click at [536, 58] on button "End" at bounding box center [537, 57] width 14 height 11
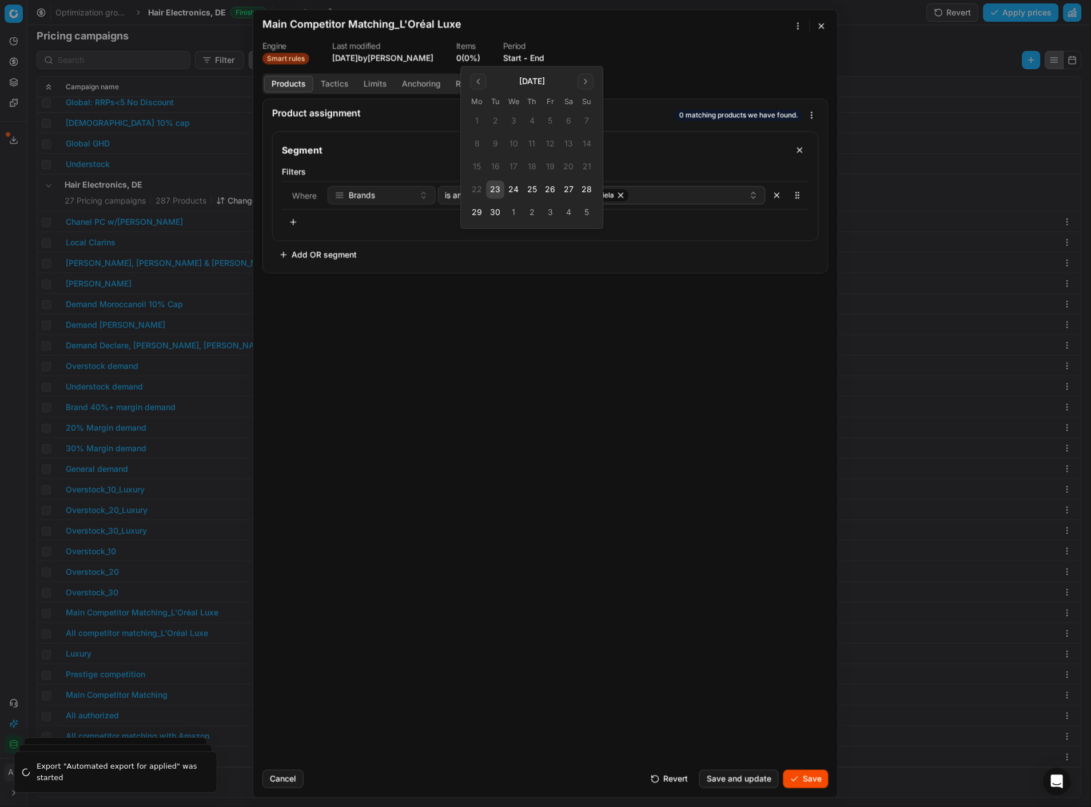
click at [490, 318] on div "Product assignment 0 matching products we have found. Segment Filters Where Bra…" at bounding box center [545, 429] width 584 height 662
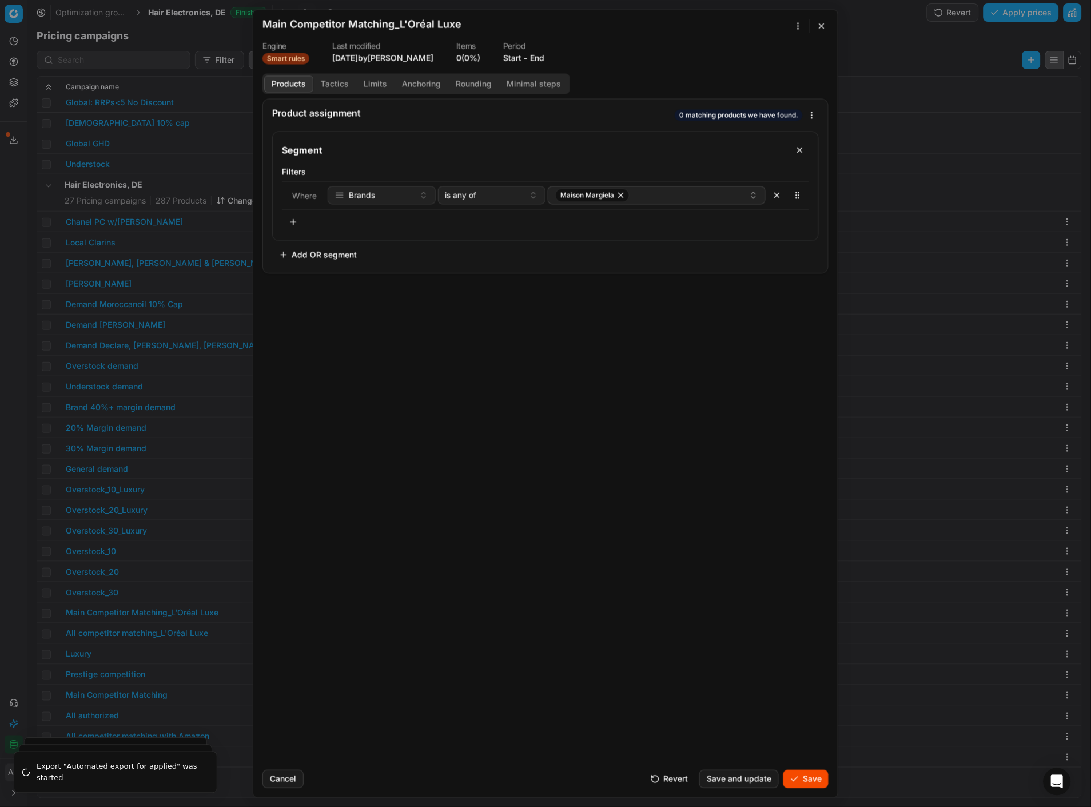
click at [508, 57] on button "Start" at bounding box center [512, 57] width 18 height 11
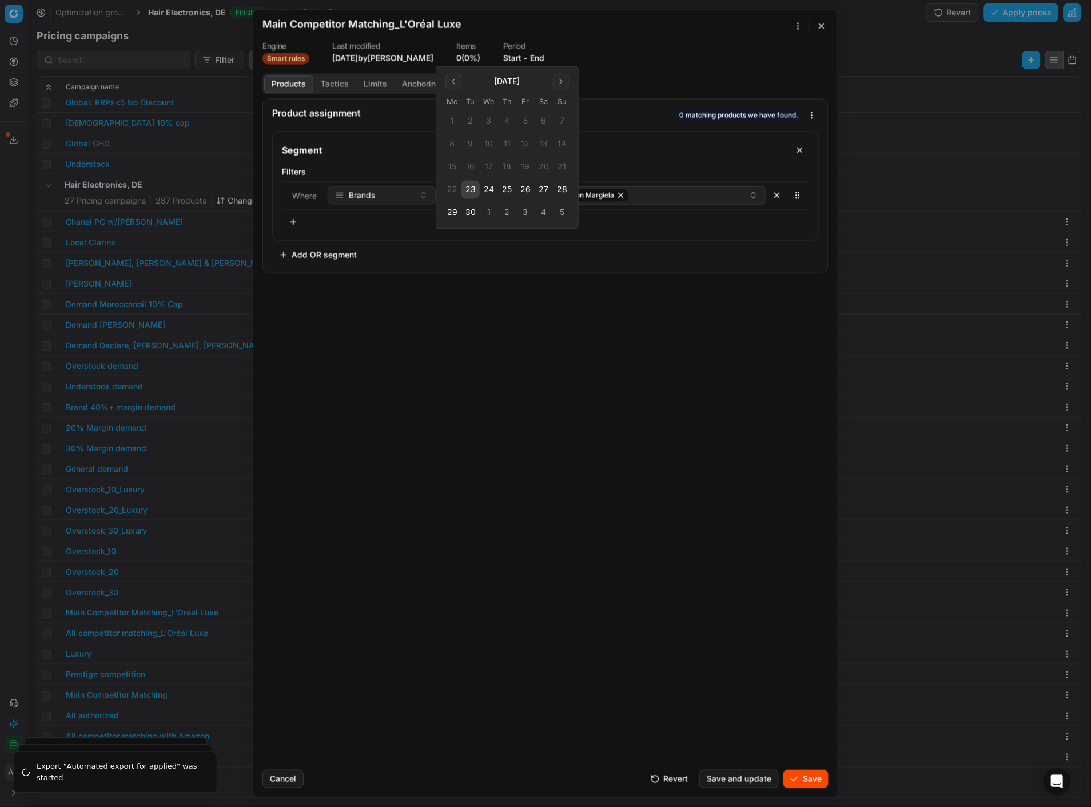
click at [472, 209] on button "30" at bounding box center [470, 213] width 18 height 18
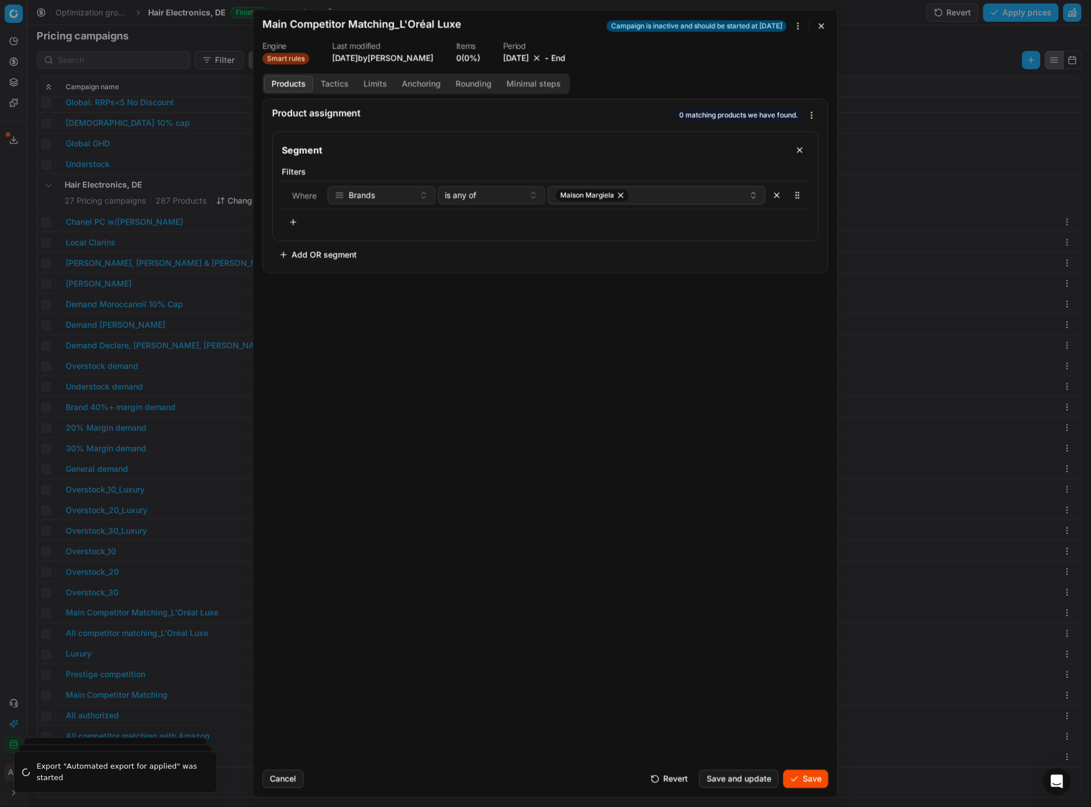
click at [807, 776] on button "Save" at bounding box center [805, 778] width 45 height 18
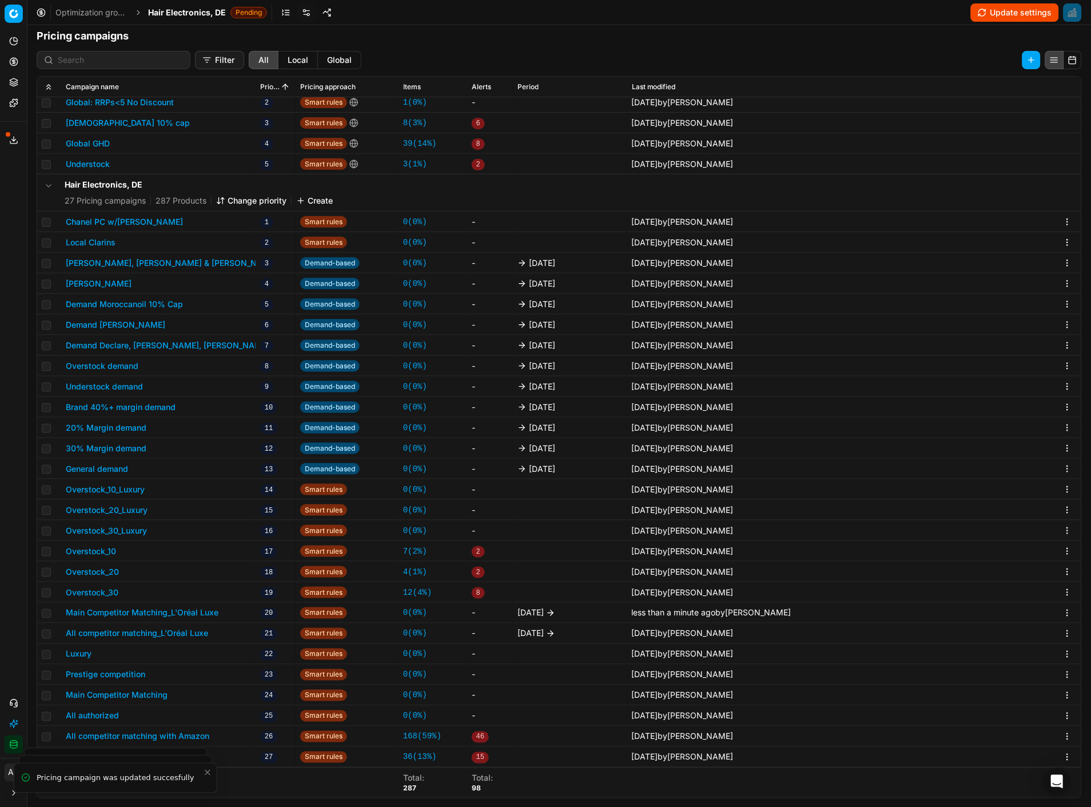
click at [166, 629] on button "All competitor matching_L'Oréal Luxe" at bounding box center [137, 633] width 142 height 11
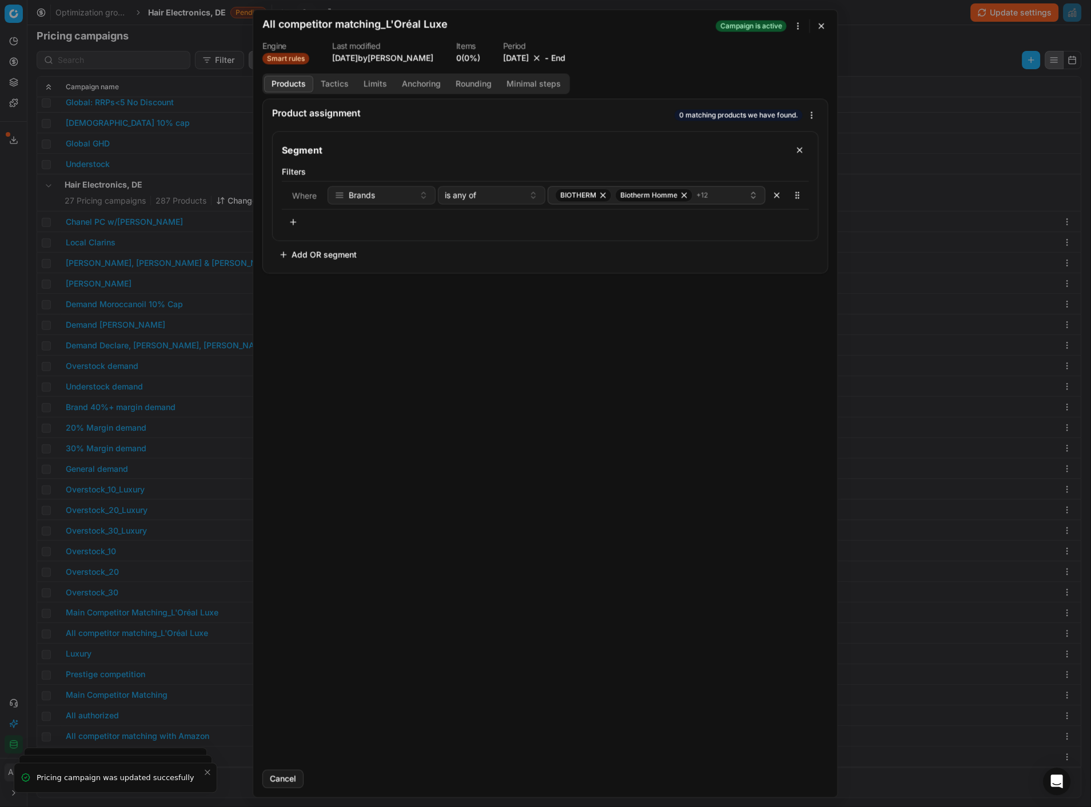
click at [510, 53] on button "9/23/2025" at bounding box center [516, 57] width 26 height 11
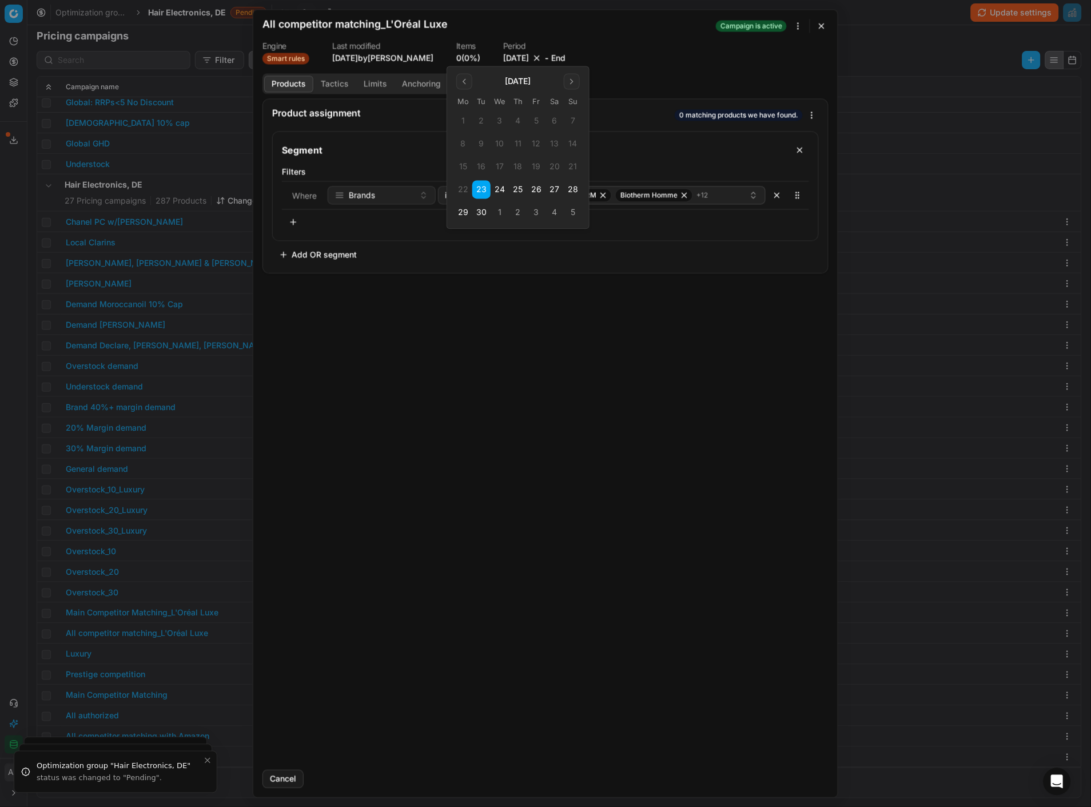
click at [486, 208] on button "30" at bounding box center [481, 213] width 18 height 18
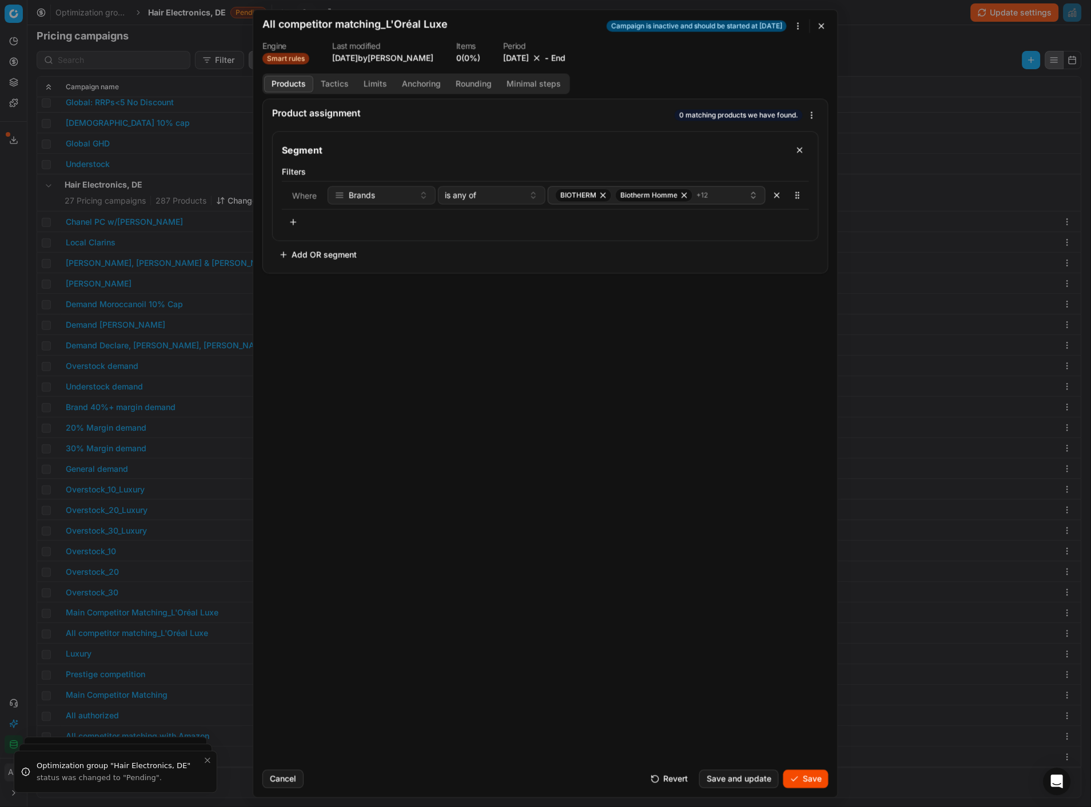
click at [807, 775] on button "Save" at bounding box center [805, 778] width 45 height 18
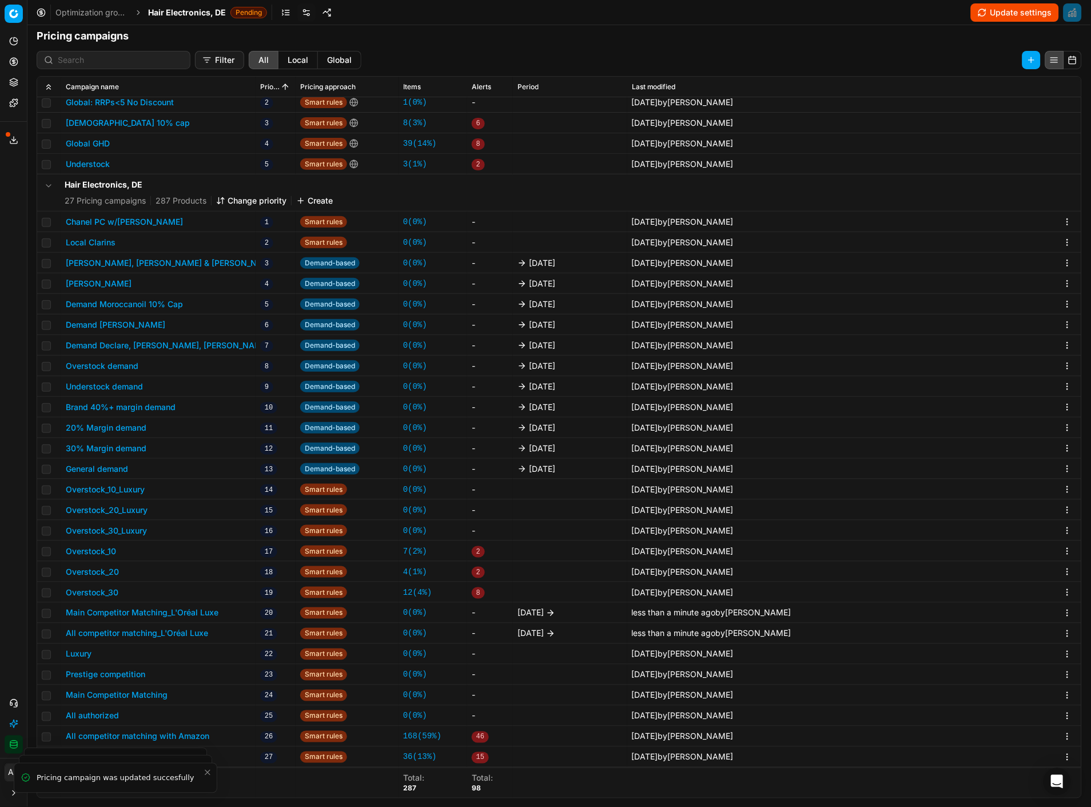
click at [166, 10] on span "Hair Electronics, DE" at bounding box center [187, 12] width 78 height 11
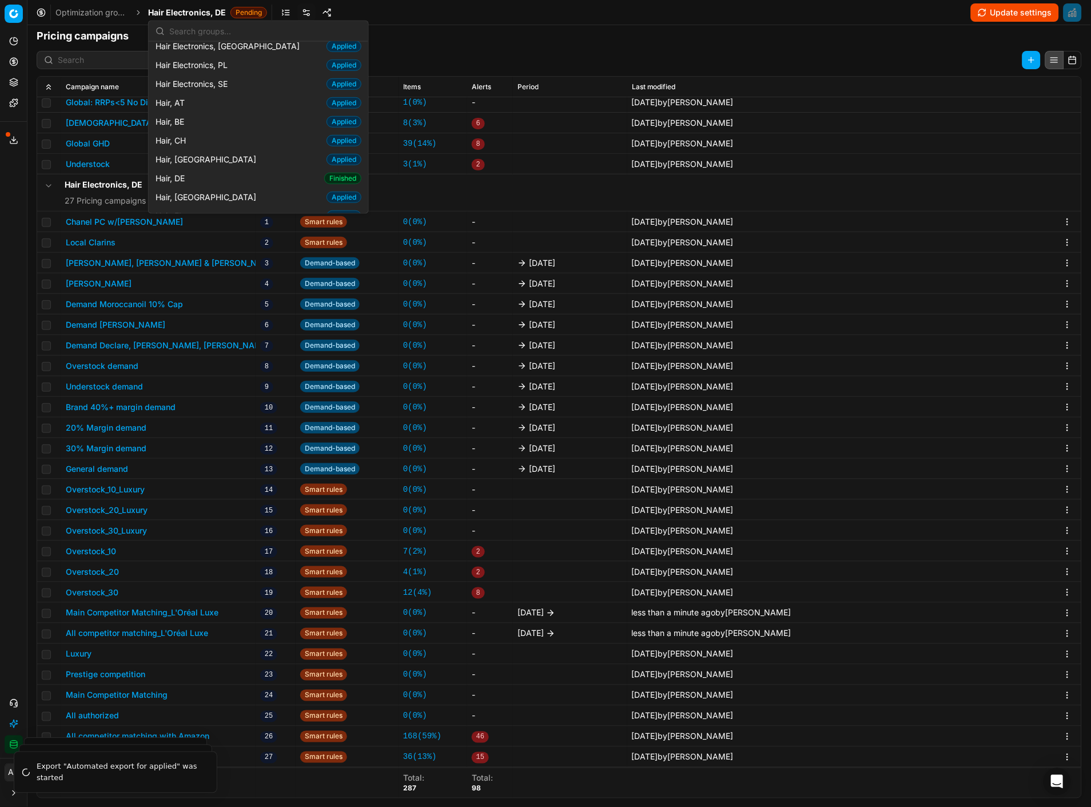
scroll to position [214, 0]
click at [189, 142] on span "Hair, DE" at bounding box center [172, 140] width 34 height 11
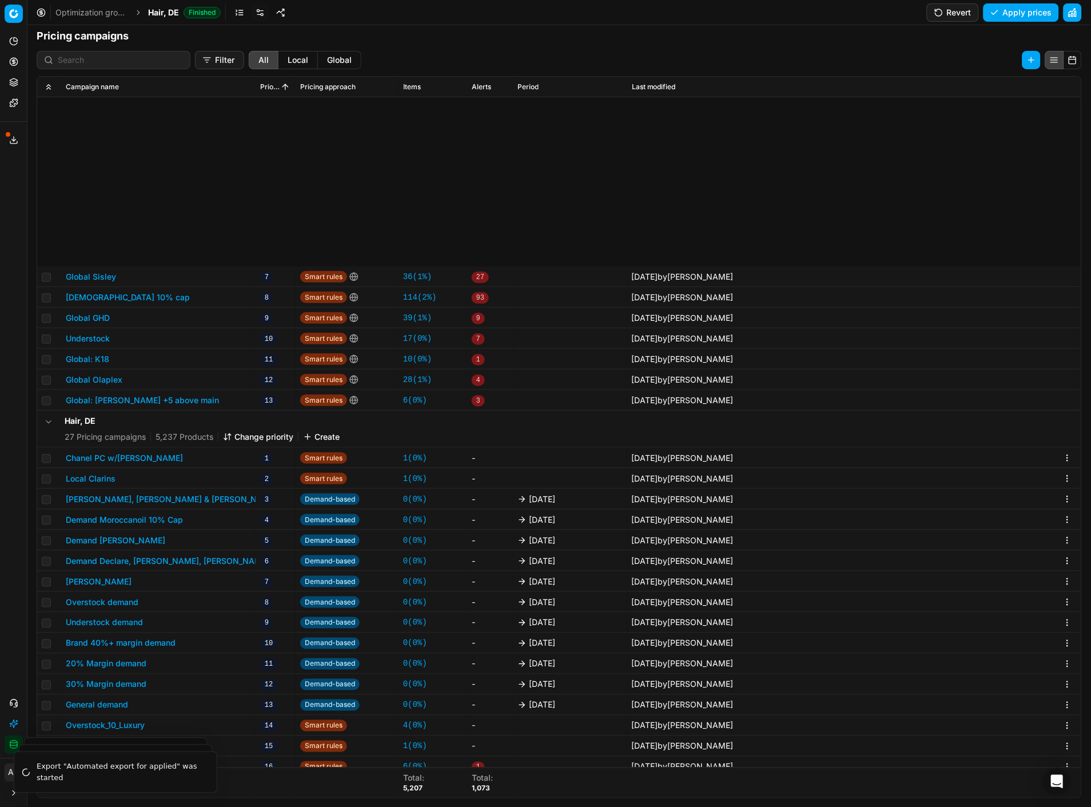
scroll to position [233, 0]
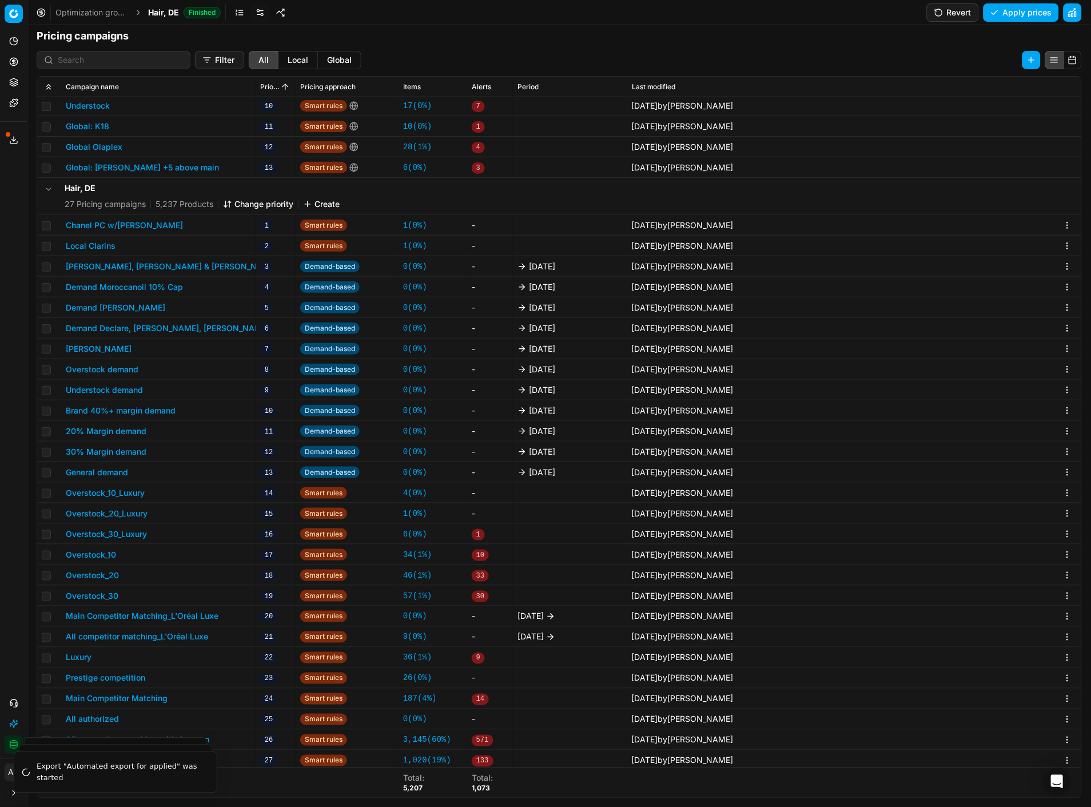
click at [159, 616] on button "Main Competitor Matching_L'Oréal Luxe" at bounding box center [142, 616] width 153 height 11
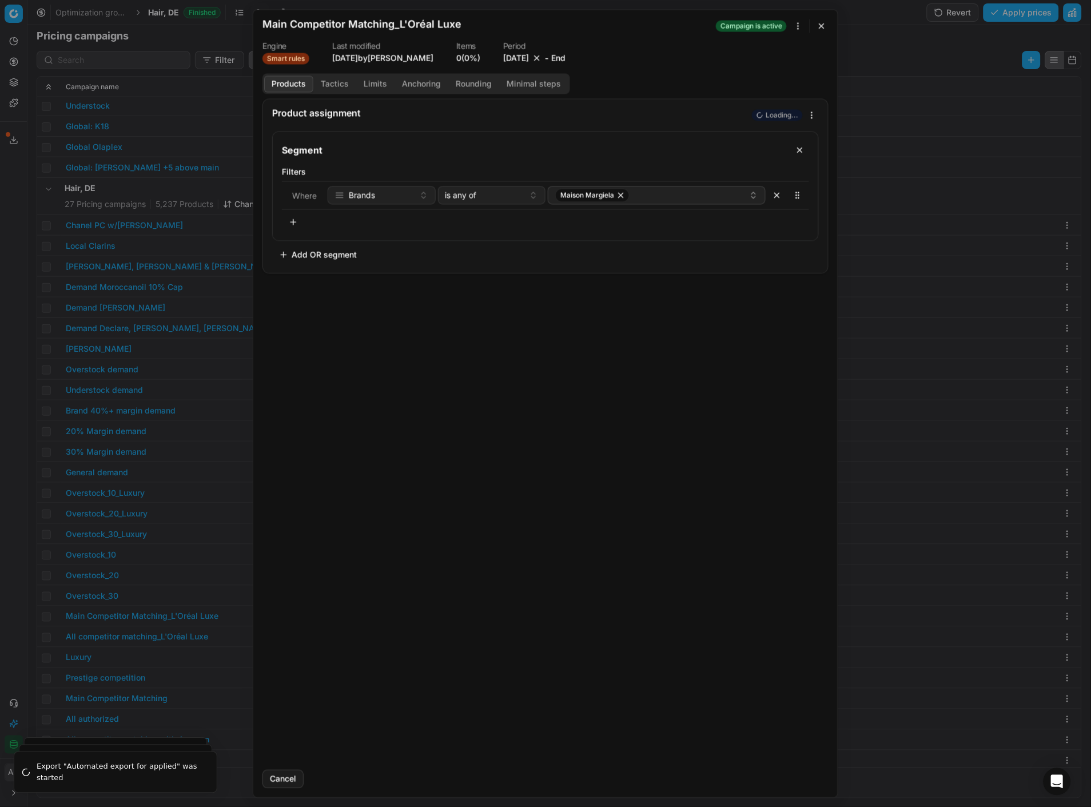
click at [507, 52] on button "9/23/2025" at bounding box center [516, 57] width 26 height 11
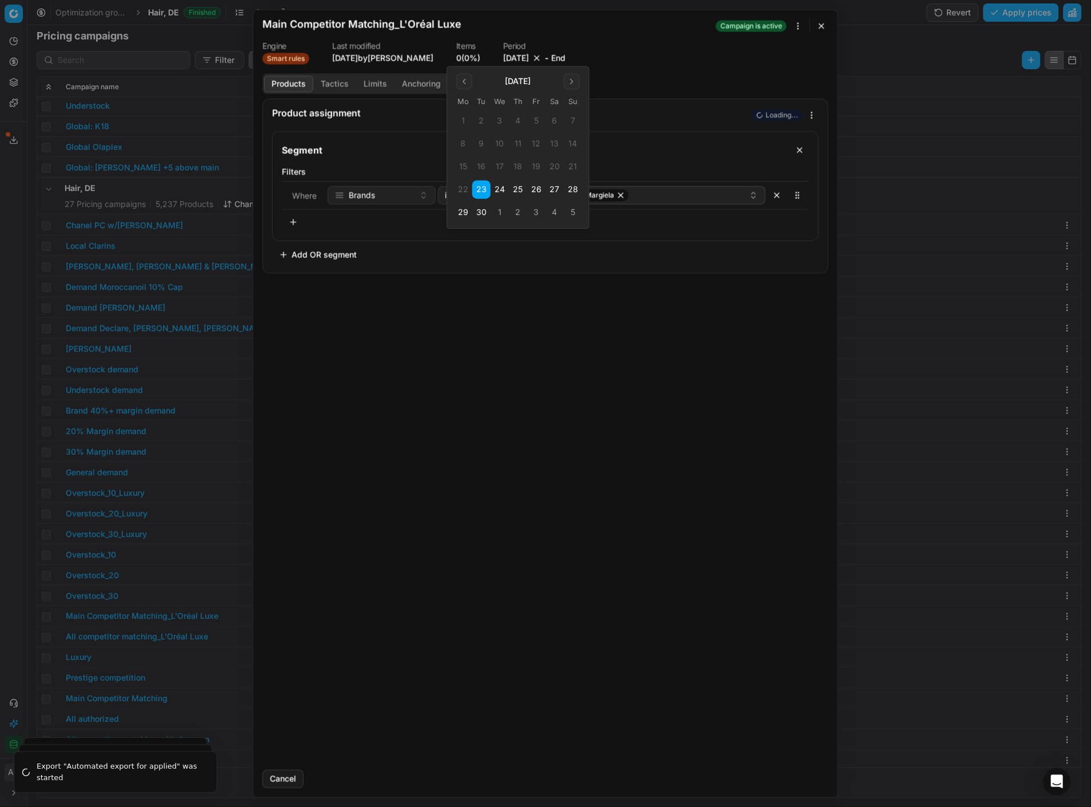
click at [484, 215] on button "30" at bounding box center [481, 213] width 18 height 18
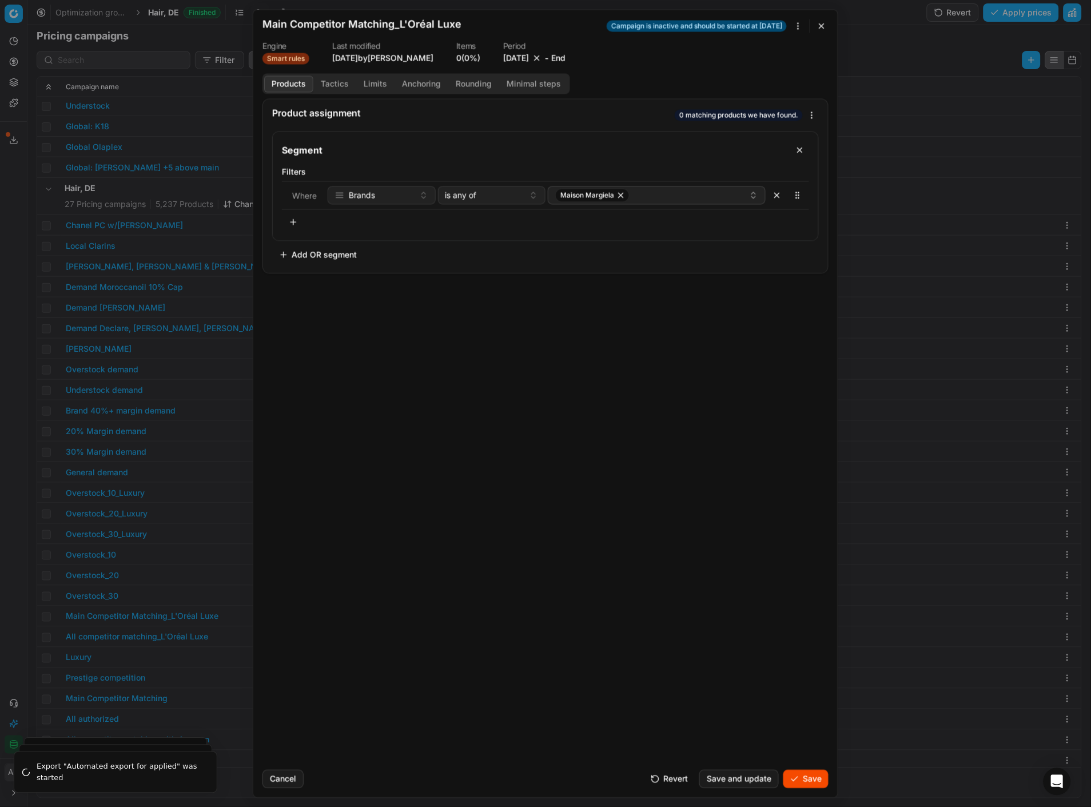
click at [799, 774] on button "Save" at bounding box center [805, 778] width 45 height 18
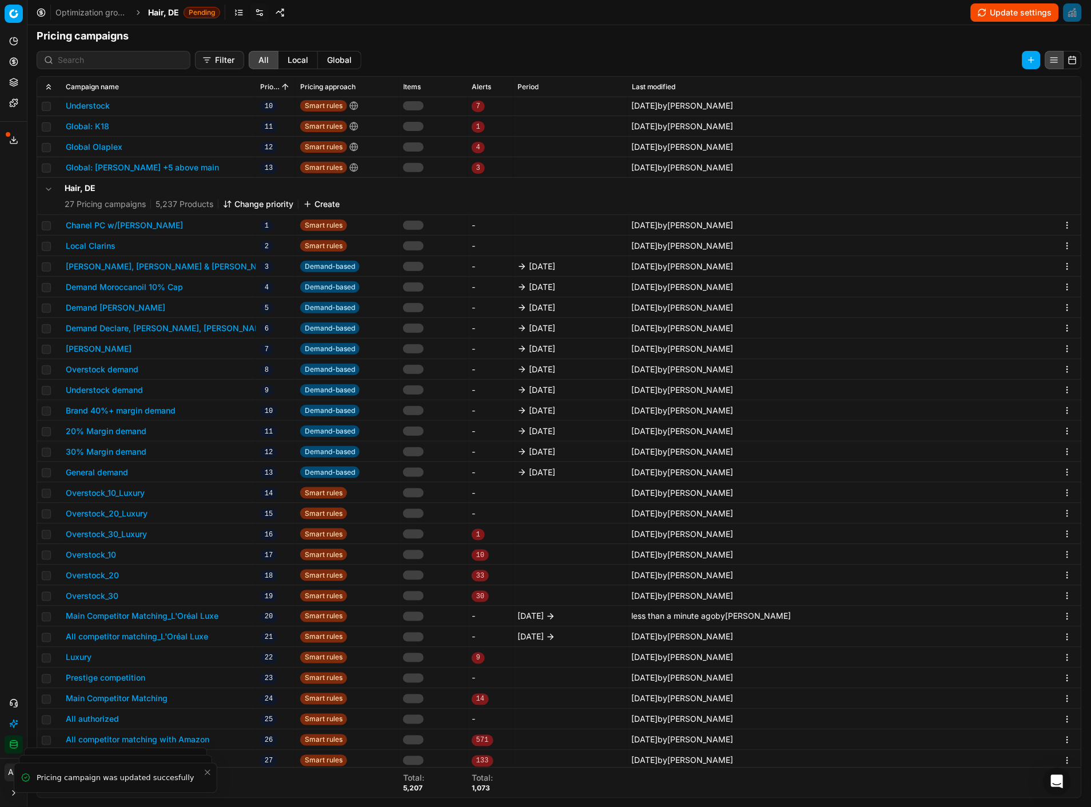
click at [192, 635] on button "All competitor matching_L'Oréal Luxe" at bounding box center [137, 636] width 142 height 11
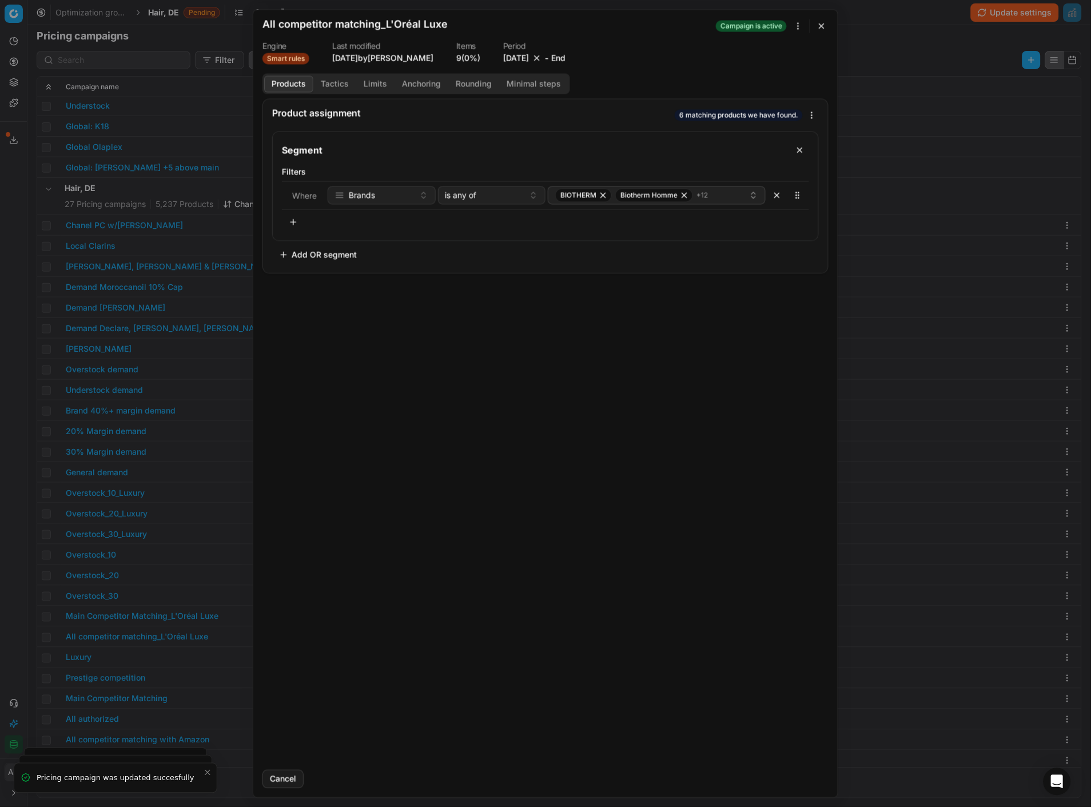
click at [505, 56] on button "9/23/2025" at bounding box center [516, 57] width 26 height 11
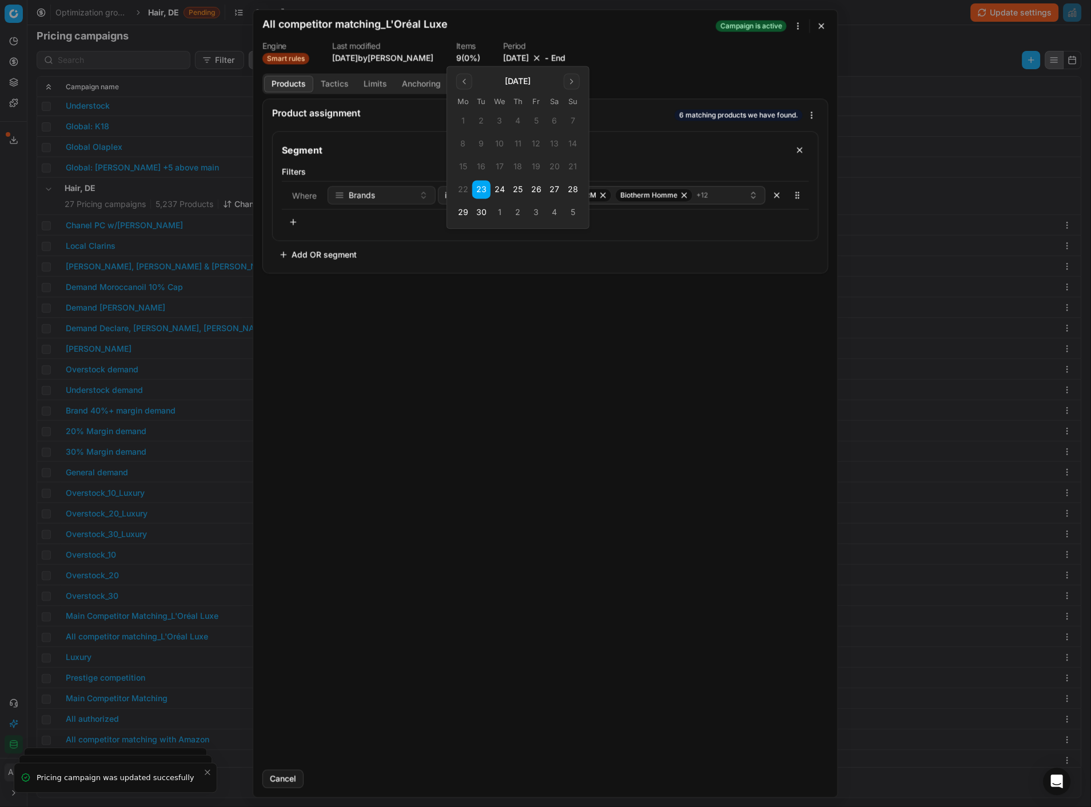
click at [482, 208] on button "30" at bounding box center [481, 213] width 18 height 18
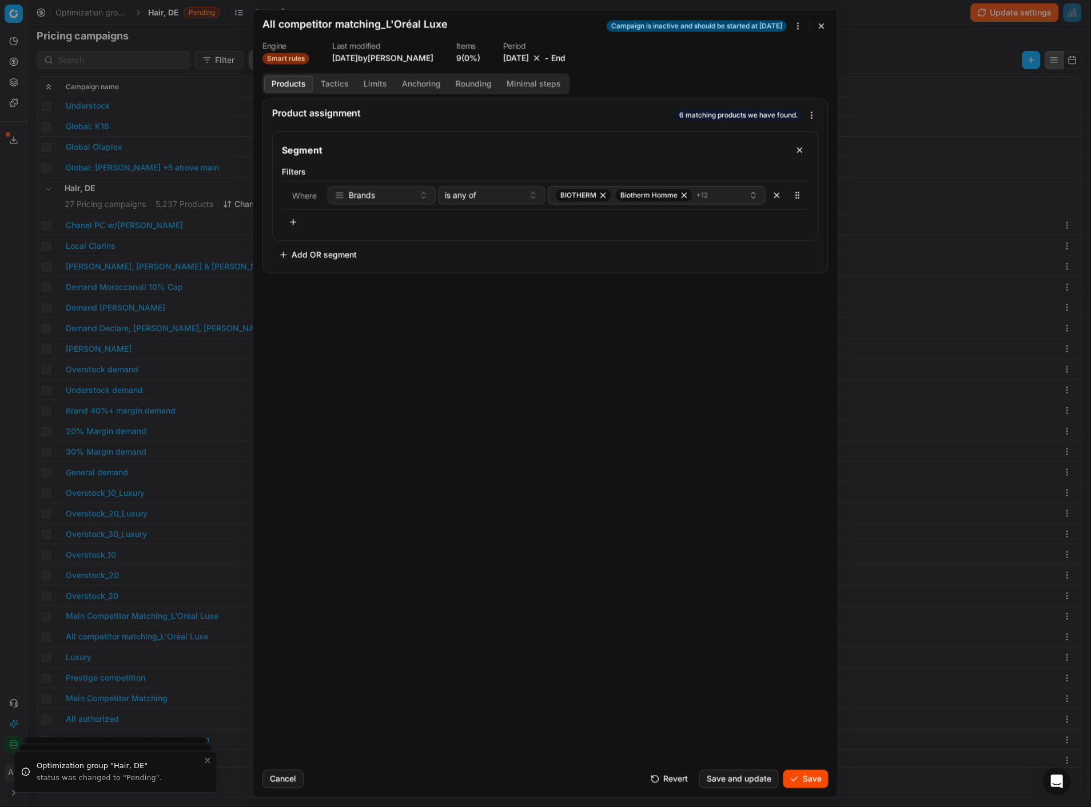
click at [811, 780] on button "Save" at bounding box center [805, 778] width 45 height 18
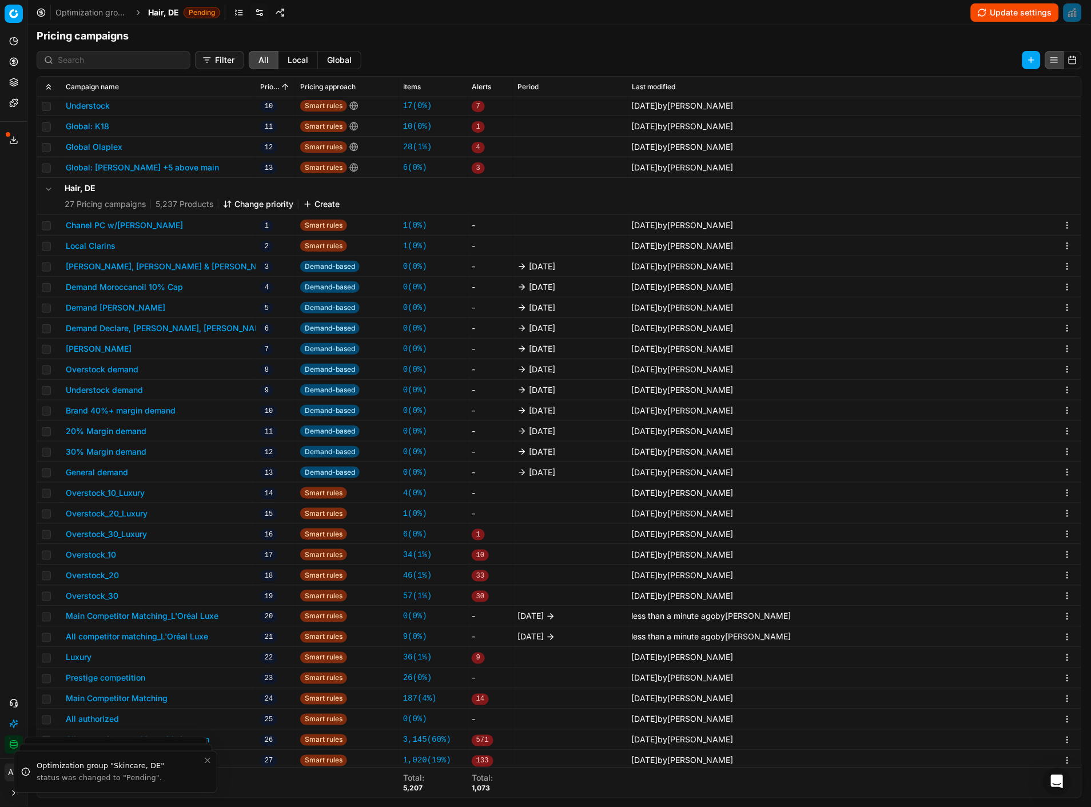
scroll to position [236, 0]
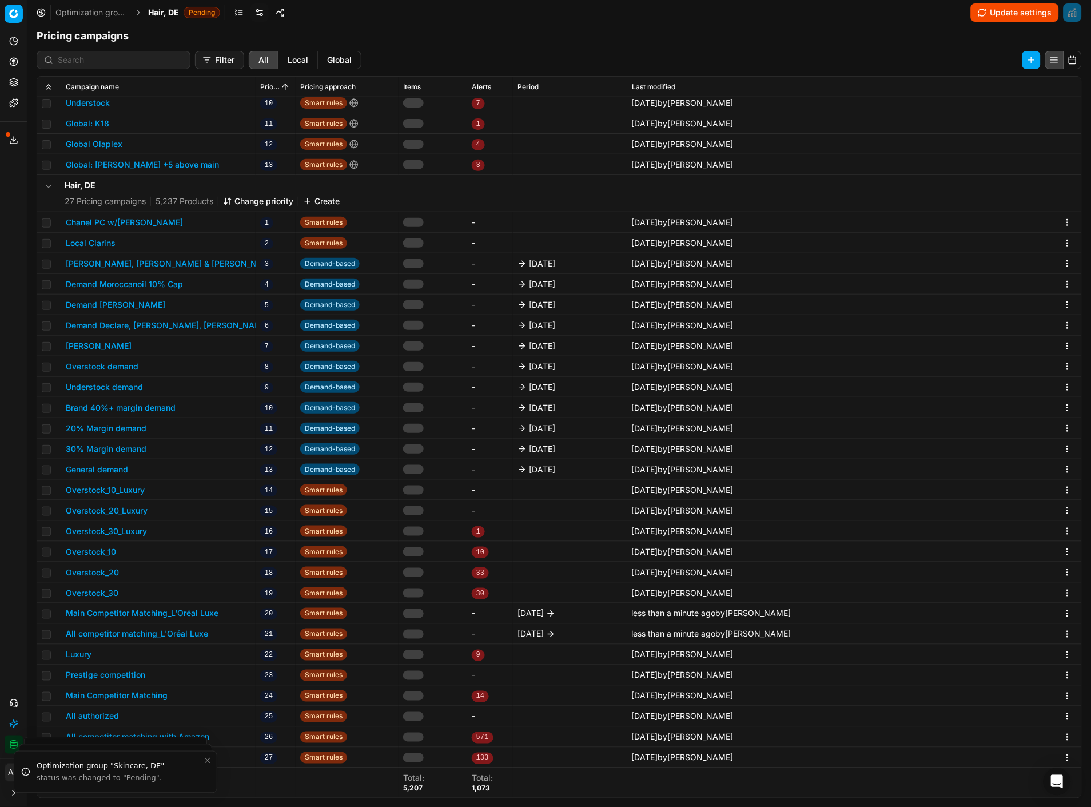
click at [173, 14] on span "Hair, DE" at bounding box center [163, 12] width 31 height 11
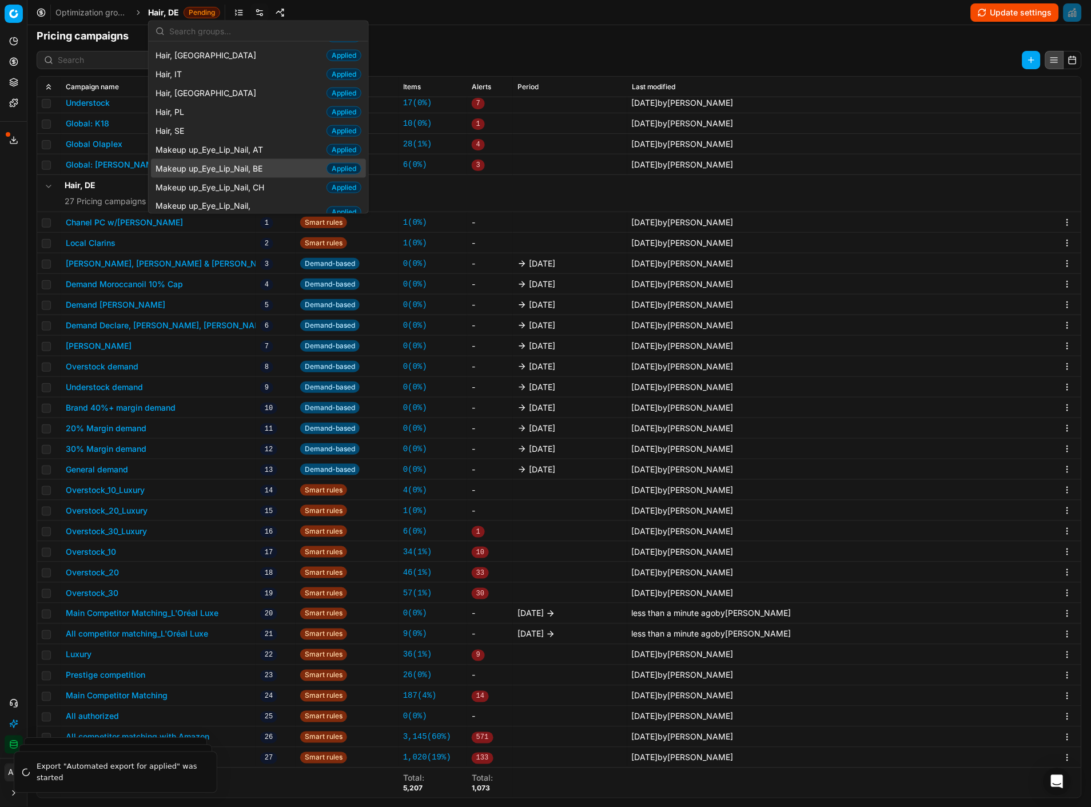
scroll to position [497, 0]
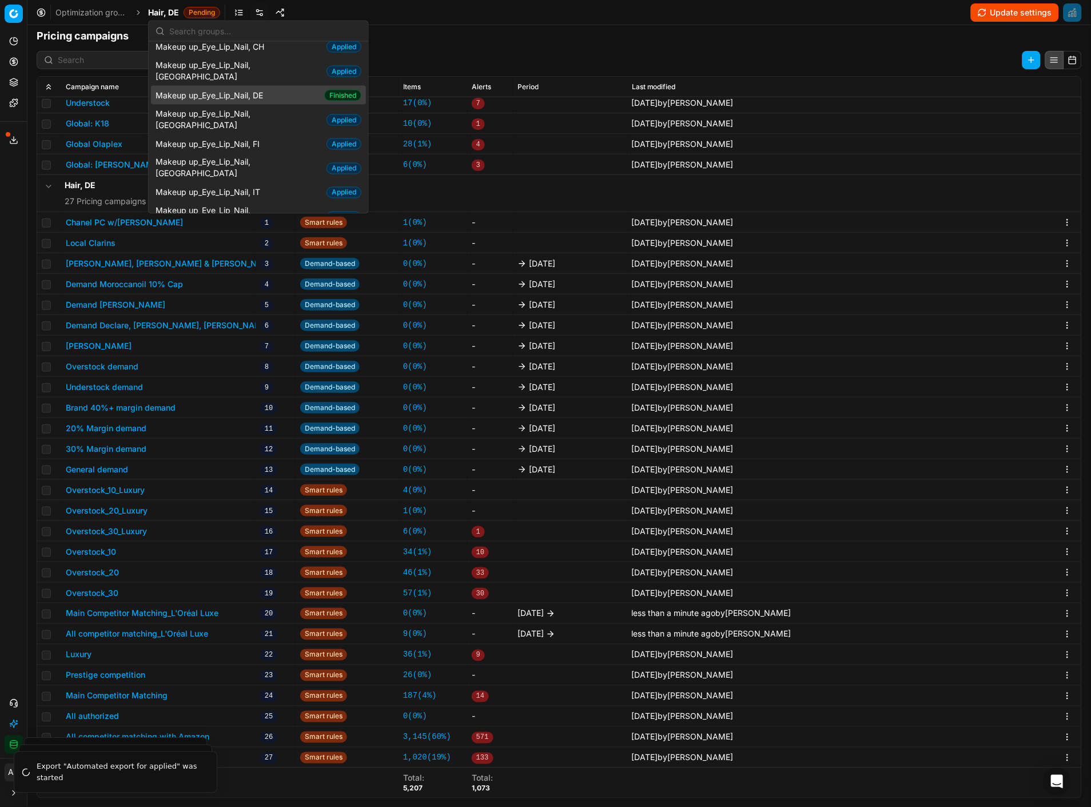
click at [248, 93] on span "Makeup up_Eye_Lip_Nail, DE" at bounding box center [211, 94] width 112 height 11
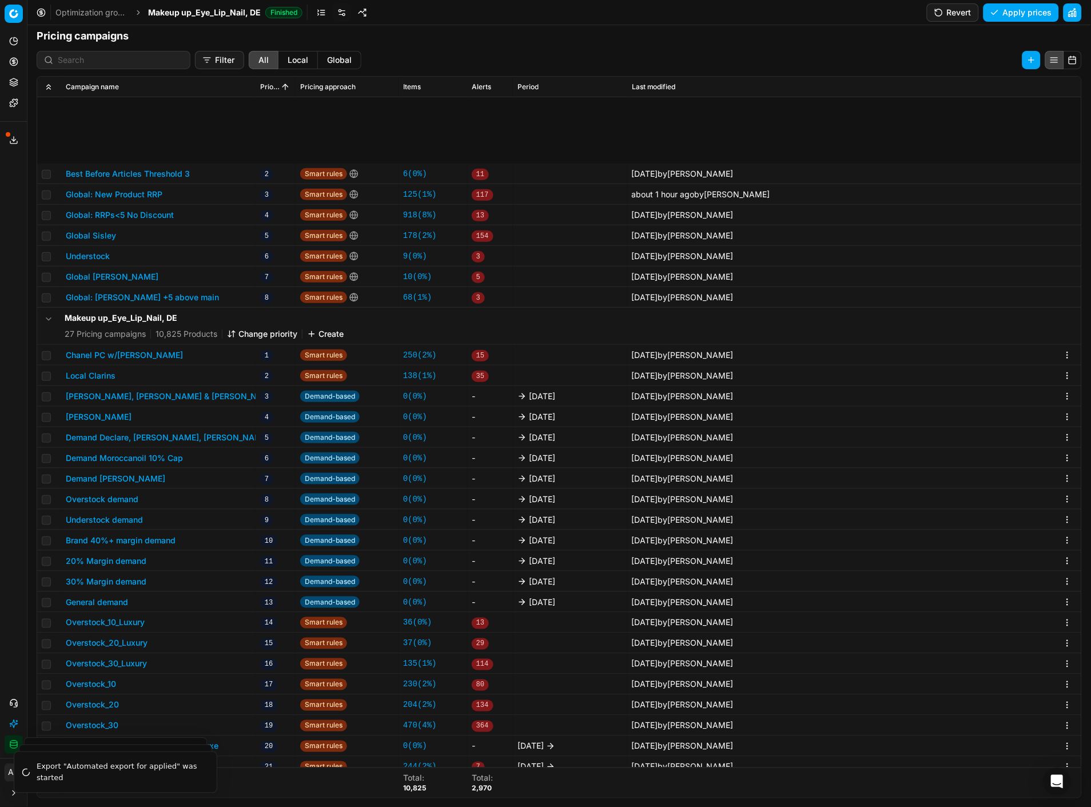
scroll to position [133, 0]
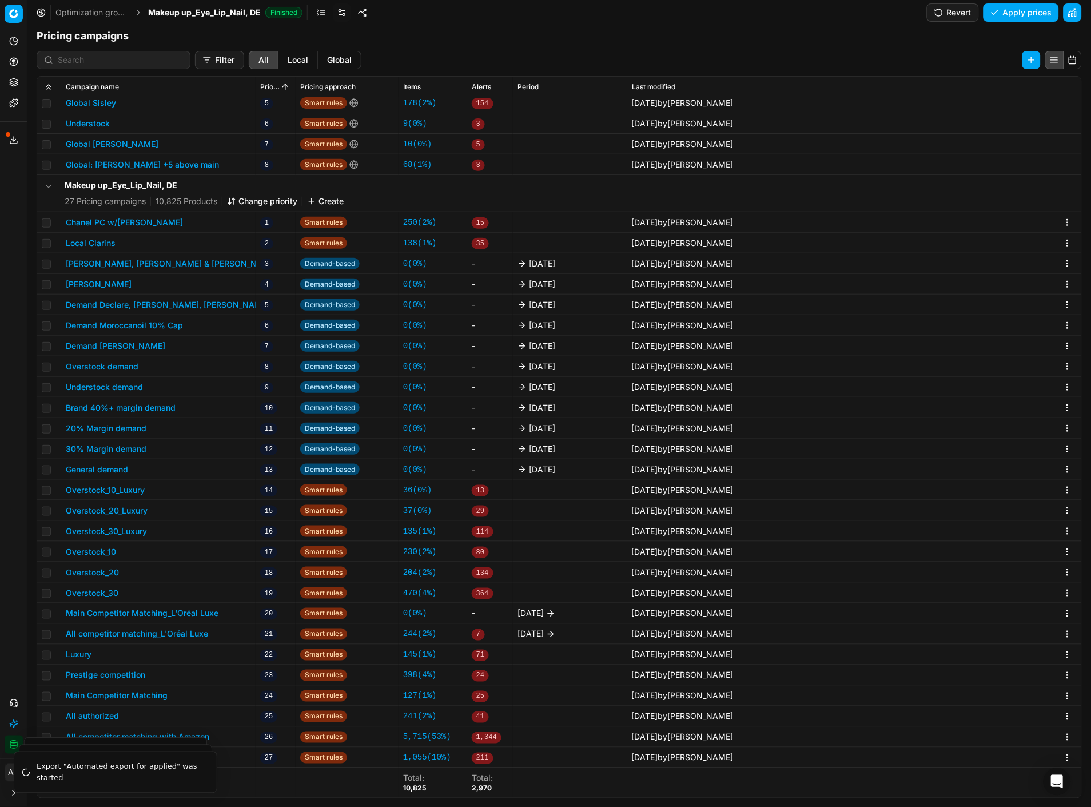
click at [129, 609] on button "Main Competitor Matching_L'Oréal Luxe" at bounding box center [142, 613] width 153 height 11
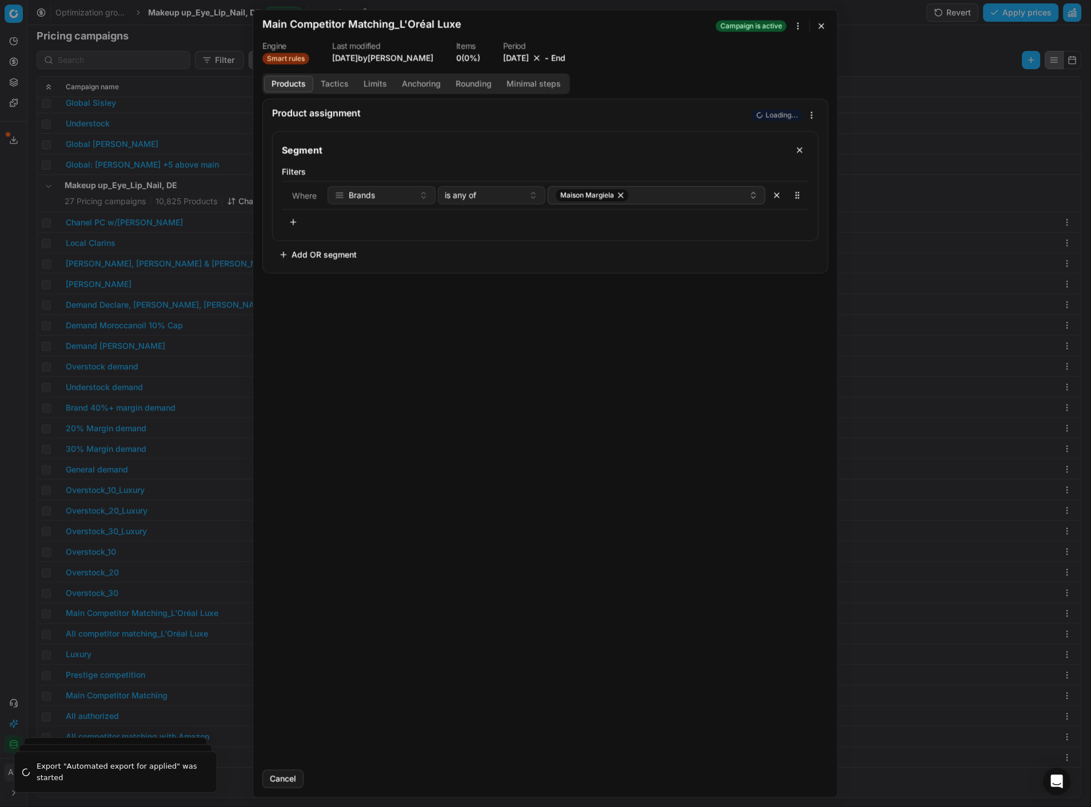
click at [516, 58] on button "9/23/2025" at bounding box center [516, 57] width 26 height 11
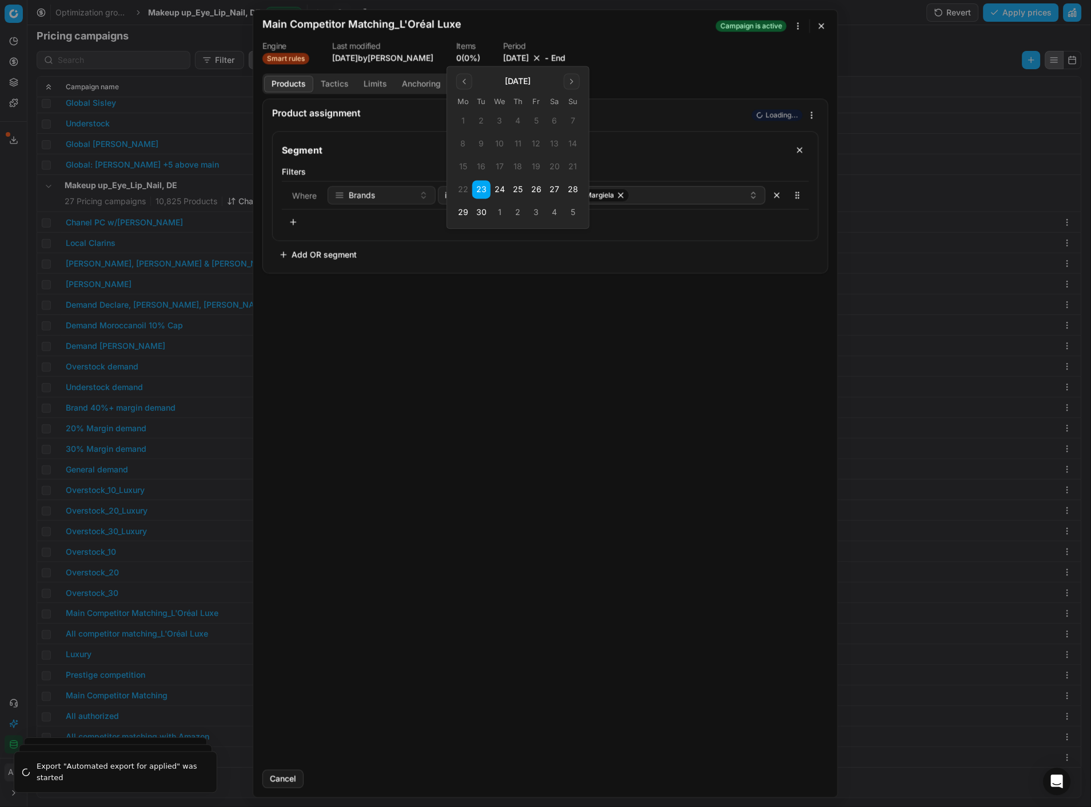
click at [482, 213] on button "30" at bounding box center [481, 213] width 18 height 18
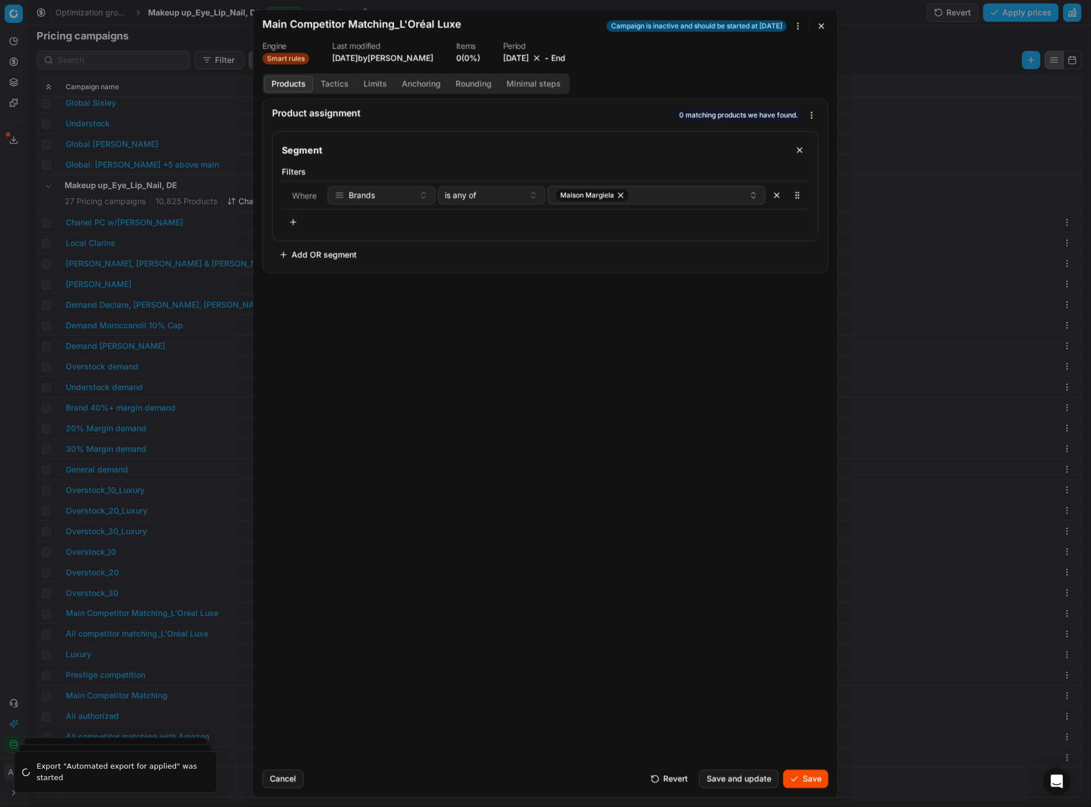
click at [799, 776] on button "Save" at bounding box center [805, 778] width 45 height 18
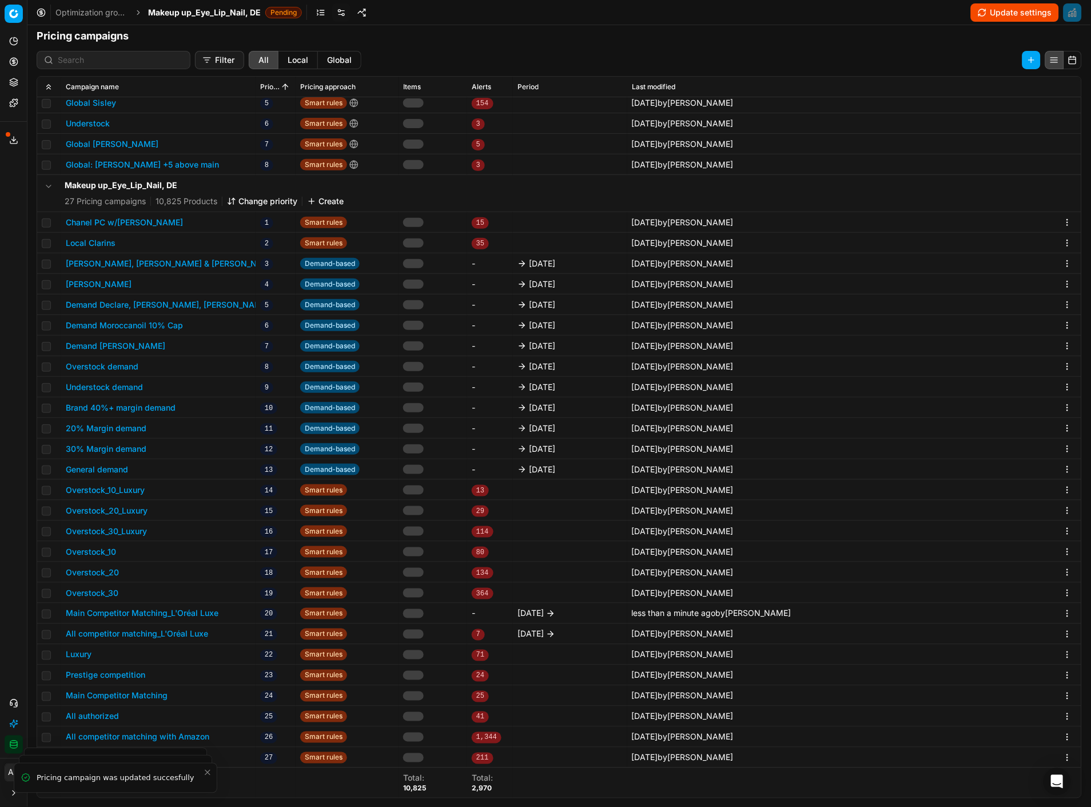
click at [185, 632] on button "All competitor matching_L'Oréal Luxe" at bounding box center [137, 633] width 142 height 11
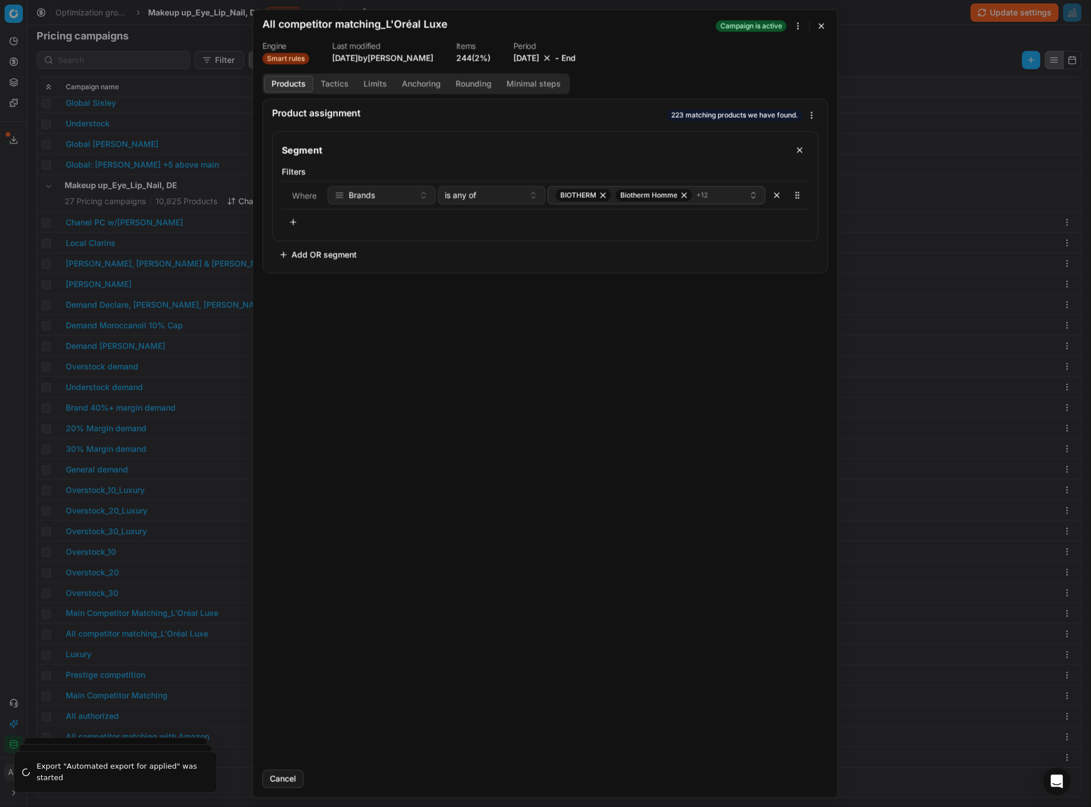
click at [499, 56] on dl "Engine Smart rules Last modified 4 days ago by Ann Chen Items 244 (2%) Period 9…" at bounding box center [545, 53] width 566 height 22
click at [519, 55] on button "9/23/2025" at bounding box center [526, 57] width 26 height 11
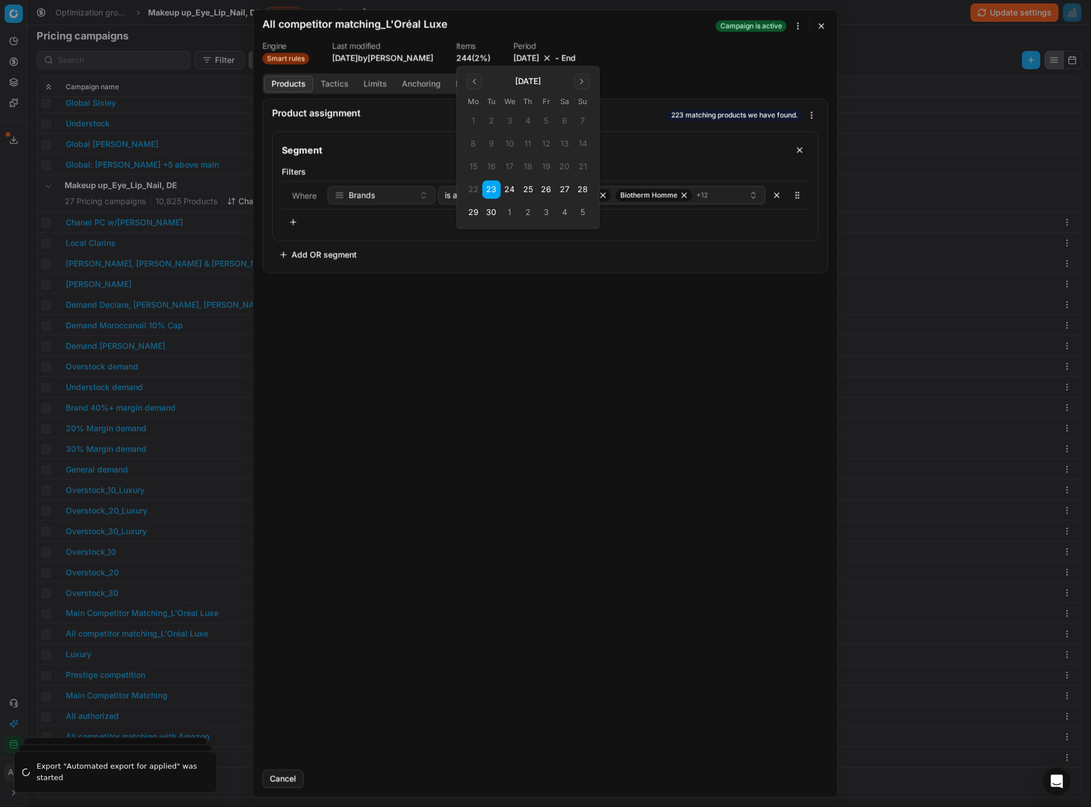
click at [489, 214] on button "30" at bounding box center [491, 213] width 18 height 18
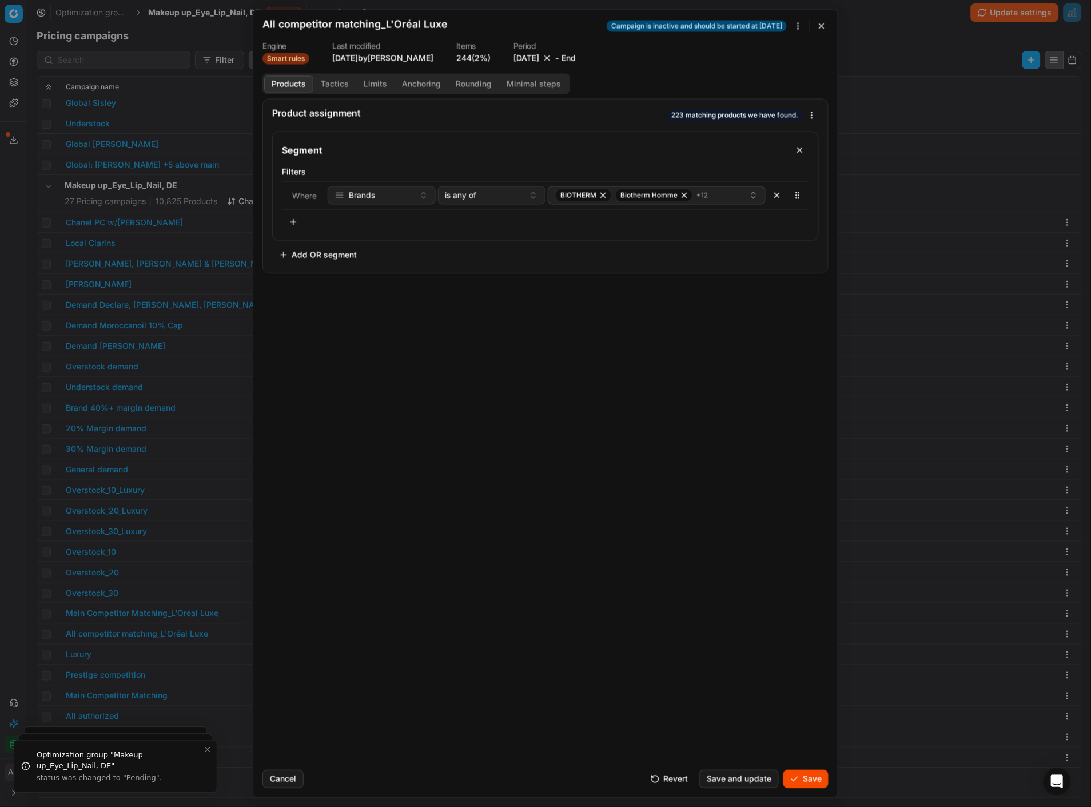
click at [809, 779] on button "Save" at bounding box center [805, 778] width 45 height 18
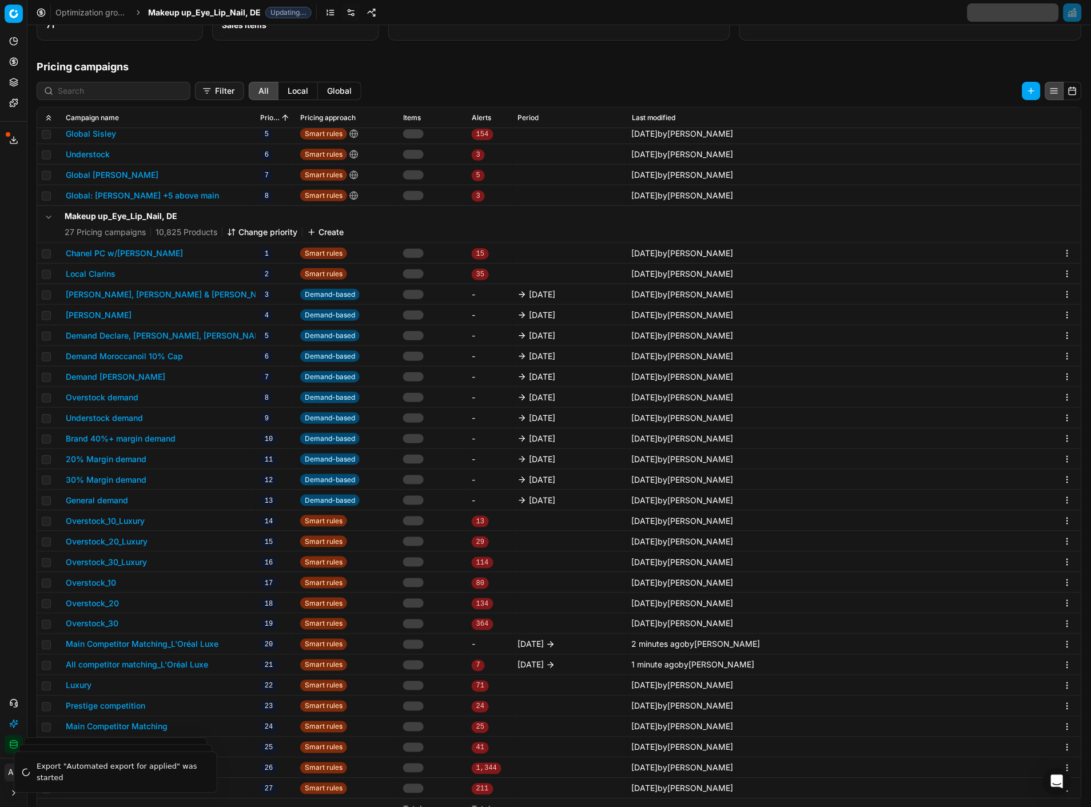
click at [188, 15] on span "Makeup up_Eye_Lip_Nail, DE" at bounding box center [204, 12] width 113 height 11
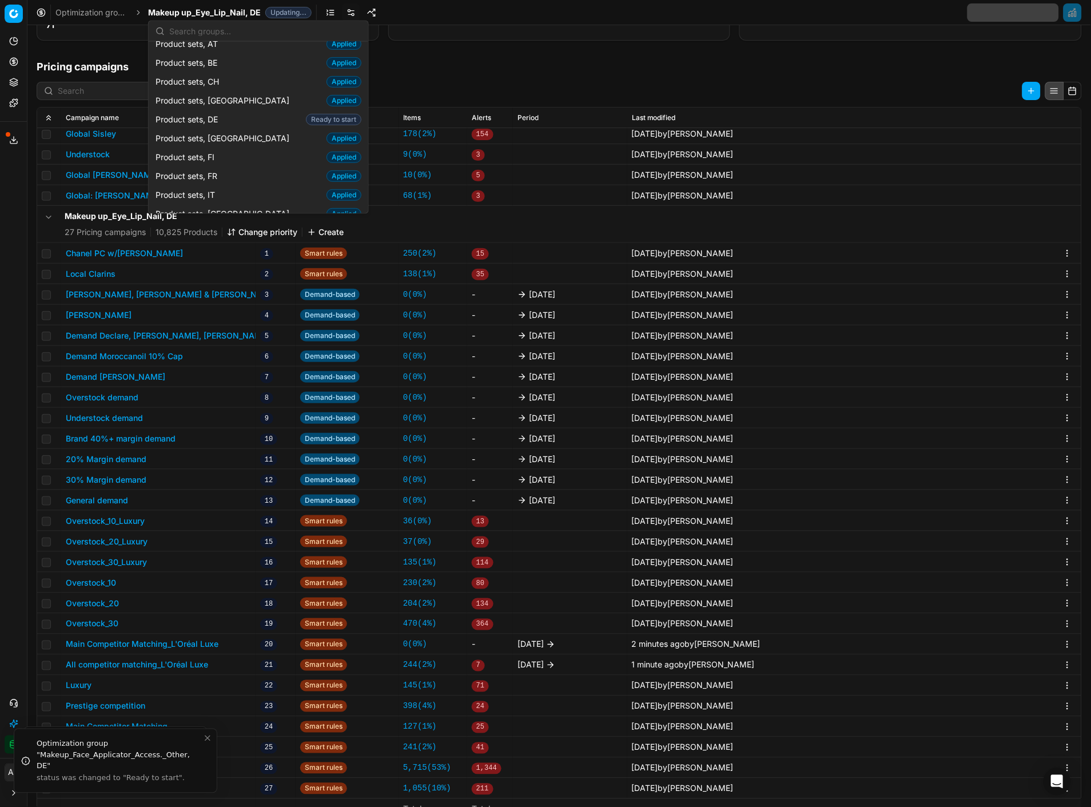
scroll to position [1315, 0]
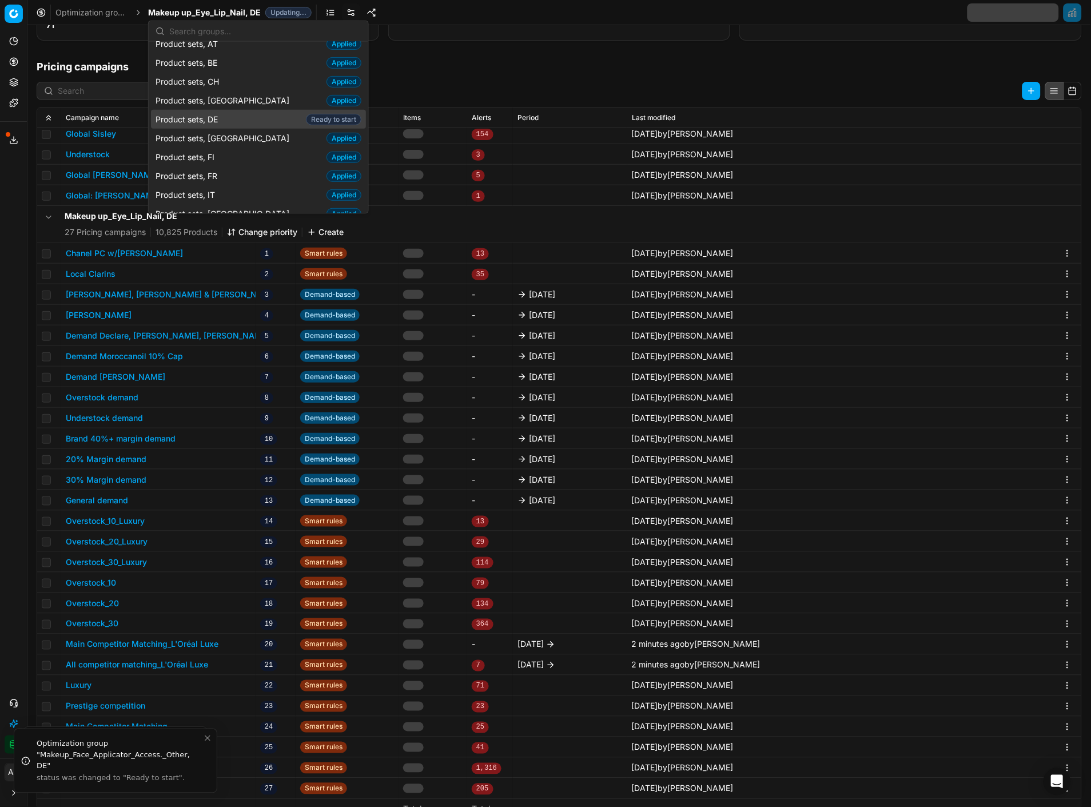
click at [221, 110] on div "Product sets, DE Ready to start" at bounding box center [258, 119] width 215 height 19
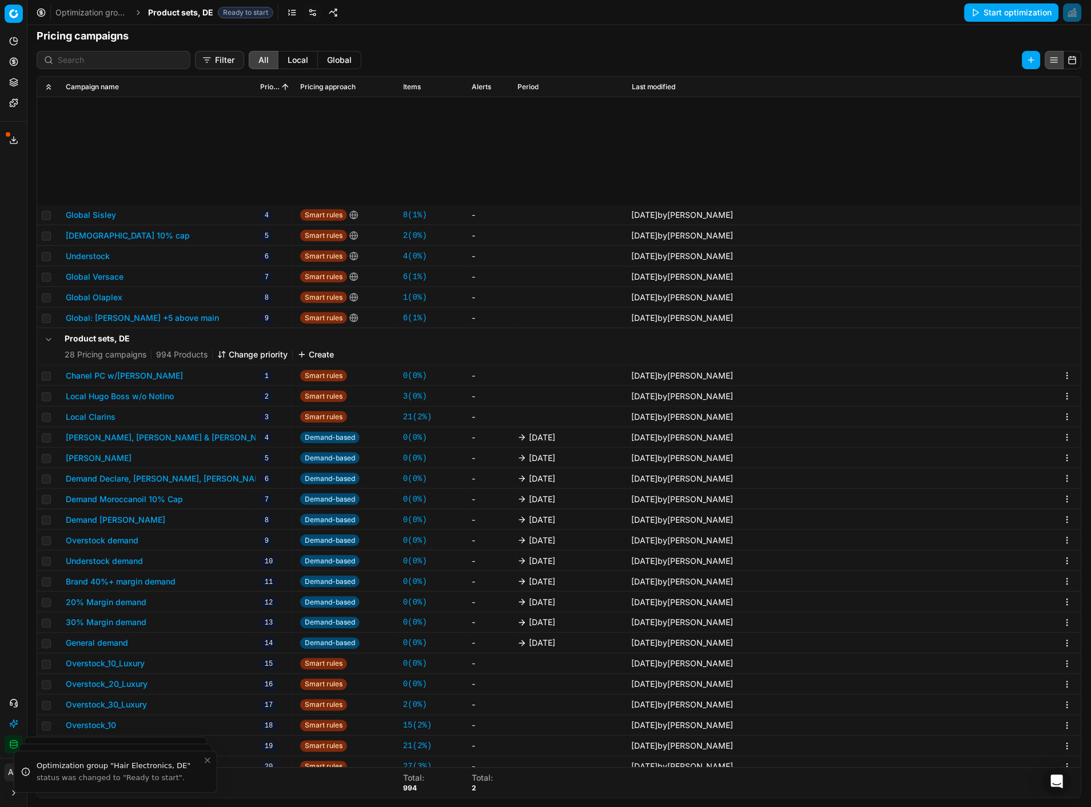
scroll to position [174, 0]
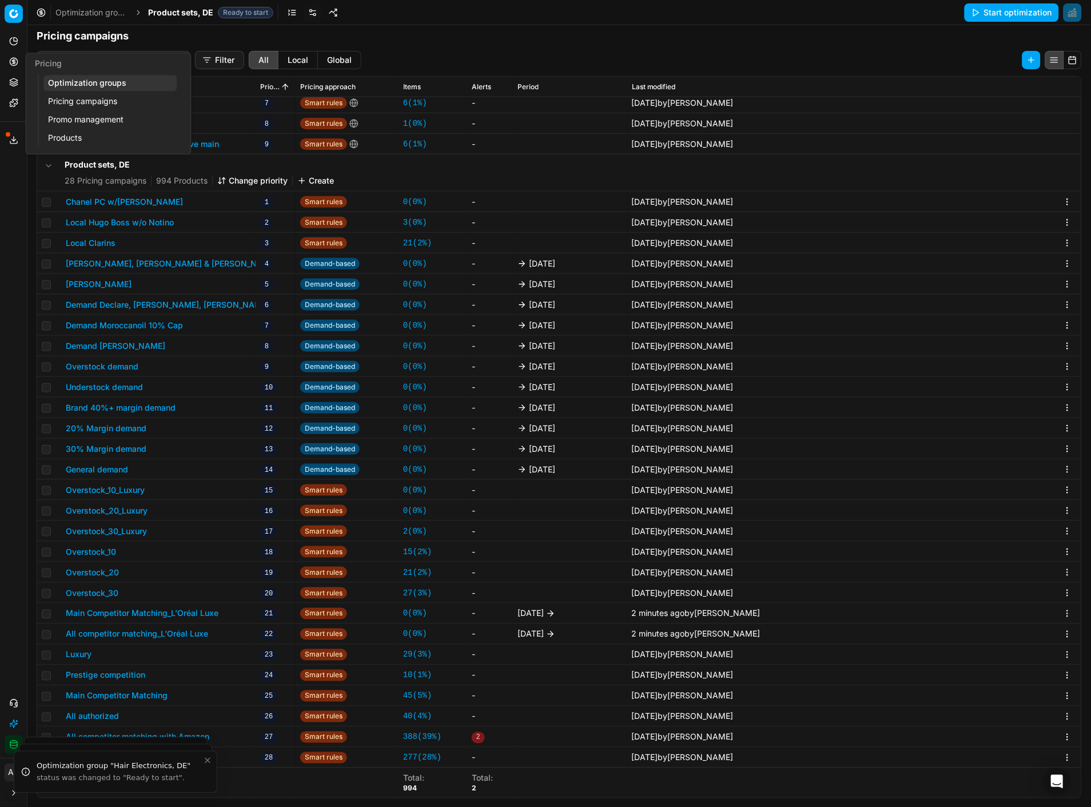
click at [16, 67] on button "Pricing" at bounding box center [14, 62] width 18 height 18
click at [56, 86] on link "Optimization groups" at bounding box center [109, 83] width 133 height 16
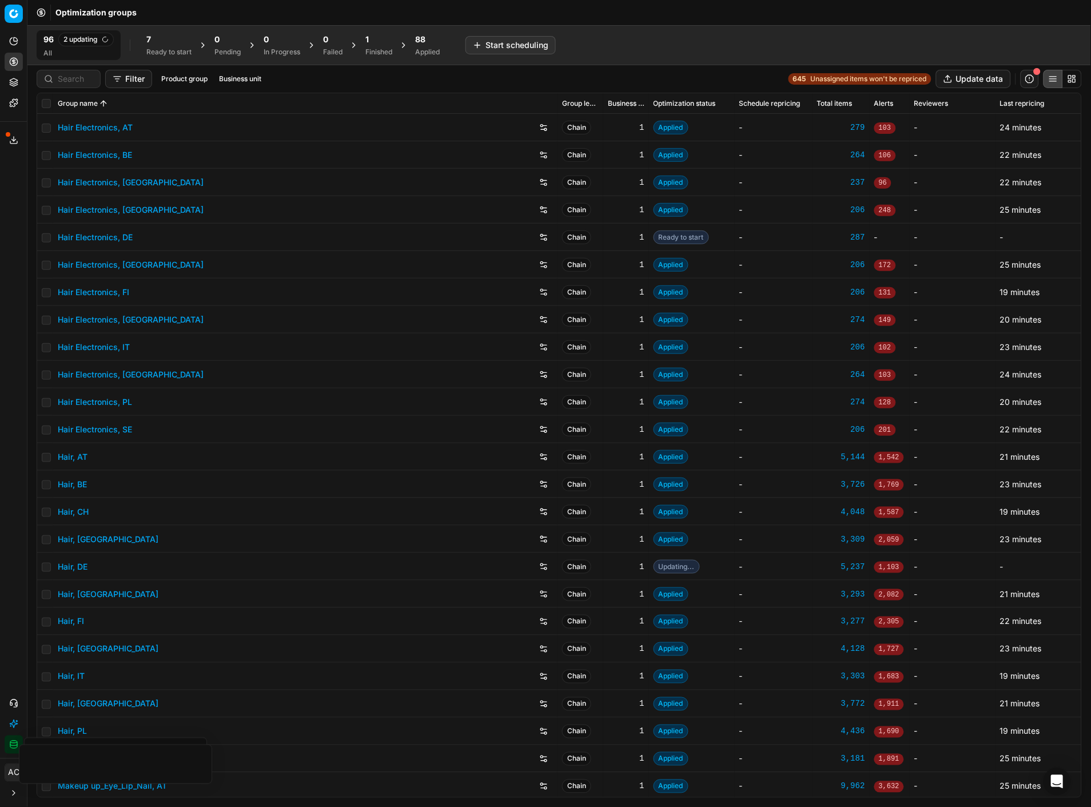
click at [16, 135] on icon at bounding box center [13, 139] width 9 height 9
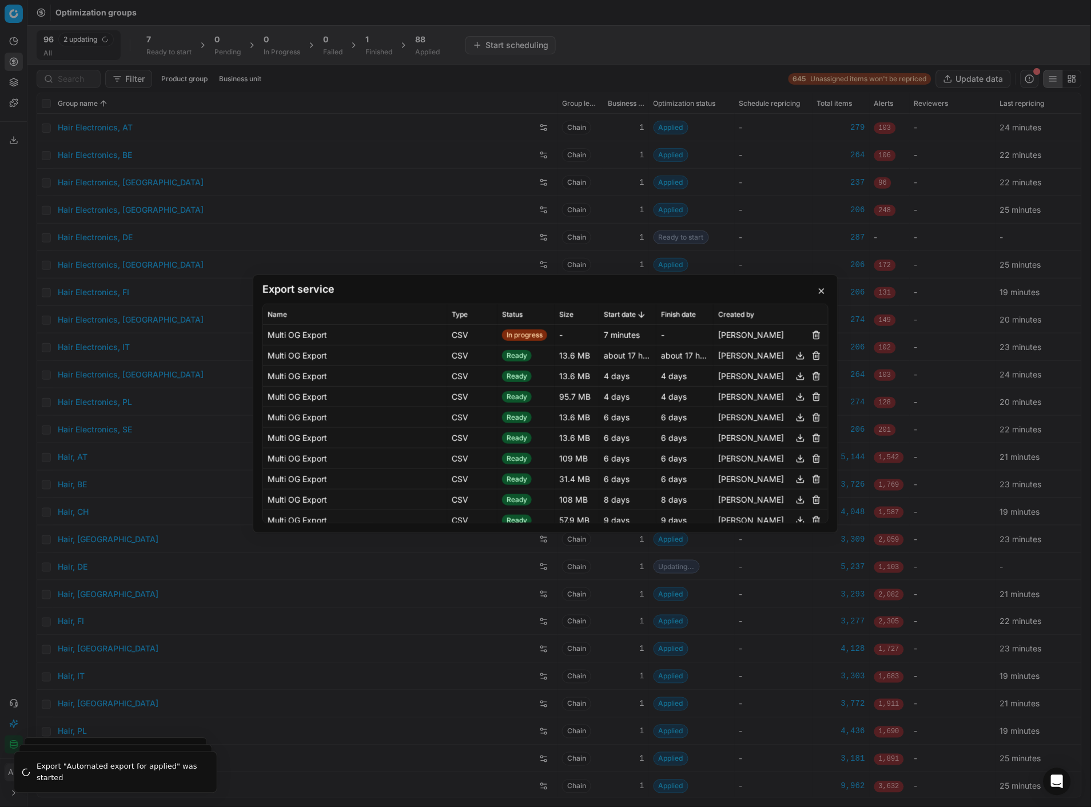
click at [432, 84] on div "Export service Name Type Status Size Start date Finish date Created by Multi OG…" at bounding box center [545, 403] width 1091 height 807
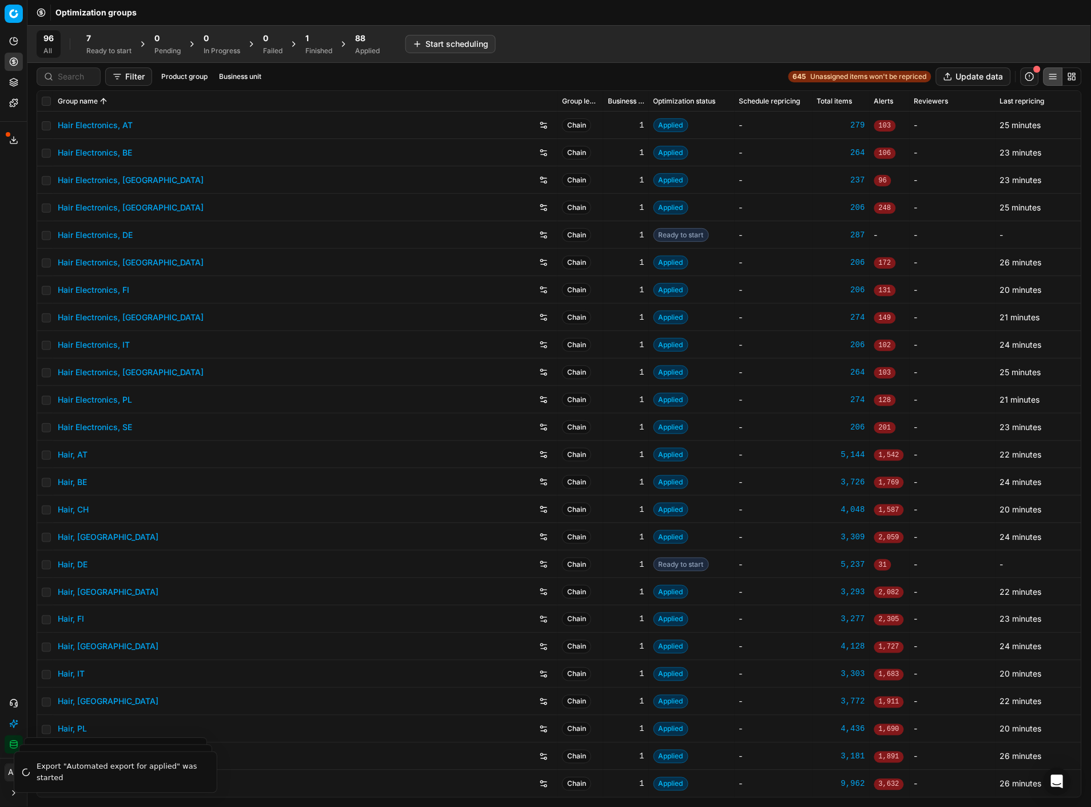
click at [99, 50] on div "Ready to start" at bounding box center [108, 50] width 45 height 9
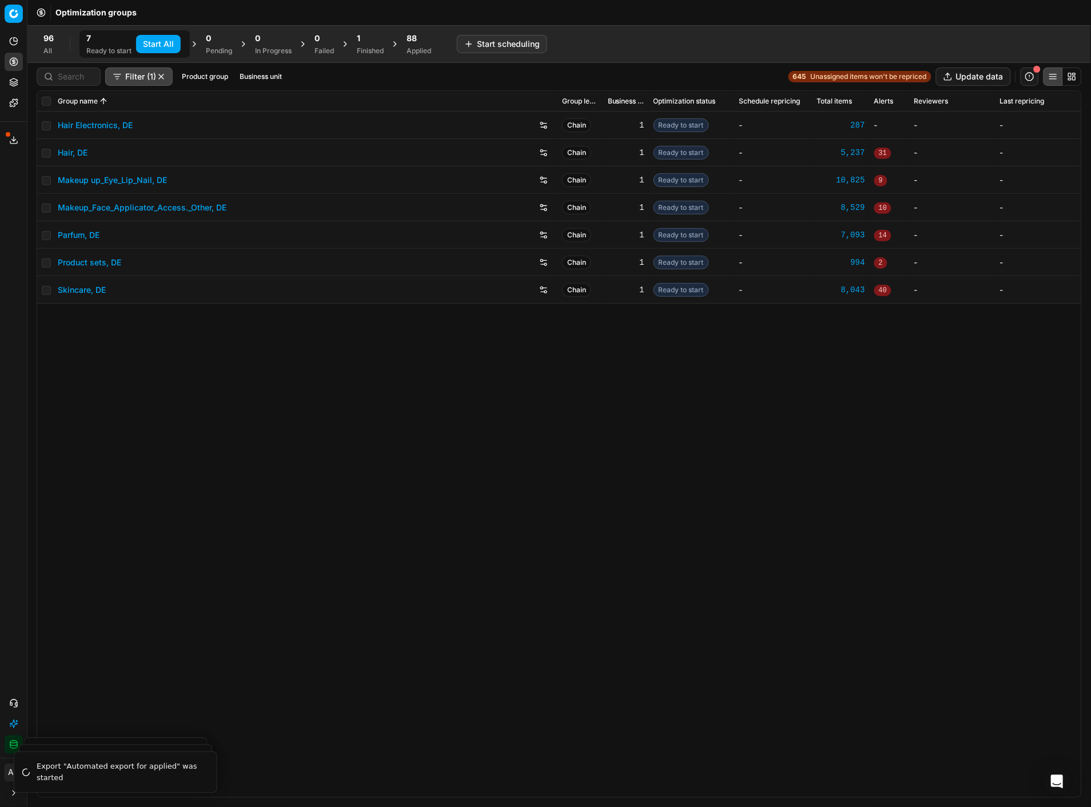
click at [140, 46] on button "Start All" at bounding box center [158, 44] width 45 height 18
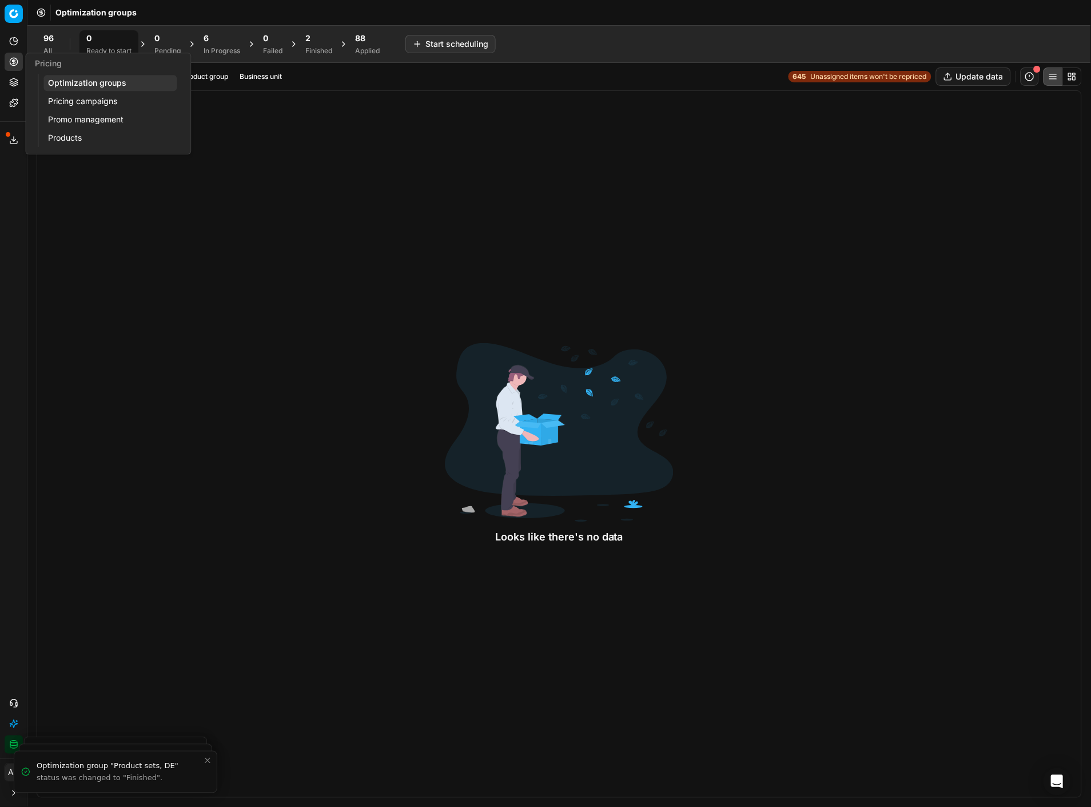
click at [71, 103] on link "Pricing campaigns" at bounding box center [109, 101] width 133 height 16
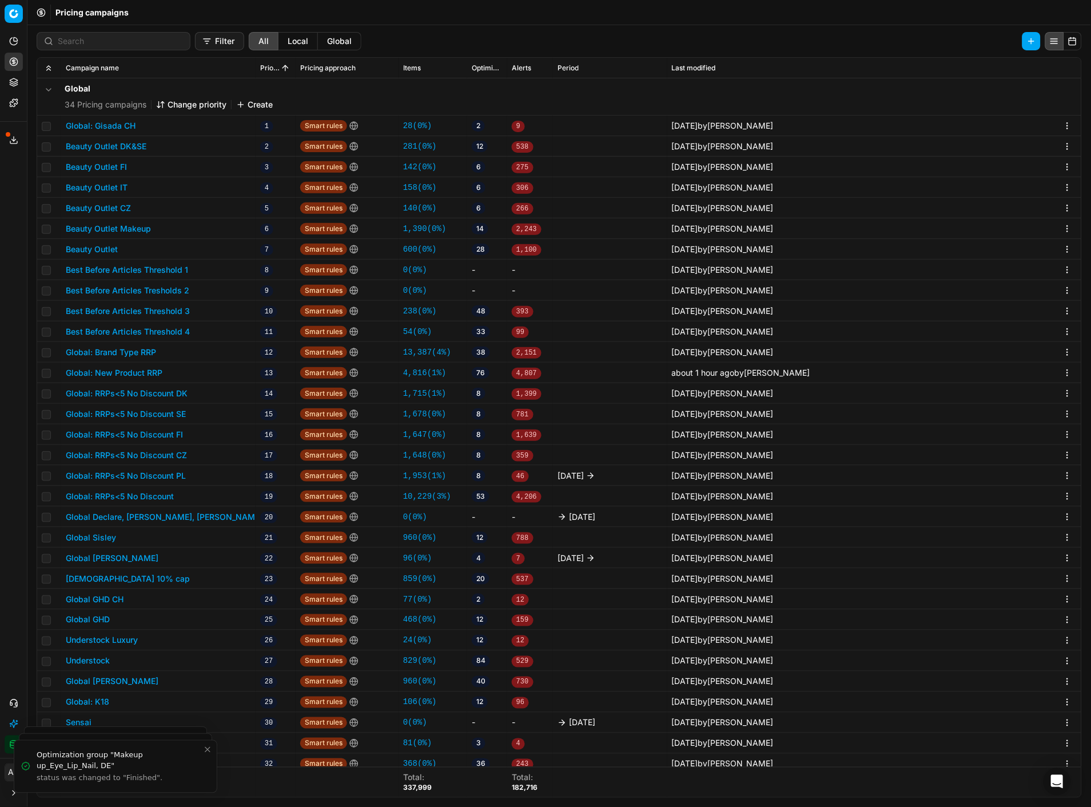
click at [527, 372] on span "4,807" at bounding box center [527, 373] width 30 height 11
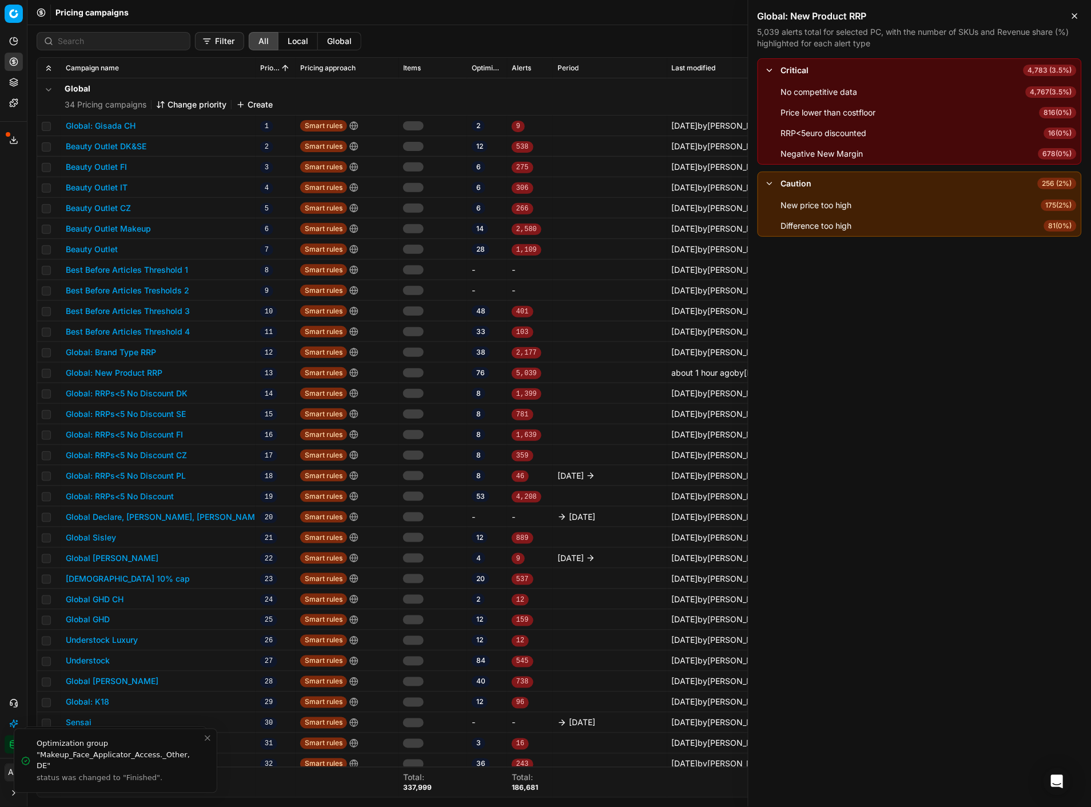
click at [1056, 109] on span "816 ( 0% )" at bounding box center [1057, 112] width 37 height 11
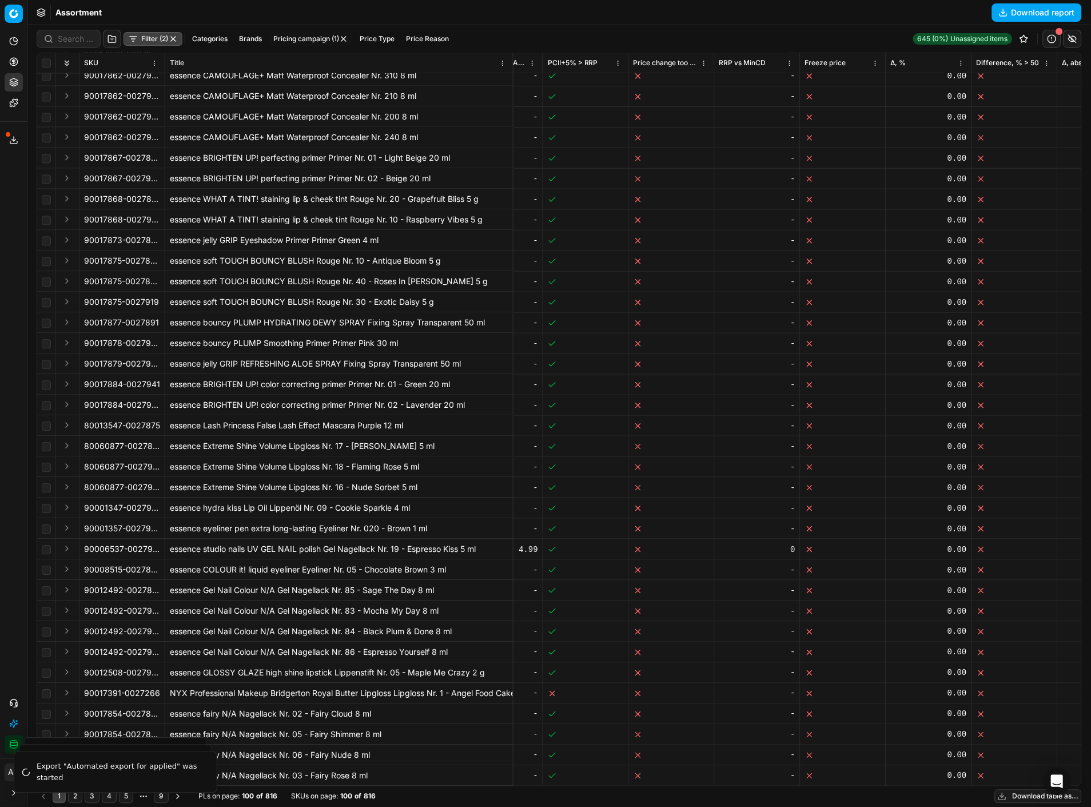
scroll to position [0, 1291]
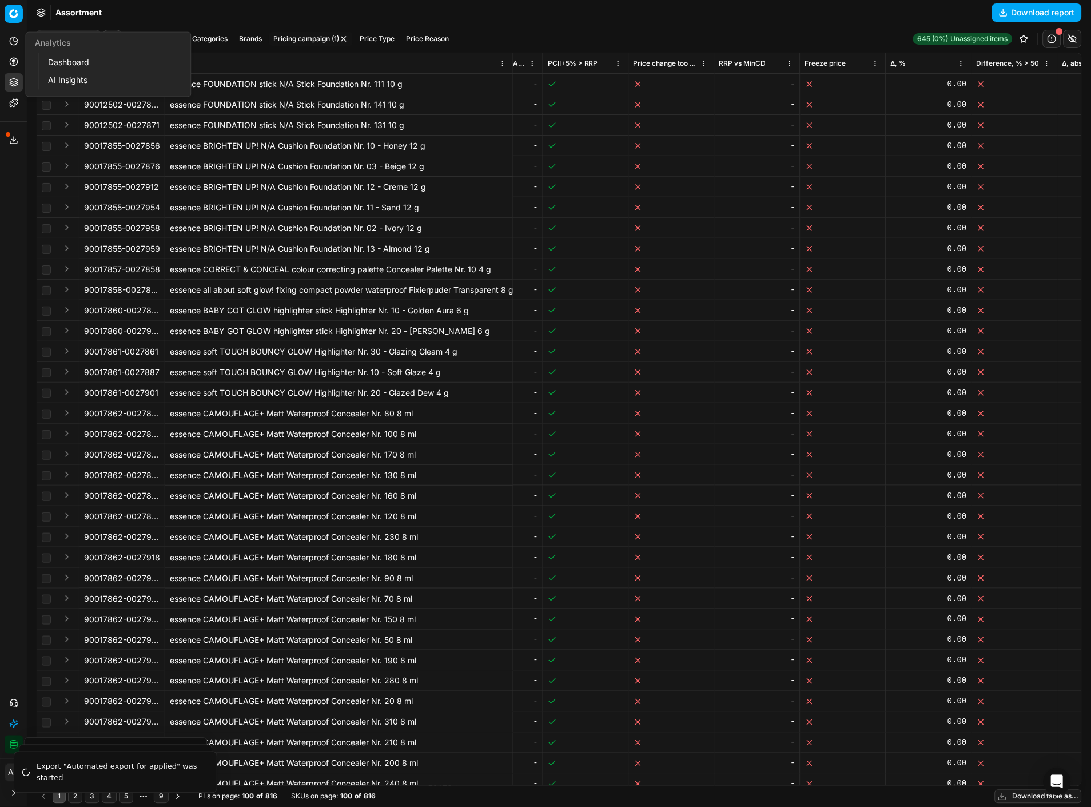
click at [9, 62] on icon at bounding box center [13, 61] width 9 height 9
click at [56, 82] on link "Optimization groups" at bounding box center [109, 83] width 133 height 16
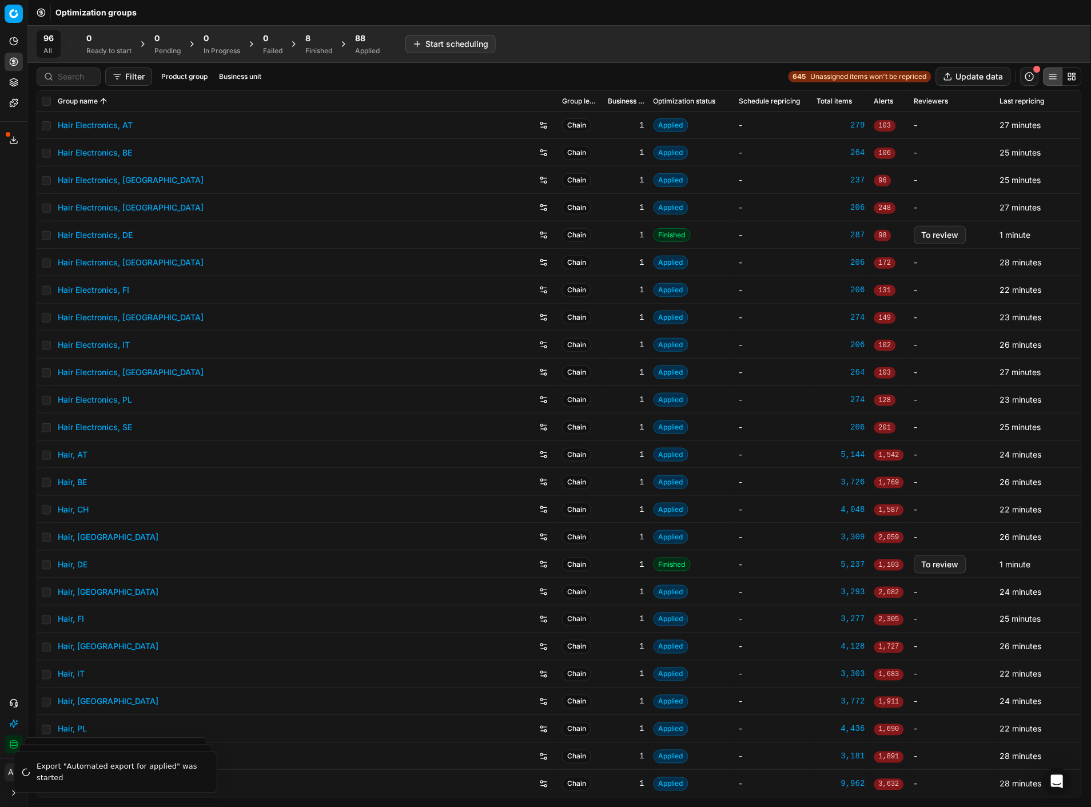
click at [12, 143] on icon at bounding box center [13, 142] width 7 height 2
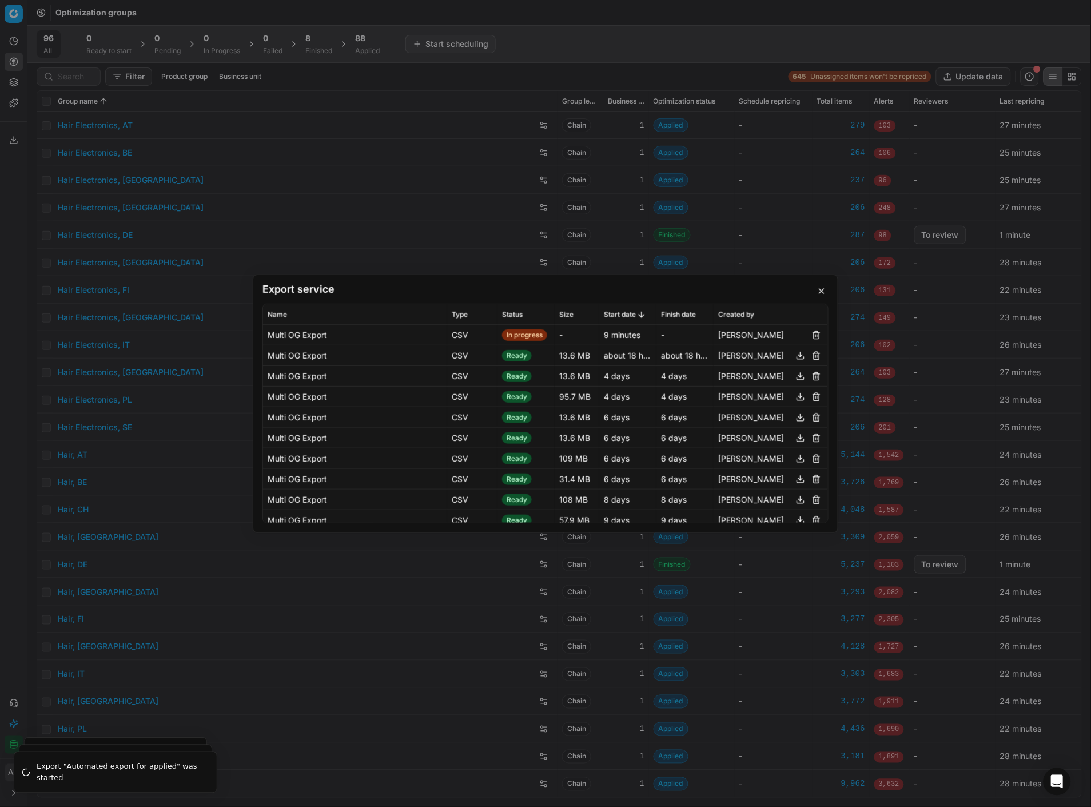
click at [384, 78] on div "Export service Name Type Status Size Start date Finish date Created by Multi OG…" at bounding box center [545, 403] width 1091 height 807
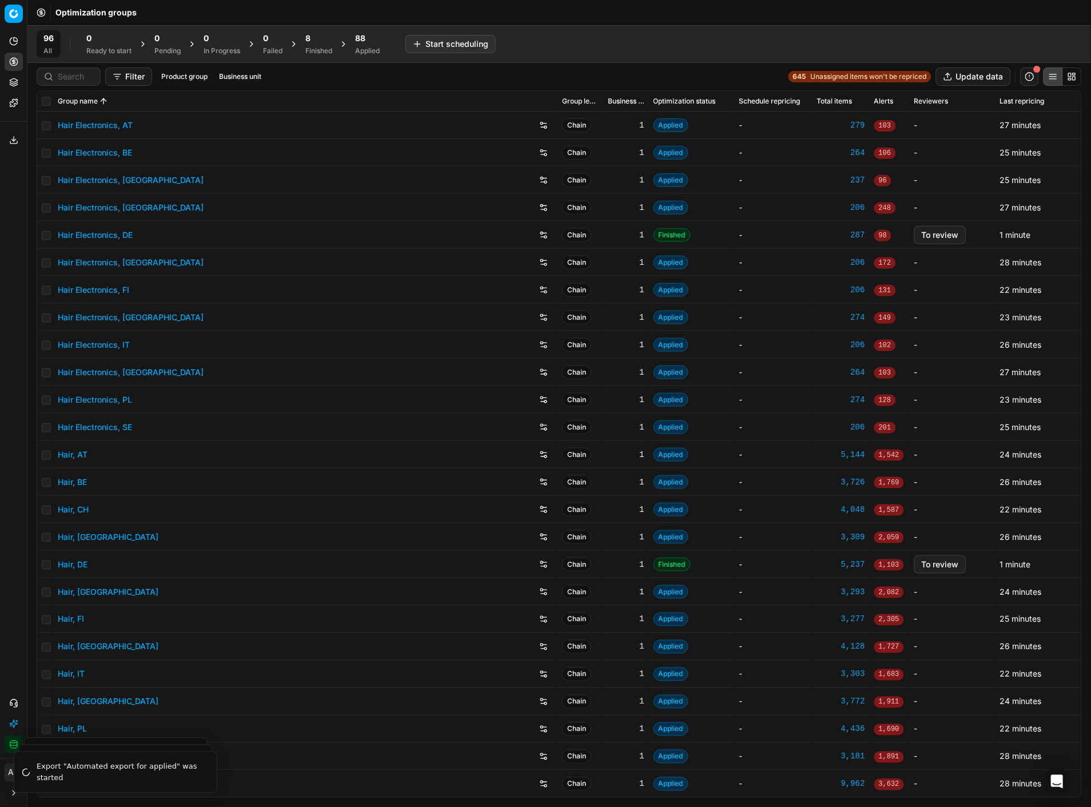
click at [315, 43] on div "8" at bounding box center [318, 38] width 27 height 11
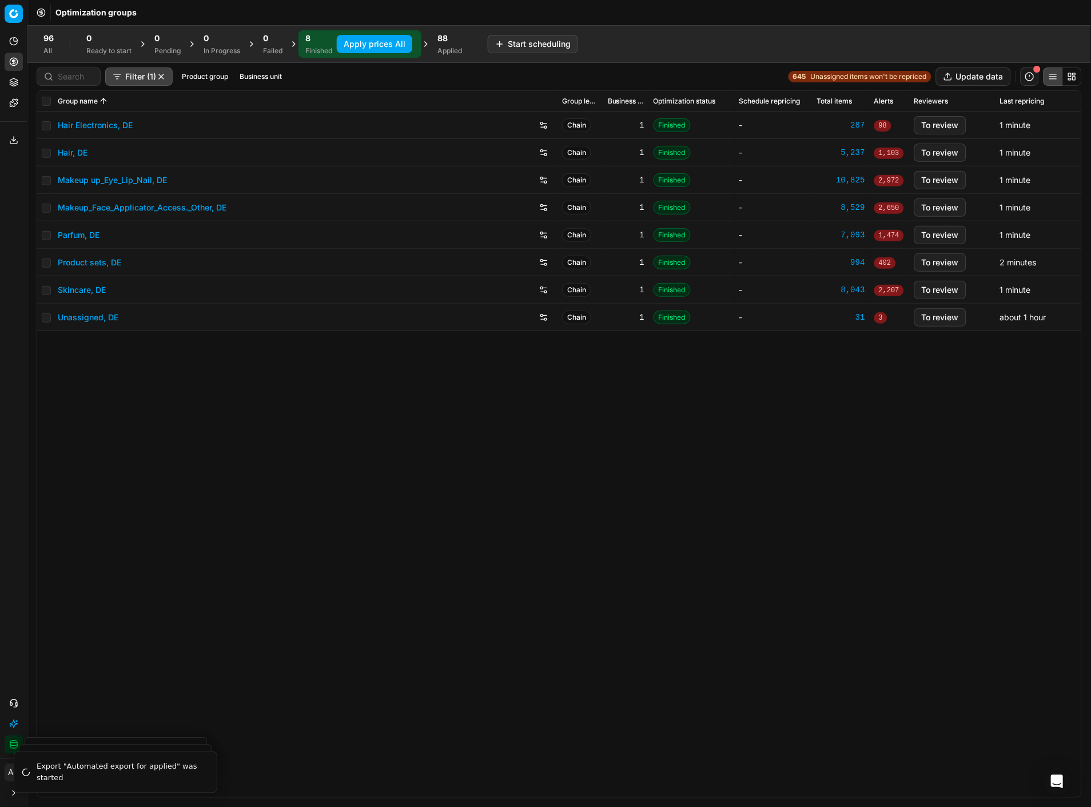
click at [362, 46] on button "Apply prices All" at bounding box center [374, 44] width 75 height 18
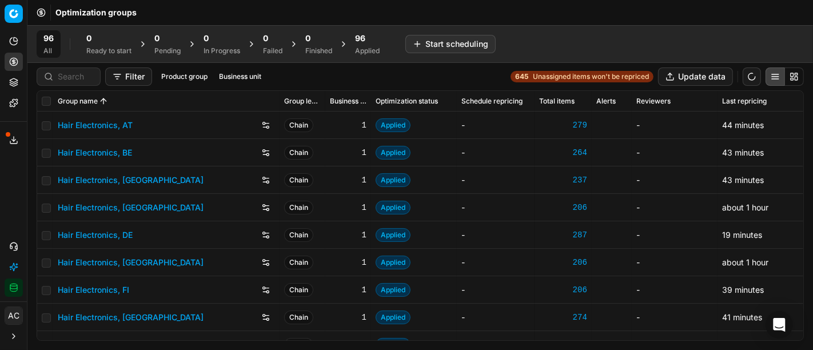
click at [18, 138] on button "Export service" at bounding box center [14, 140] width 18 height 18
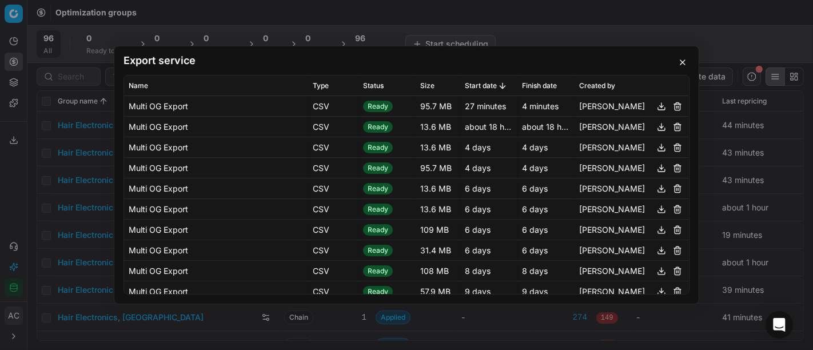
click at [655, 107] on button "button" at bounding box center [662, 106] width 14 height 14
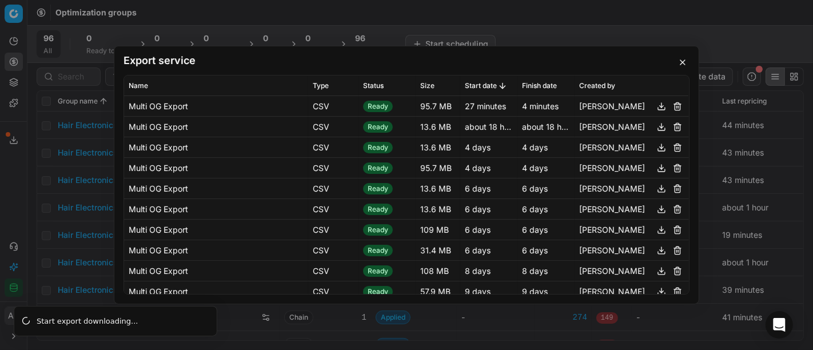
click at [682, 59] on button "button" at bounding box center [683, 62] width 14 height 14
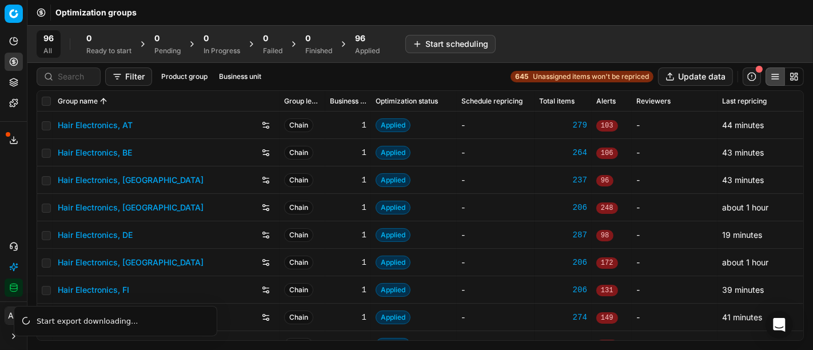
click at [10, 135] on icon at bounding box center [13, 139] width 9 height 9
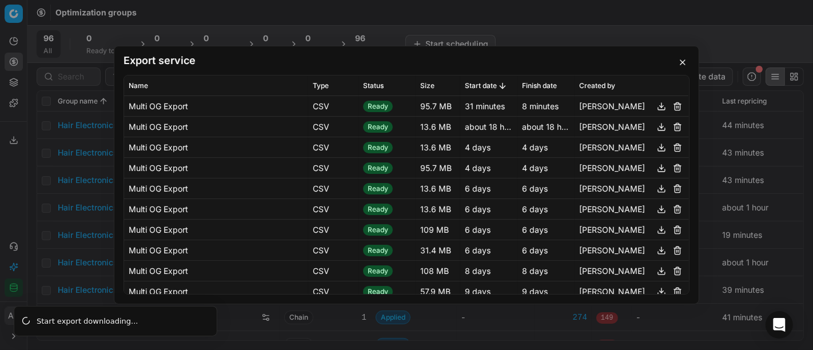
click at [655, 110] on button "button" at bounding box center [662, 106] width 14 height 14
click at [745, 6] on div "Export service Name Type Status Size Start date Finish date Created by Multi OG…" at bounding box center [406, 175] width 813 height 350
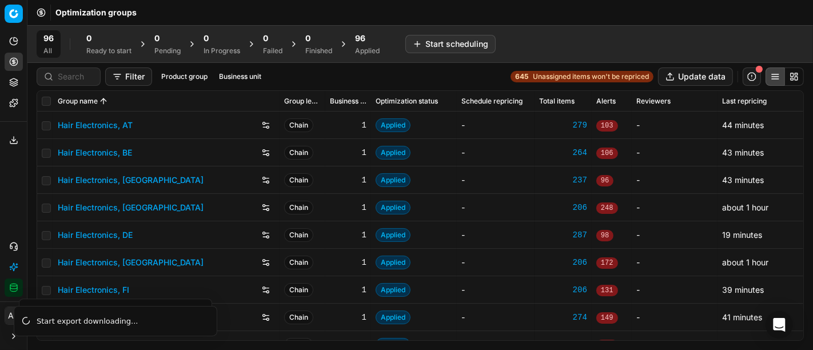
click at [541, 39] on div "96 All 0 Ready to start 0 Pending 0 In Progress 0 Failed 0 Finished 96 Applied …" at bounding box center [420, 43] width 767 height 27
click at [16, 135] on icon at bounding box center [13, 139] width 9 height 9
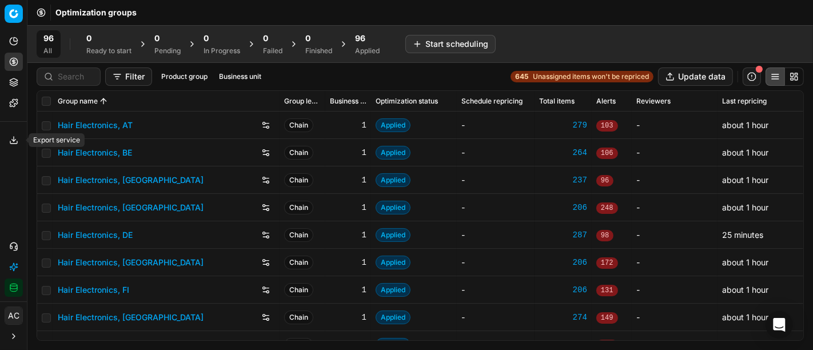
click at [16, 139] on icon at bounding box center [13, 139] width 9 height 9
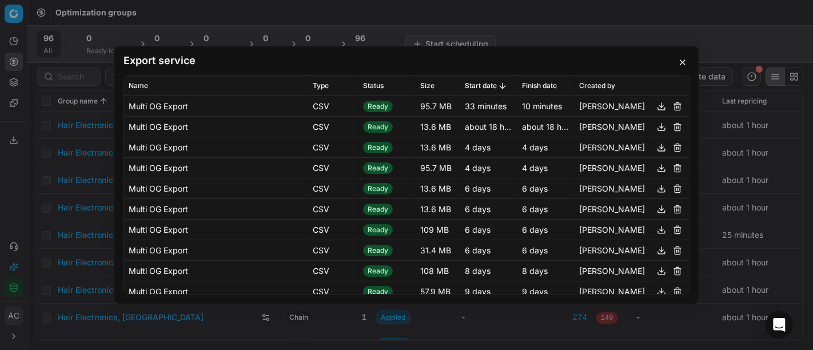
click at [655, 105] on button "button" at bounding box center [662, 106] width 14 height 14
click at [715, 26] on div "Export service Name Type Status Size Start date Finish date Created by Multi OG…" at bounding box center [406, 175] width 813 height 350
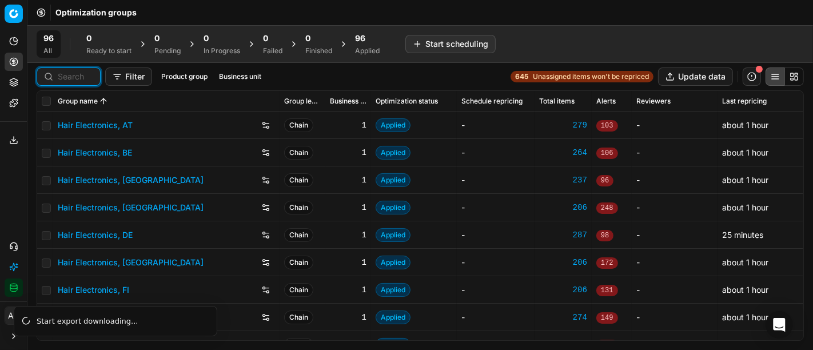
click at [77, 74] on input at bounding box center [75, 76] width 35 height 11
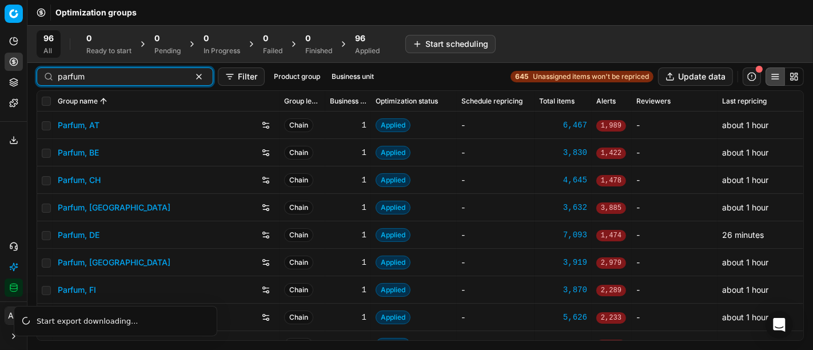
type input "parfum"
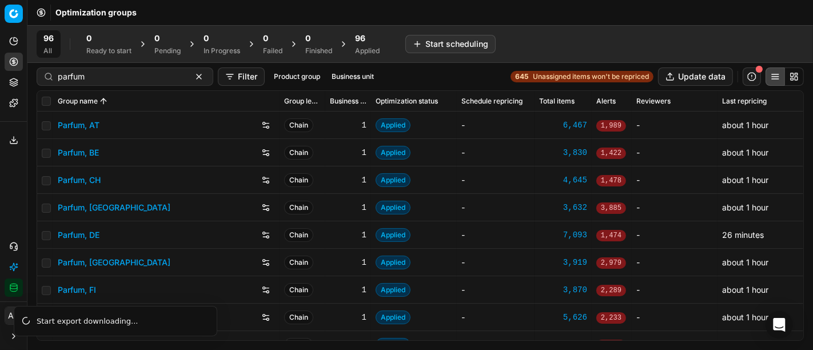
click at [79, 233] on link "Parfum, DE" at bounding box center [79, 234] width 42 height 11
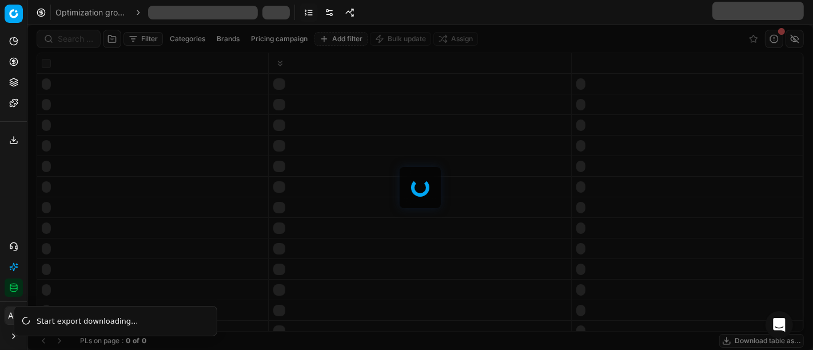
click at [69, 40] on div at bounding box center [419, 187] width 785 height 325
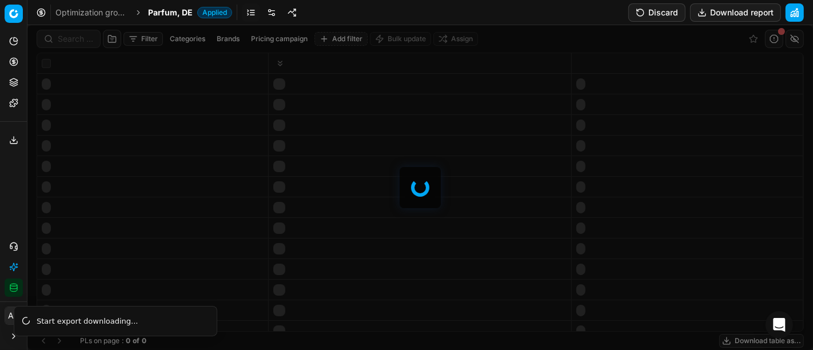
click at [69, 40] on div at bounding box center [419, 187] width 785 height 325
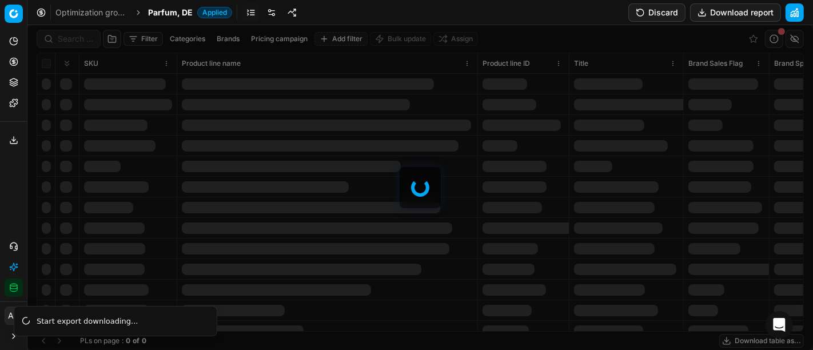
click at [69, 40] on div at bounding box center [419, 187] width 785 height 325
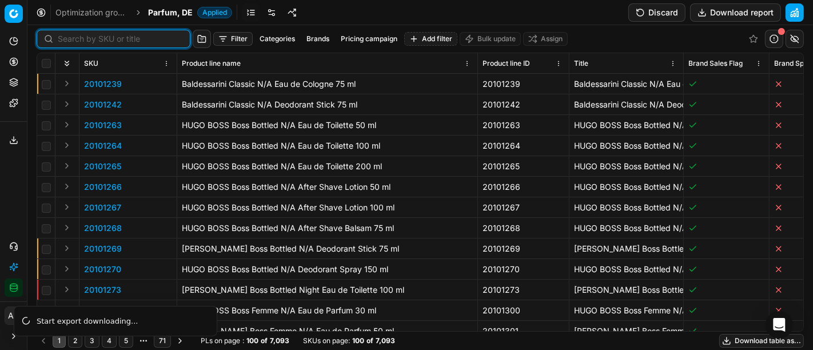
click at [69, 40] on input at bounding box center [120, 38] width 125 height 11
paste input "80067292-50"
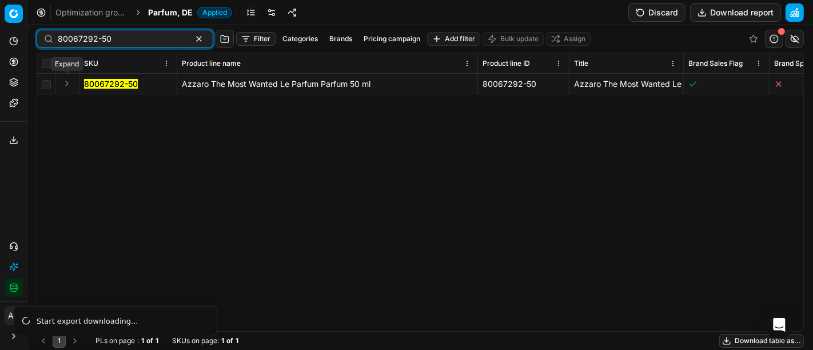
type input "80067292-50"
click at [66, 83] on button "Expand" at bounding box center [67, 84] width 14 height 14
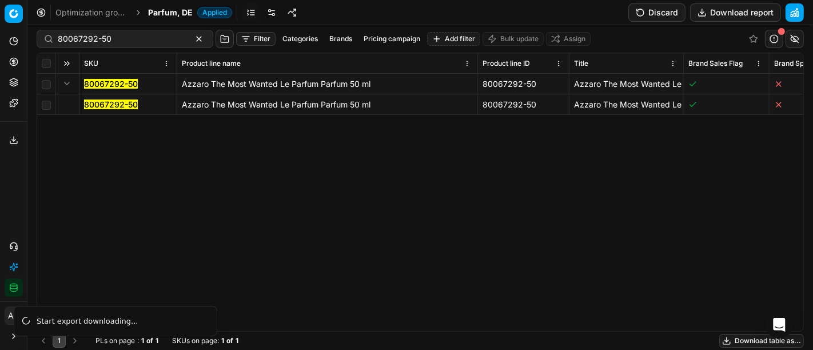
click at [110, 101] on mark "80067292-50" at bounding box center [111, 104] width 54 height 10
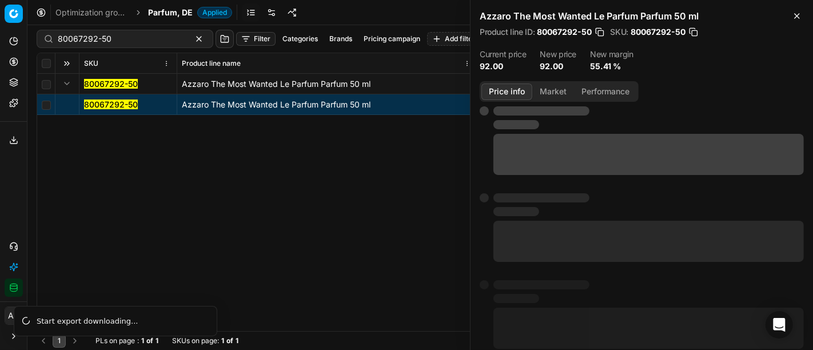
click at [560, 89] on button "Market" at bounding box center [553, 91] width 42 height 17
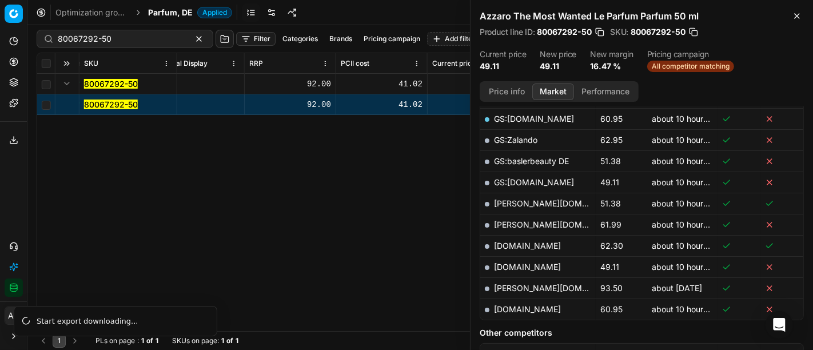
scroll to position [332, 0]
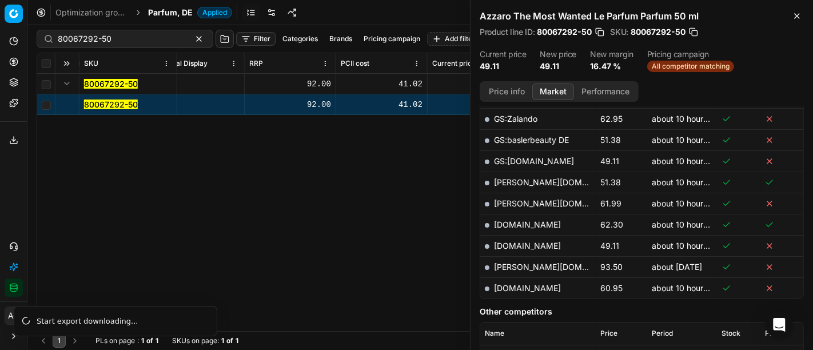
click at [513, 241] on link "[DOMAIN_NAME]" at bounding box center [527, 246] width 67 height 10
click at [22, 139] on button "Export service" at bounding box center [14, 140] width 18 height 18
click at [67, 175] on div "Export service Name Type Status Size Start date Finish date Created by Multi OG…" at bounding box center [406, 175] width 813 height 350
click at [795, 23] on div "Azzaro The Most Wanted Le Parfum Parfum 50 ml Product line ID : 80067292-50 SKU…" at bounding box center [641, 40] width 342 height 81
click at [801, 11] on button "Close" at bounding box center [797, 16] width 14 height 14
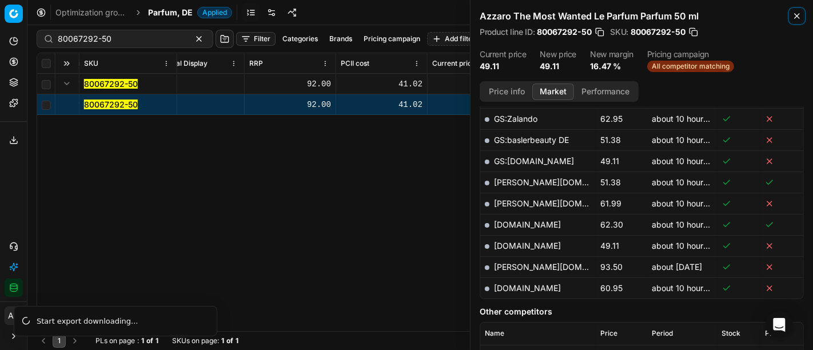
scroll to position [305, 0]
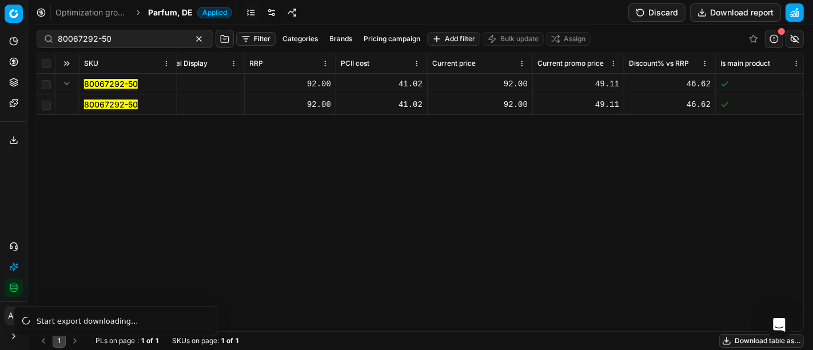
click at [12, 62] on icon at bounding box center [13, 61] width 9 height 9
click at [12, 138] on icon at bounding box center [13, 139] width 9 height 9
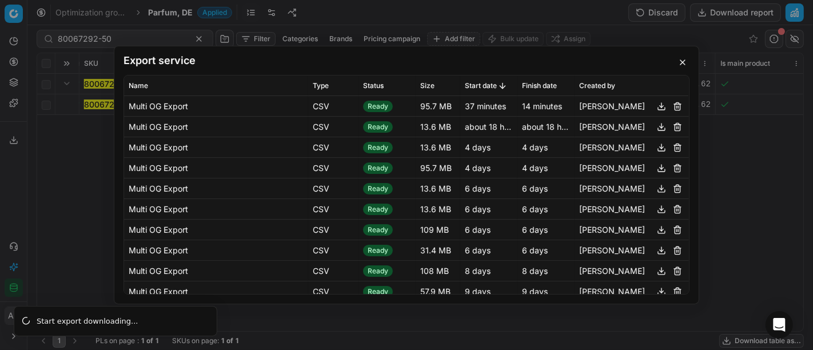
click at [74, 155] on div "Export service Name Type Status Size Start date Finish date Created by Multi OG…" at bounding box center [406, 175] width 813 height 350
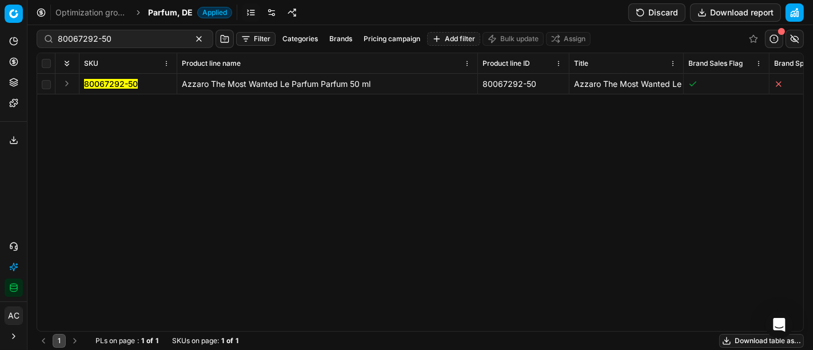
click at [16, 141] on icon at bounding box center [13, 139] width 9 height 9
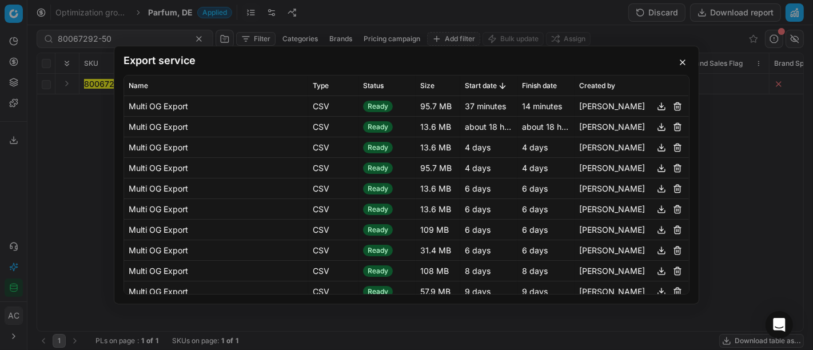
scroll to position [172, 0]
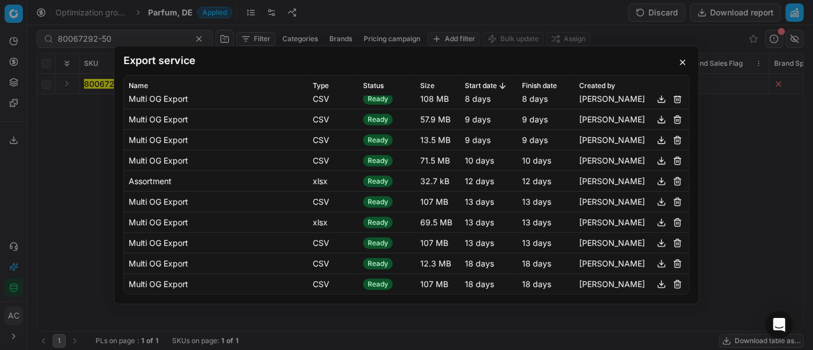
click at [671, 285] on button "button" at bounding box center [678, 284] width 14 height 14
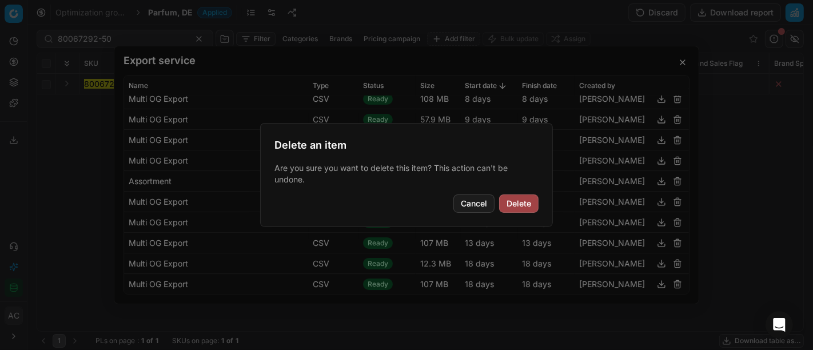
click at [516, 201] on button "Delete" at bounding box center [518, 203] width 39 height 18
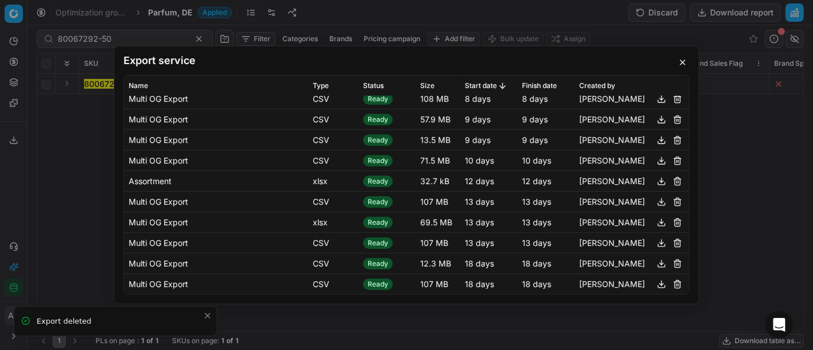
scroll to position [151, 0]
click at [671, 267] on button "button" at bounding box center [678, 264] width 14 height 14
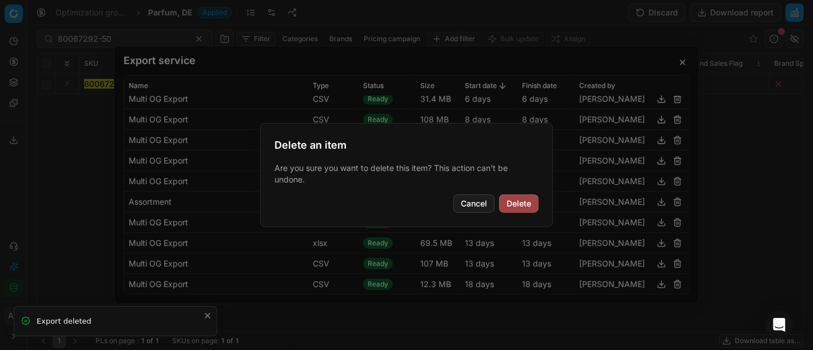
click at [517, 195] on button "Delete" at bounding box center [518, 203] width 39 height 18
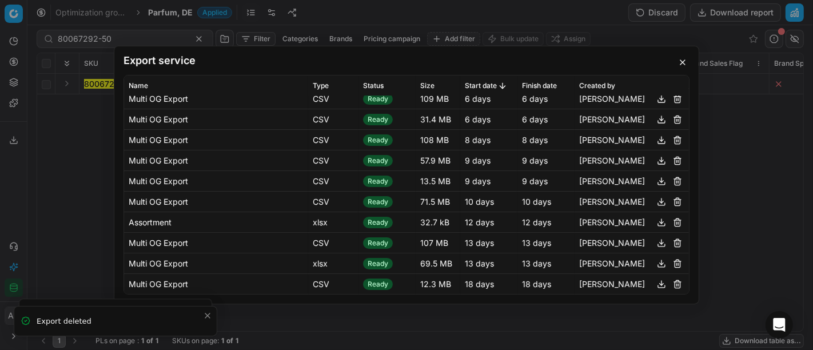
scroll to position [0, 0]
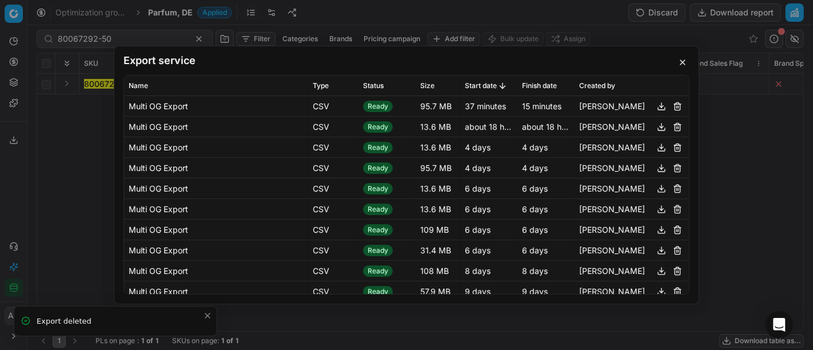
click at [655, 109] on button "button" at bounding box center [662, 106] width 14 height 14
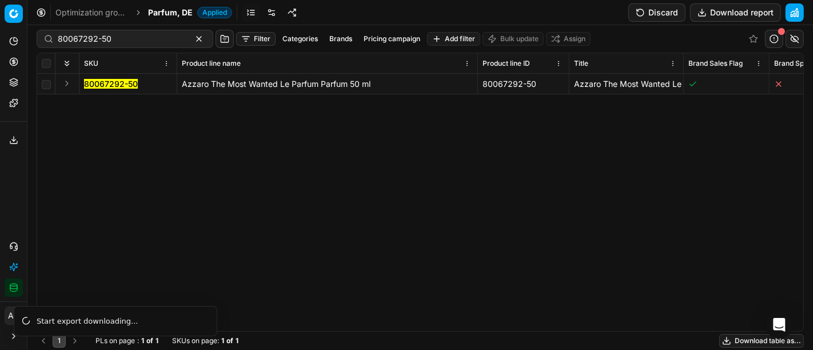
click at [77, 175] on div "Export service Name Type Status Size Start date Finish date Created by Multi OG…" at bounding box center [406, 175] width 813 height 350
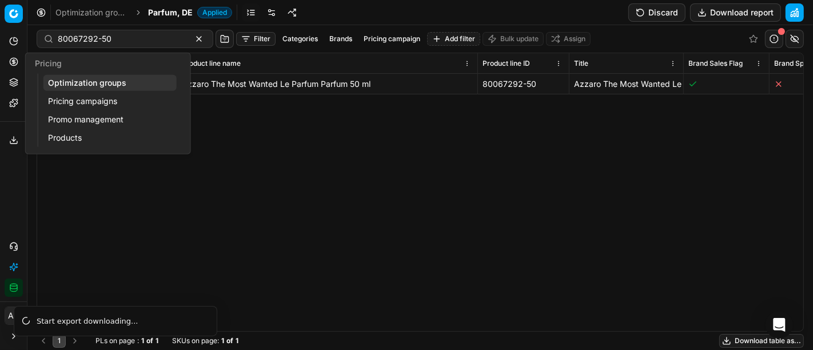
click at [14, 63] on icon at bounding box center [14, 61] width 0 height 5
click at [83, 83] on link "Optimization groups" at bounding box center [109, 83] width 133 height 16
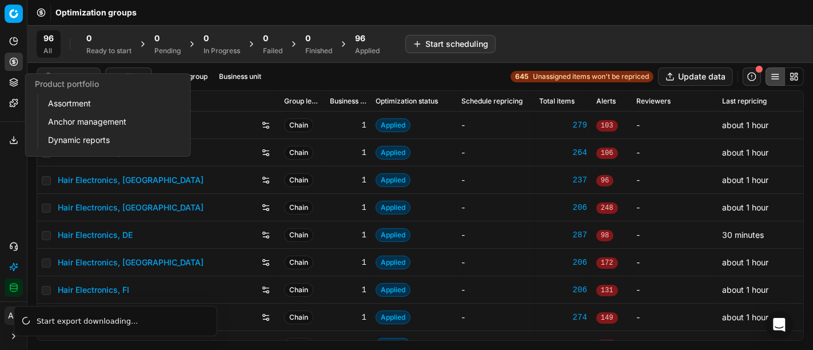
click at [65, 107] on link "Assortment" at bounding box center [109, 103] width 133 height 16
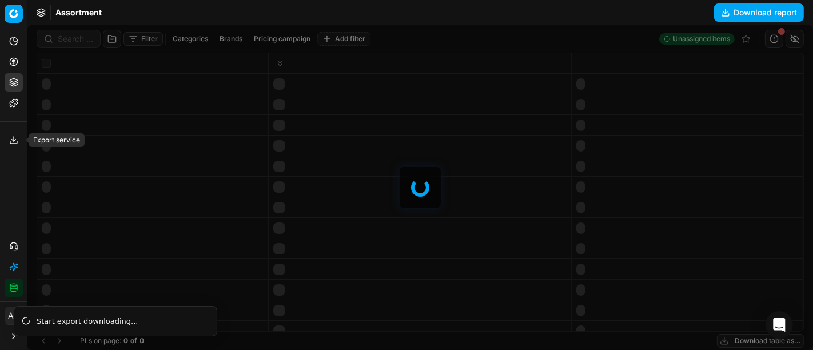
click at [10, 138] on icon at bounding box center [13, 139] width 9 height 9
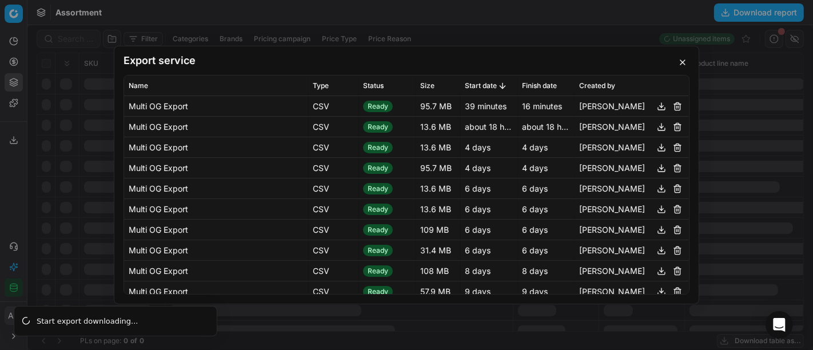
click at [450, 108] on td "95.7 MB" at bounding box center [438, 106] width 45 height 21
drag, startPoint x: 456, startPoint y: 106, endPoint x: 558, endPoint y: 110, distance: 102.4
click at [558, 110] on tr "Multi OG Export CSV Ready 95.7 MB 39 minutes 16 minutes [PERSON_NAME]" at bounding box center [406, 106] width 565 height 21
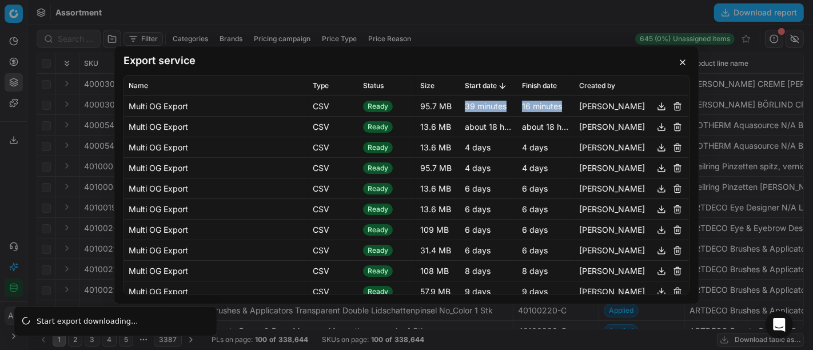
click at [558, 110] on td "16 minutes" at bounding box center [545, 106] width 57 height 21
click at [683, 61] on button "button" at bounding box center [683, 62] width 14 height 14
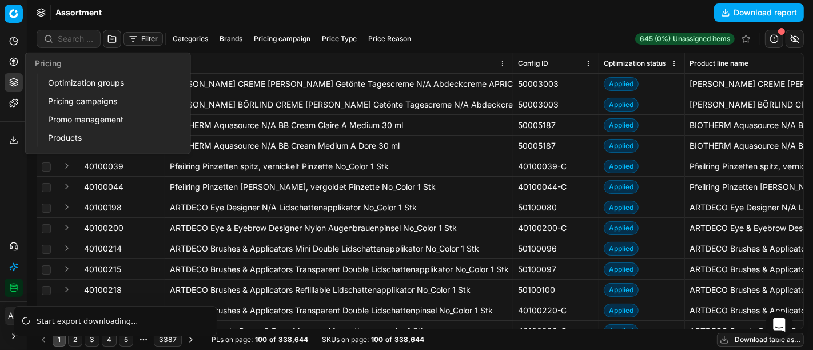
click at [76, 84] on link "Optimization groups" at bounding box center [109, 83] width 133 height 16
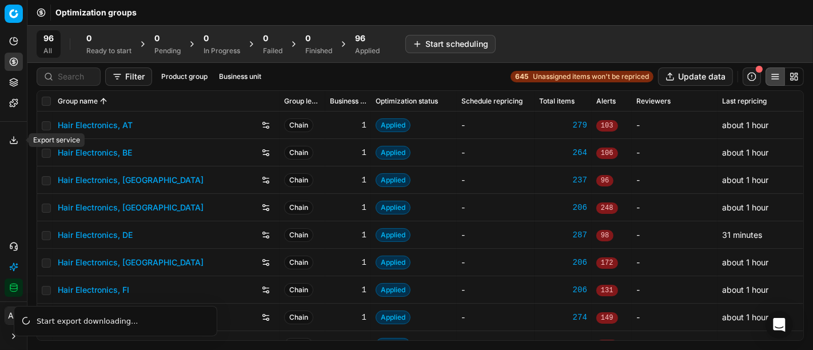
click at [12, 139] on polyline at bounding box center [14, 140] width 4 height 2
click at [48, 188] on div "Export service Name Type Status Size Start date Finish date Created by Multi OG…" at bounding box center [406, 175] width 813 height 350
click at [701, 31] on div "96 All 0 Ready to start 0 Pending 0 In Progress 0 Failed 0 Finished 96 Applied …" at bounding box center [420, 43] width 767 height 27
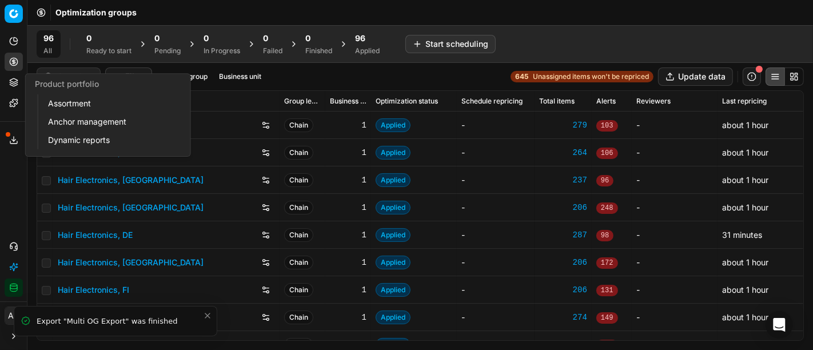
click at [18, 84] on button "Product portfolio" at bounding box center [14, 82] width 18 height 18
click at [65, 104] on link "Assortment" at bounding box center [109, 103] width 133 height 16
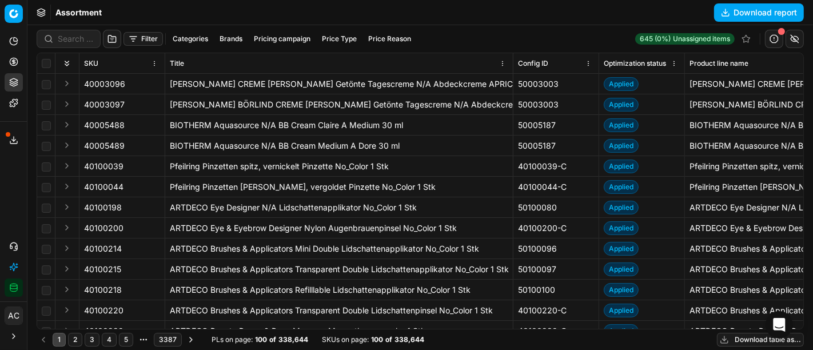
click at [498, 14] on div "Assortment Download report" at bounding box center [419, 12] width 785 height 25
click at [767, 38] on button "button" at bounding box center [774, 39] width 18 height 18
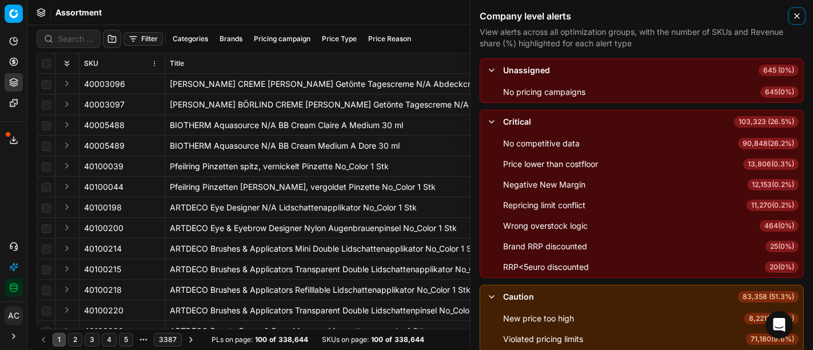
click at [795, 17] on icon "button" at bounding box center [797, 16] width 5 height 5
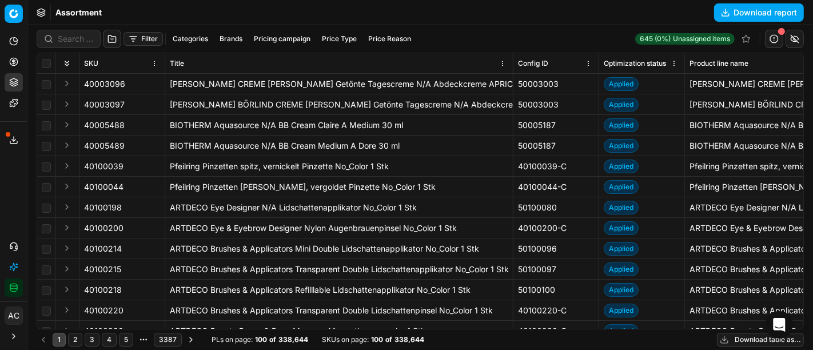
click at [790, 40] on button "button" at bounding box center [794, 39] width 18 height 18
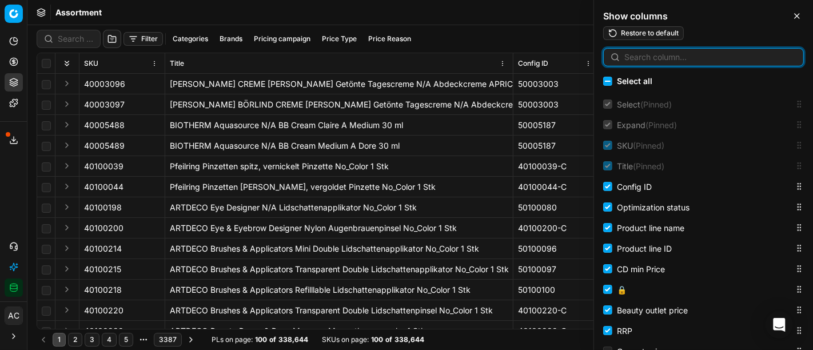
click at [695, 58] on input at bounding box center [710, 56] width 172 height 11
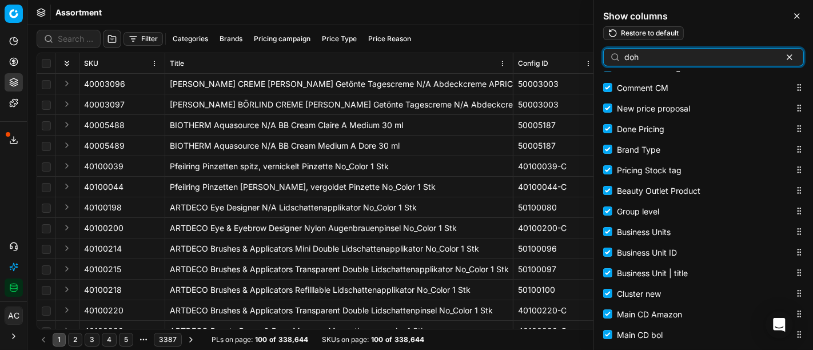
scroll to position [1759, 0]
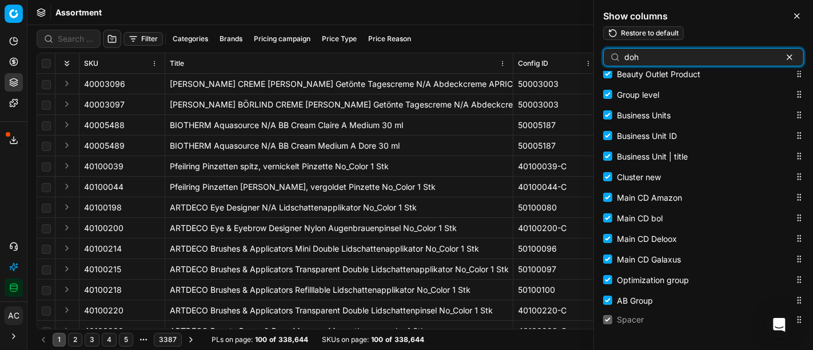
type input "doh"
click at [795, 58] on button "button" at bounding box center [790, 57] width 14 height 14
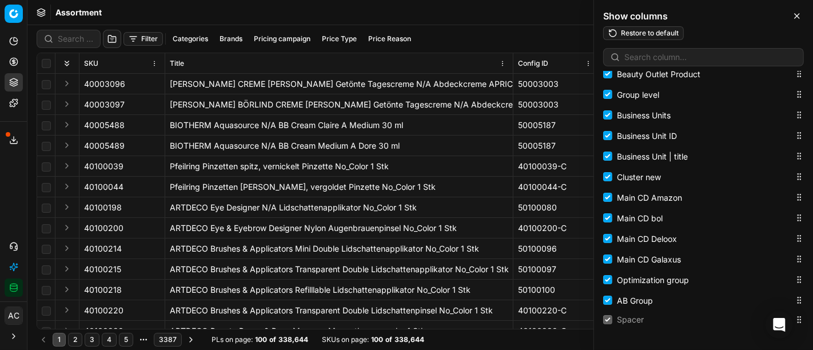
click at [514, 26] on div "Filter Categories Brands Pricing campaign Price Type Price Reason 645 (0%) Unas…" at bounding box center [420, 38] width 767 height 27
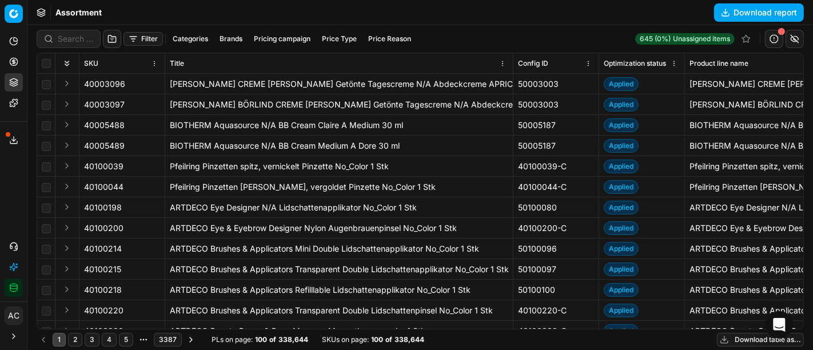
click at [493, 10] on div "Assortment Download report" at bounding box center [419, 12] width 785 height 25
click at [484, 20] on div "Assortment Download report" at bounding box center [419, 12] width 785 height 25
